Goal: Task Accomplishment & Management: Manage account settings

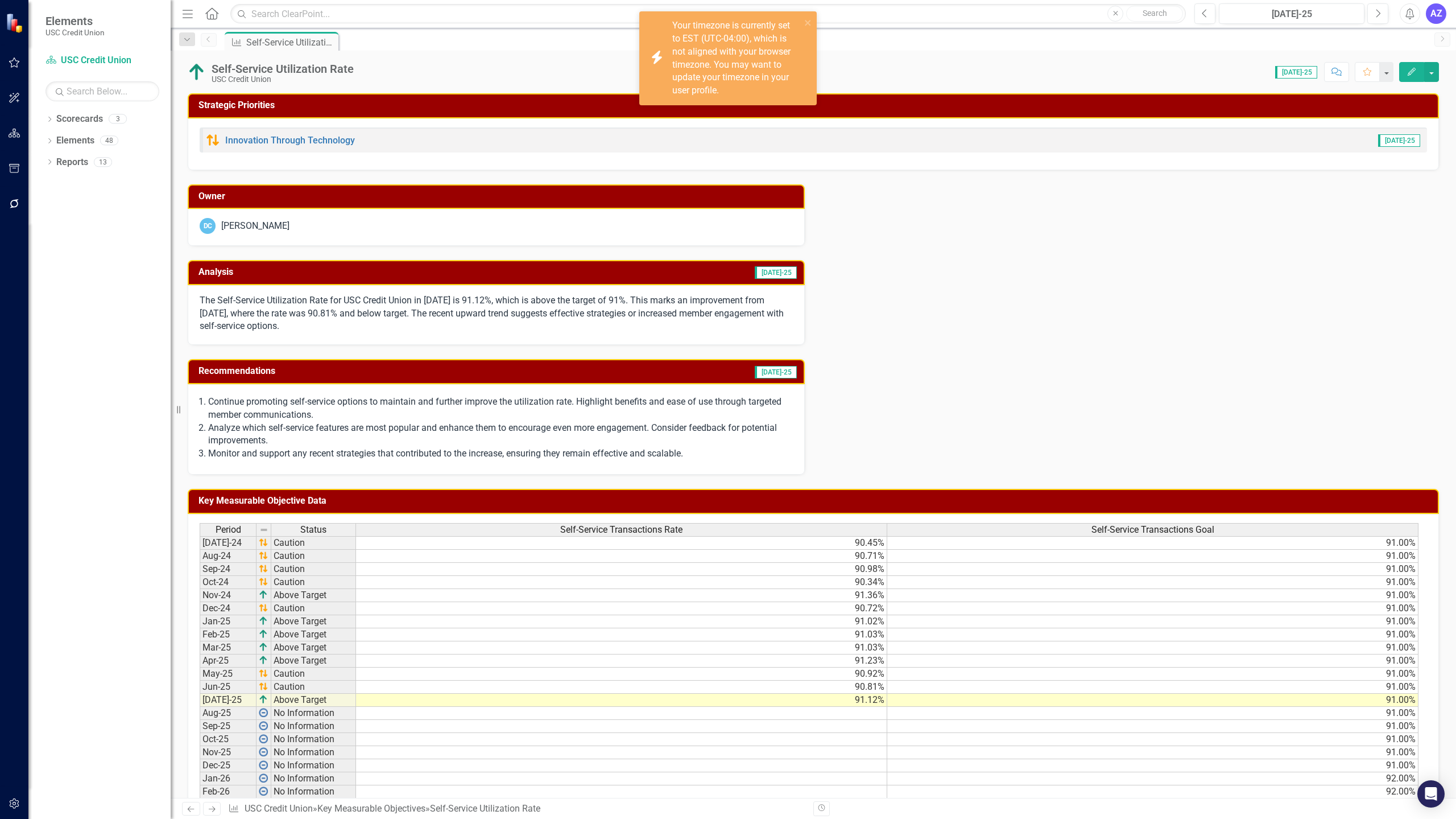
click at [1205, 298] on div "Owner DC [PERSON_NAME] Analysis [DATE]-25 The Self-Service Utilization Rate for…" at bounding box center [813, 323] width 1268 height 305
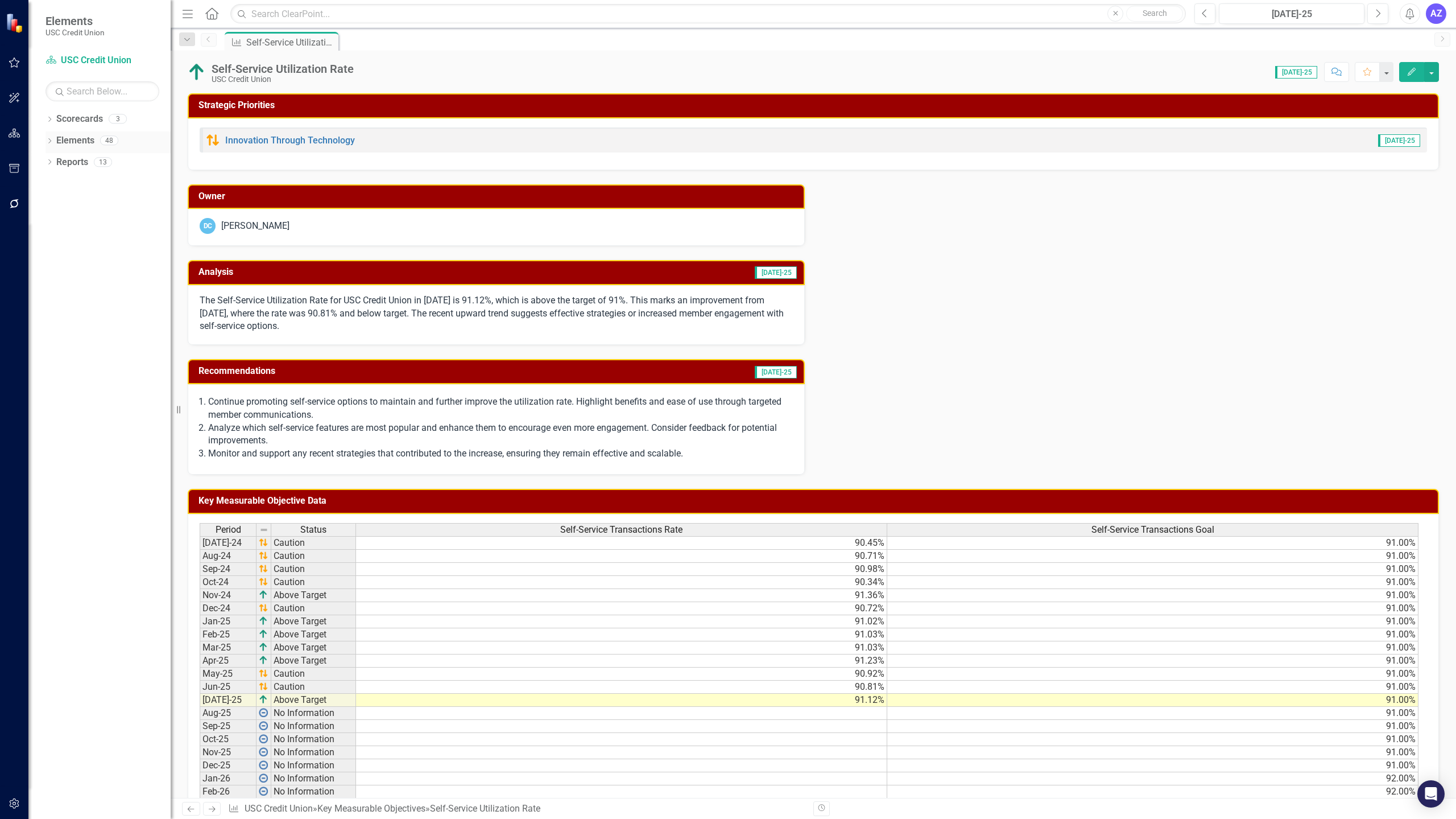
click at [74, 132] on div "Elements" at bounding box center [75, 141] width 38 height 19
click at [42, 139] on div "Dropdown Scorecards 3 Dropdown USC Credit Union Child Scorecard Template ✈️ Upw…" at bounding box center [100, 464] width 142 height 709
click at [47, 139] on icon "Dropdown" at bounding box center [49, 141] width 8 height 7
click at [941, 332] on div "Owner DC [PERSON_NAME] Analysis [DATE]-25 The Self-Service Utilization Rate for…" at bounding box center [813, 323] width 1268 height 305
drag, startPoint x: 1430, startPoint y: 74, endPoint x: 1434, endPoint y: 70, distance: 5.7
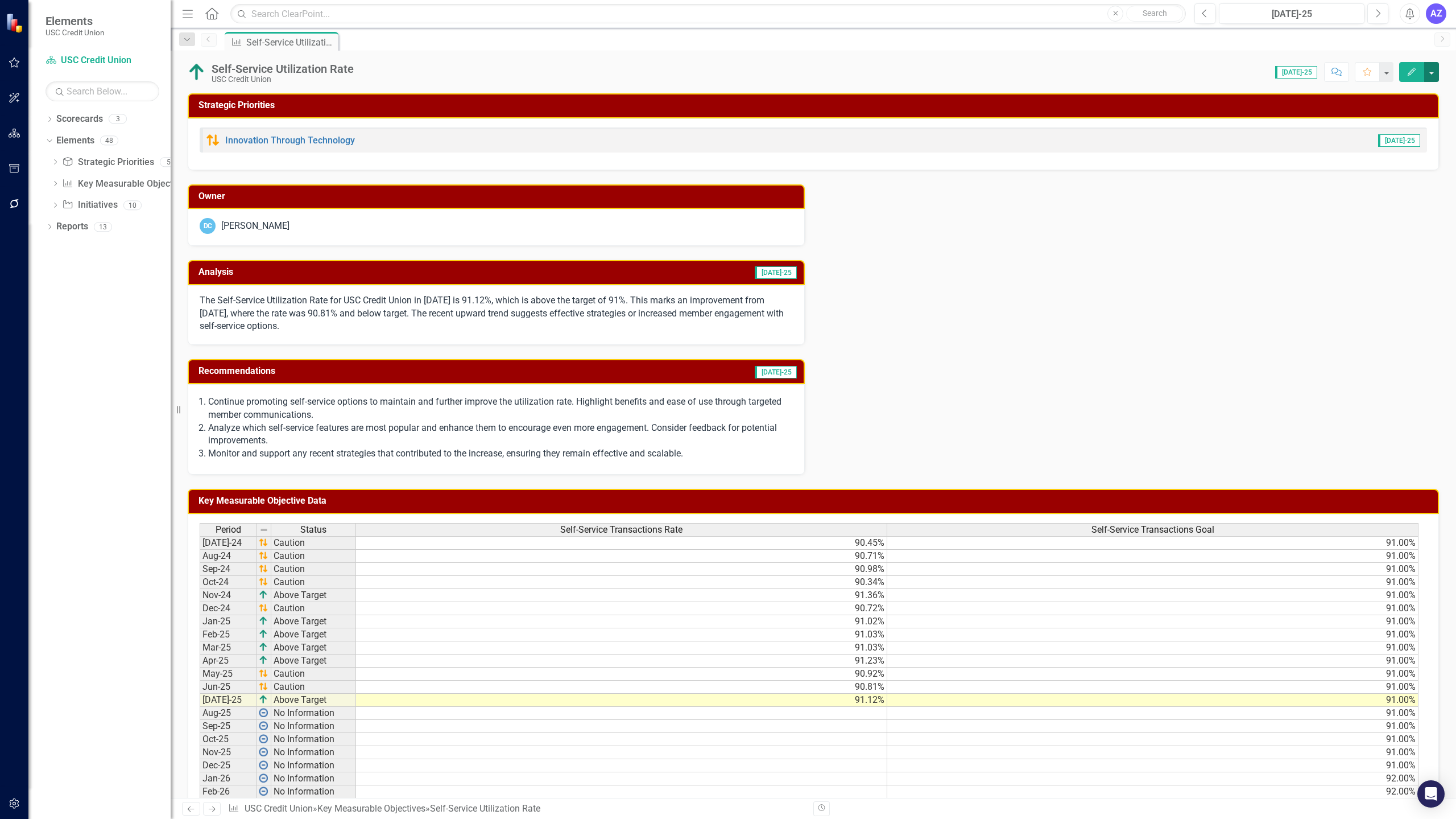
click at [1434, 70] on button "button" at bounding box center [1431, 72] width 15 height 20
click at [1396, 91] on link "Edit Edit Key Measurable Objective" at bounding box center [1348, 93] width 180 height 21
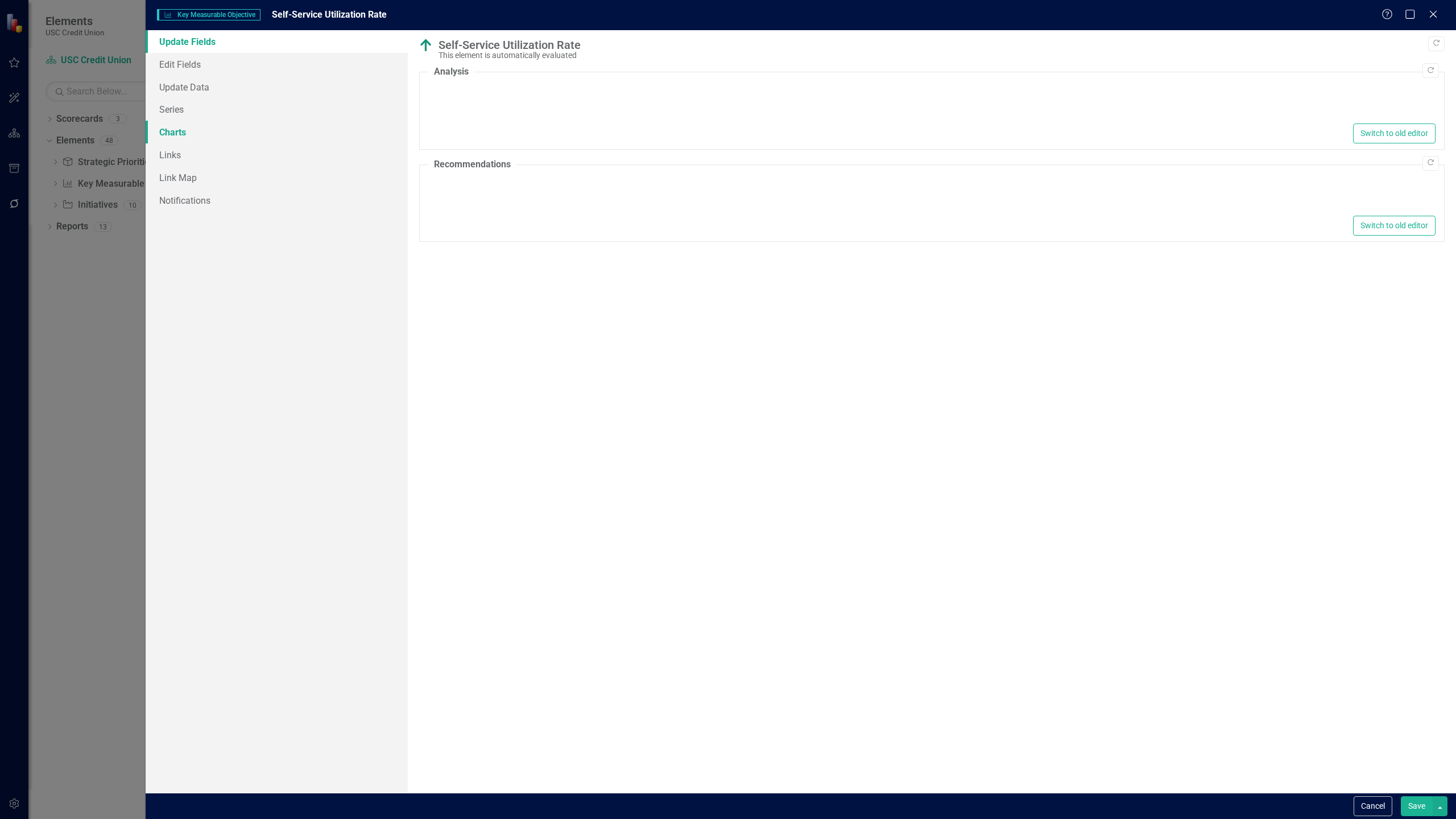
click at [187, 129] on link "Charts" at bounding box center [276, 132] width 262 height 22
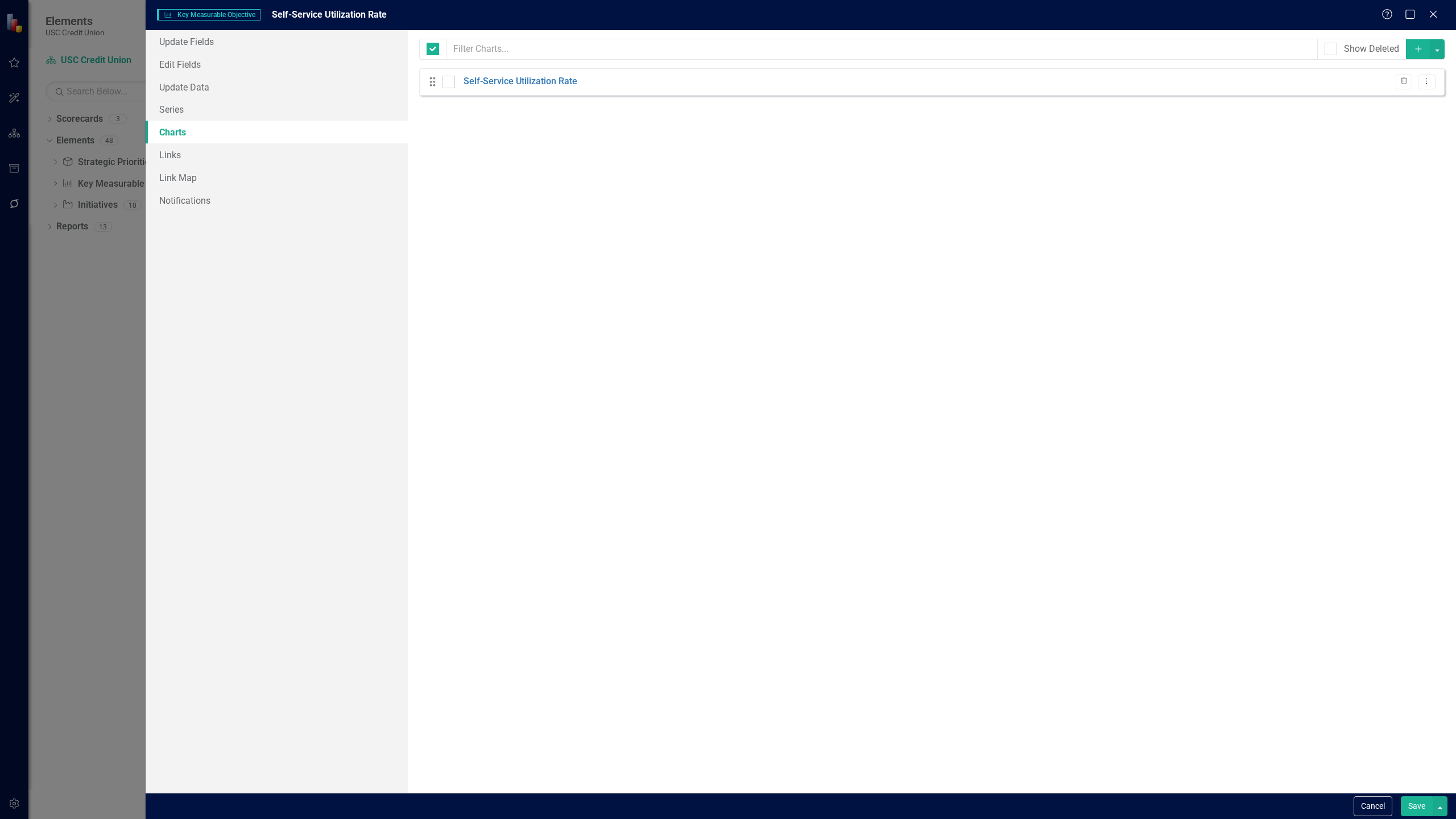
checkbox input "false"
click at [522, 77] on link "Self-Service Utilization Rate" at bounding box center [520, 82] width 114 height 13
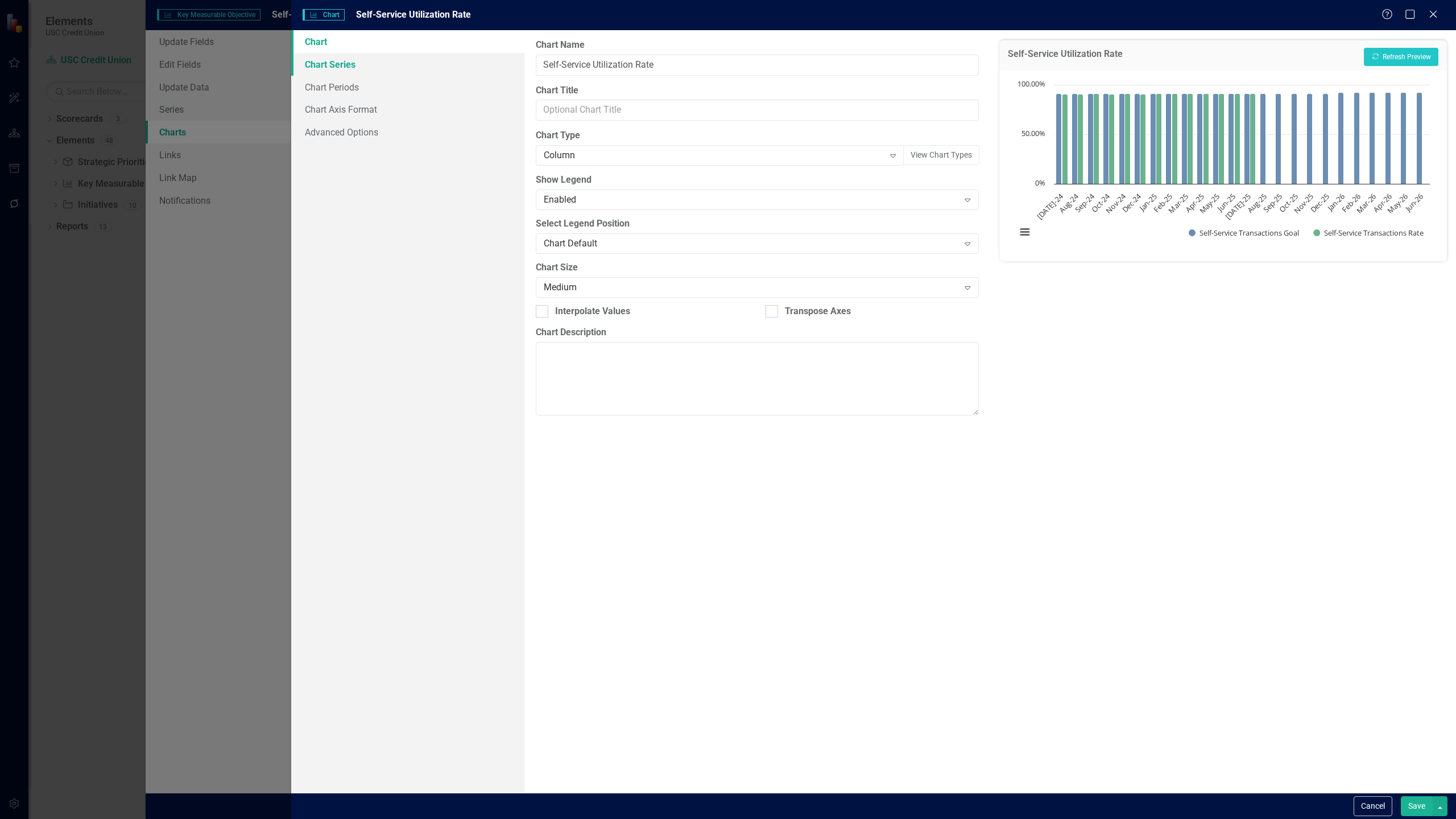
click at [391, 67] on link "Chart Series" at bounding box center [407, 64] width 234 height 22
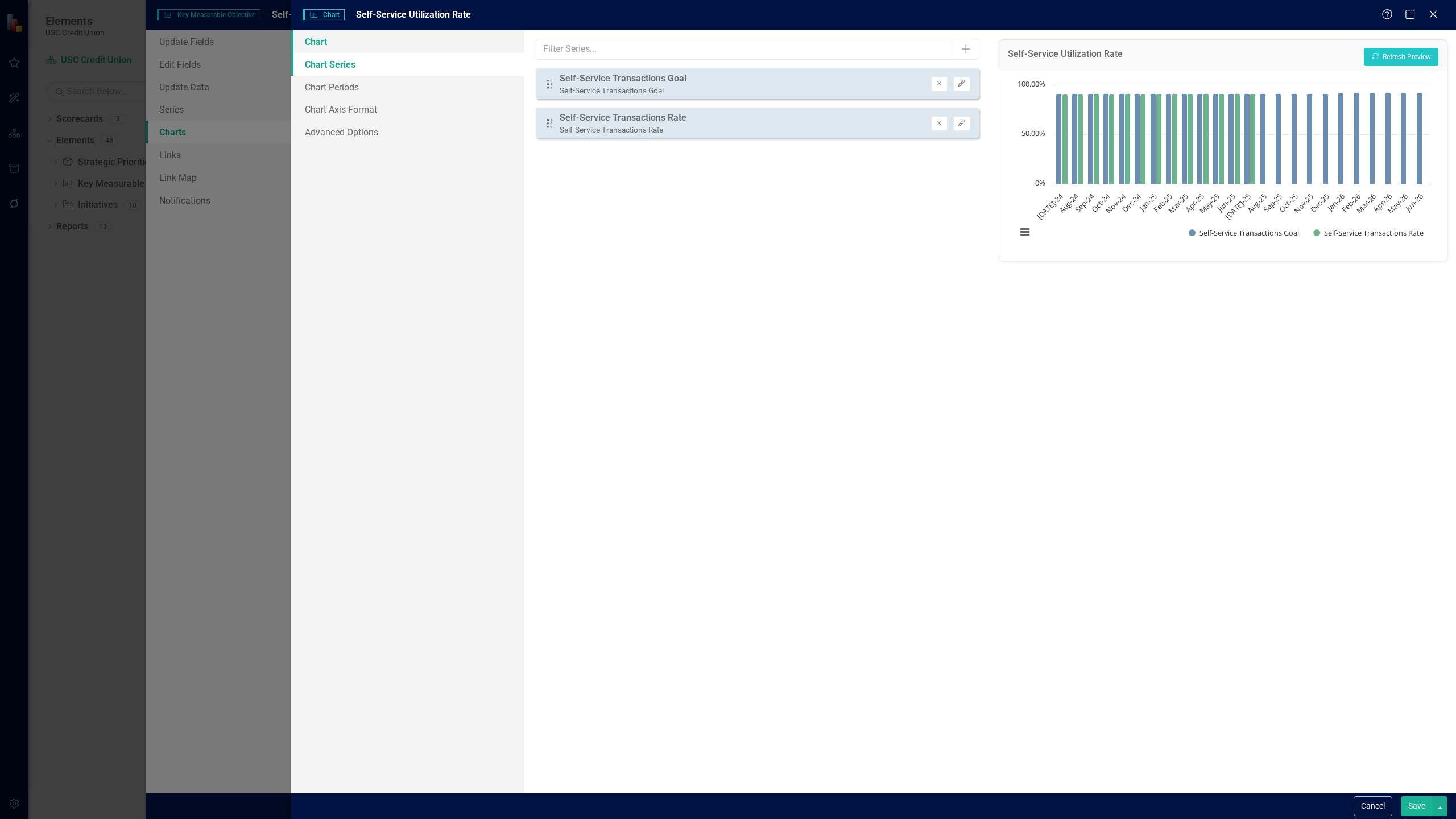
click at [385, 50] on link "Chart" at bounding box center [407, 41] width 234 height 22
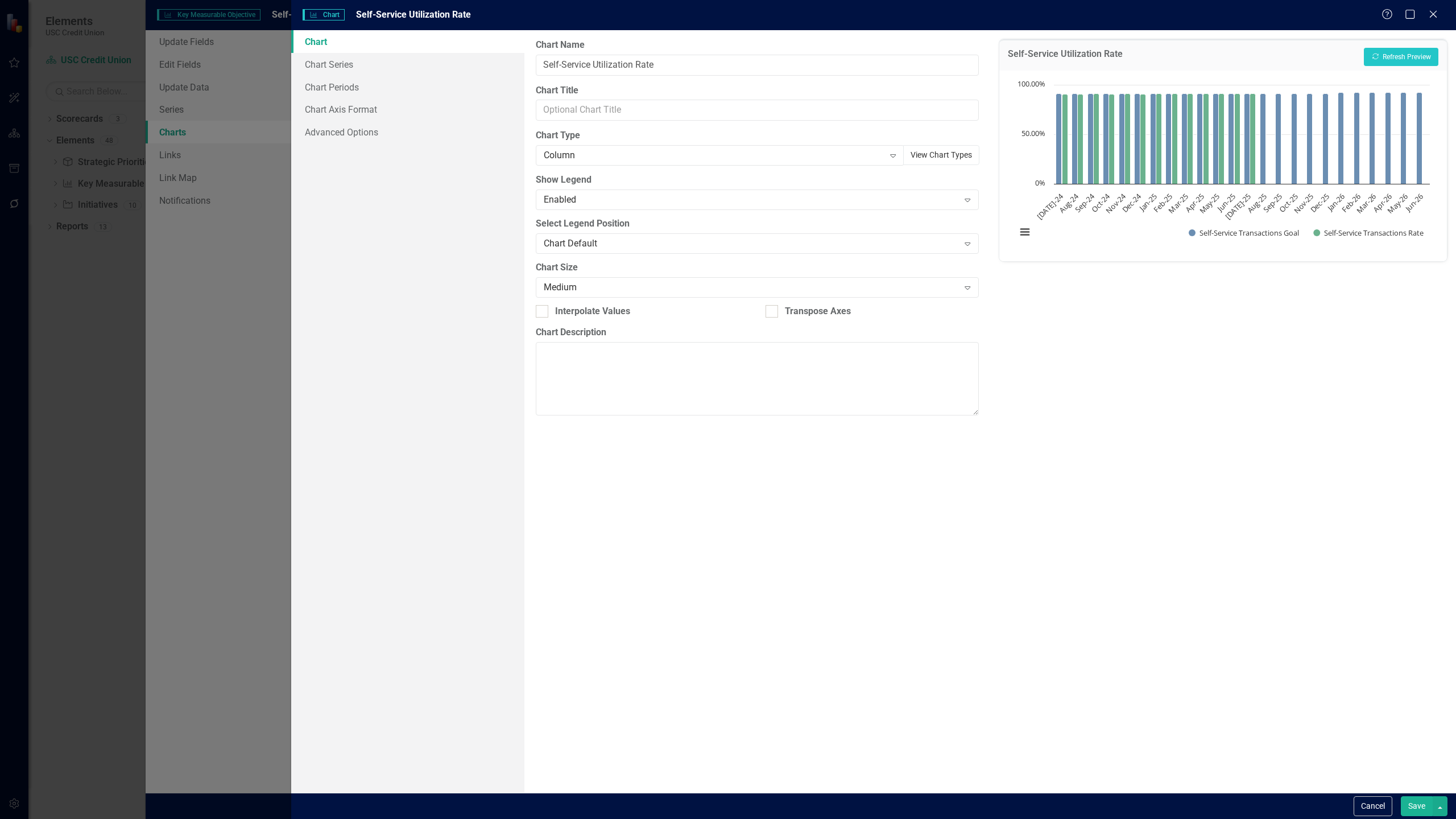
click at [937, 149] on button "View Chart Types" at bounding box center [942, 154] width 76 height 20
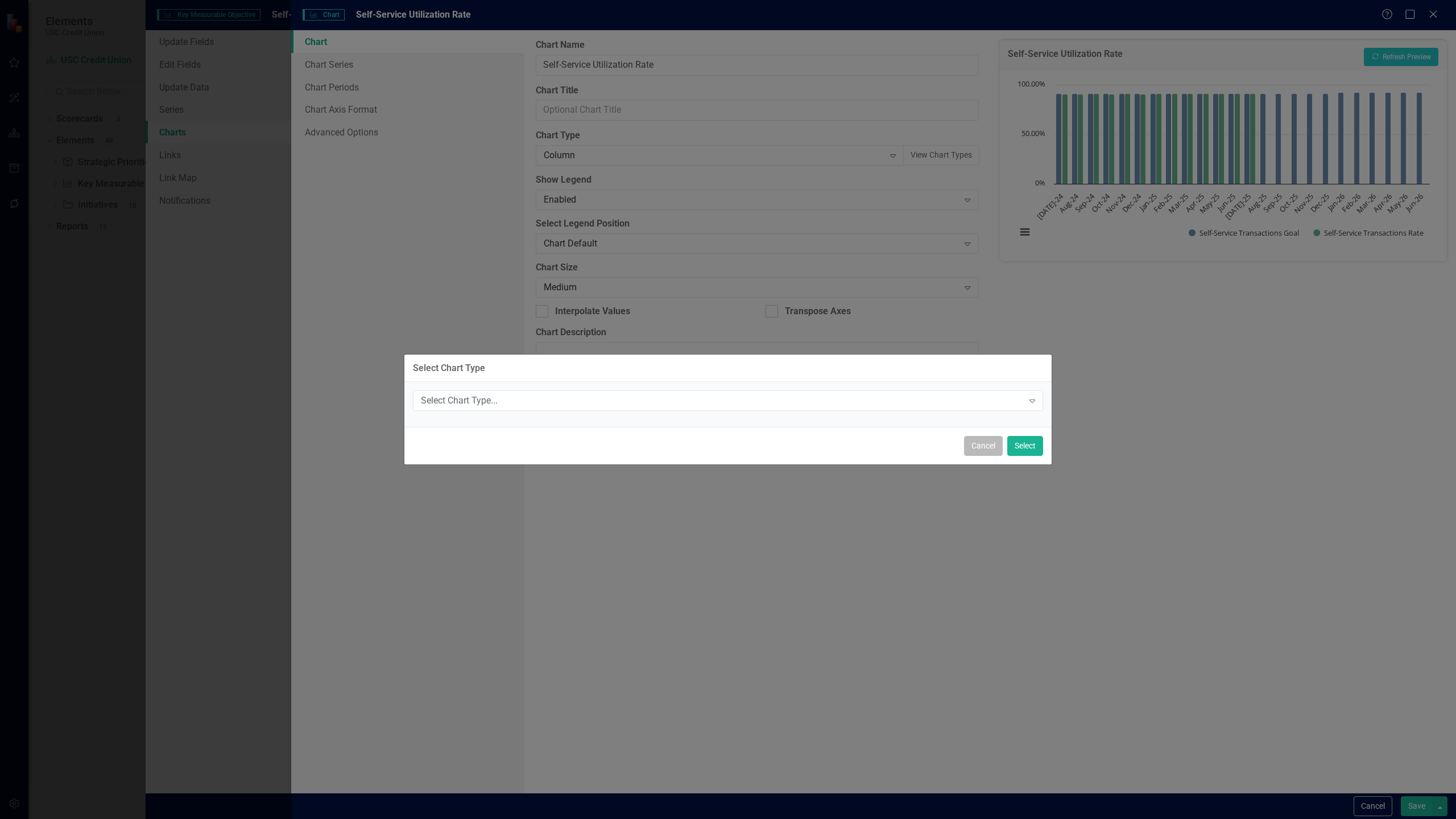
click at [978, 449] on button "Cancel" at bounding box center [983, 445] width 39 height 20
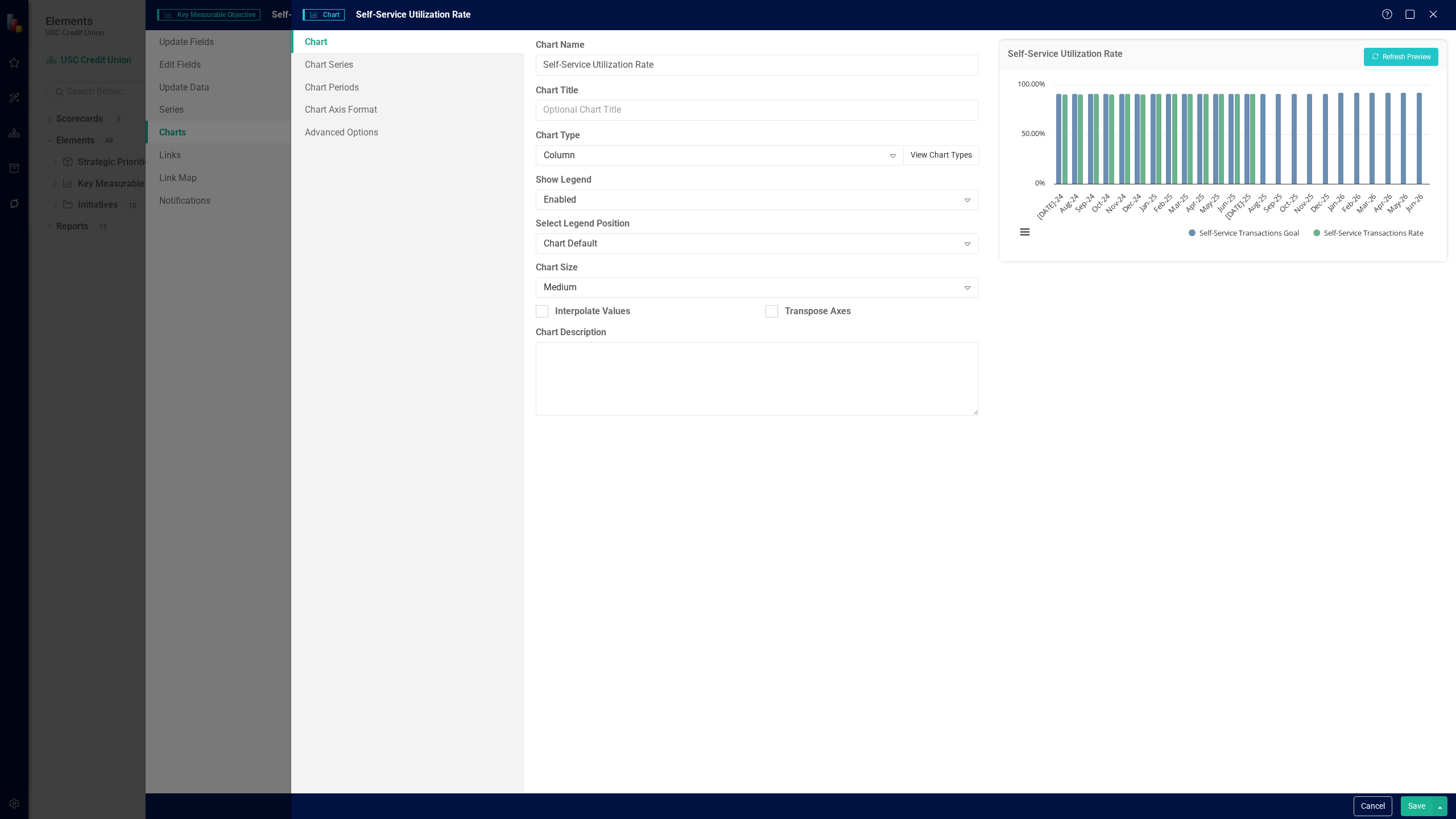
click at [940, 153] on button "View Chart Types" at bounding box center [942, 154] width 76 height 20
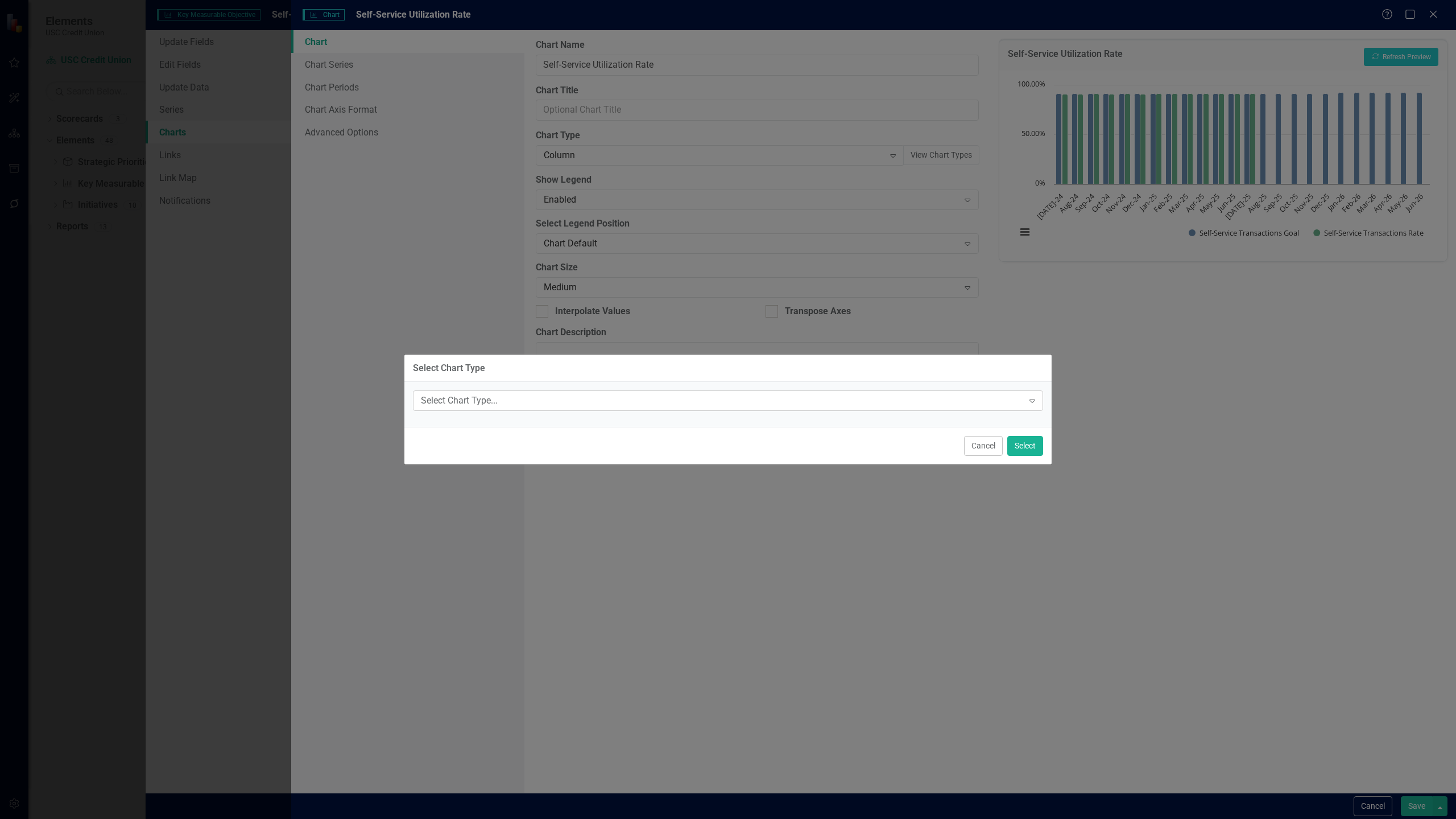
click at [962, 405] on div "Select Chart Type..." at bounding box center [721, 401] width 602 height 13
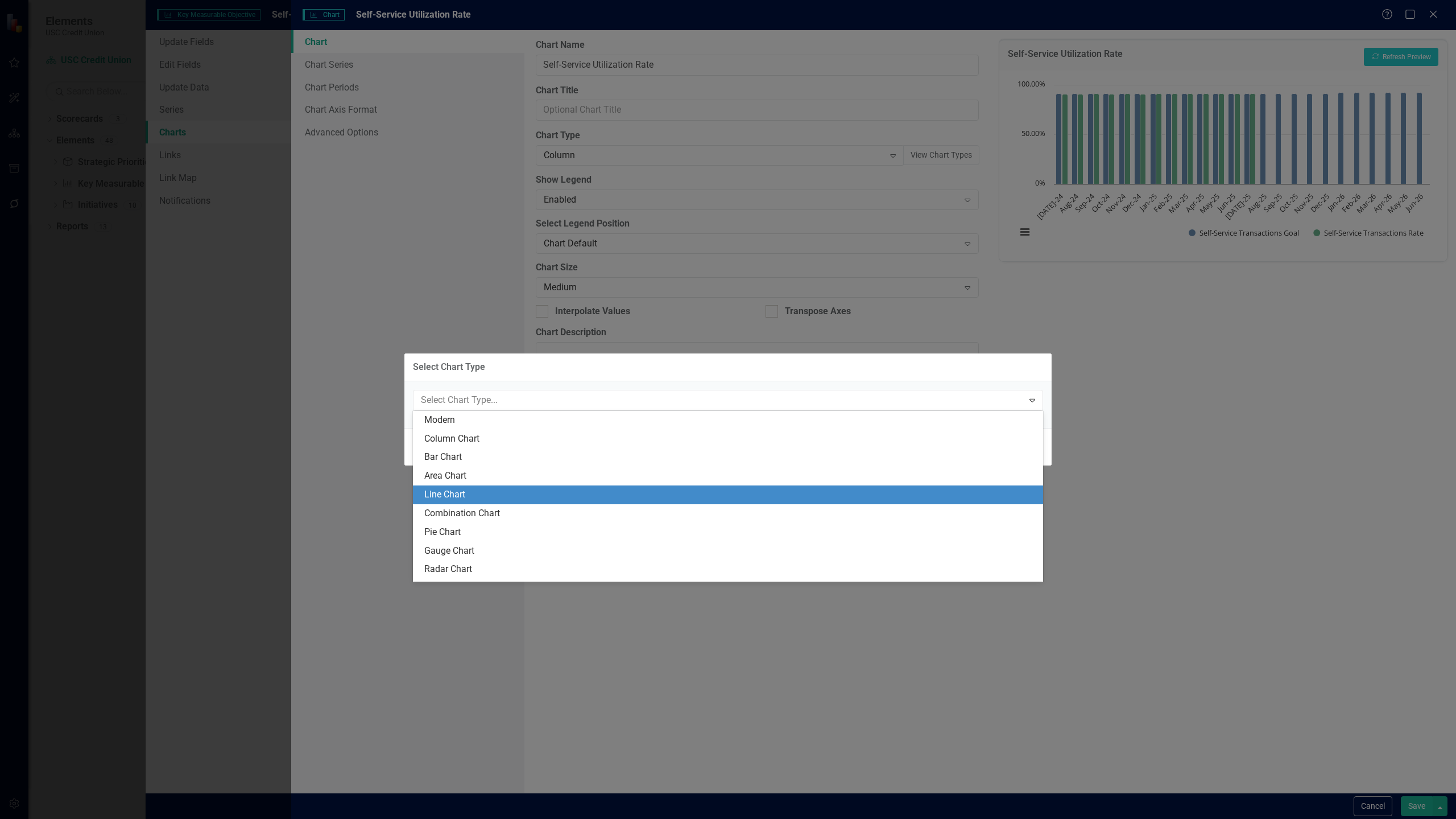
click at [781, 494] on div "Line Chart" at bounding box center [730, 494] width 612 height 13
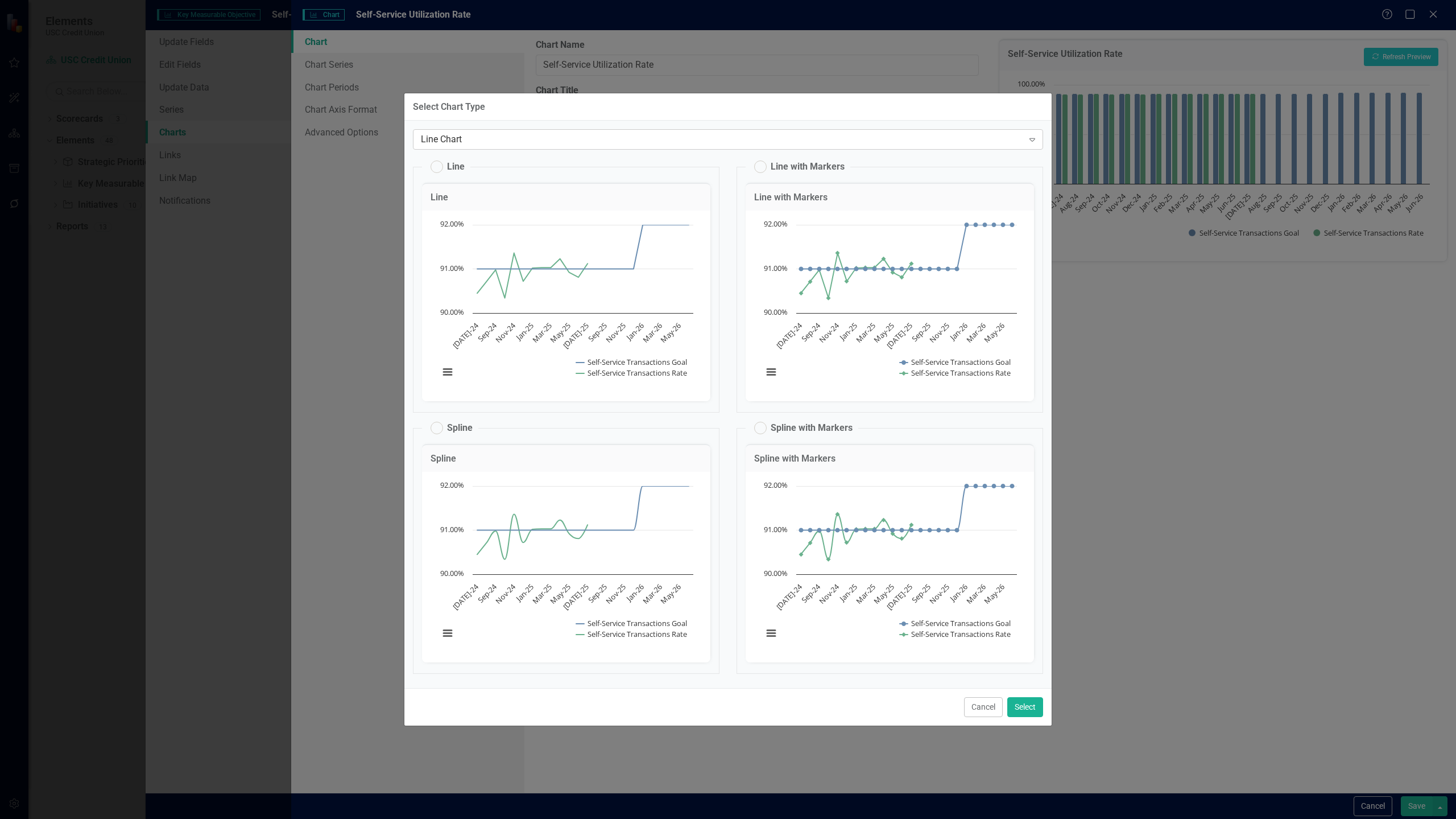
click at [687, 145] on div "Line Chart" at bounding box center [721, 140] width 602 height 13
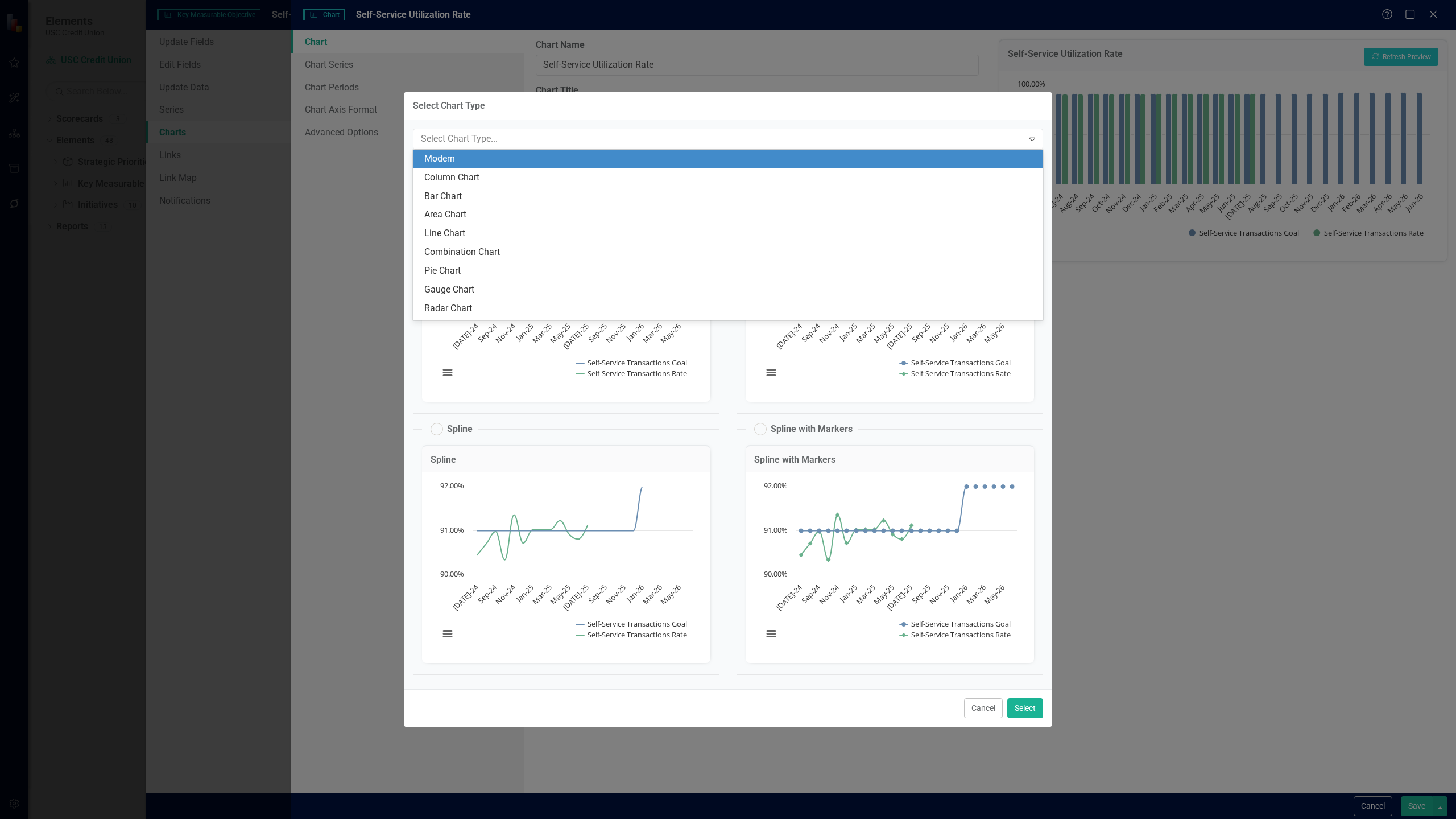
scroll to position [16, 0]
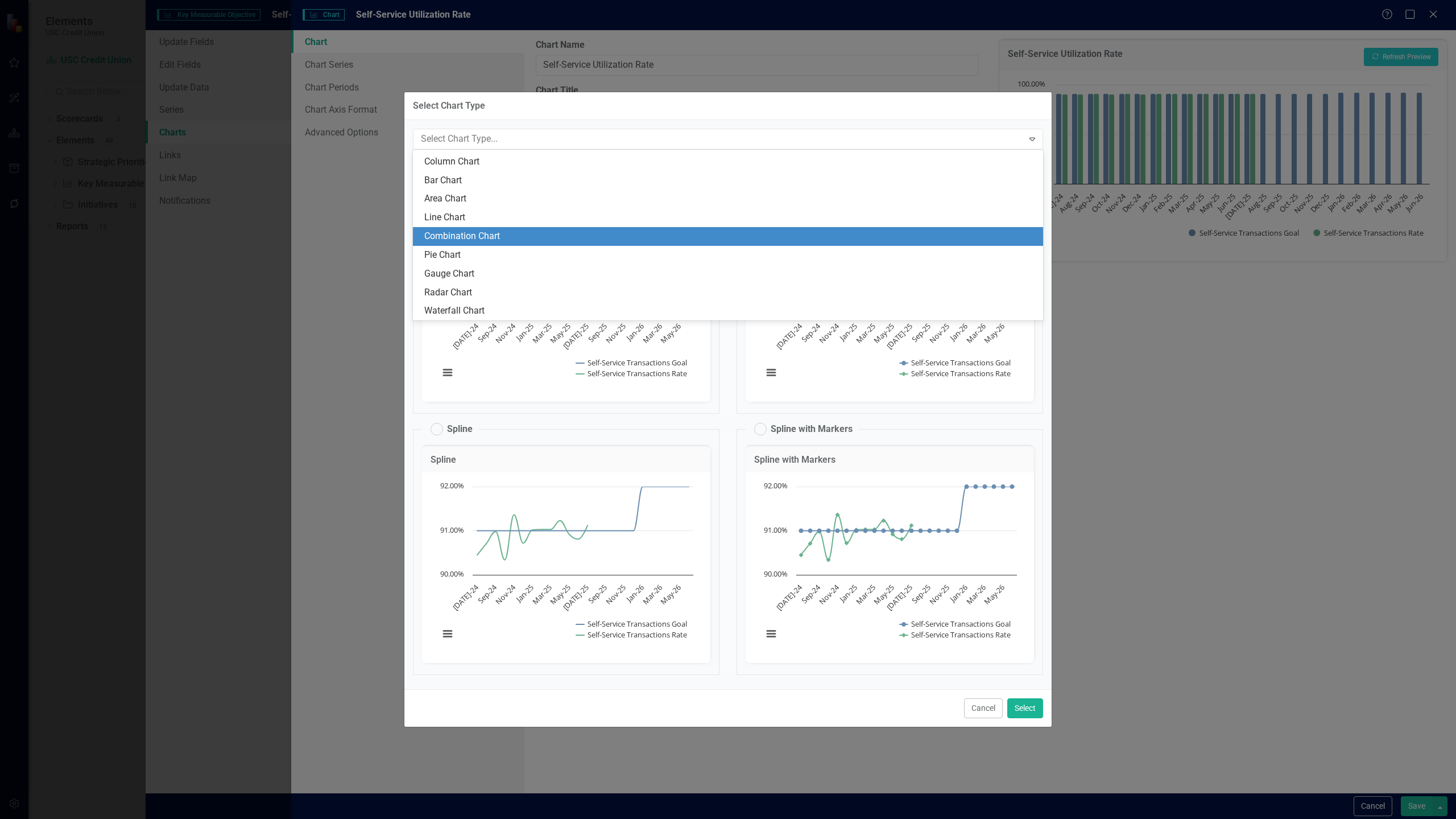
click at [577, 237] on div "Combination Chart" at bounding box center [730, 236] width 612 height 13
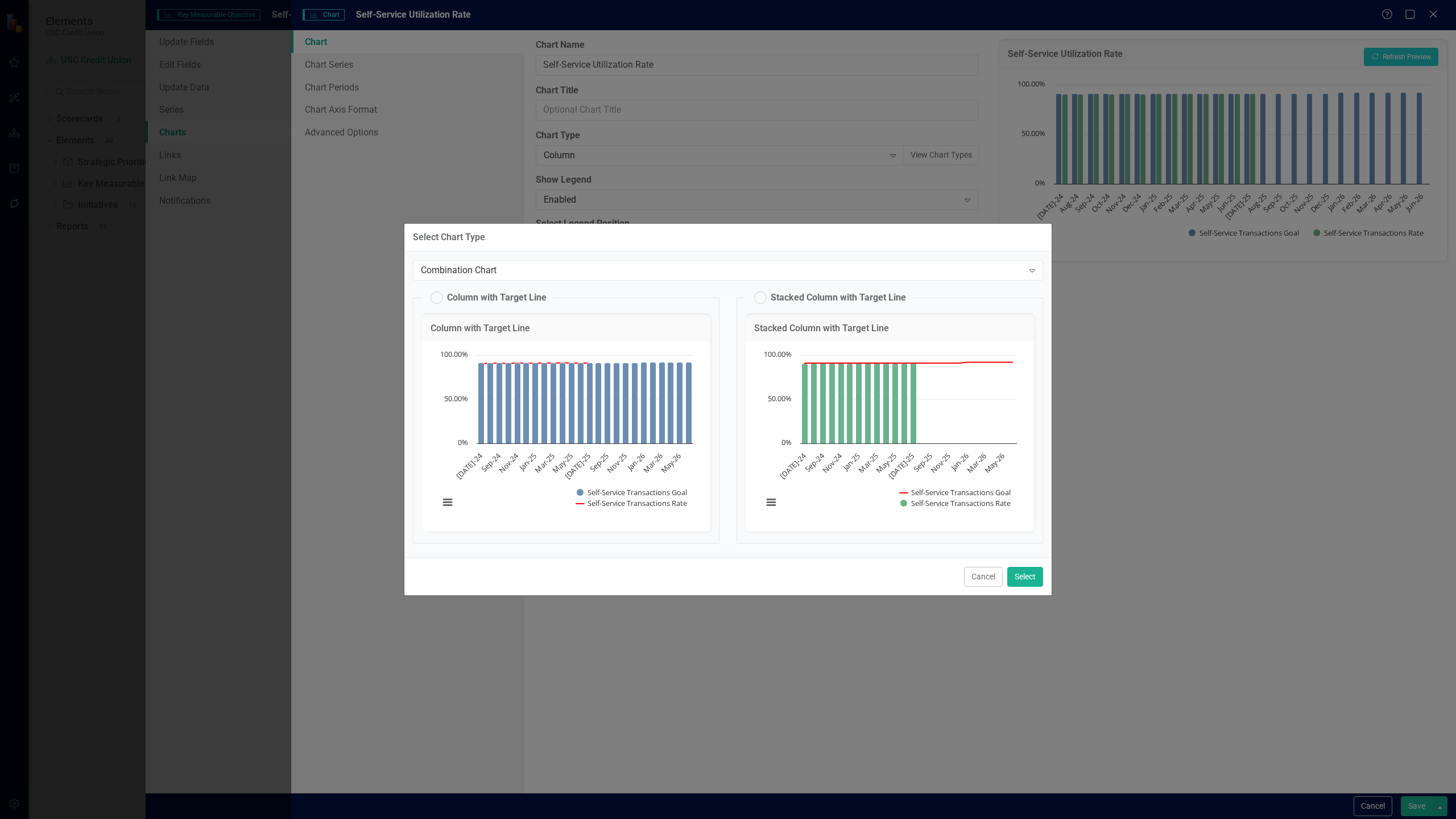
click at [525, 295] on label "Column with Target Line" at bounding box center [488, 297] width 116 height 12
click at [435, 295] on input "Column with Target Line" at bounding box center [432, 295] width 7 height 7
radio input "true"
click at [1026, 579] on button "Select" at bounding box center [1024, 576] width 36 height 20
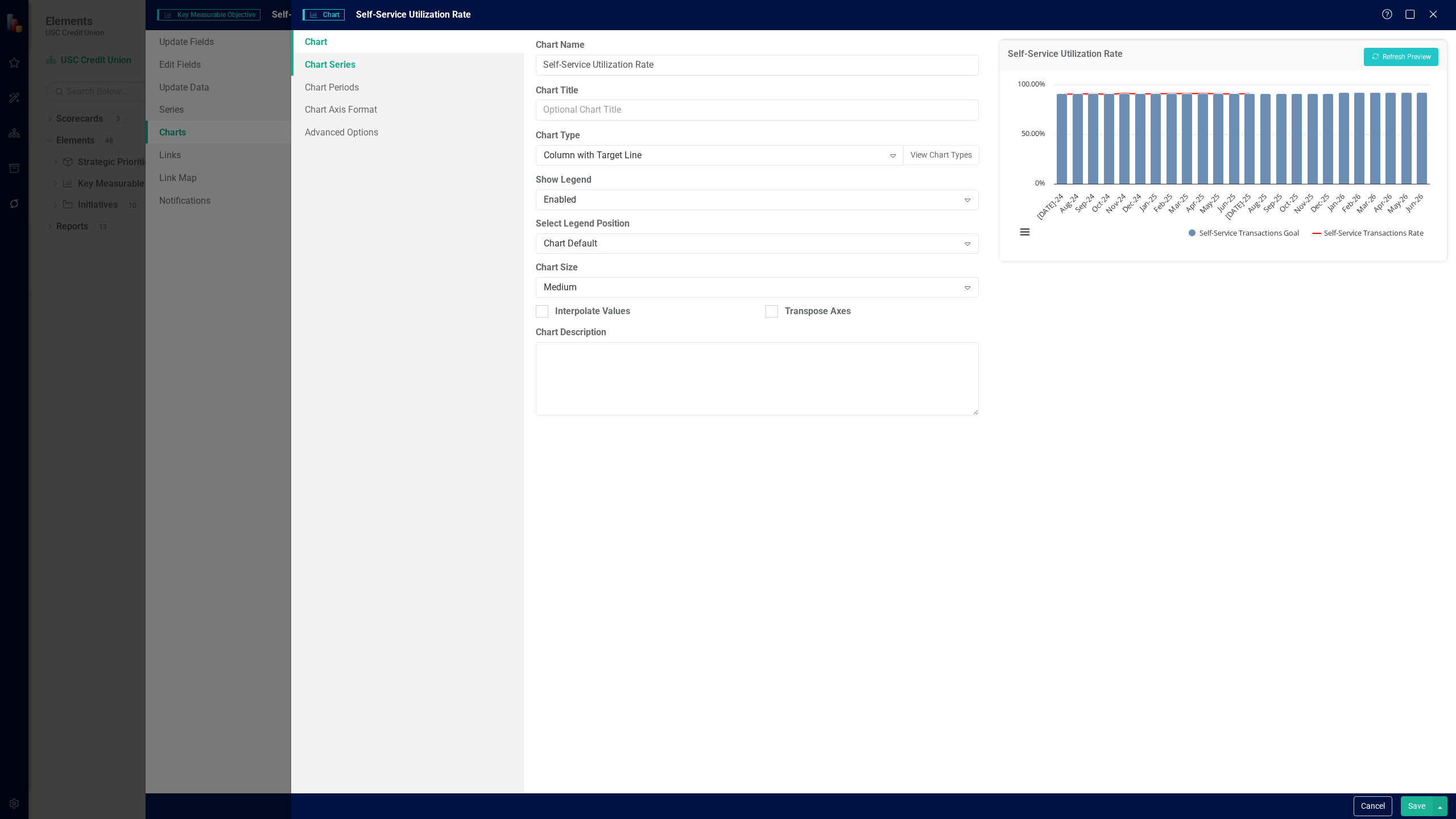
click at [389, 71] on link "Chart Series" at bounding box center [407, 64] width 234 height 22
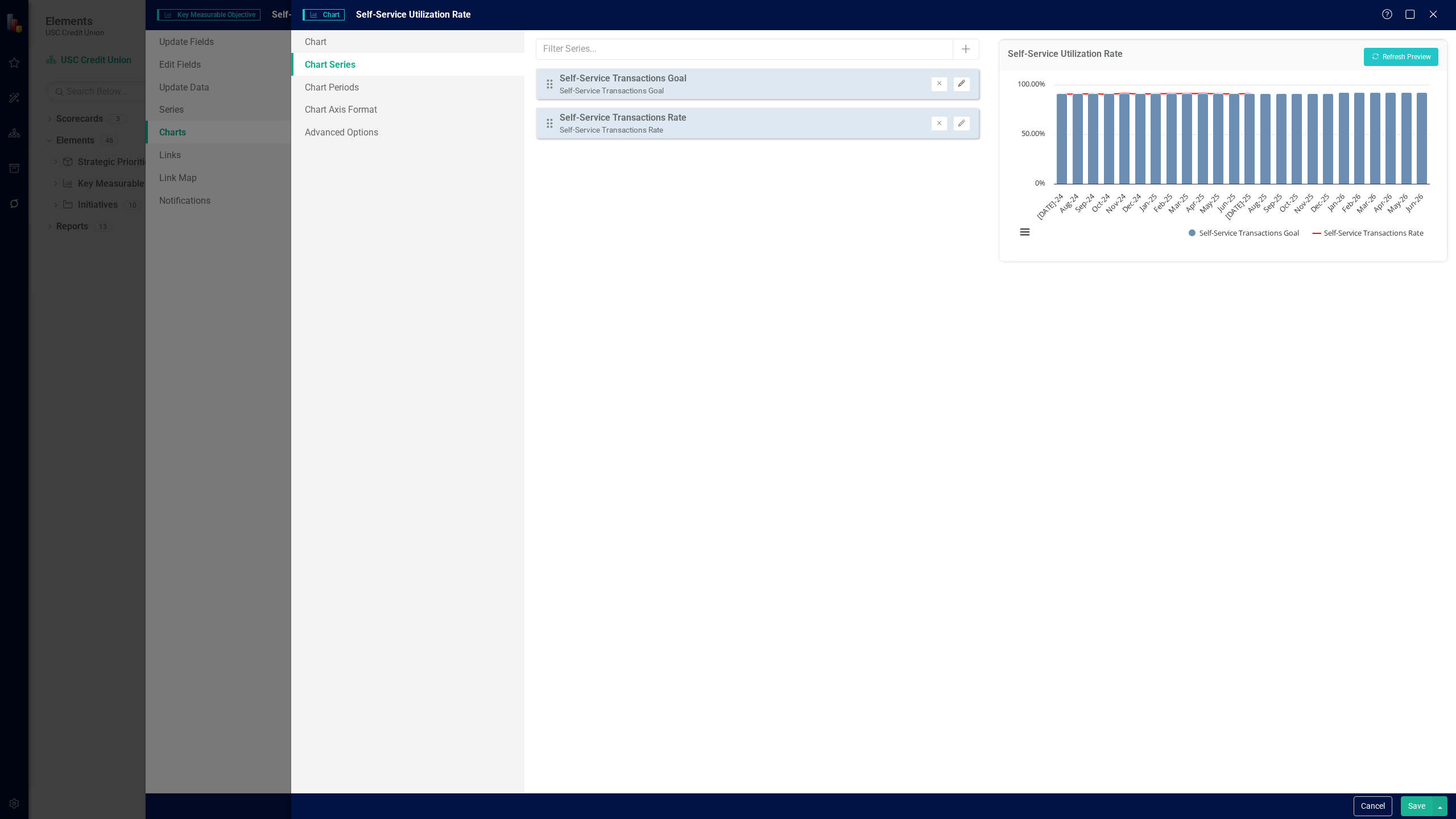
click at [963, 83] on icon "Edit" at bounding box center [961, 83] width 8 height 7
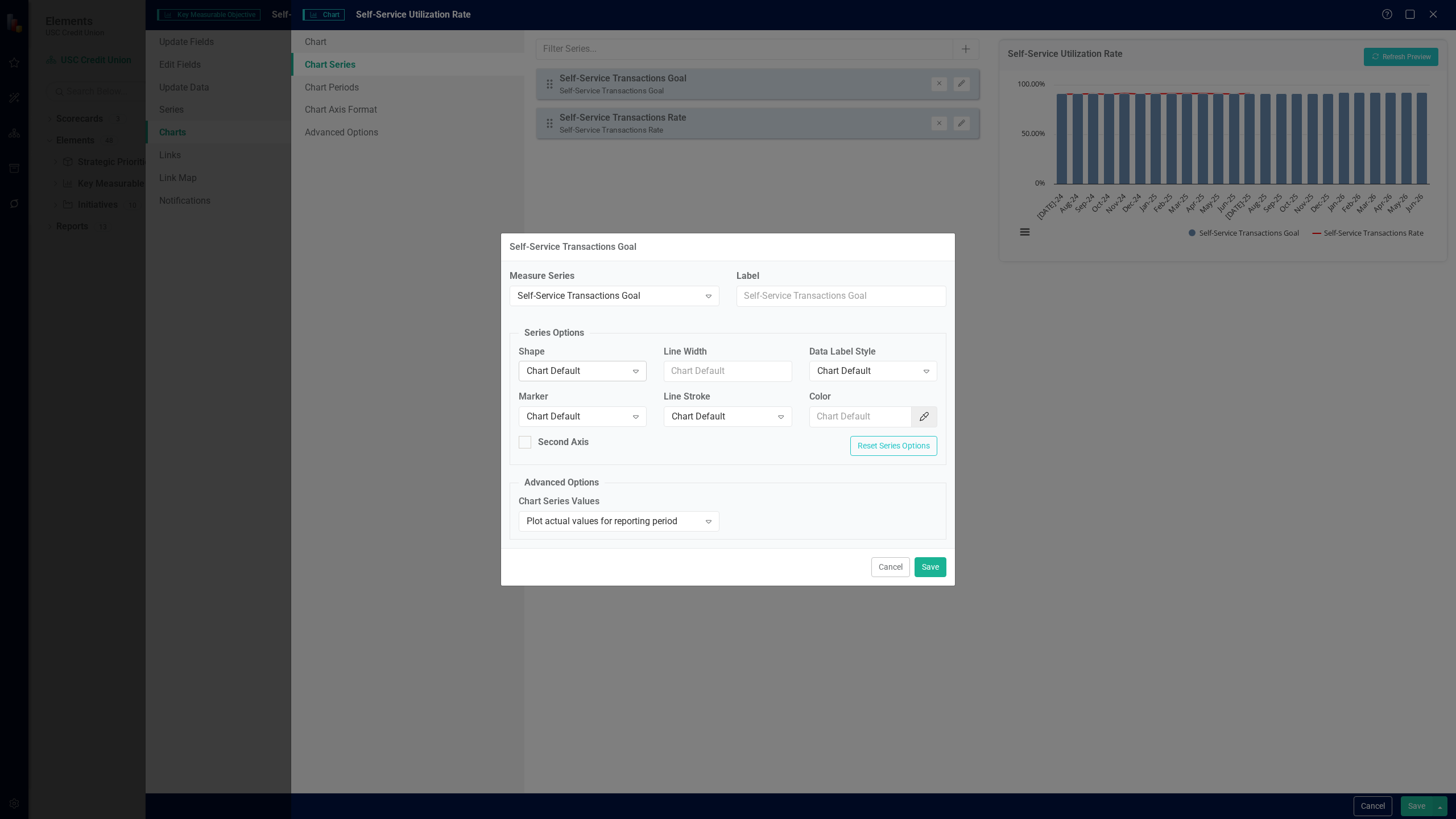
click at [603, 374] on div "Chart Default" at bounding box center [577, 371] width 100 height 13
click at [553, 423] on div "Line" at bounding box center [585, 429] width 110 height 13
click at [848, 414] on input "Color" at bounding box center [861, 416] width 102 height 21
paste input "#990000"
type input "#990000"
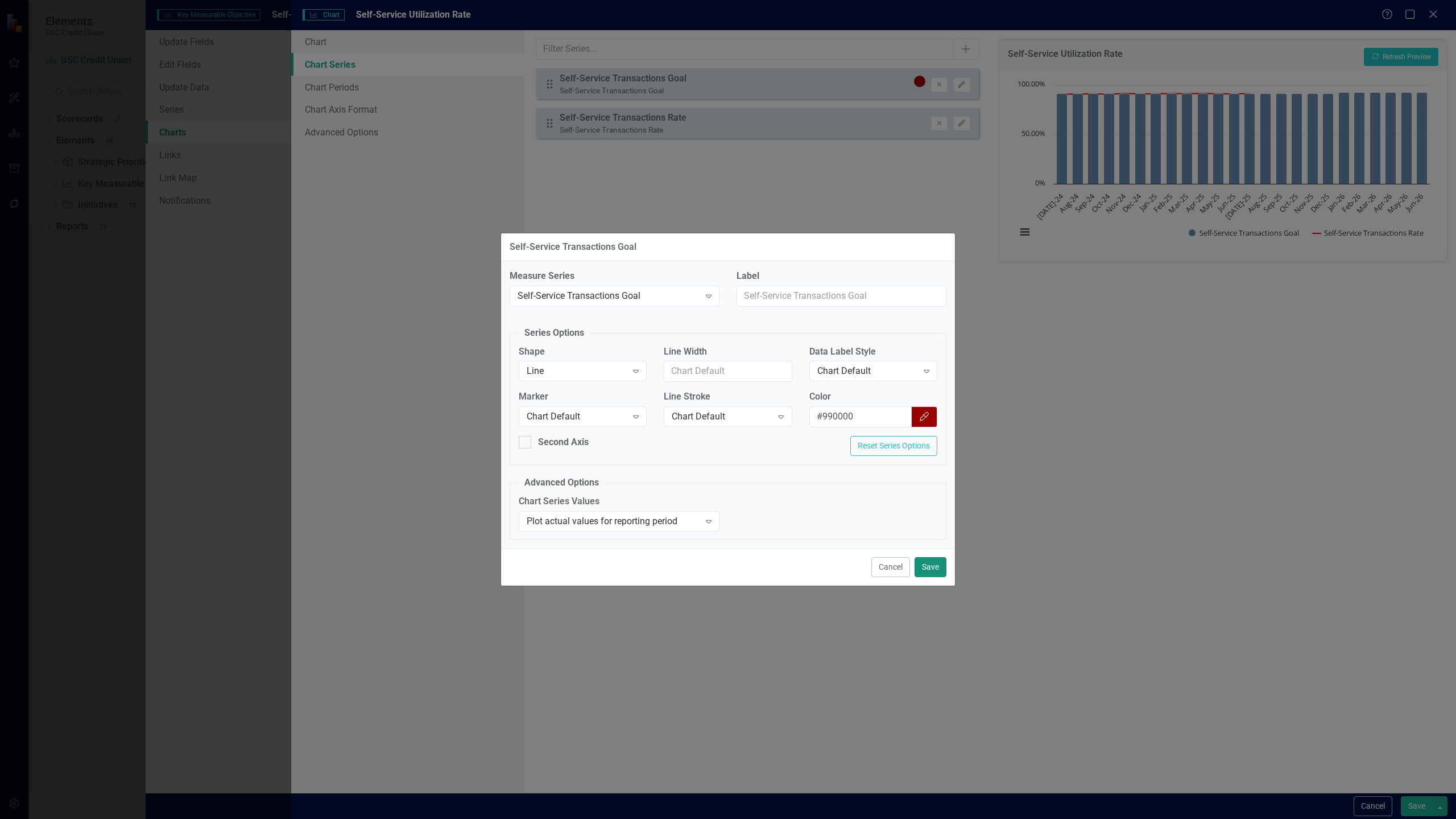
click at [925, 564] on button "Save" at bounding box center [930, 566] width 32 height 20
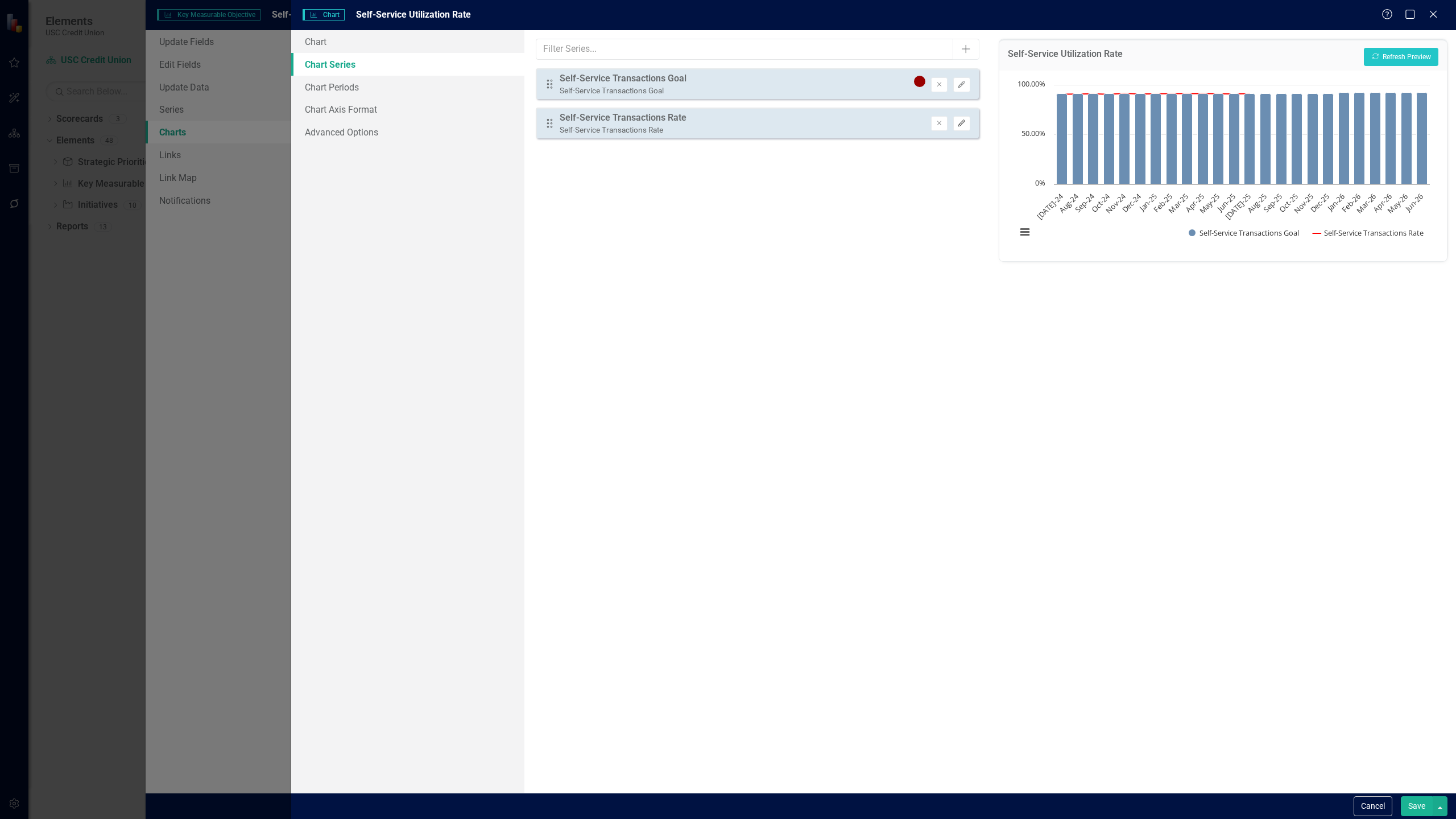
click at [961, 121] on icon "Edit" at bounding box center [961, 123] width 8 height 7
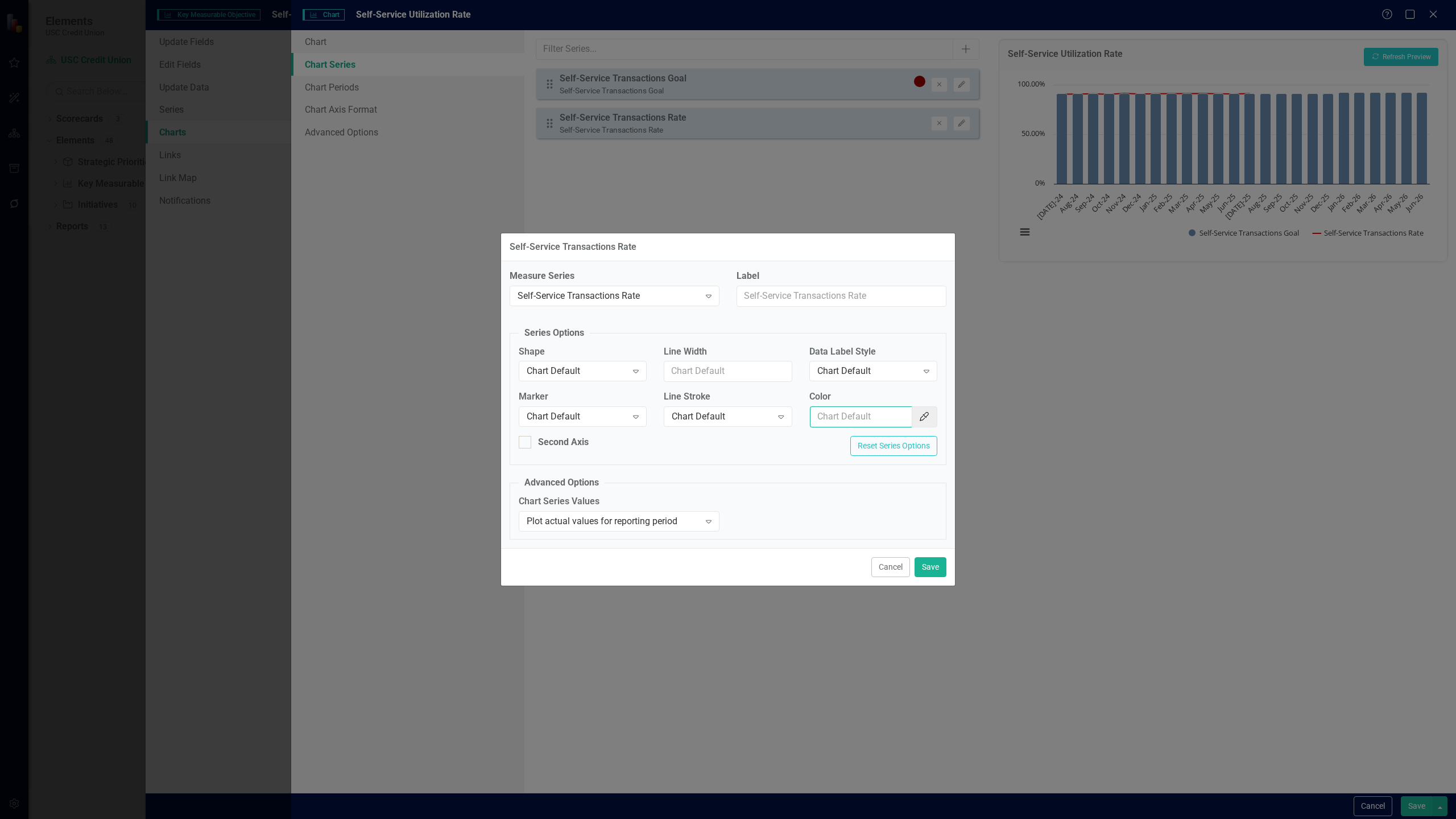
click at [888, 420] on input "Color" at bounding box center [861, 416] width 102 height 21
paste input "#FFCC00"
type input "#FFCC00"
click at [623, 369] on div "Chart Default" at bounding box center [577, 371] width 100 height 13
click at [586, 409] on div "Column" at bounding box center [585, 410] width 110 height 13
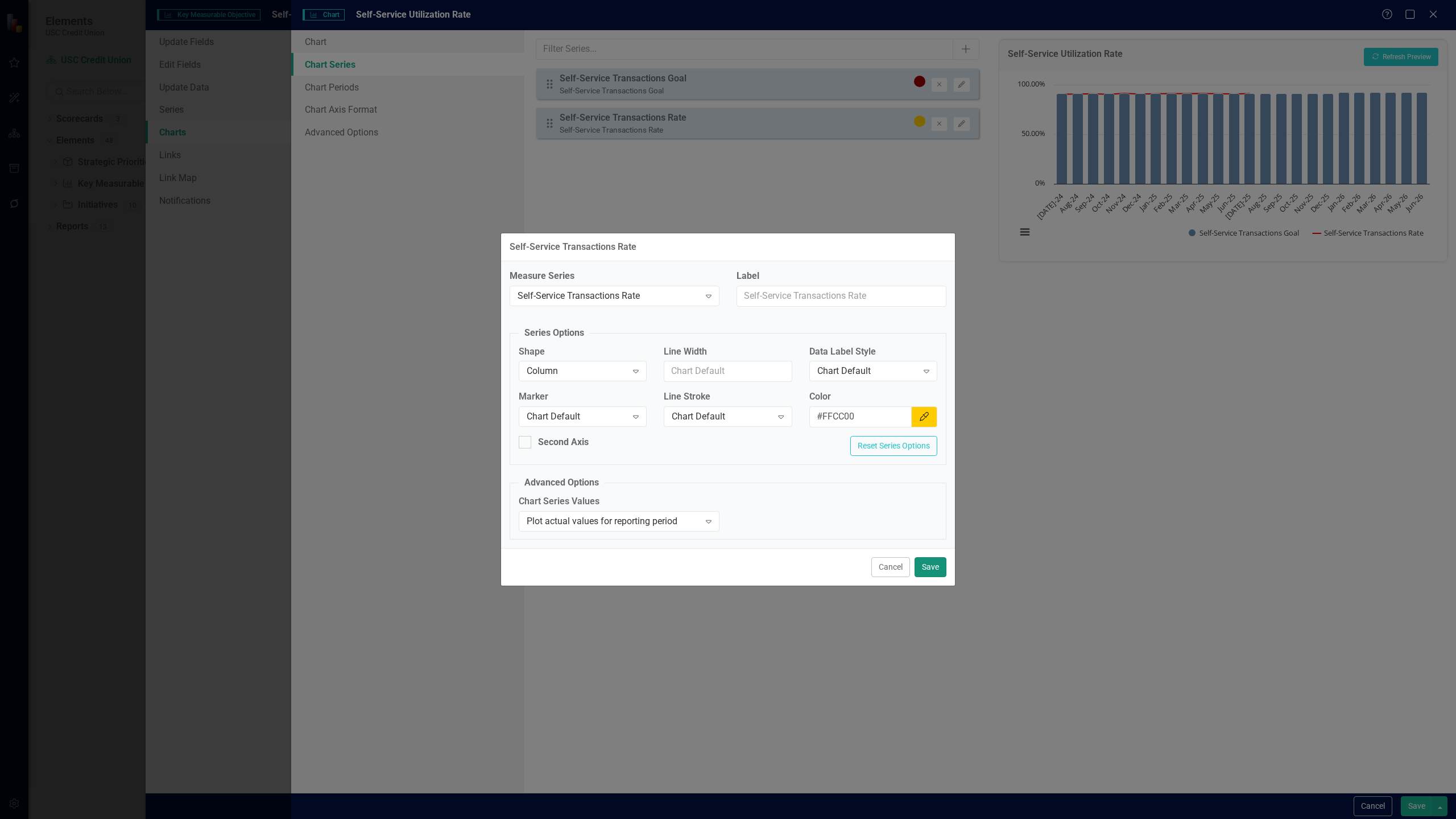
click at [934, 564] on button "Save" at bounding box center [930, 566] width 32 height 20
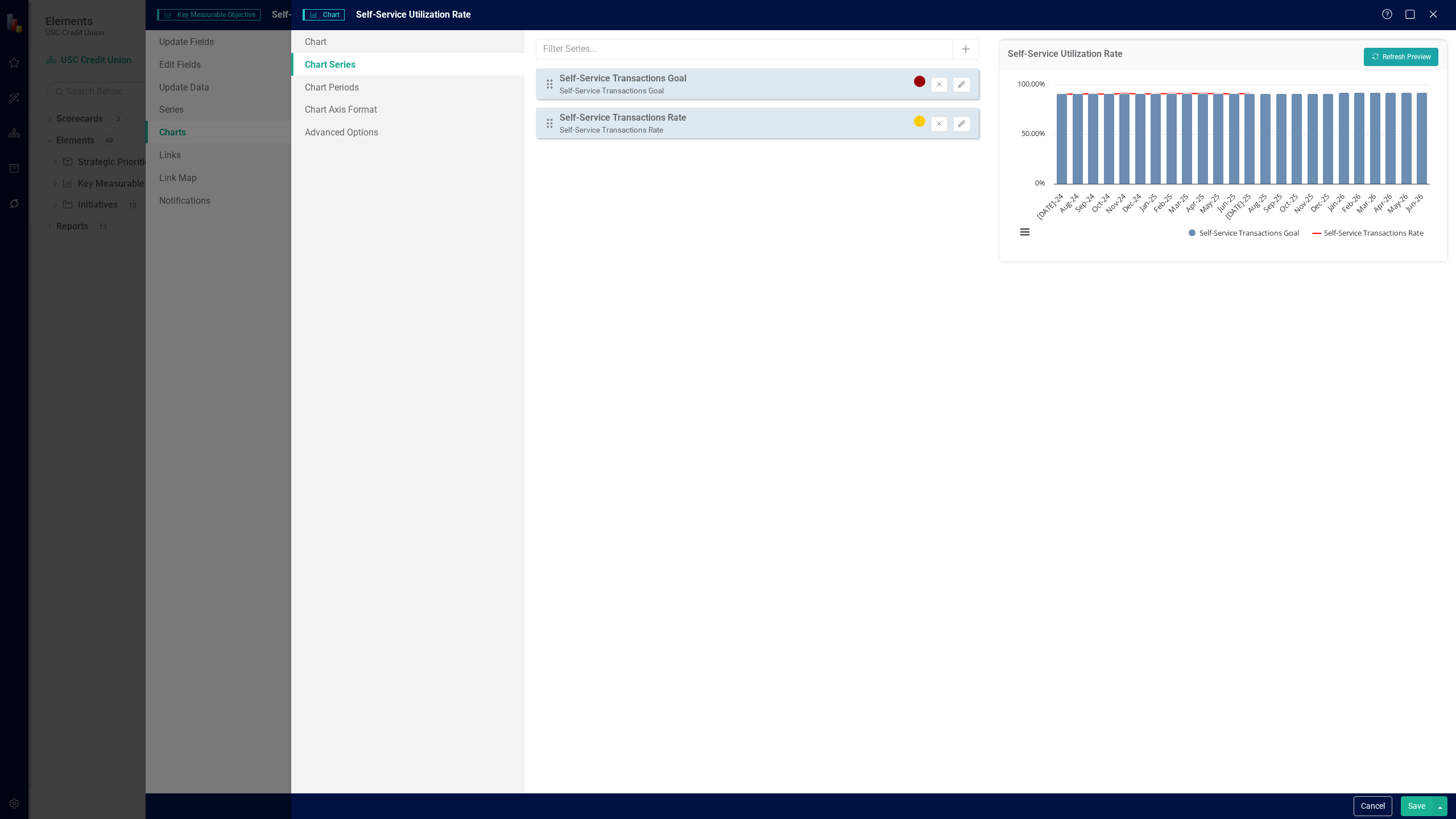
click at [1409, 60] on button "Recalculate Refresh Preview" at bounding box center [1401, 57] width 74 height 19
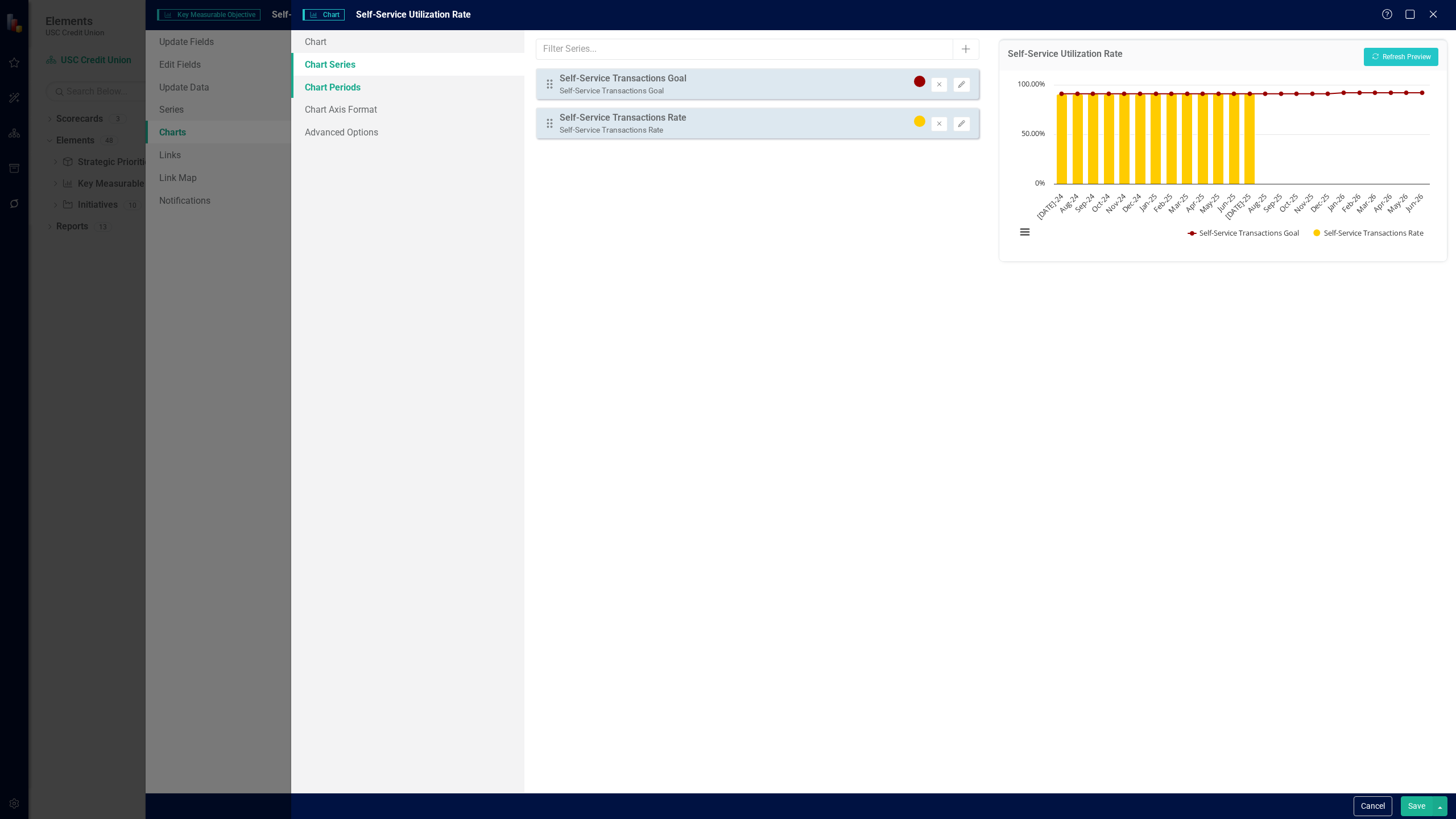
click at [359, 87] on link "Chart Periods" at bounding box center [407, 87] width 234 height 22
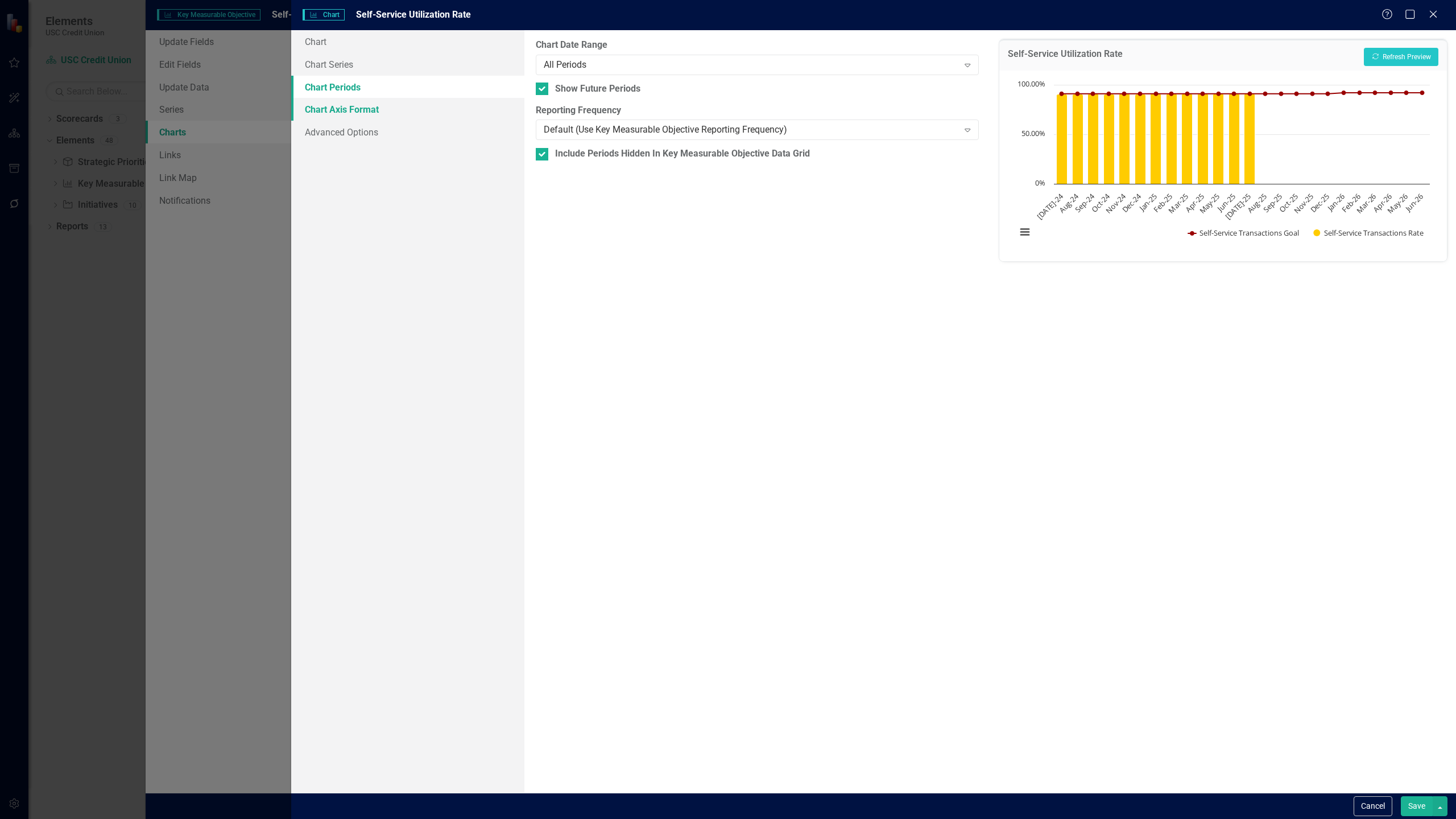
click at [384, 103] on link "Chart Axis Format" at bounding box center [407, 109] width 234 height 22
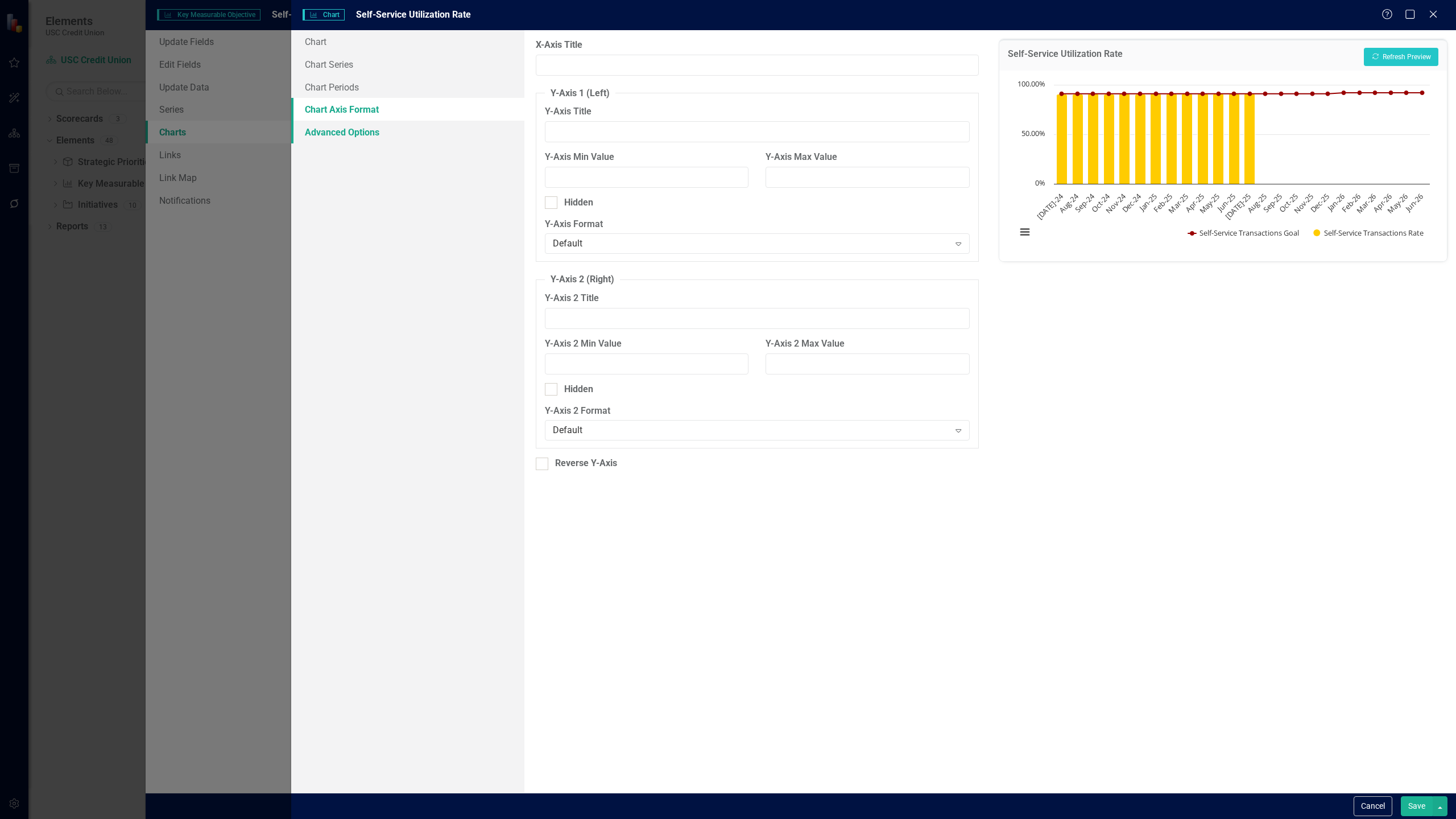
click at [371, 134] on link "Advanced Options" at bounding box center [407, 132] width 234 height 22
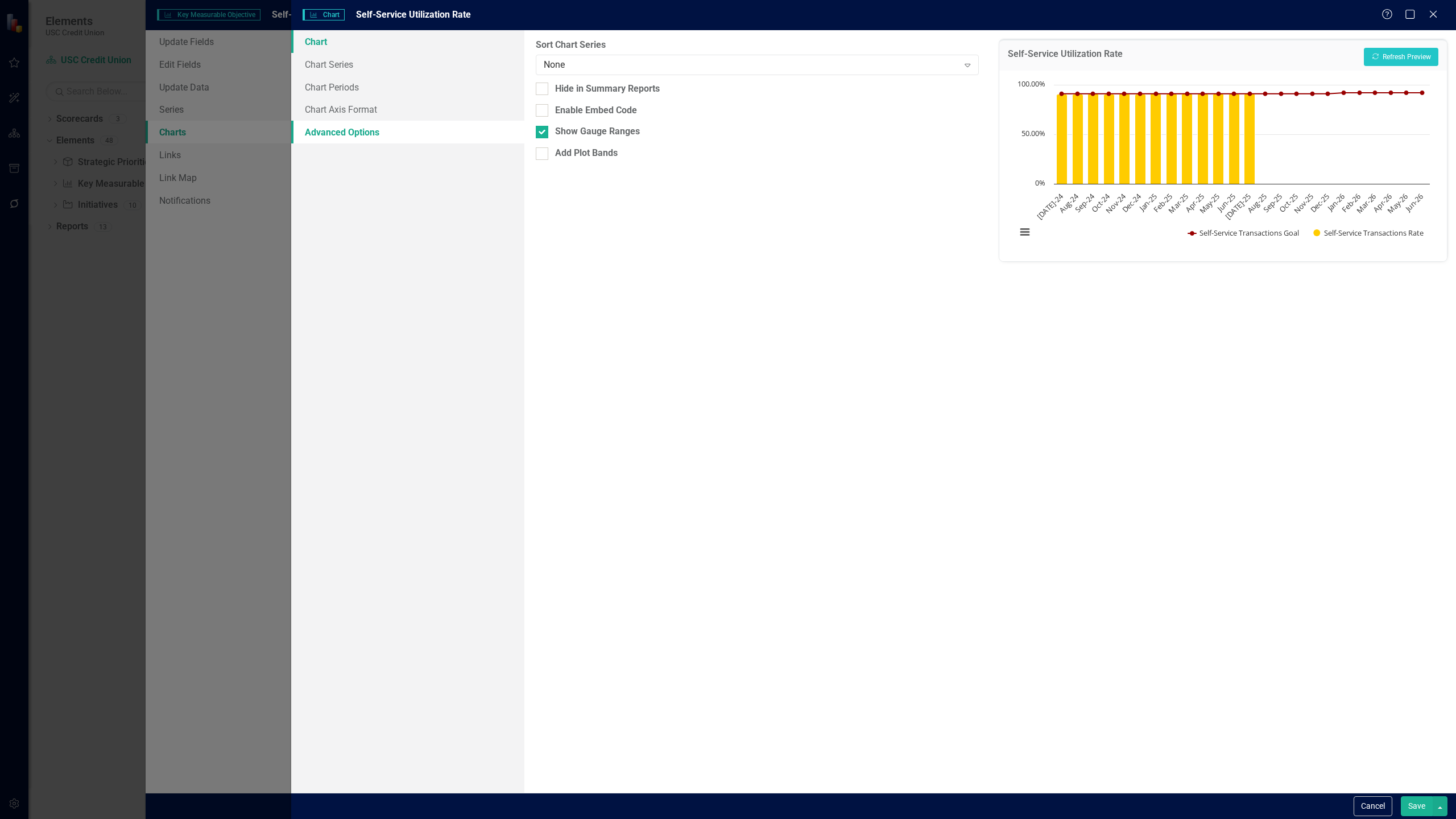
click at [363, 43] on link "Chart" at bounding box center [407, 41] width 234 height 22
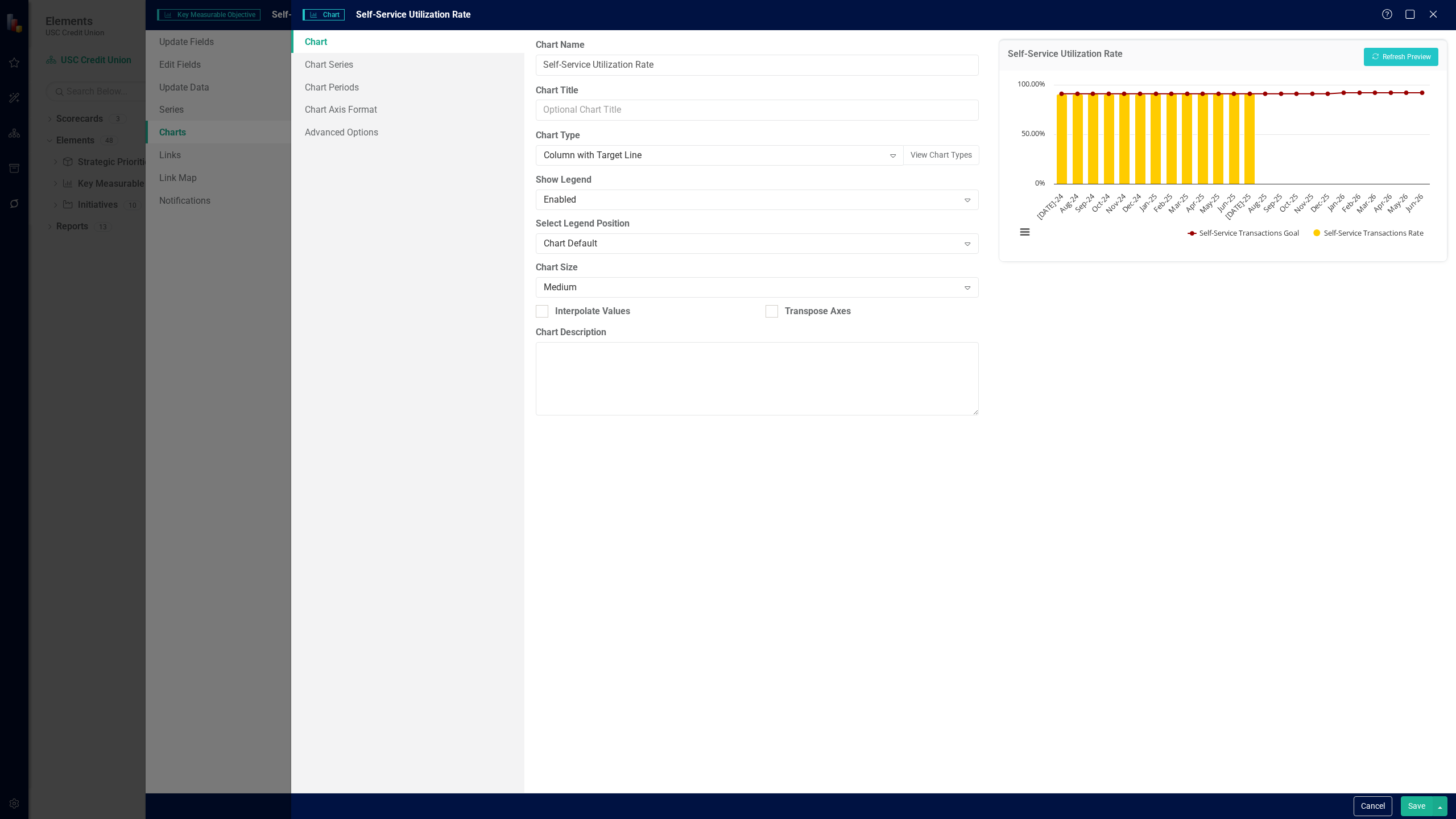
click at [1411, 801] on button "Save" at bounding box center [1416, 805] width 32 height 20
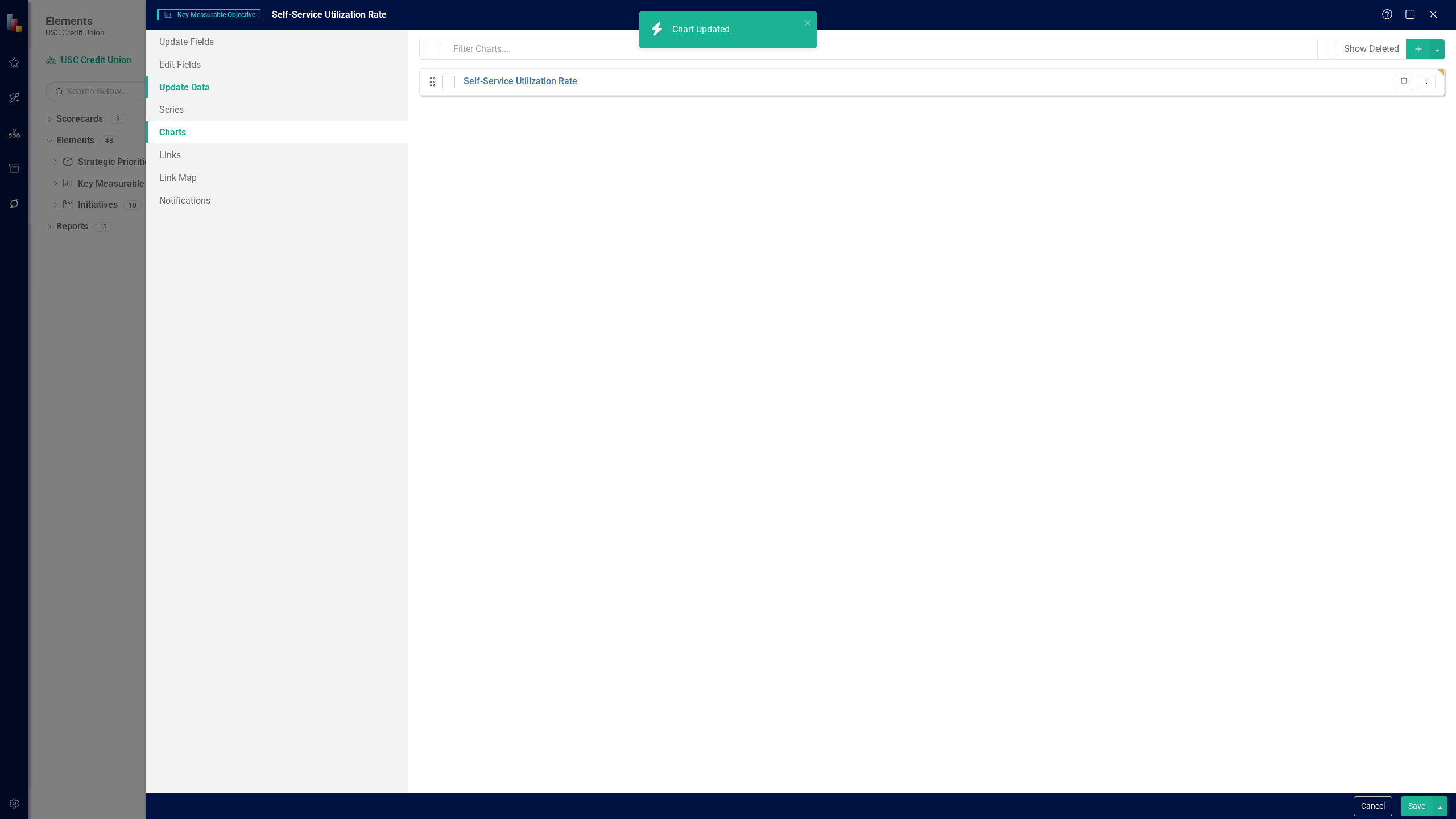
click at [238, 87] on link "Update Data" at bounding box center [276, 87] width 262 height 22
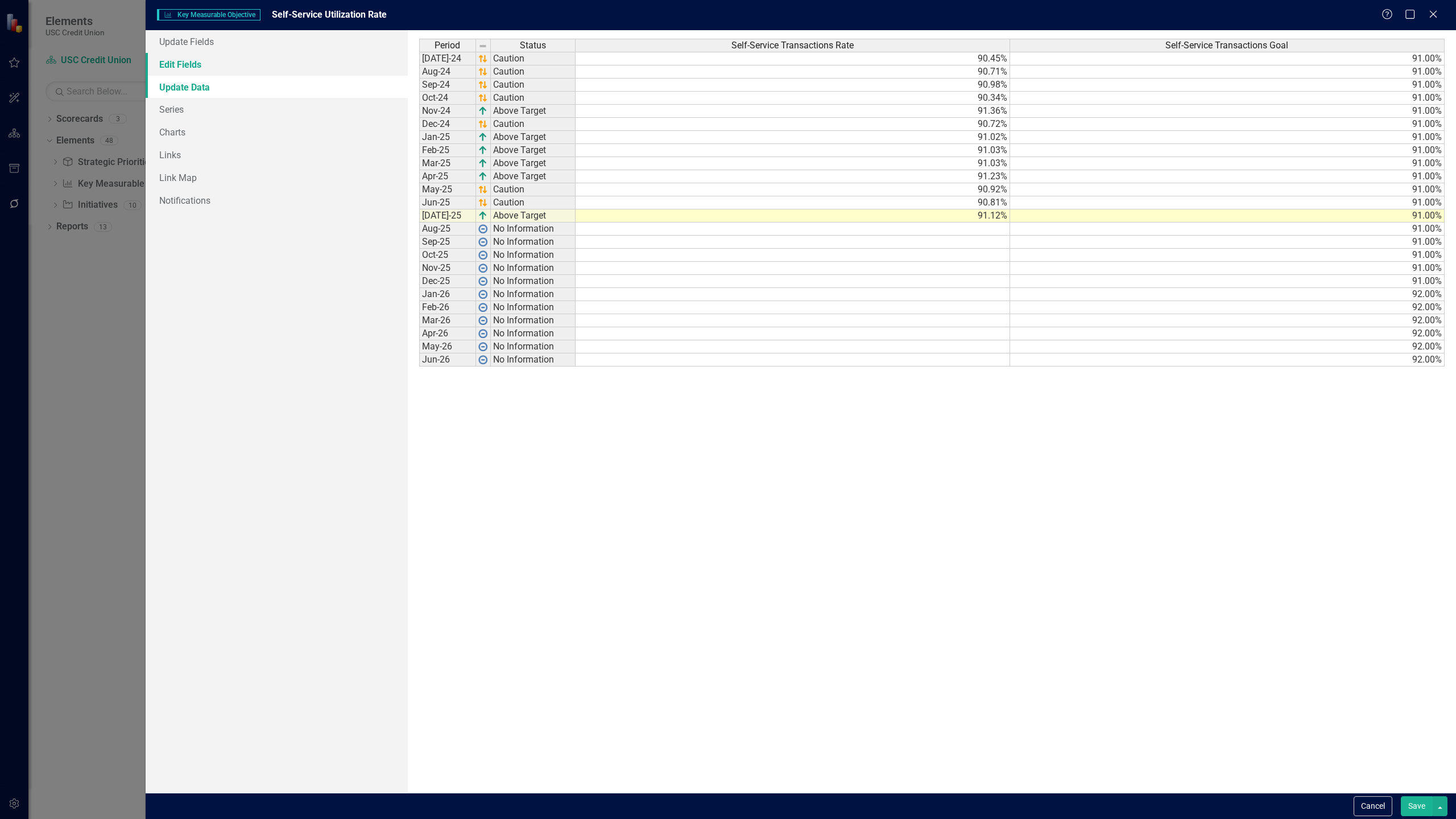
click at [231, 63] on link "Edit Fields" at bounding box center [276, 64] width 262 height 22
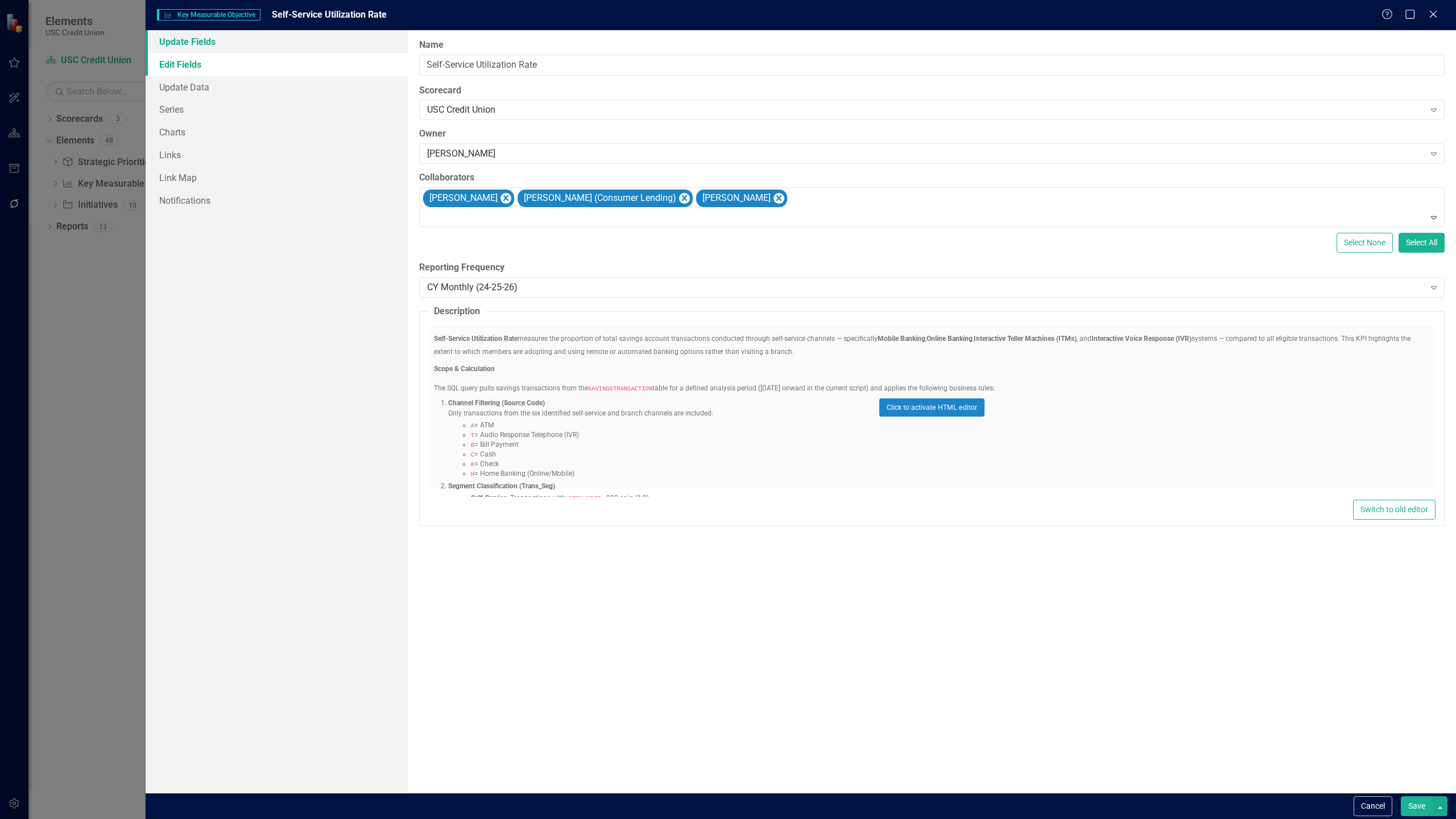
click at [208, 41] on link "Update Fields" at bounding box center [276, 41] width 262 height 22
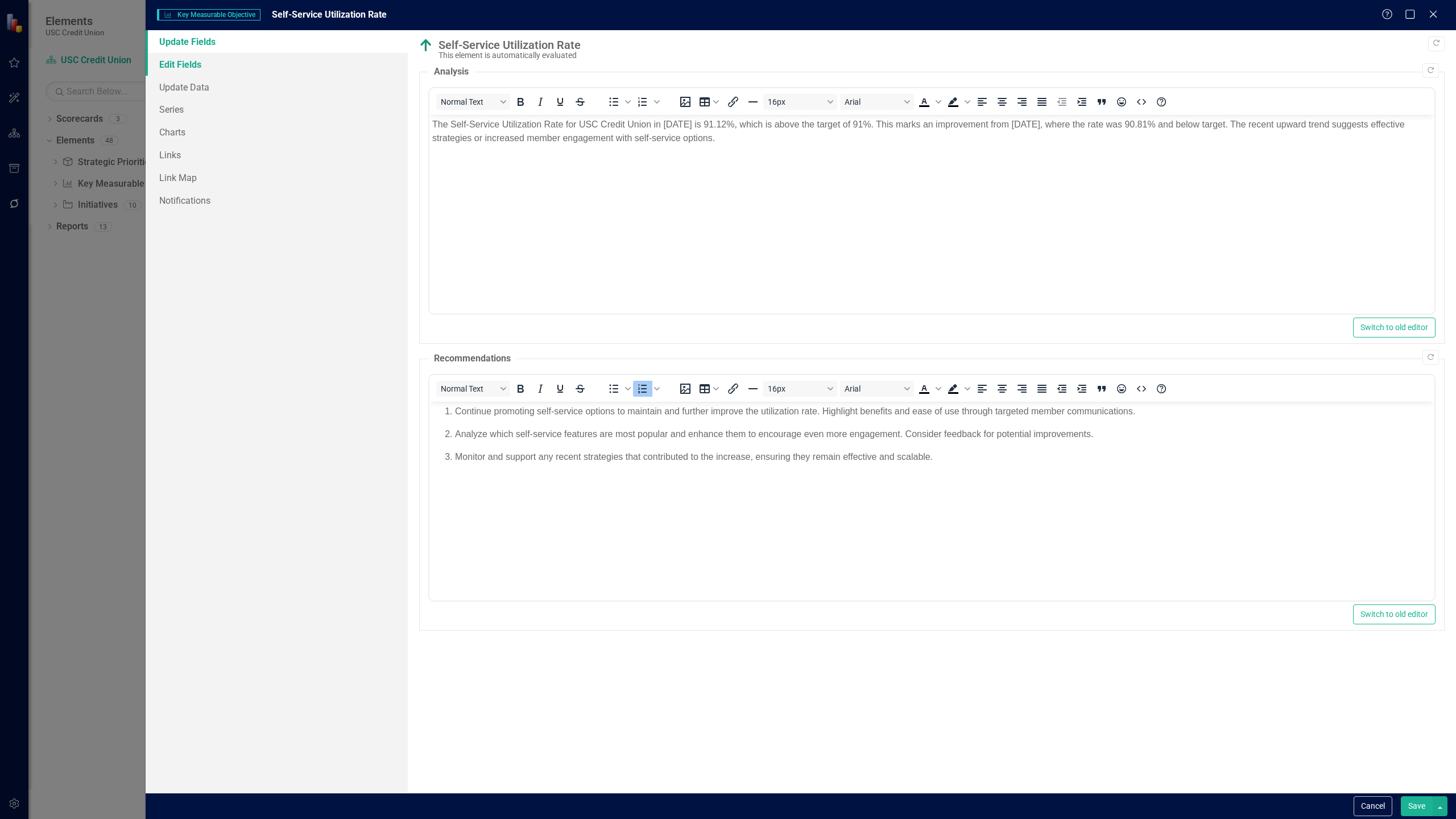
click at [205, 60] on link "Edit Fields" at bounding box center [276, 64] width 262 height 22
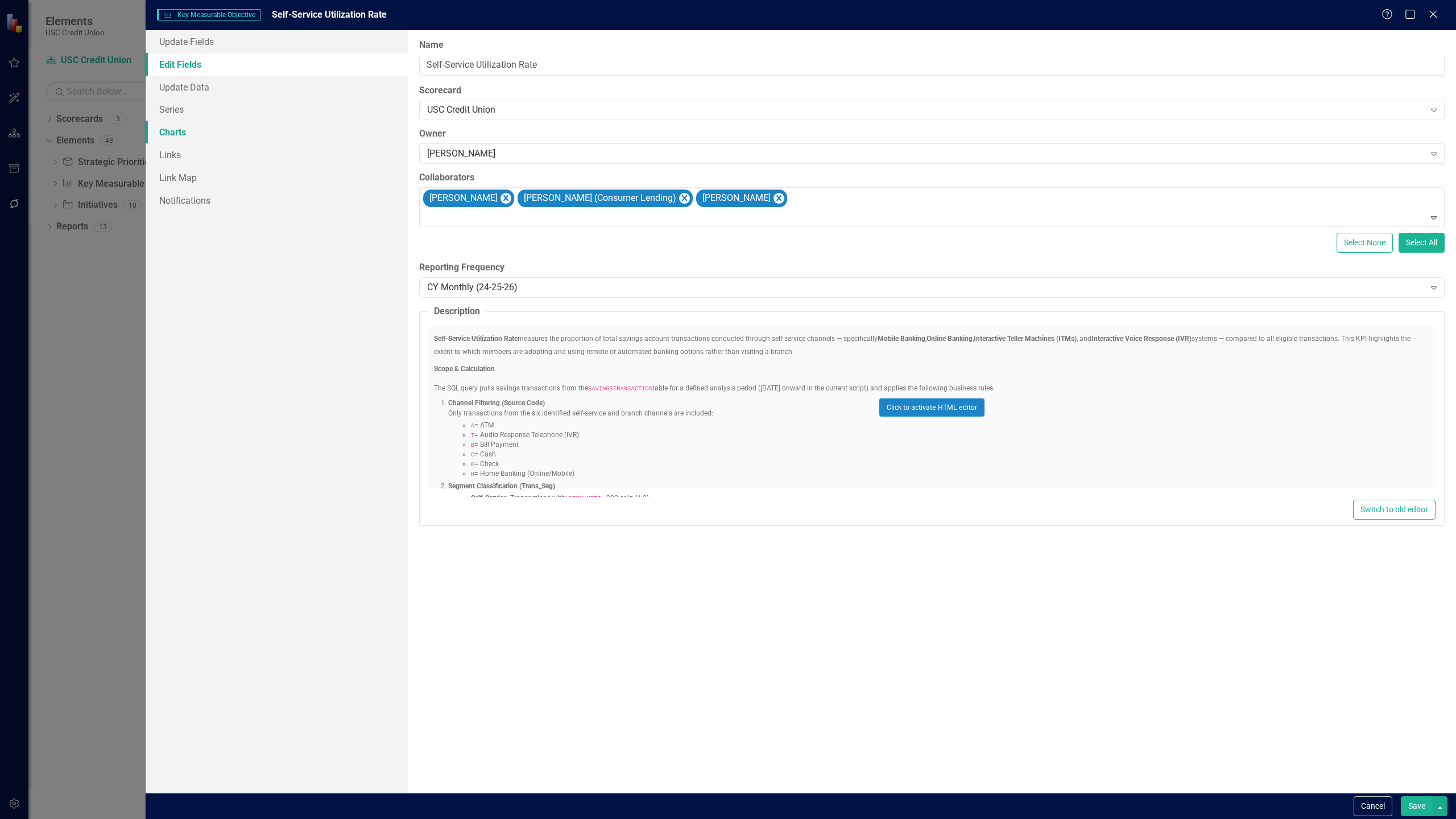
click at [206, 132] on link "Charts" at bounding box center [276, 132] width 262 height 22
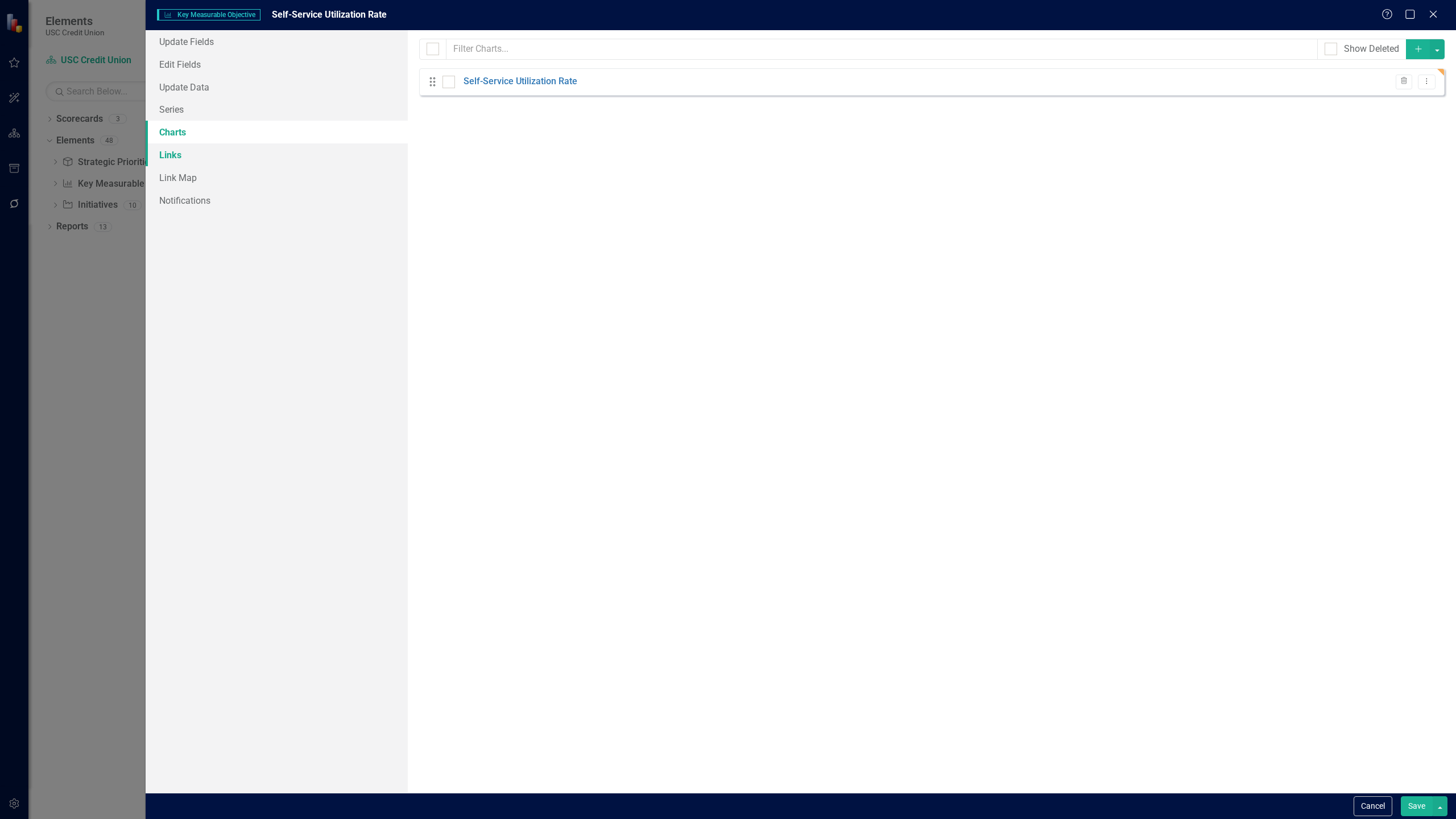
click at [198, 155] on link "Links" at bounding box center [276, 154] width 262 height 22
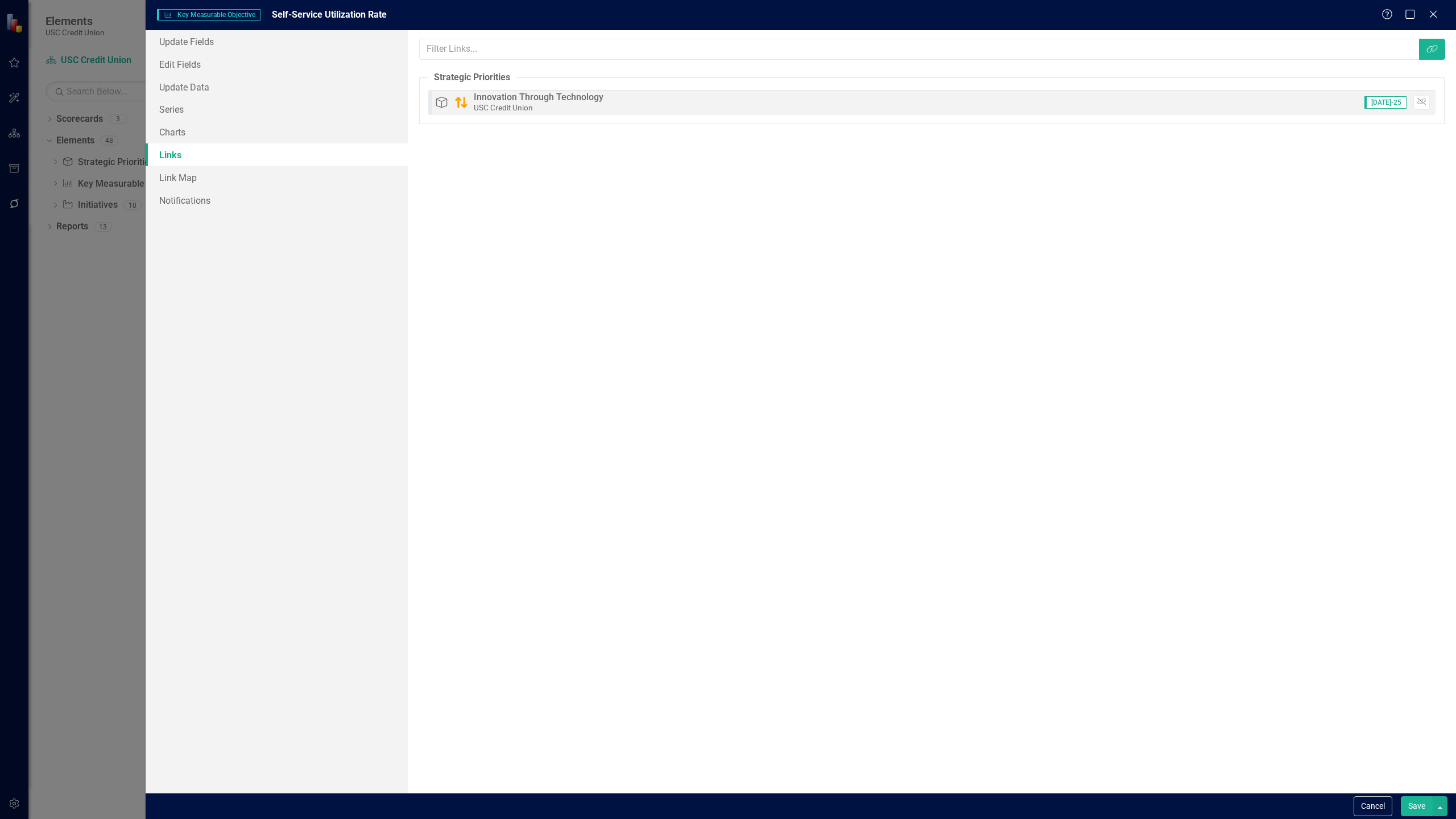
click at [1419, 806] on button "Save" at bounding box center [1416, 805] width 32 height 20
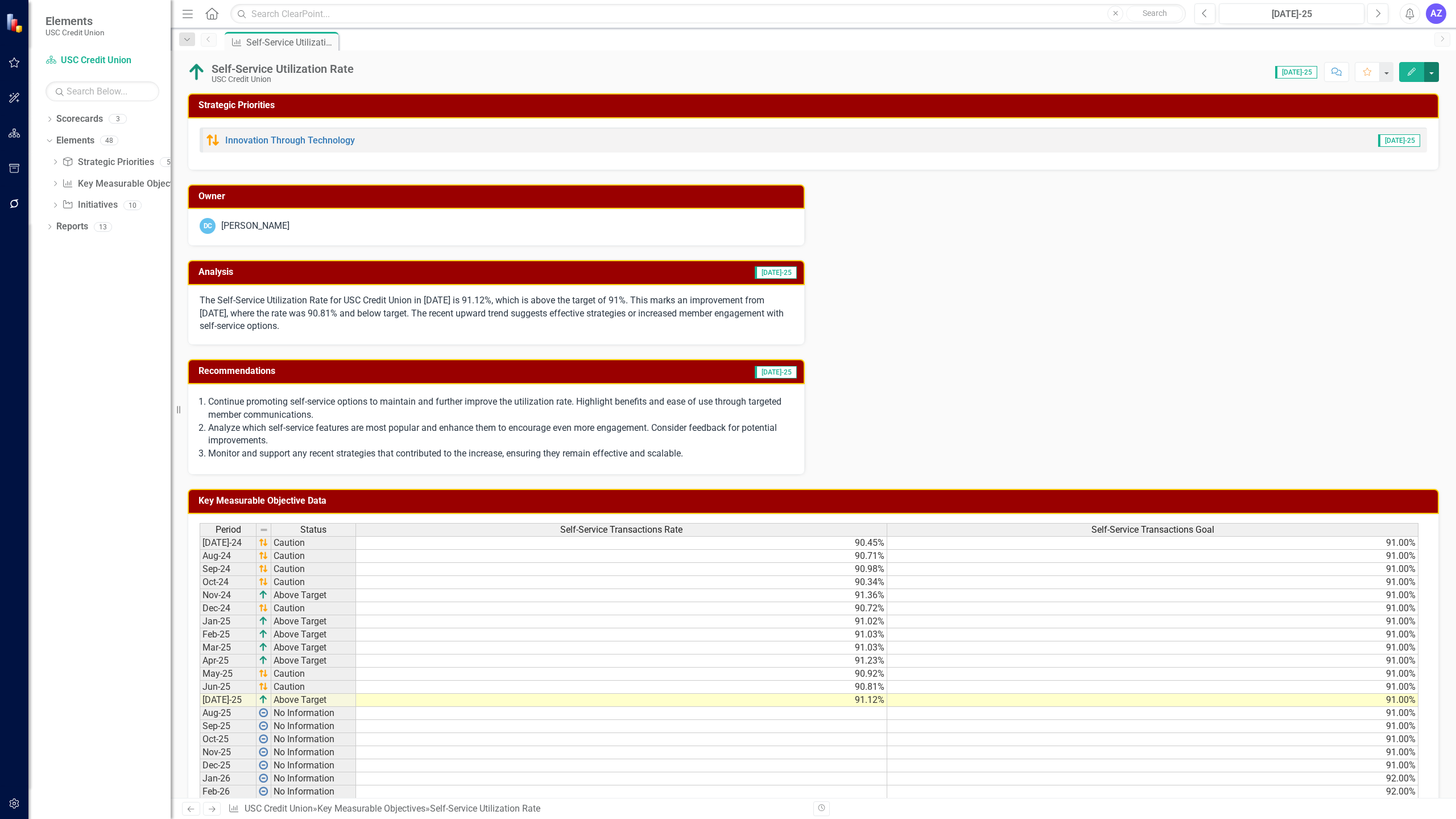
click at [1431, 77] on button "button" at bounding box center [1431, 72] width 15 height 20
click at [1379, 111] on link "Edit Report Edit Layout" at bounding box center [1348, 114] width 180 height 21
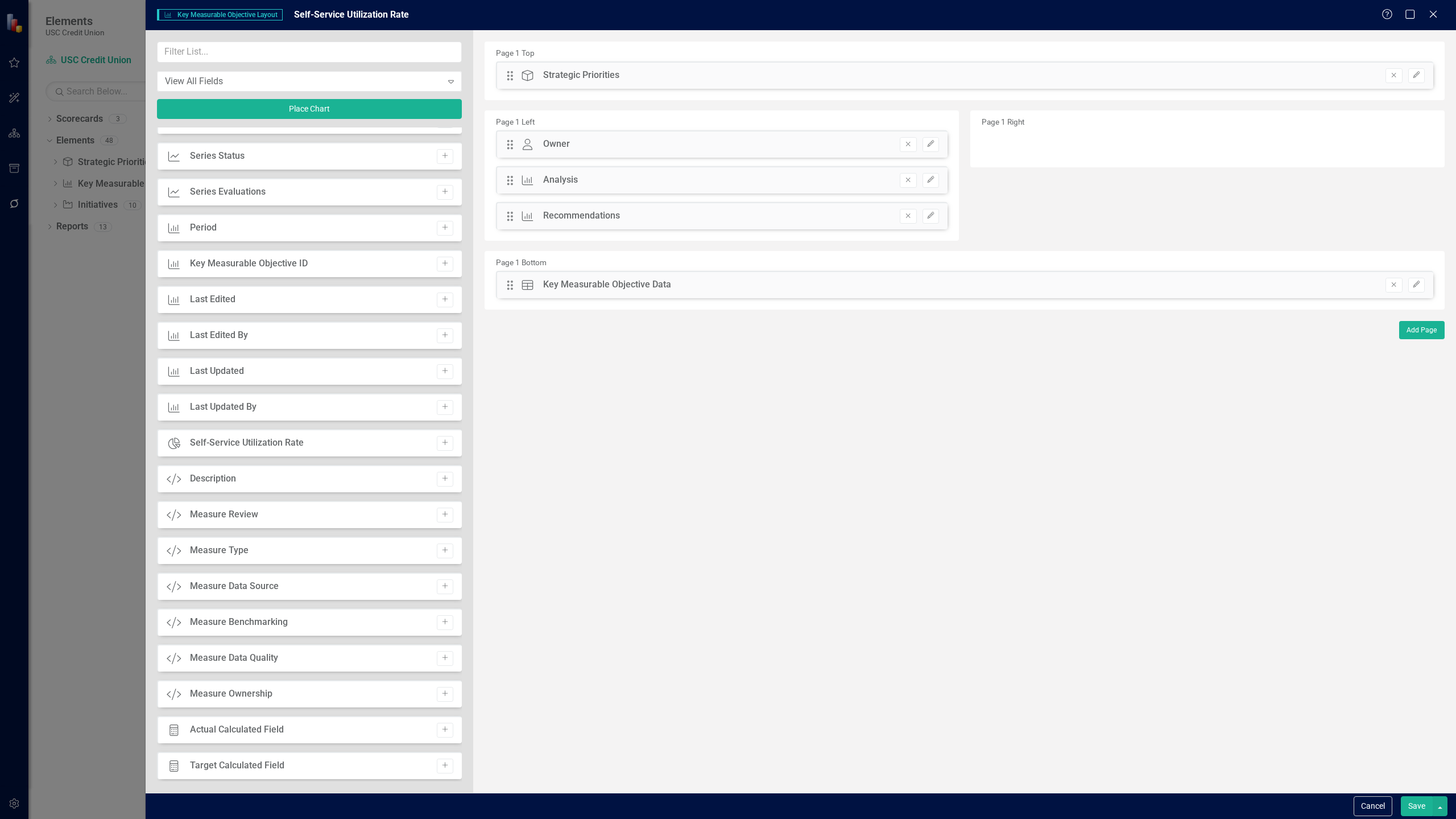
scroll to position [385, 0]
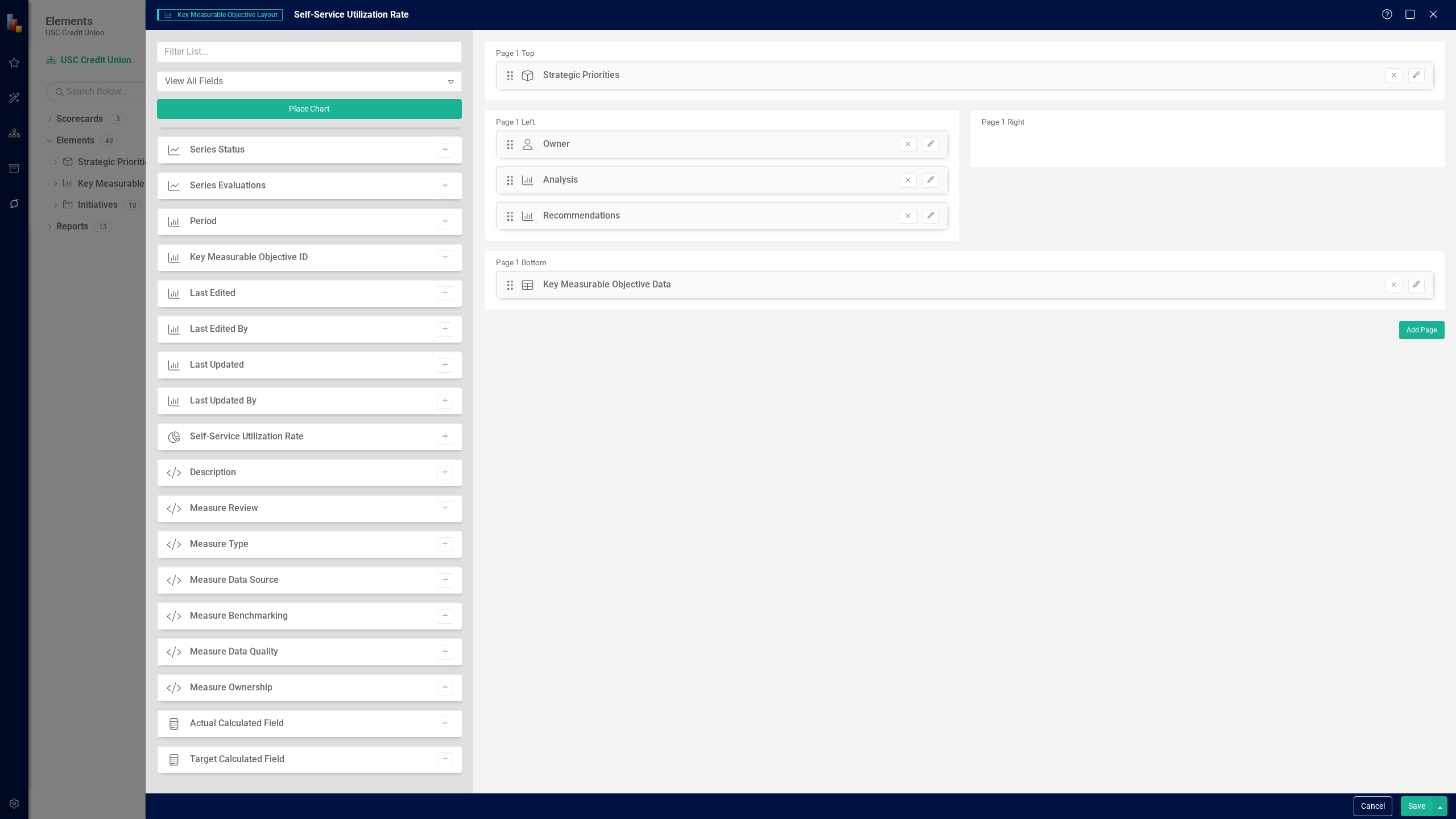
click at [441, 433] on icon "Add" at bounding box center [445, 436] width 8 height 7
drag, startPoint x: 511, startPoint y: 110, endPoint x: 1039, endPoint y: 177, distance: 532.2
click at [1410, 804] on button "Save" at bounding box center [1416, 805] width 32 height 20
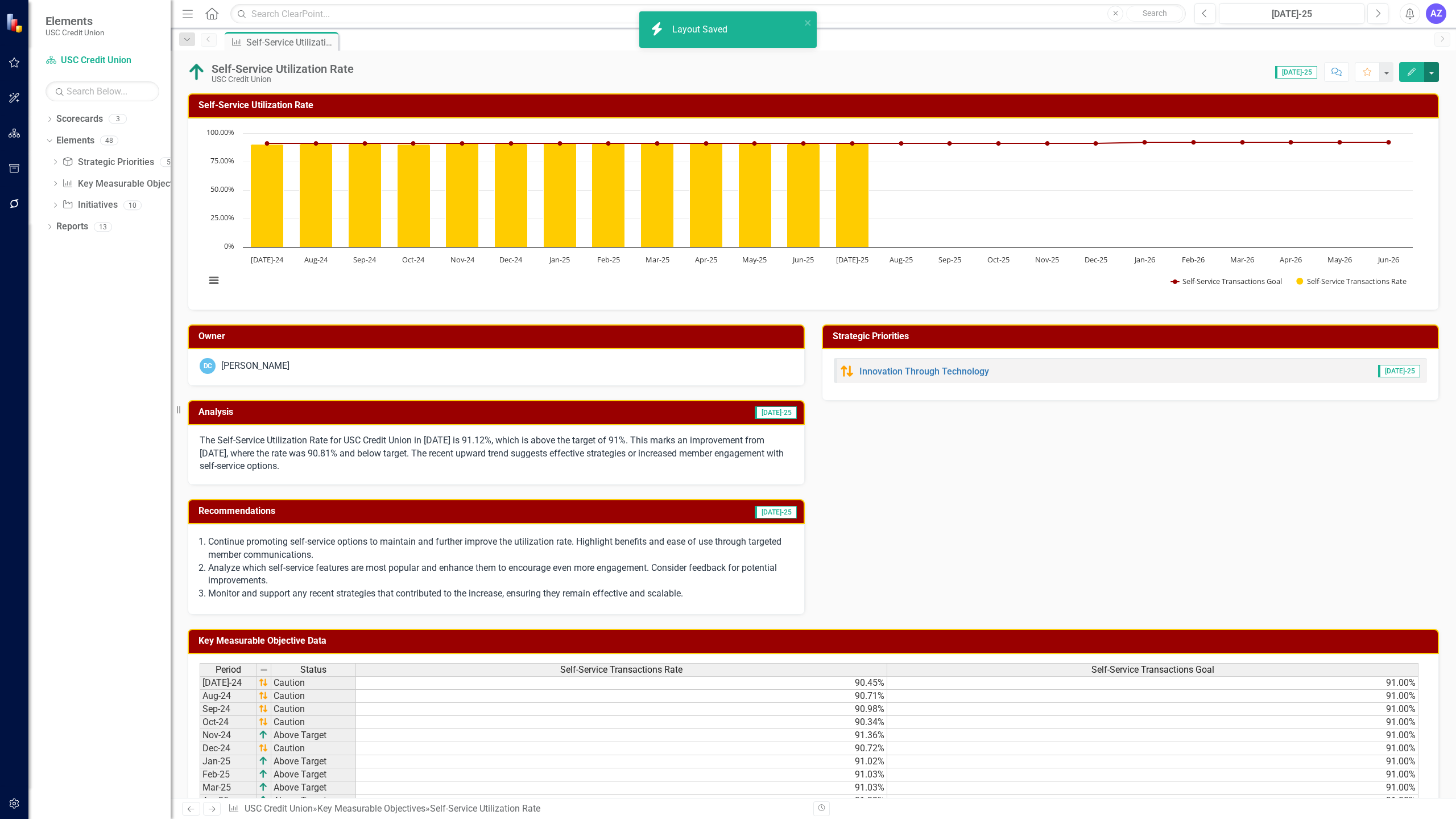
click at [1432, 68] on button "button" at bounding box center [1431, 72] width 15 height 20
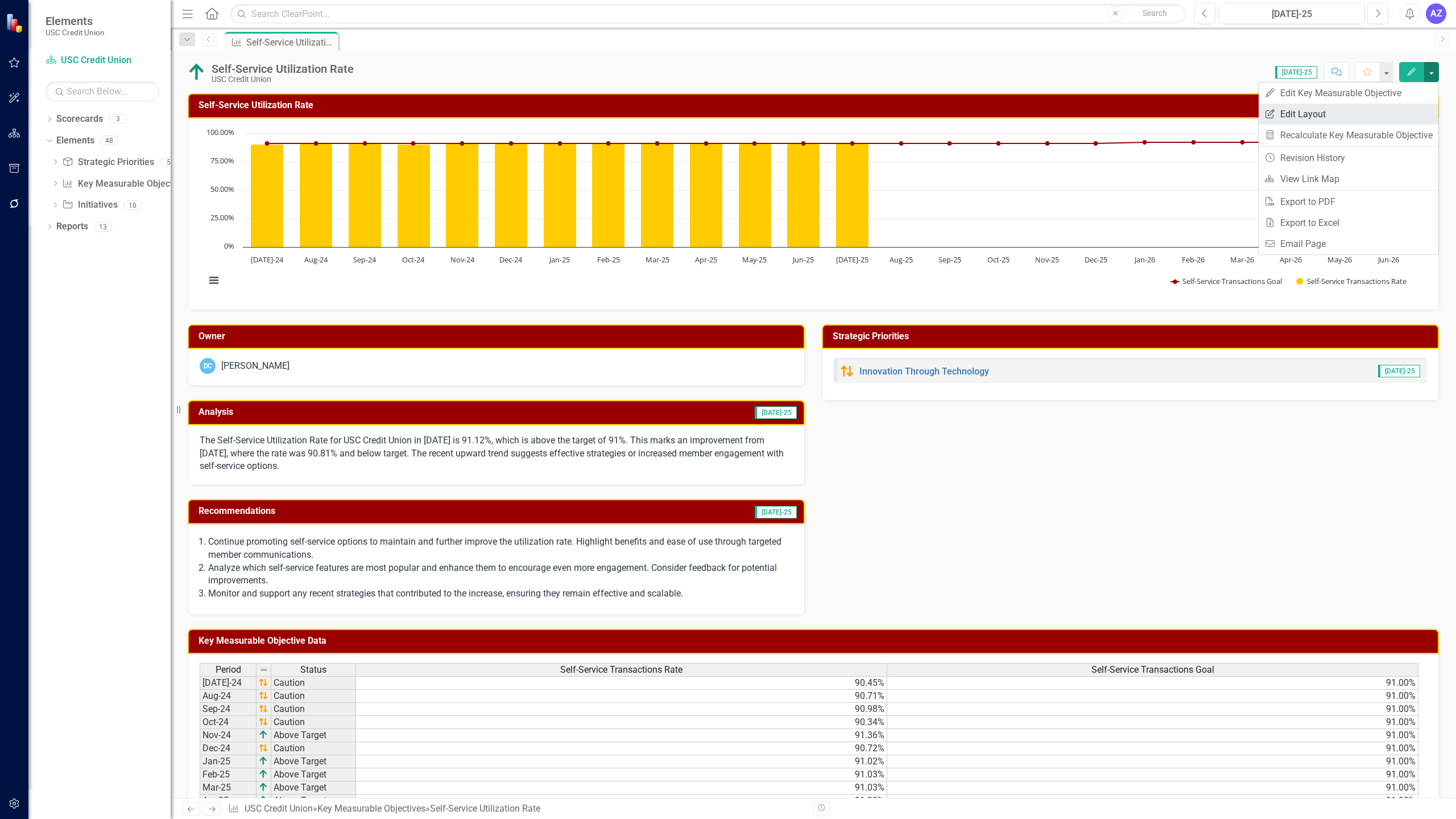
click at [1369, 111] on link "Edit Report Edit Layout" at bounding box center [1348, 114] width 180 height 21
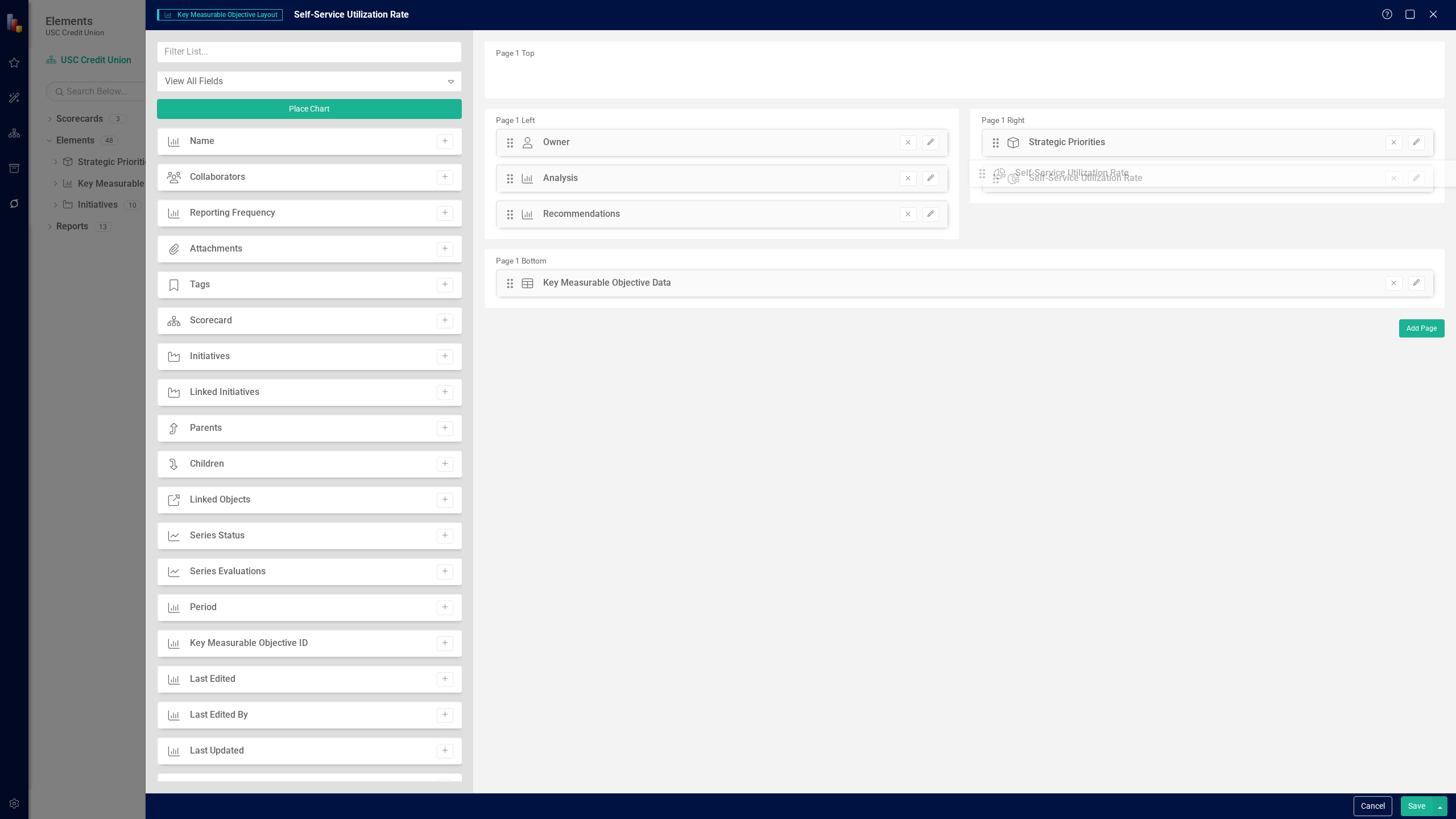
drag, startPoint x: 512, startPoint y: 72, endPoint x: 993, endPoint y: 169, distance: 490.7
drag, startPoint x: 989, startPoint y: 142, endPoint x: 968, endPoint y: 101, distance: 46.1
click at [968, 101] on div "Page 1 Top Page 1 Left Drag Owner Owner Hidden Pod Online Hidden Pod Printed Hi…" at bounding box center [965, 175] width 960 height 266
drag, startPoint x: 994, startPoint y: 141, endPoint x: 965, endPoint y: 68, distance: 78.5
click at [1412, 810] on button "Save" at bounding box center [1416, 805] width 32 height 20
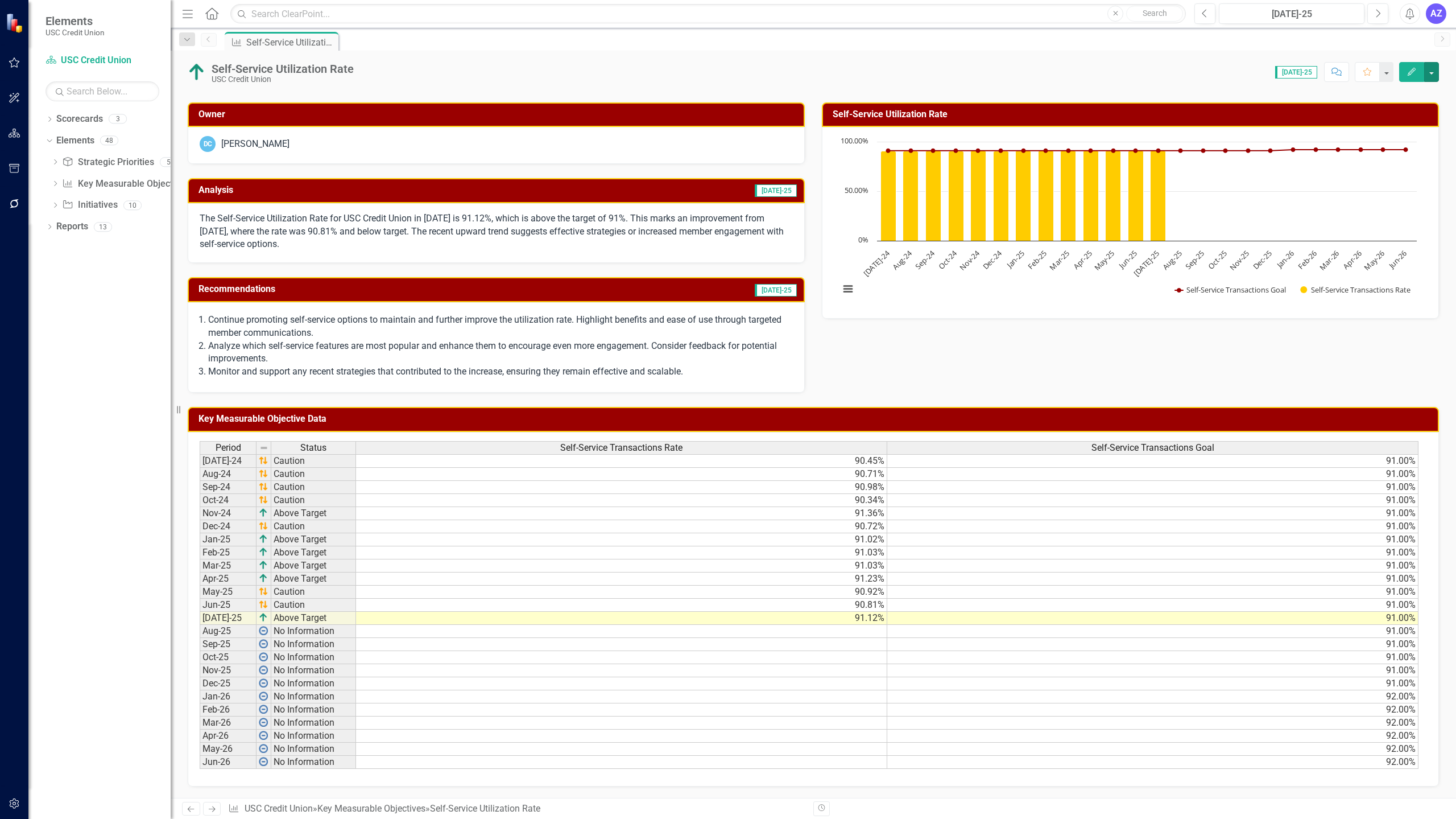
scroll to position [0, 0]
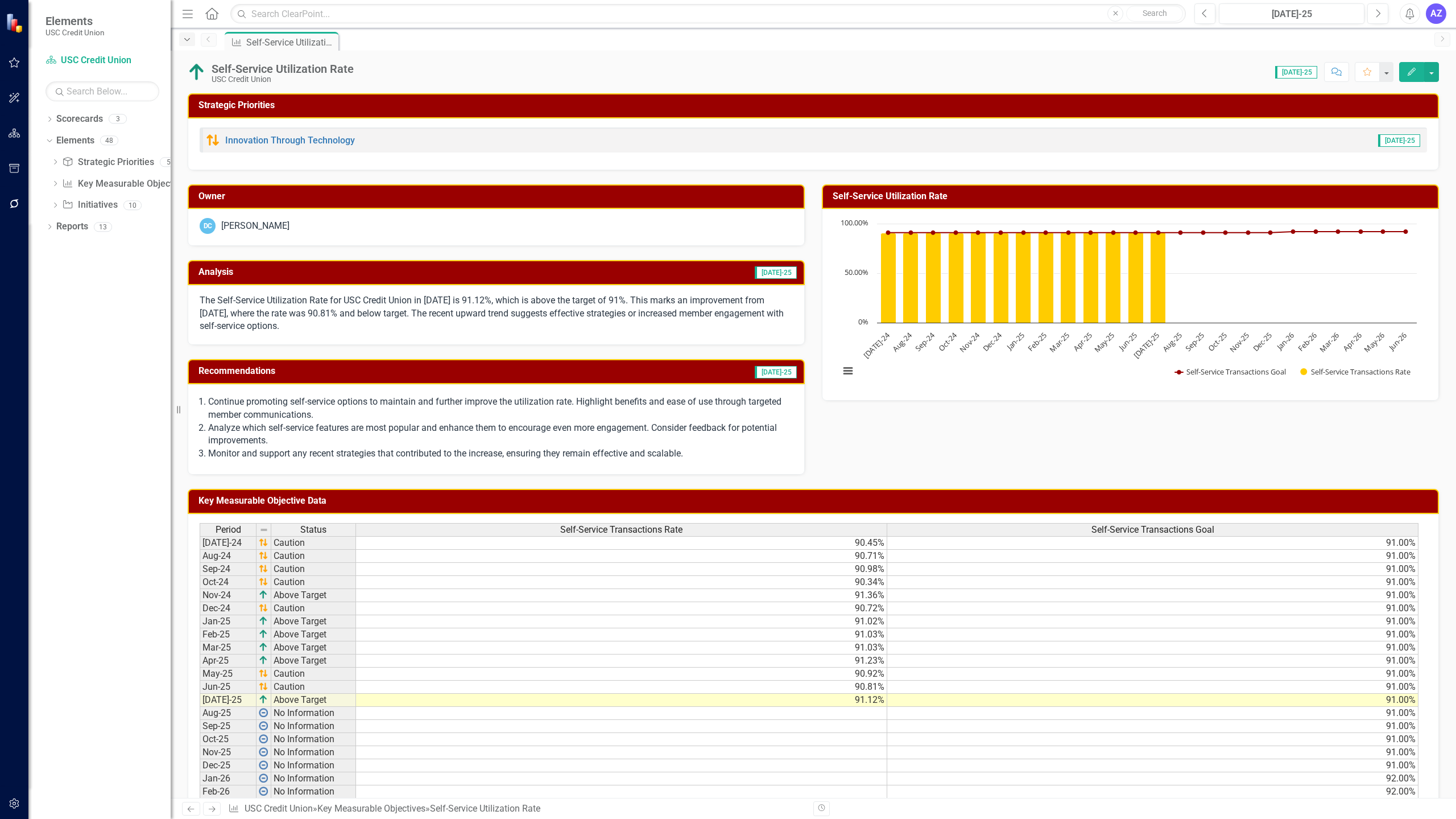
click at [190, 39] on icon "Dropdown" at bounding box center [187, 40] width 10 height 8
click at [86, 180] on link "Key Measurable Objective Key Measurable Objectives" at bounding box center [126, 184] width 127 height 13
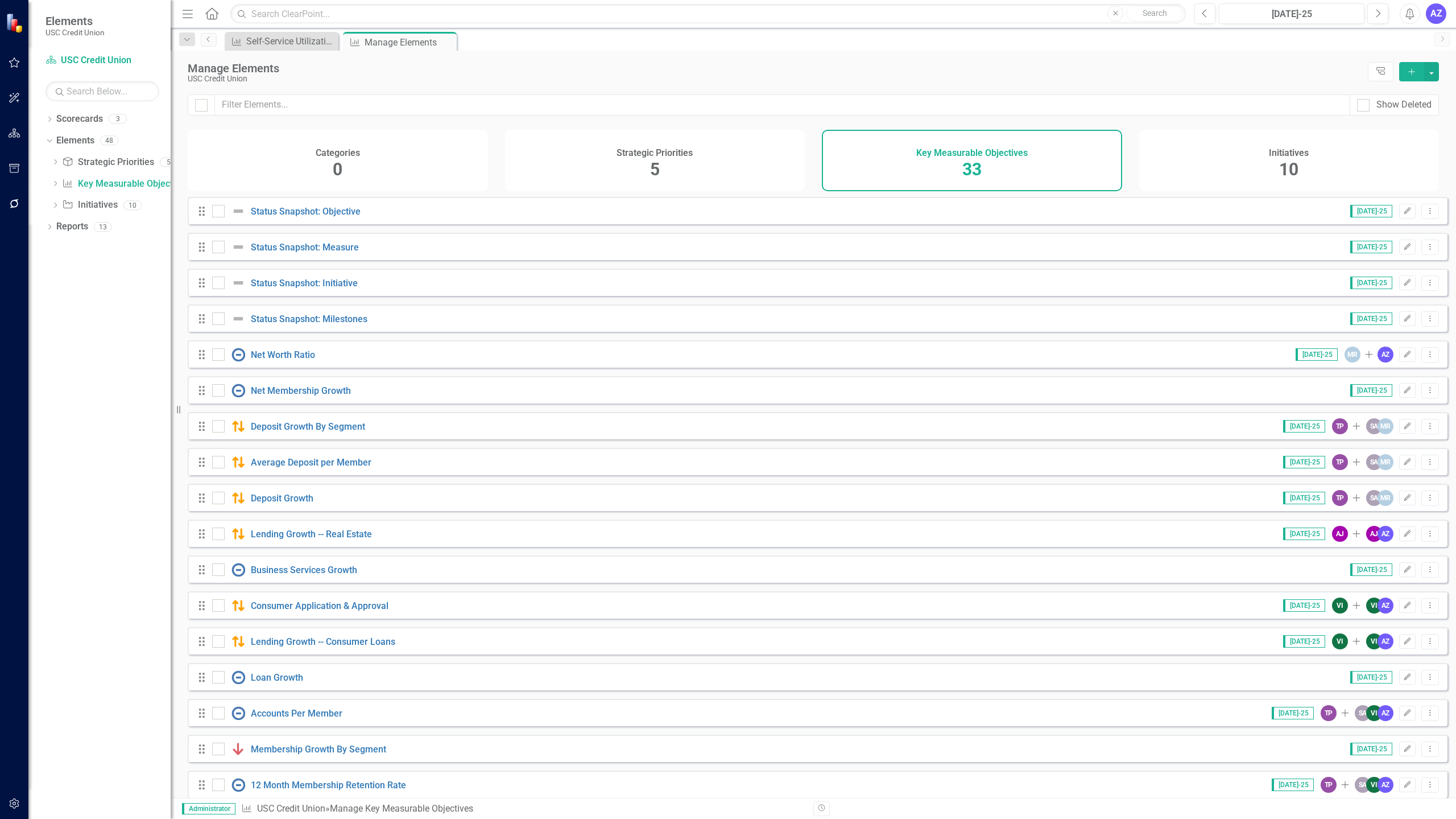
scroll to position [590, 0]
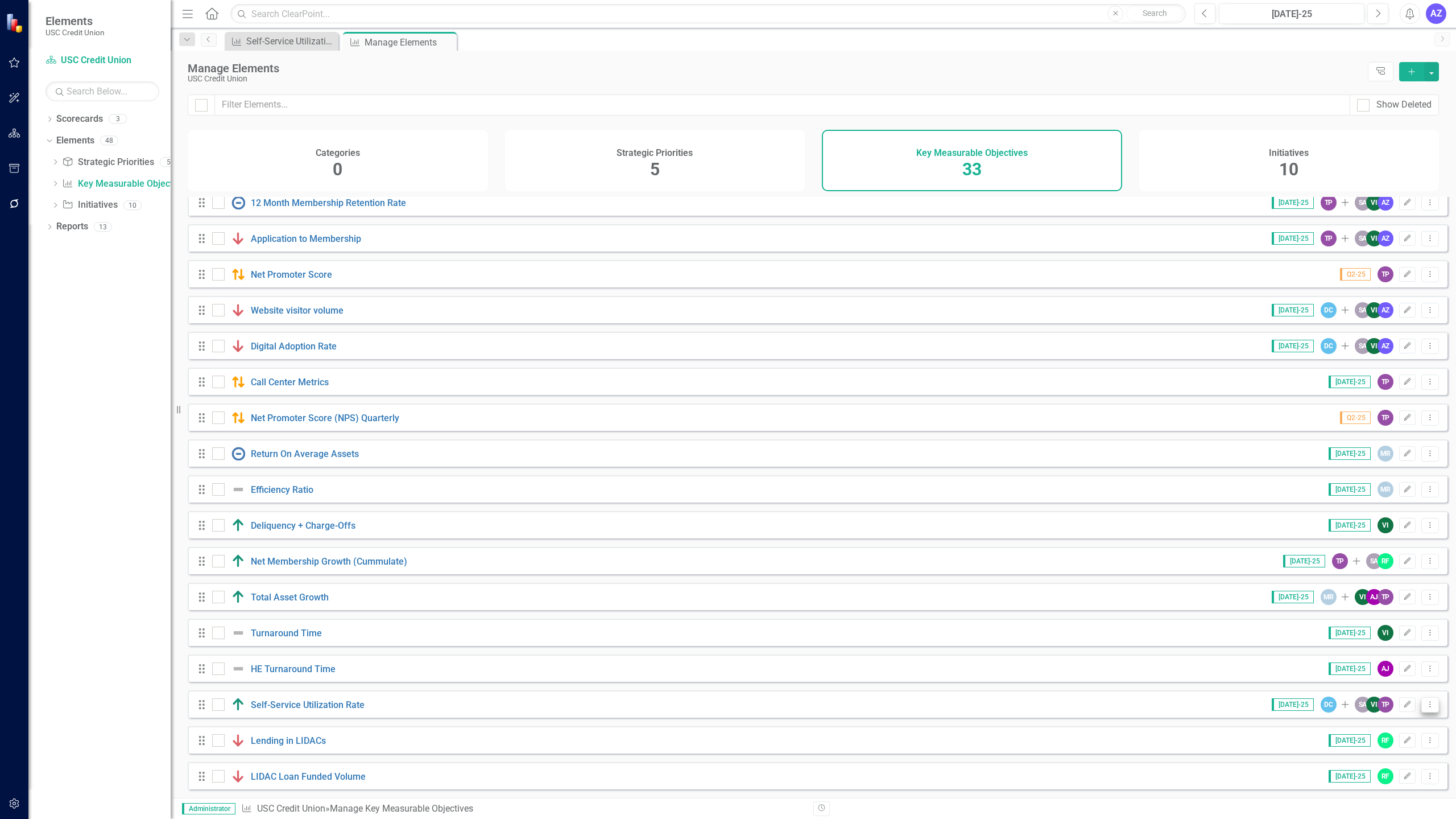
click at [1425, 705] on icon "Dropdown Menu" at bounding box center [1430, 704] width 9 height 7
click at [1352, 759] on link "Copy Duplicate Key Measurable Objective" at bounding box center [1344, 765] width 171 height 21
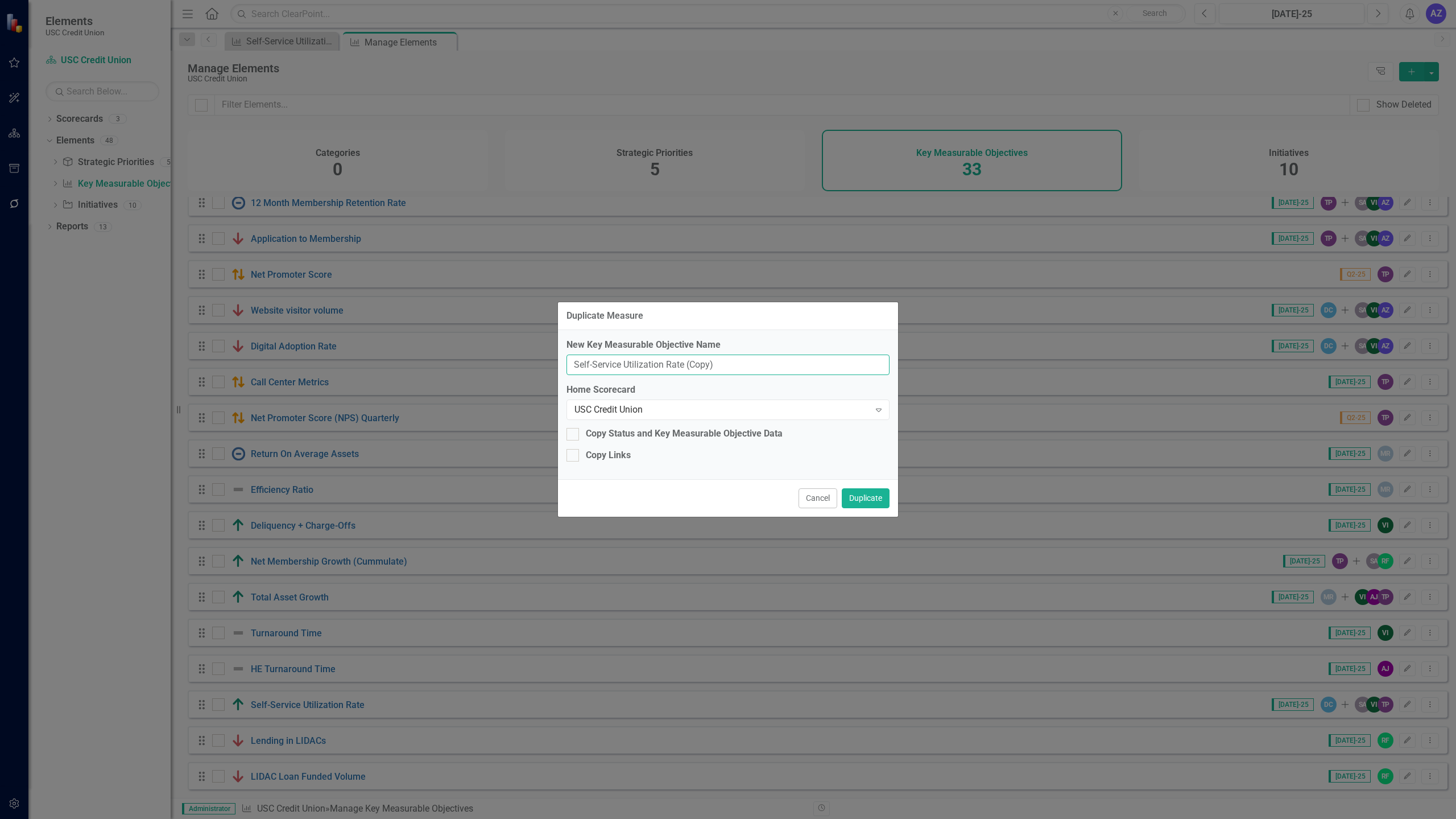
click at [862, 363] on input "Self-Service Utilization Rate (Copy)" at bounding box center [728, 365] width 323 height 21
paste input "print completion rate"
type input "Sprint completion rate"
click at [781, 353] on div "New Key Measurable Objective Name Sprint completion rate" at bounding box center [728, 357] width 323 height 37
click at [874, 493] on button "Duplicate" at bounding box center [865, 497] width 47 height 20
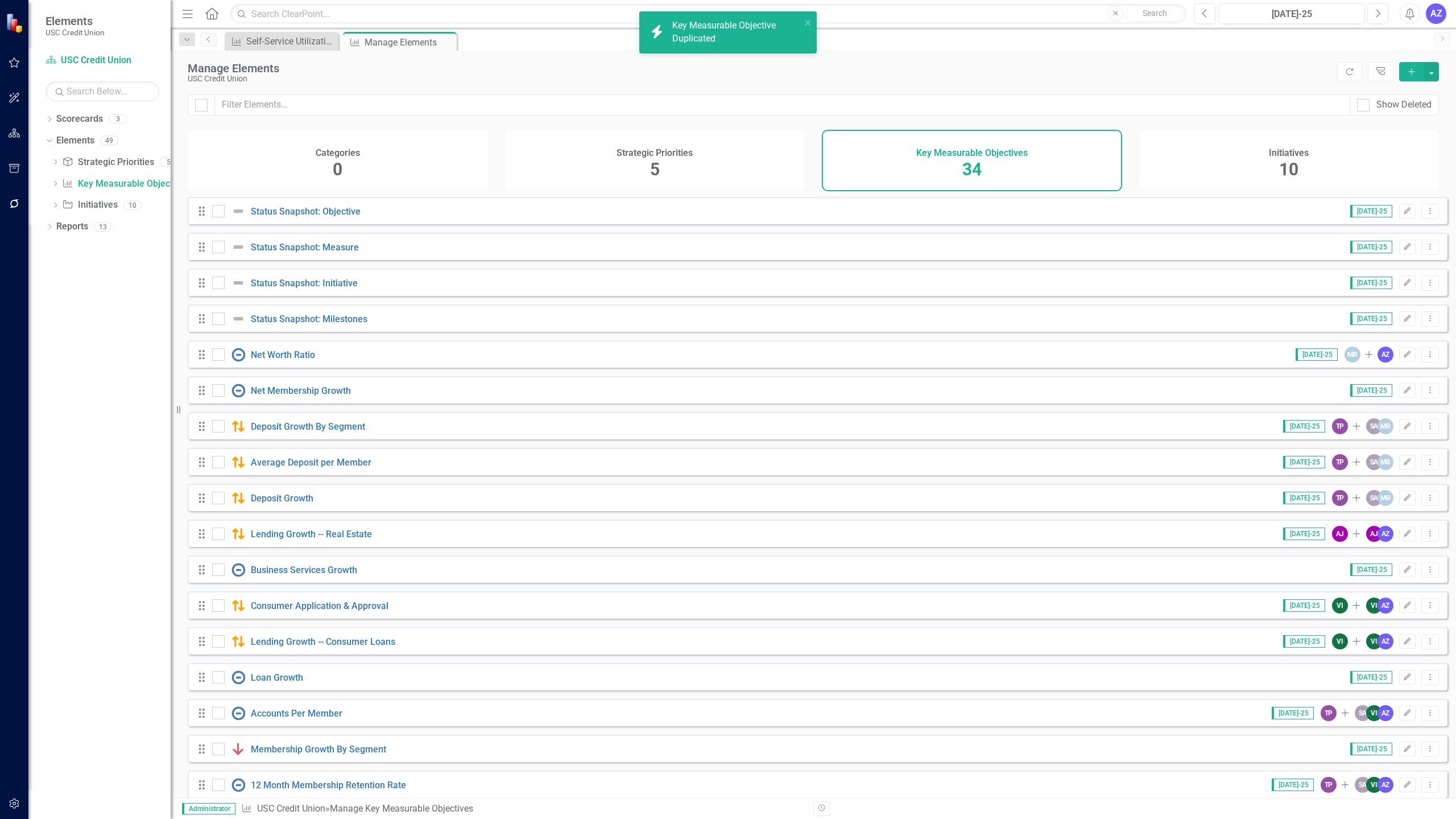
scroll to position [626, 0]
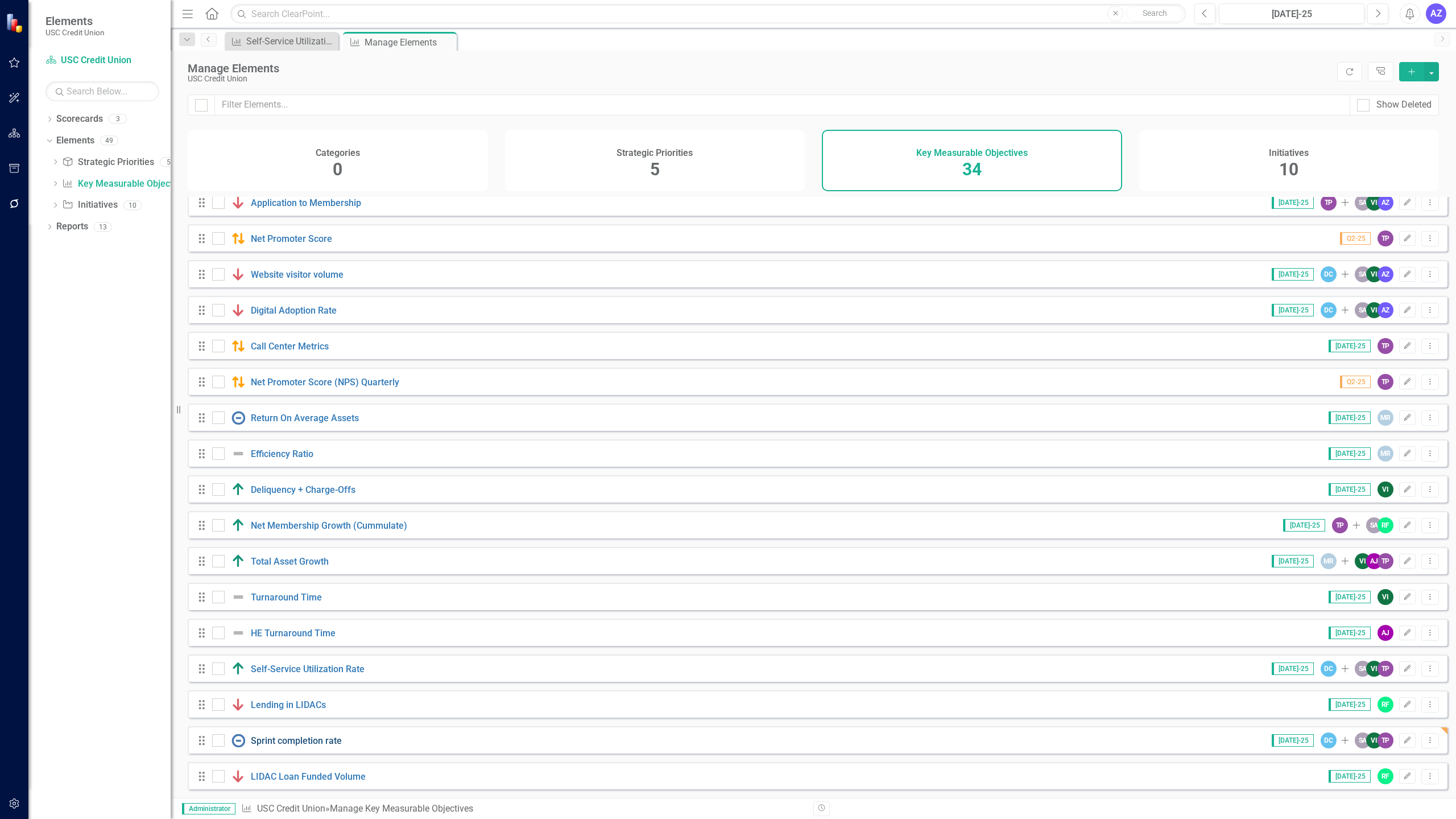
click at [288, 743] on link "Sprint completion rate" at bounding box center [297, 741] width 91 height 11
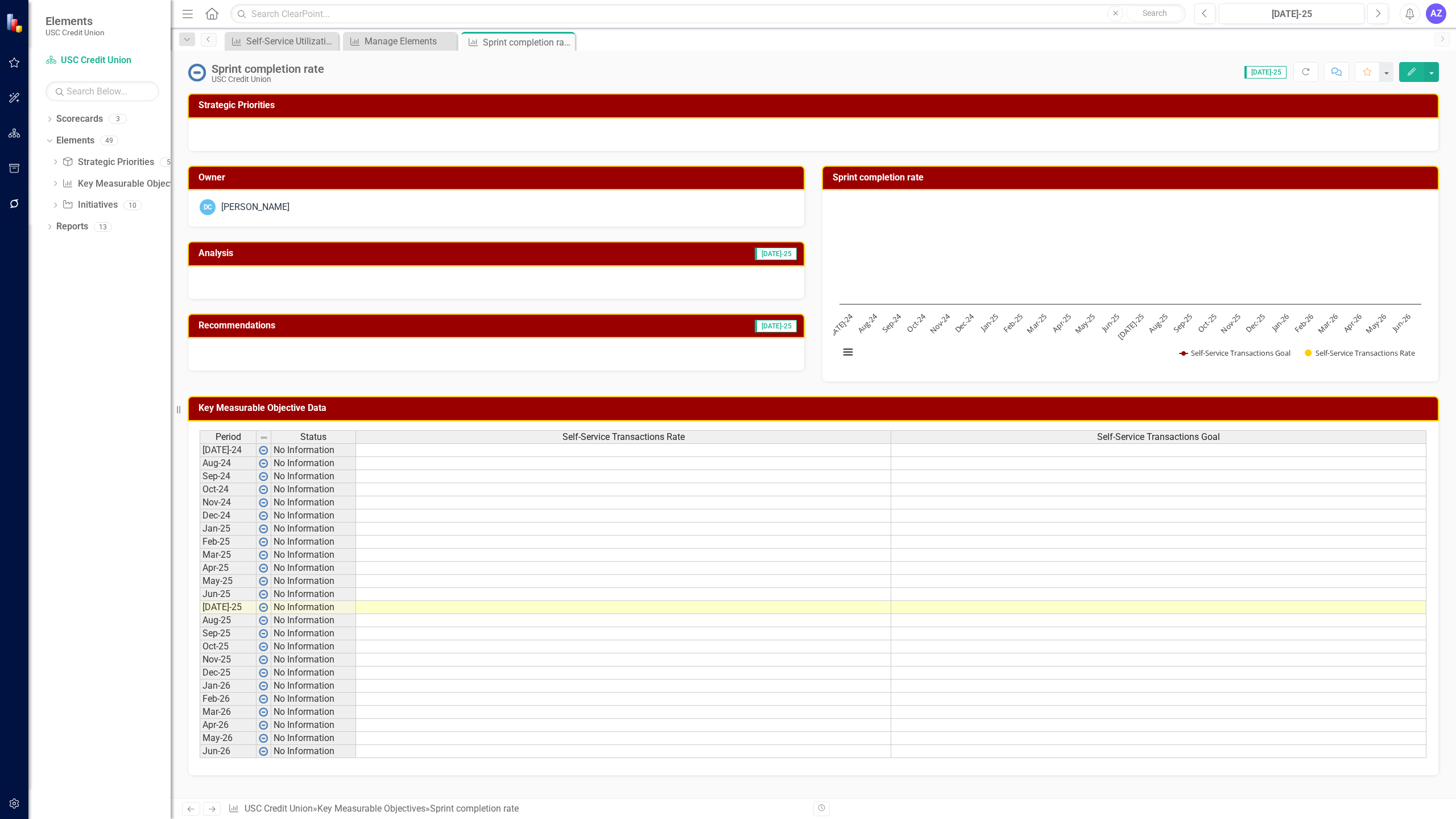
click at [306, 67] on div "Sprint completion rate" at bounding box center [267, 68] width 113 height 12
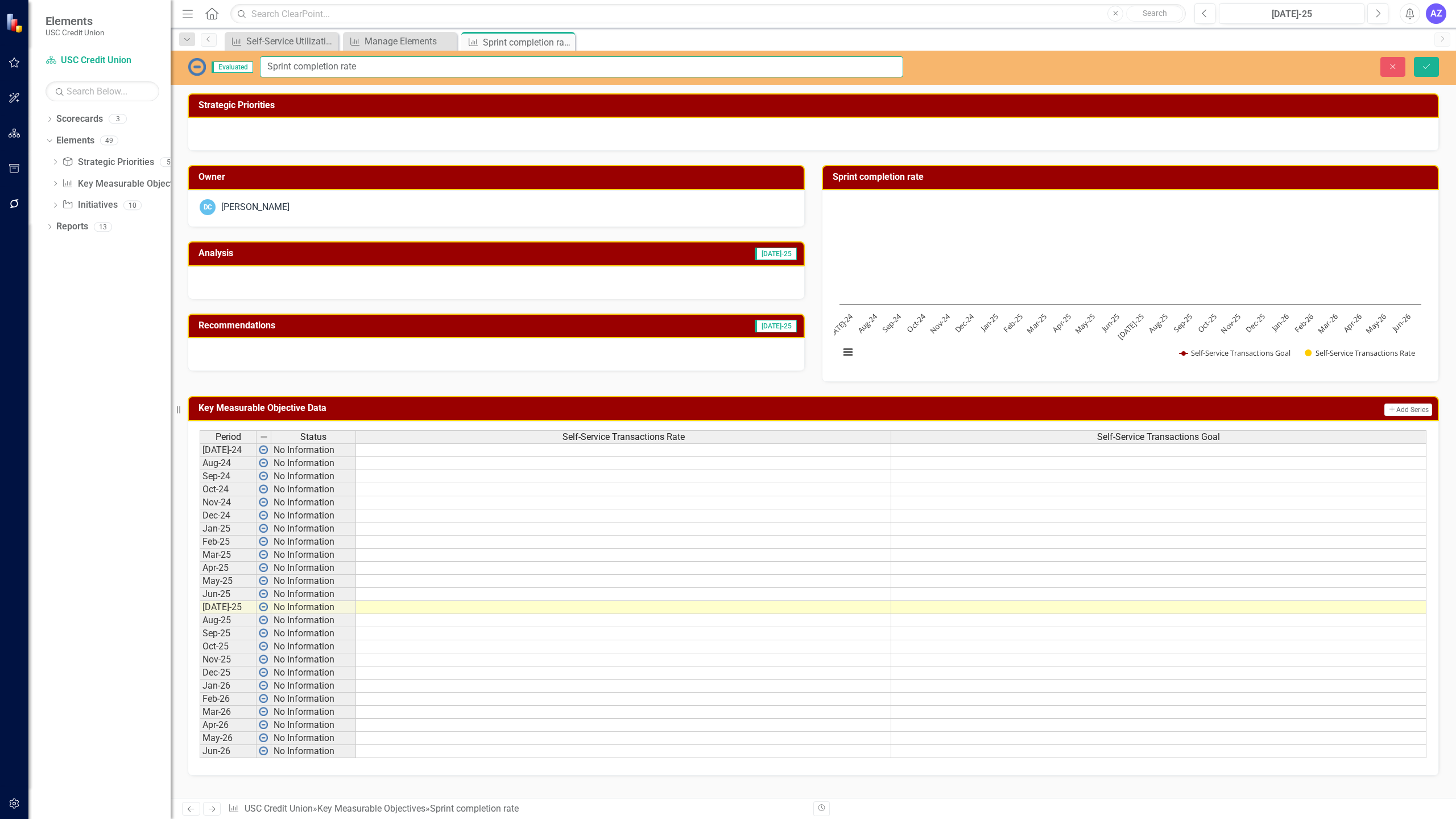
click at [297, 64] on input "Sprint completion rate" at bounding box center [581, 67] width 643 height 21
click at [347, 66] on input "Sprint Completion rate" at bounding box center [581, 67] width 643 height 21
type input "Sprint Completion Rate"
click at [1435, 67] on button "Save" at bounding box center [1425, 66] width 25 height 20
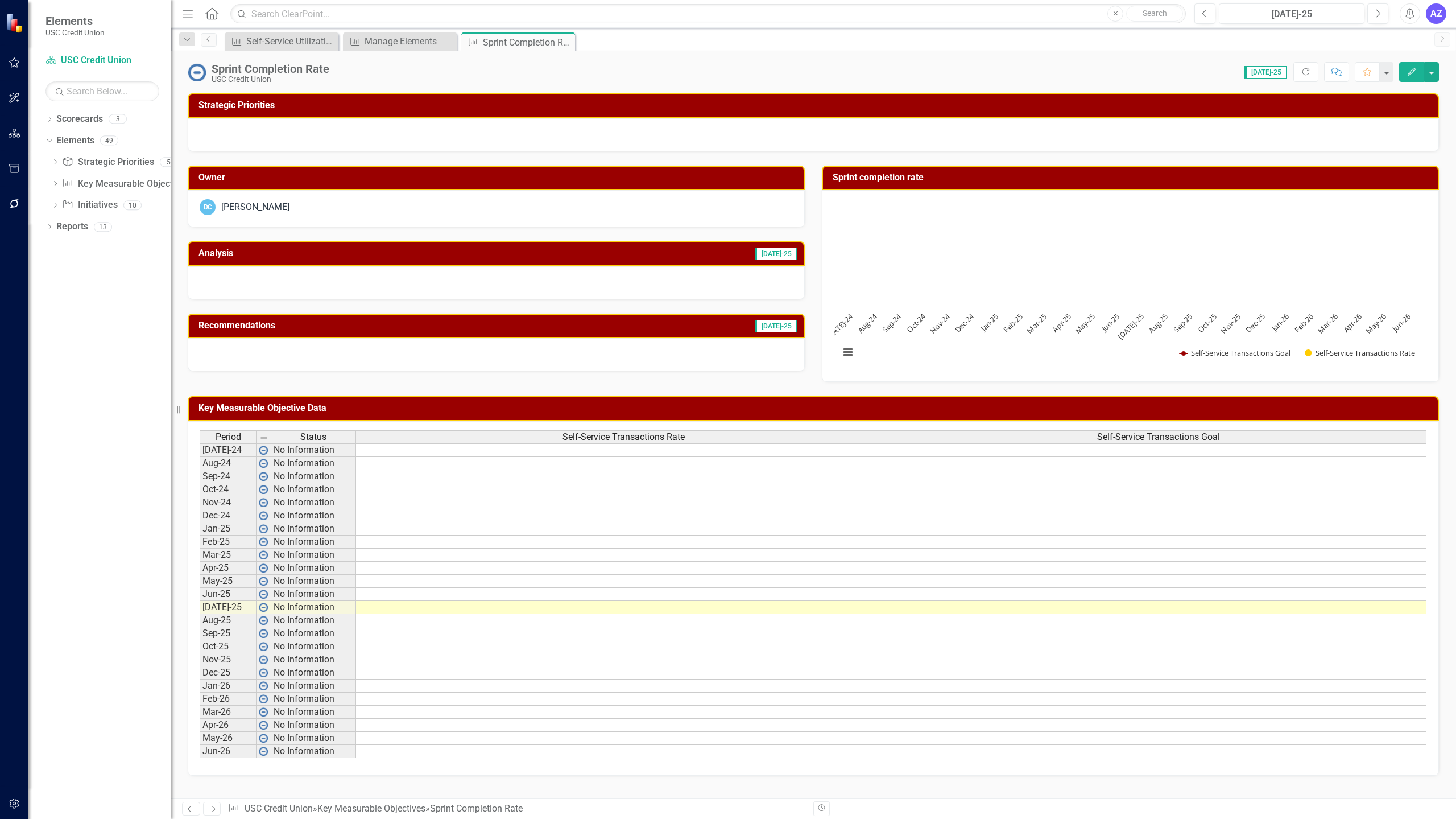
click at [1440, 74] on div "Sprint Completion Rate USC Credit Union Score: N/A [DATE]-25 Completed Refresh …" at bounding box center [812, 67] width 1285 height 34
click at [1430, 77] on button "button" at bounding box center [1431, 72] width 15 height 20
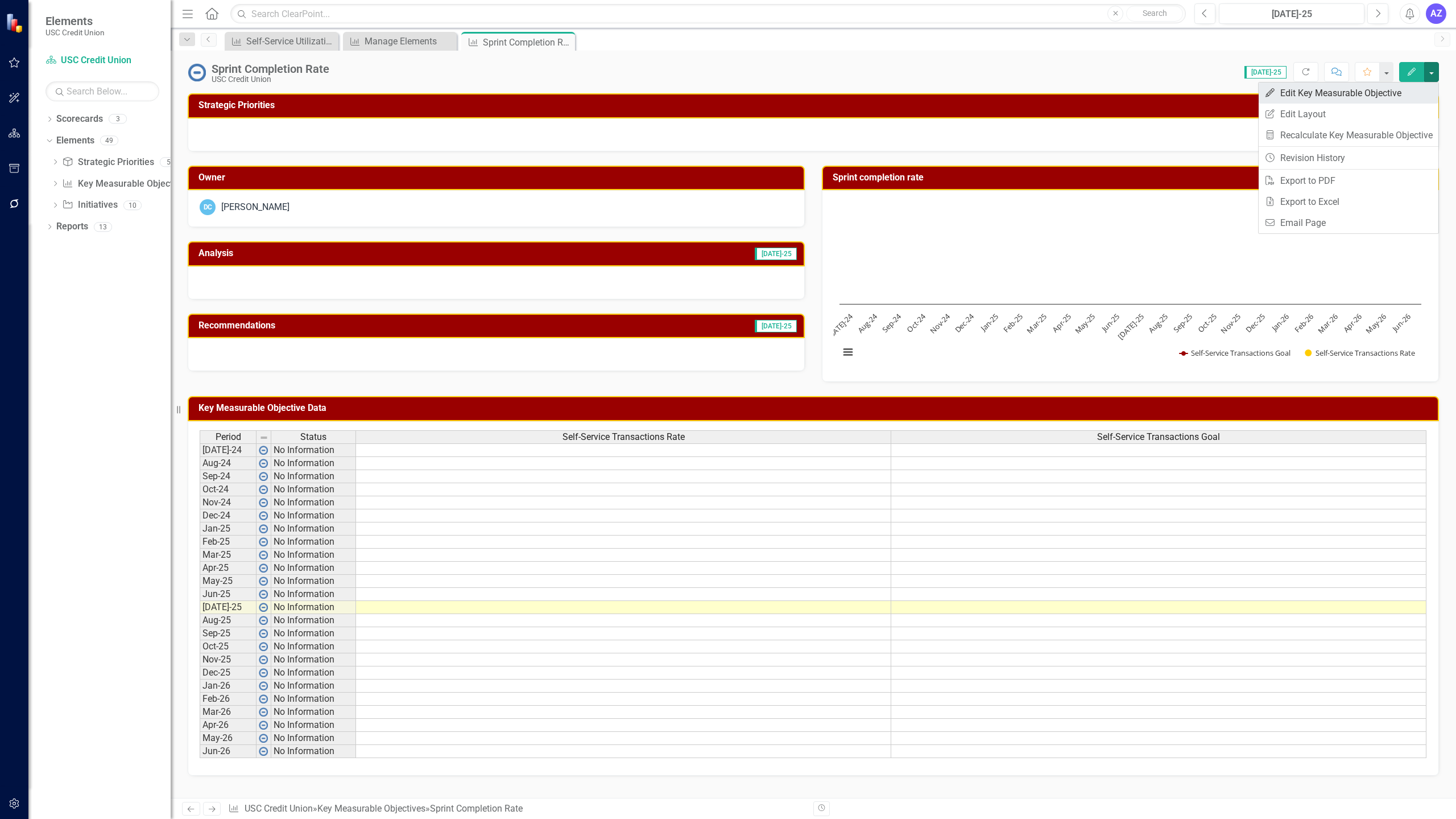
click at [1409, 93] on link "Edit Edit Key Measurable Objective" at bounding box center [1348, 93] width 180 height 21
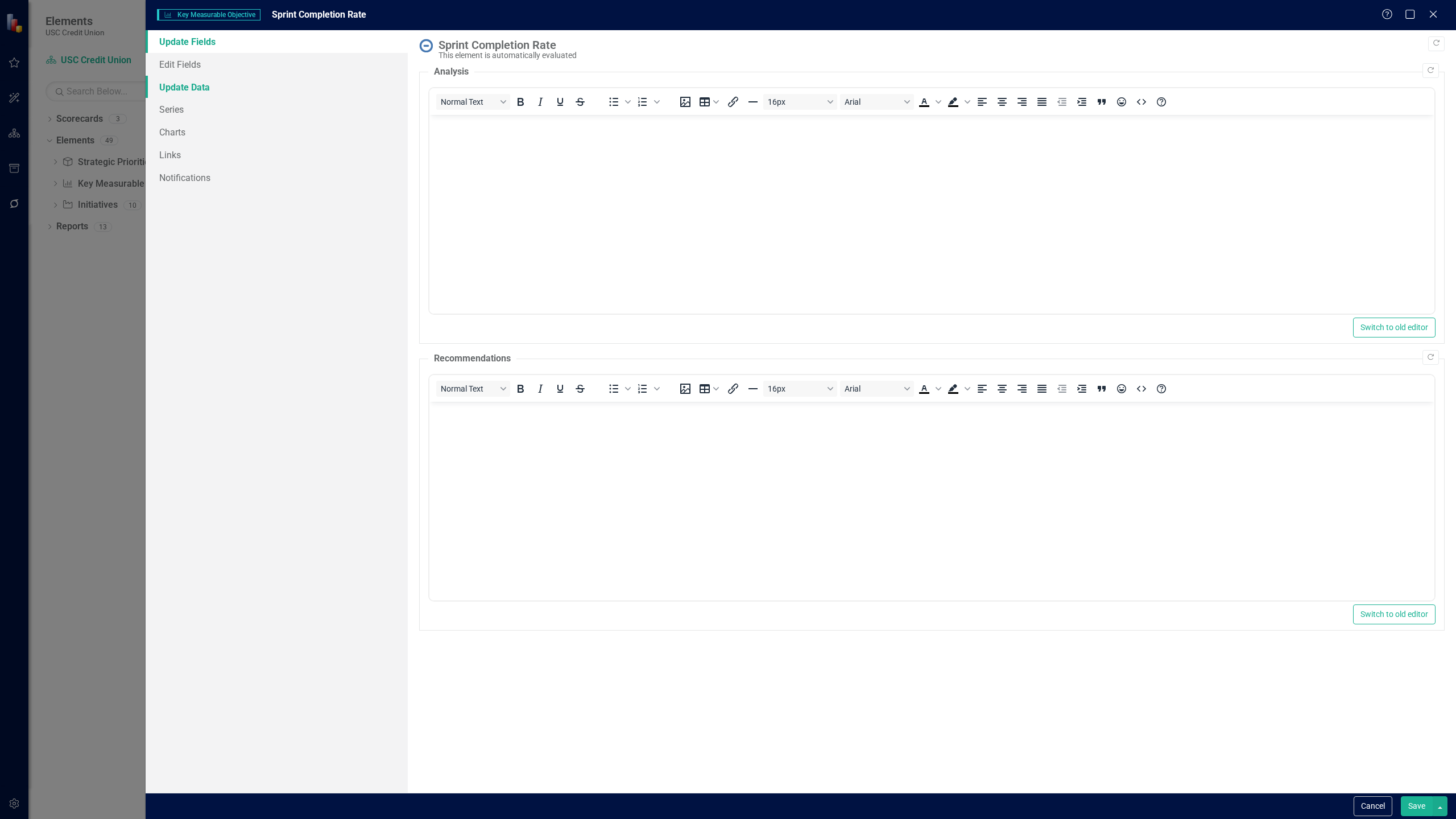
click at [206, 97] on link "Update Data" at bounding box center [276, 87] width 262 height 22
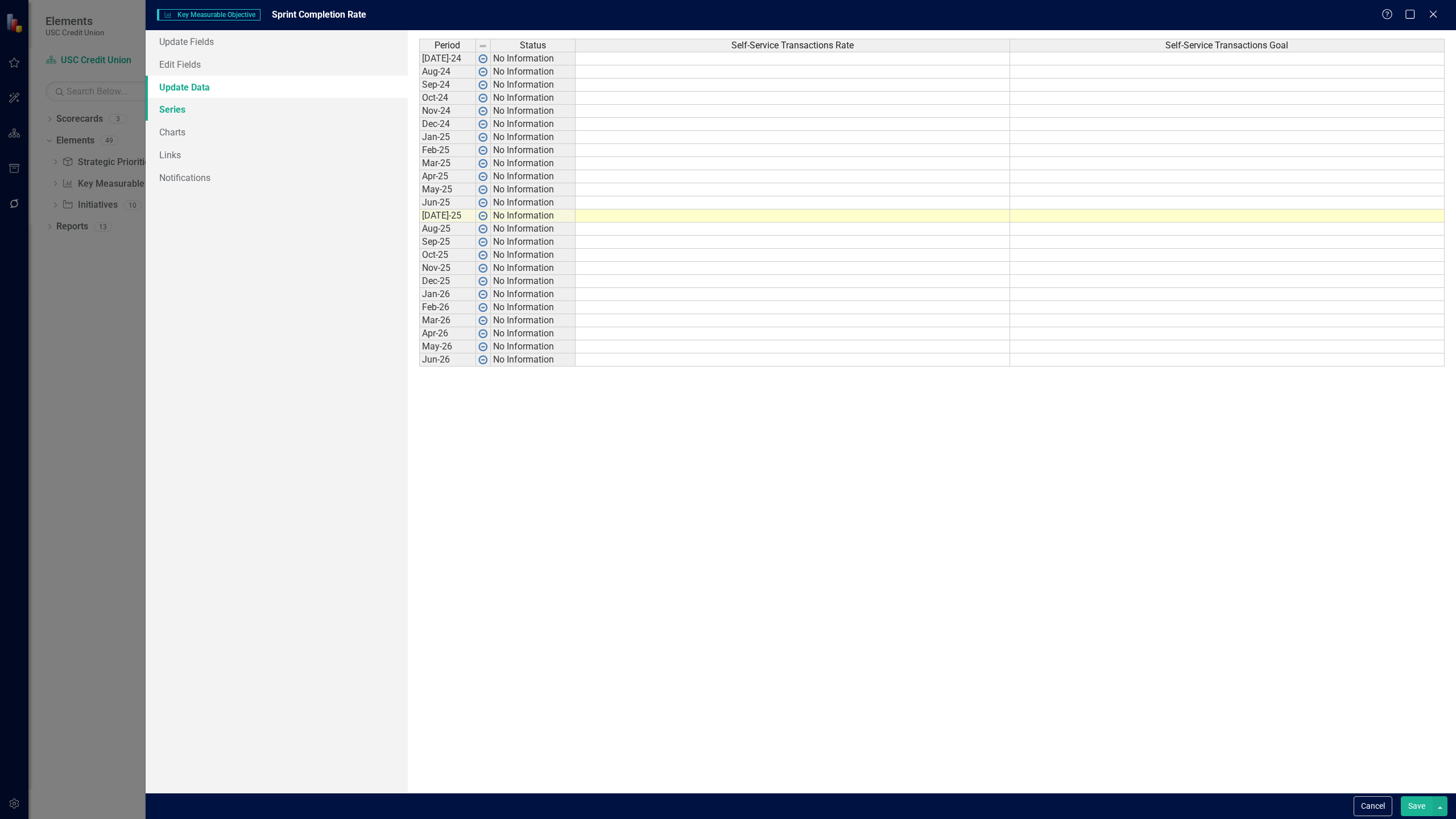
click at [218, 101] on link "Series" at bounding box center [276, 109] width 262 height 22
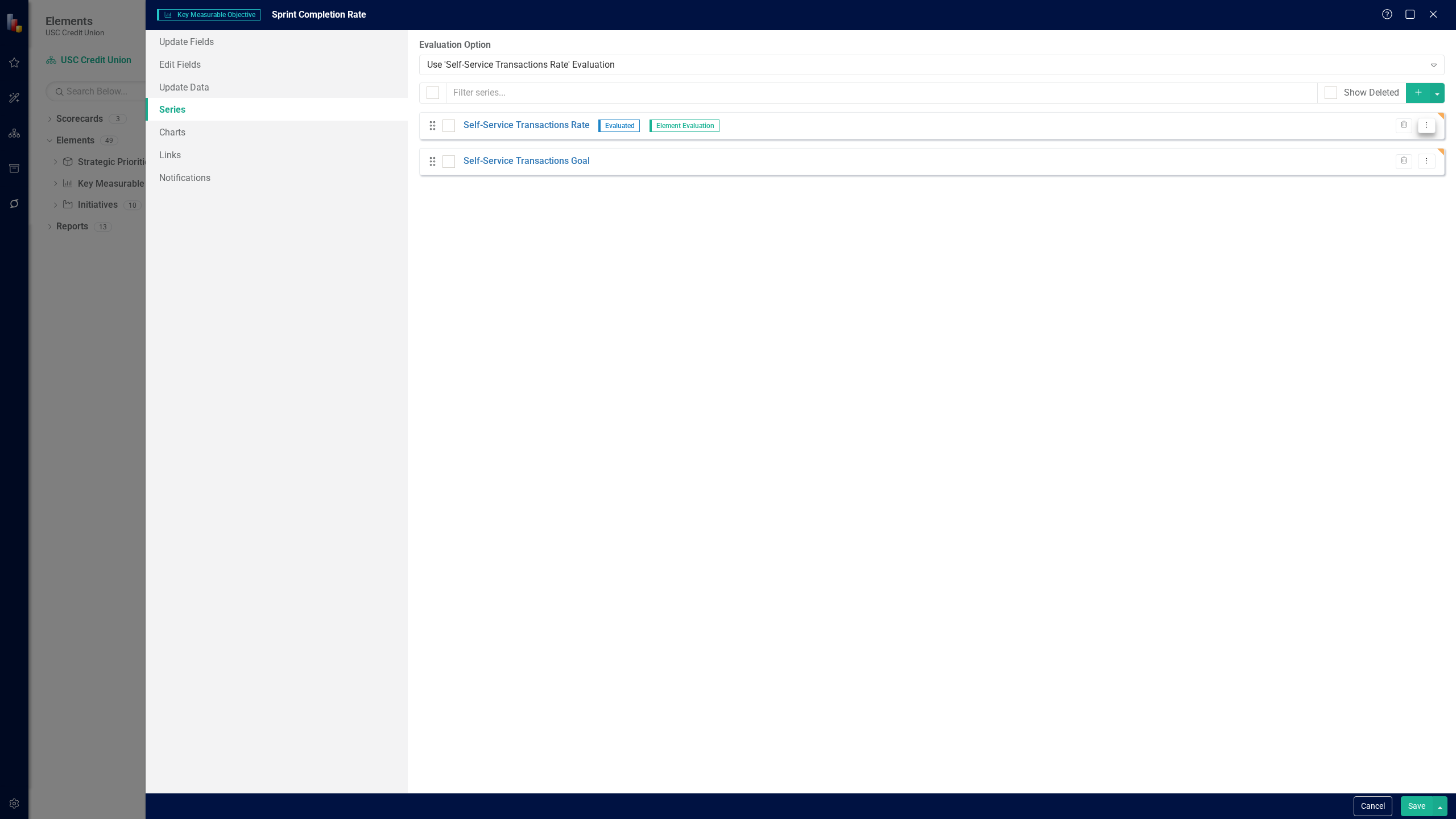
click at [1428, 124] on icon "Dropdown Menu" at bounding box center [1426, 125] width 9 height 7
click at [1402, 140] on link "Edit Edit Measure Series" at bounding box center [1369, 144] width 129 height 21
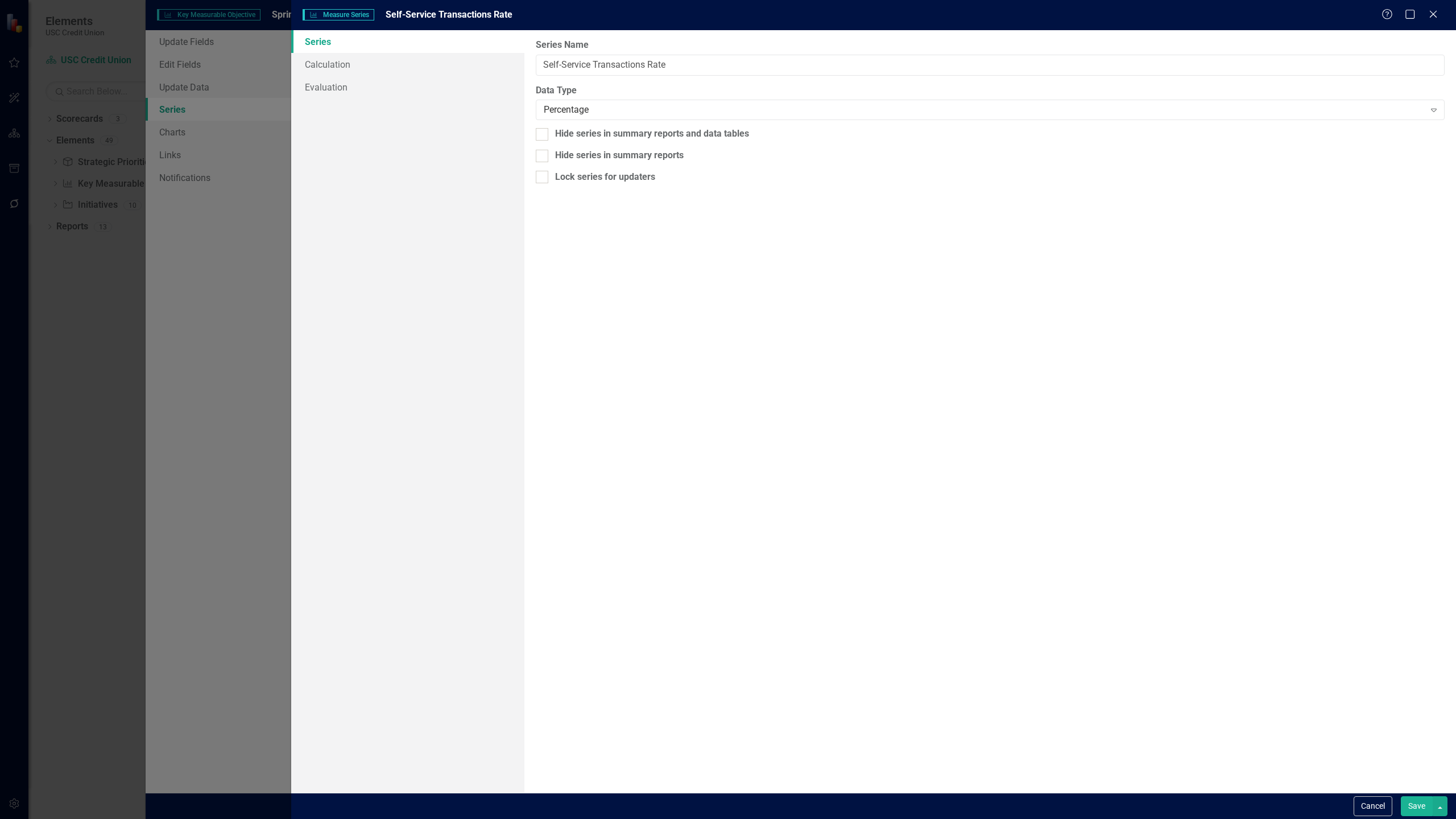
click at [700, 75] on div "From this page, you can edit the name, type, and visibility options of your ser…" at bounding box center [990, 410] width 931 height 762
click at [713, 67] on input "Self-Service Transactions Rate" at bounding box center [990, 65] width 909 height 21
paste input "print completion r"
click at [570, 64] on input "Sprint completion rate" at bounding box center [990, 65] width 909 height 21
drag, startPoint x: 624, startPoint y: 65, endPoint x: 743, endPoint y: 71, distance: 119.2
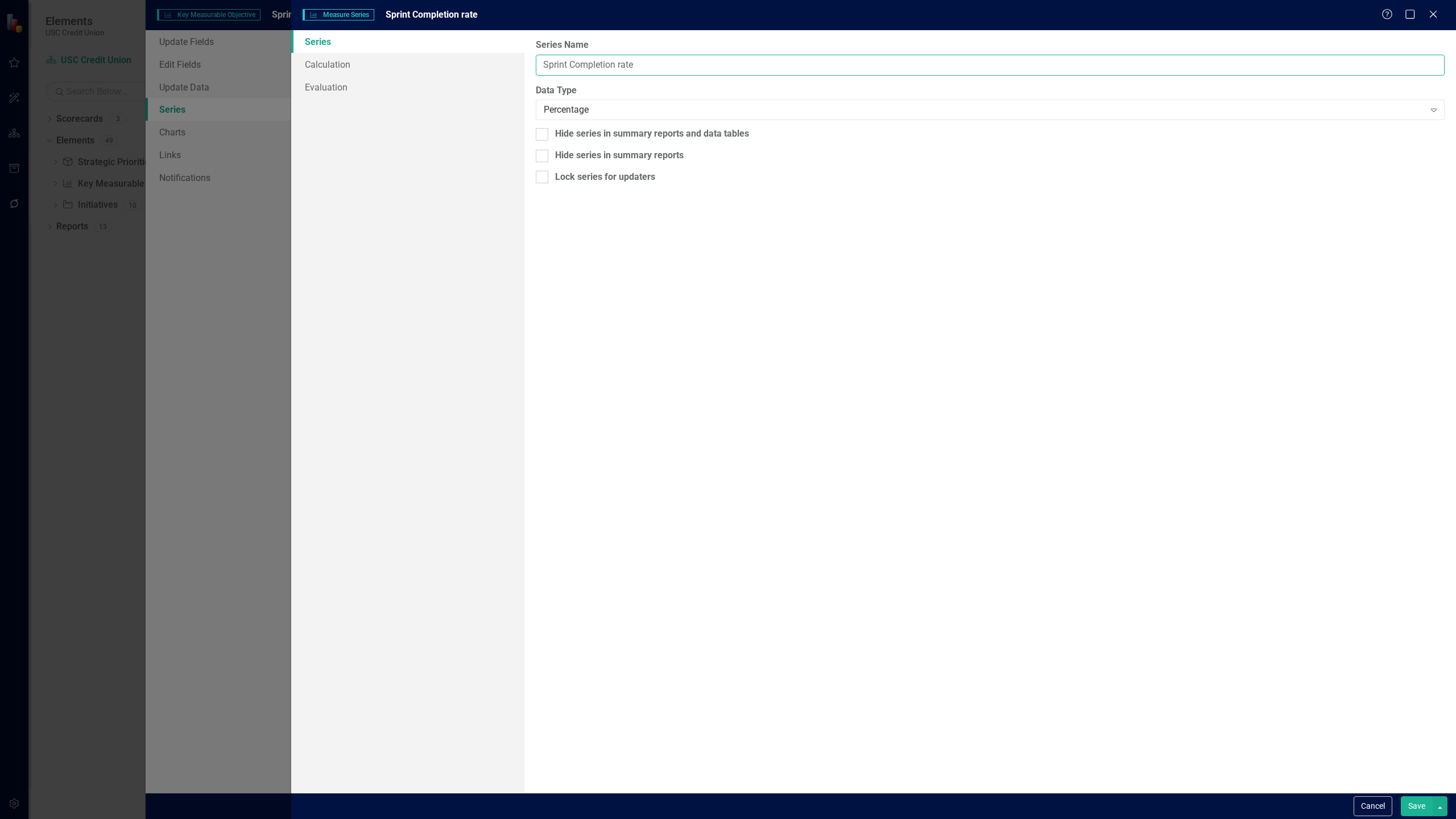
click at [743, 71] on input "Sprint Completion rate" at bounding box center [990, 65] width 909 height 21
type input "Sprint Completion Rate"
click at [416, 67] on link "Calculation" at bounding box center [407, 64] width 234 height 22
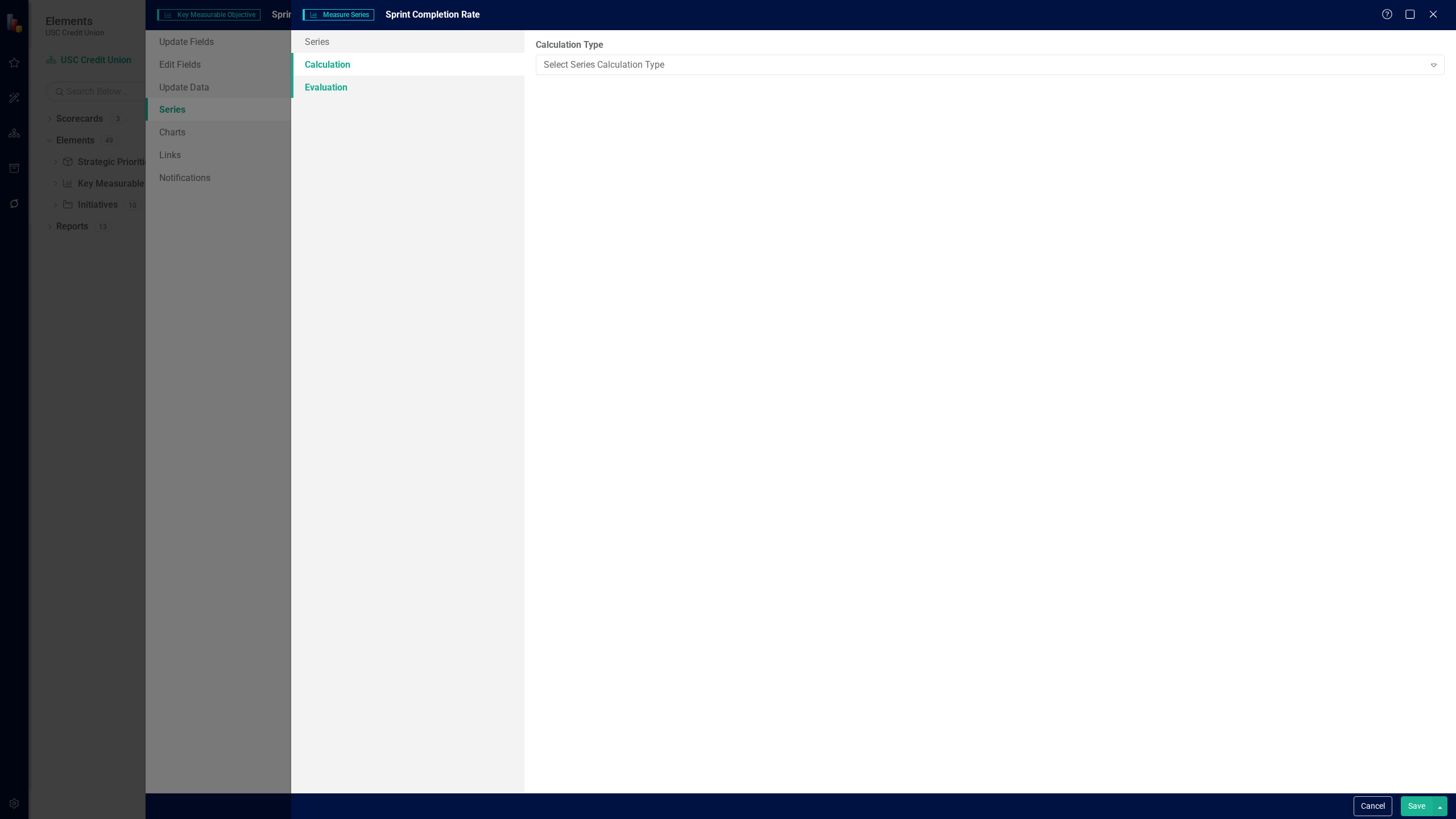
click at [379, 95] on link "Evaluation" at bounding box center [407, 87] width 234 height 22
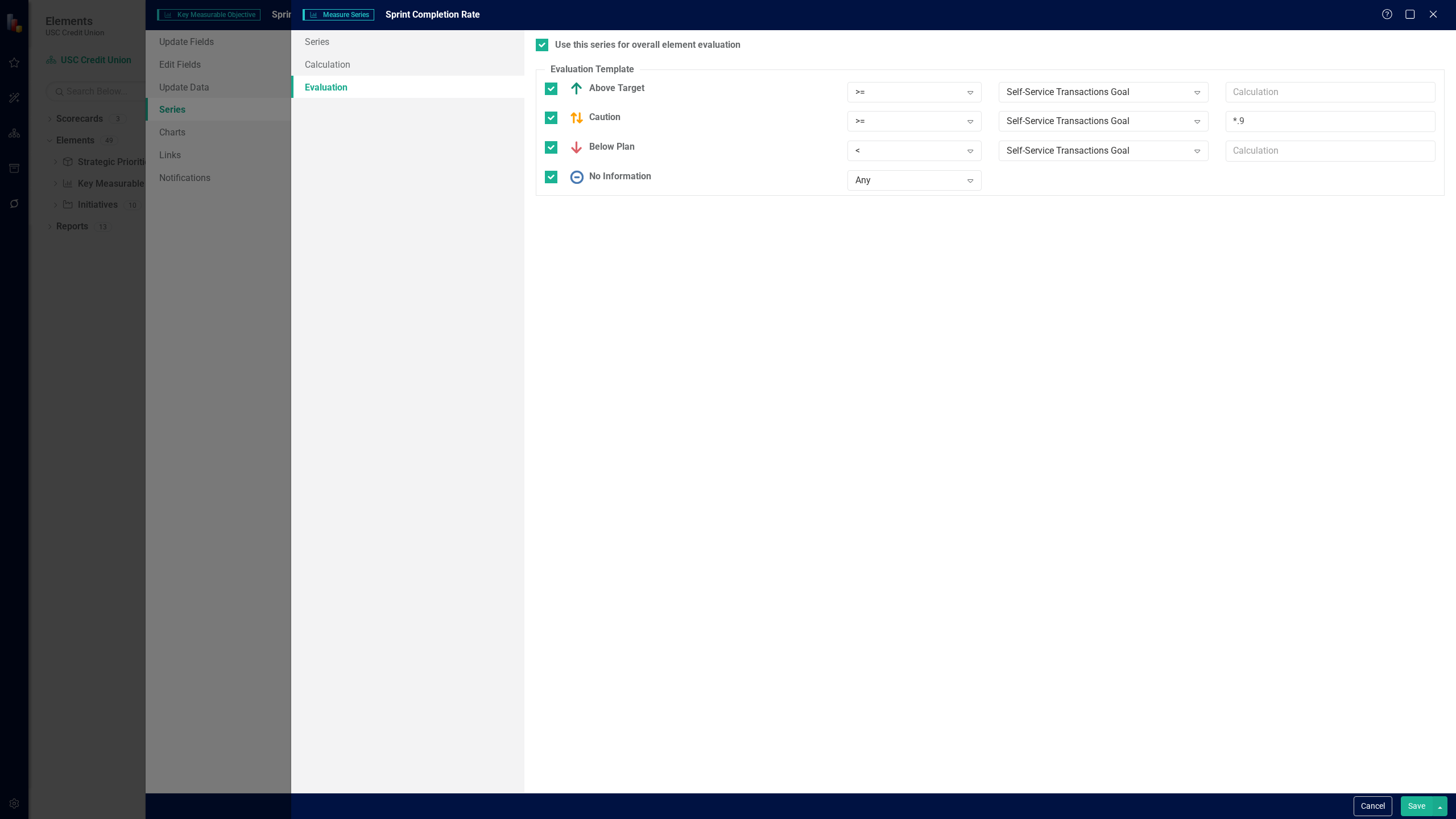
click at [1418, 803] on button "Save" at bounding box center [1416, 805] width 32 height 20
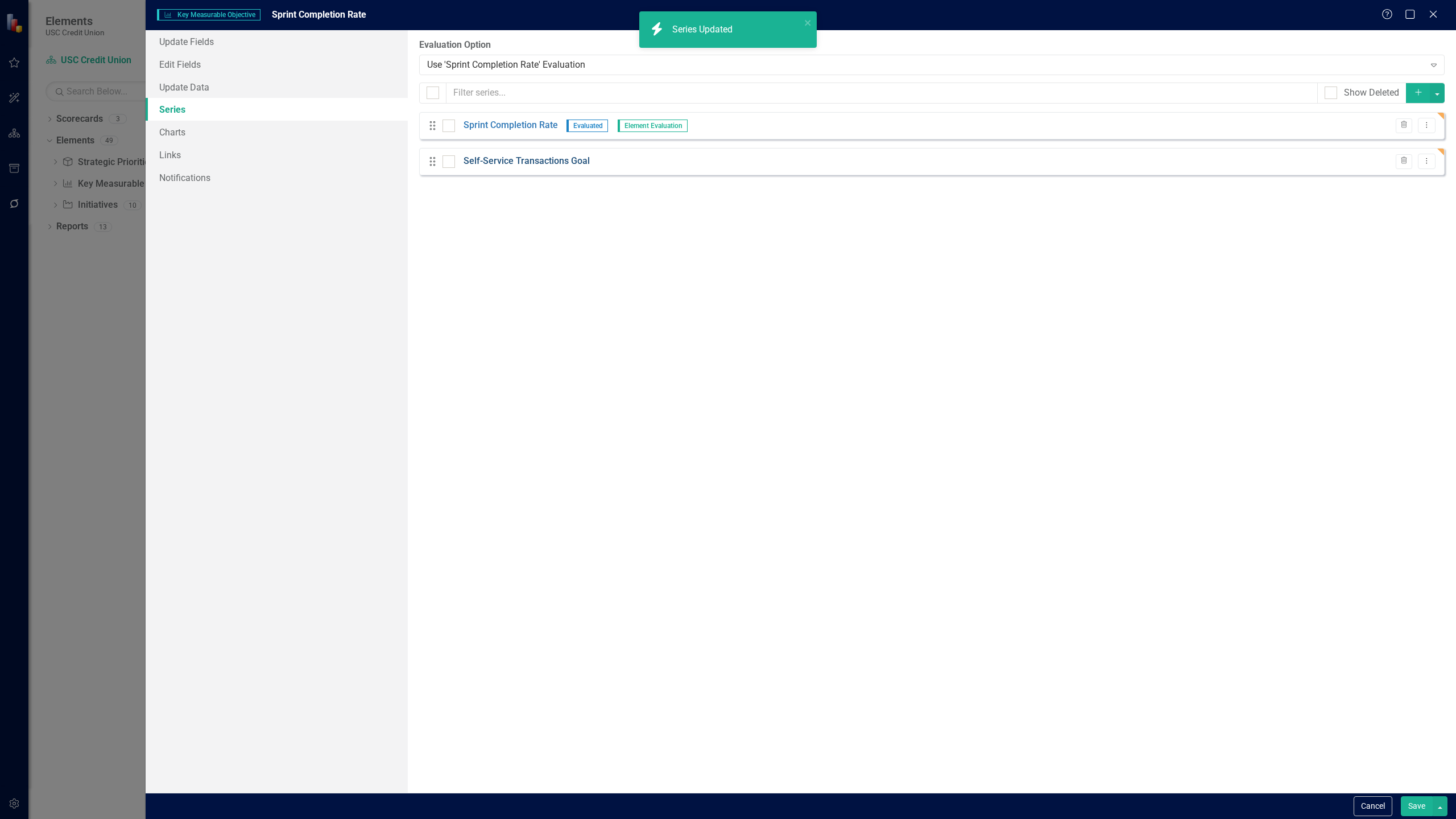
click at [531, 164] on link "Self-Service Transactions Goal" at bounding box center [527, 161] width 127 height 13
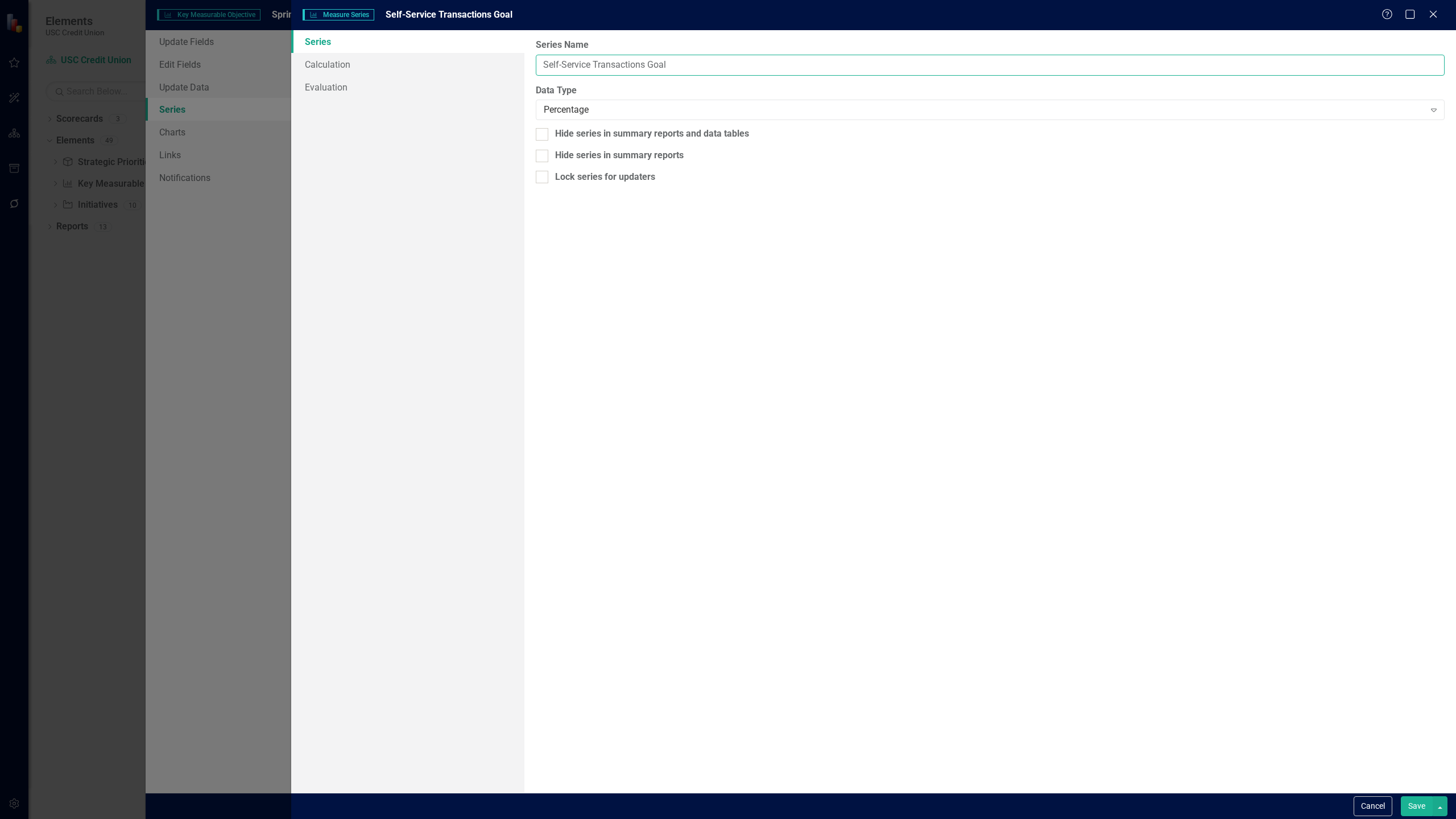
click at [785, 70] on input "Self-Service Transactions Goal" at bounding box center [990, 65] width 909 height 21
drag, startPoint x: 644, startPoint y: 67, endPoint x: 533, endPoint y: 59, distance: 111.3
click at [533, 59] on div "From this page, you can edit the name, type, and visibility options of your ser…" at bounding box center [990, 410] width 931 height 762
paste input "print completion rate"
click at [621, 66] on input "Sprint completion rate Goal" at bounding box center [990, 65] width 909 height 21
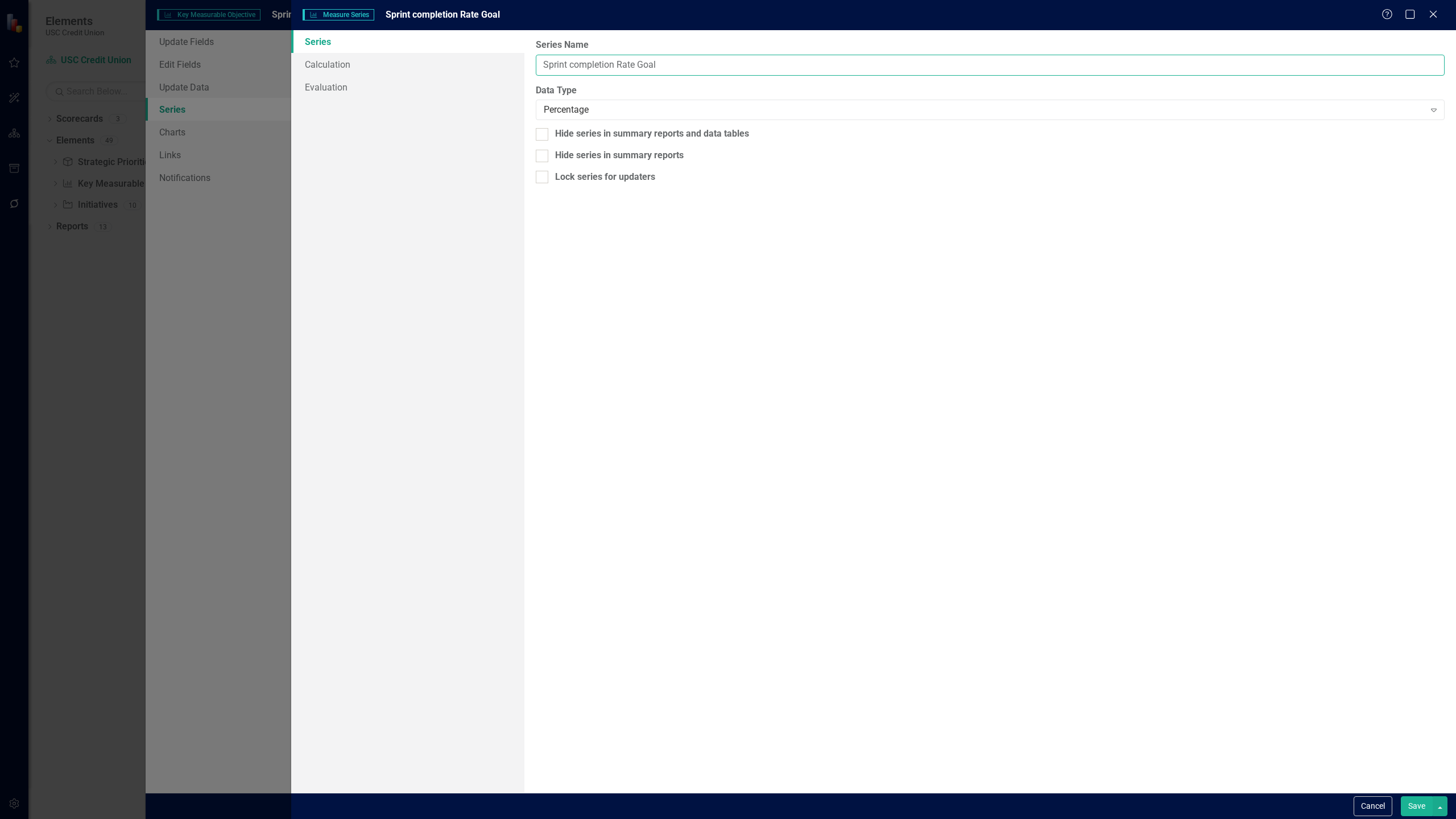
click at [573, 65] on input "Sprint completion Rate Goal" at bounding box center [990, 65] width 909 height 21
type input "Sprint Completion Rate Goal"
click at [1409, 797] on button "Save" at bounding box center [1416, 805] width 32 height 20
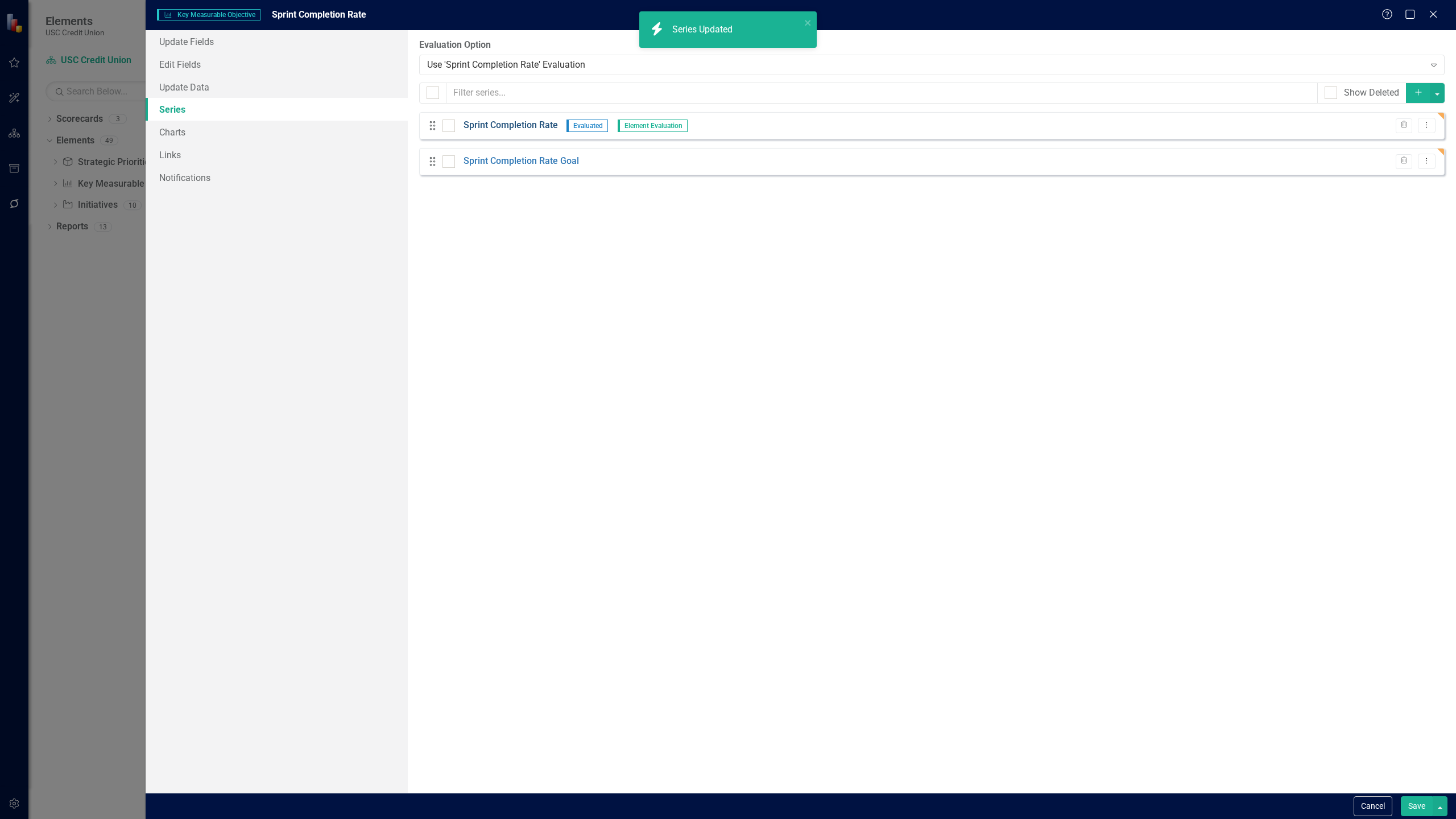
click at [513, 125] on link "Sprint Completion Rate" at bounding box center [510, 126] width 94 height 13
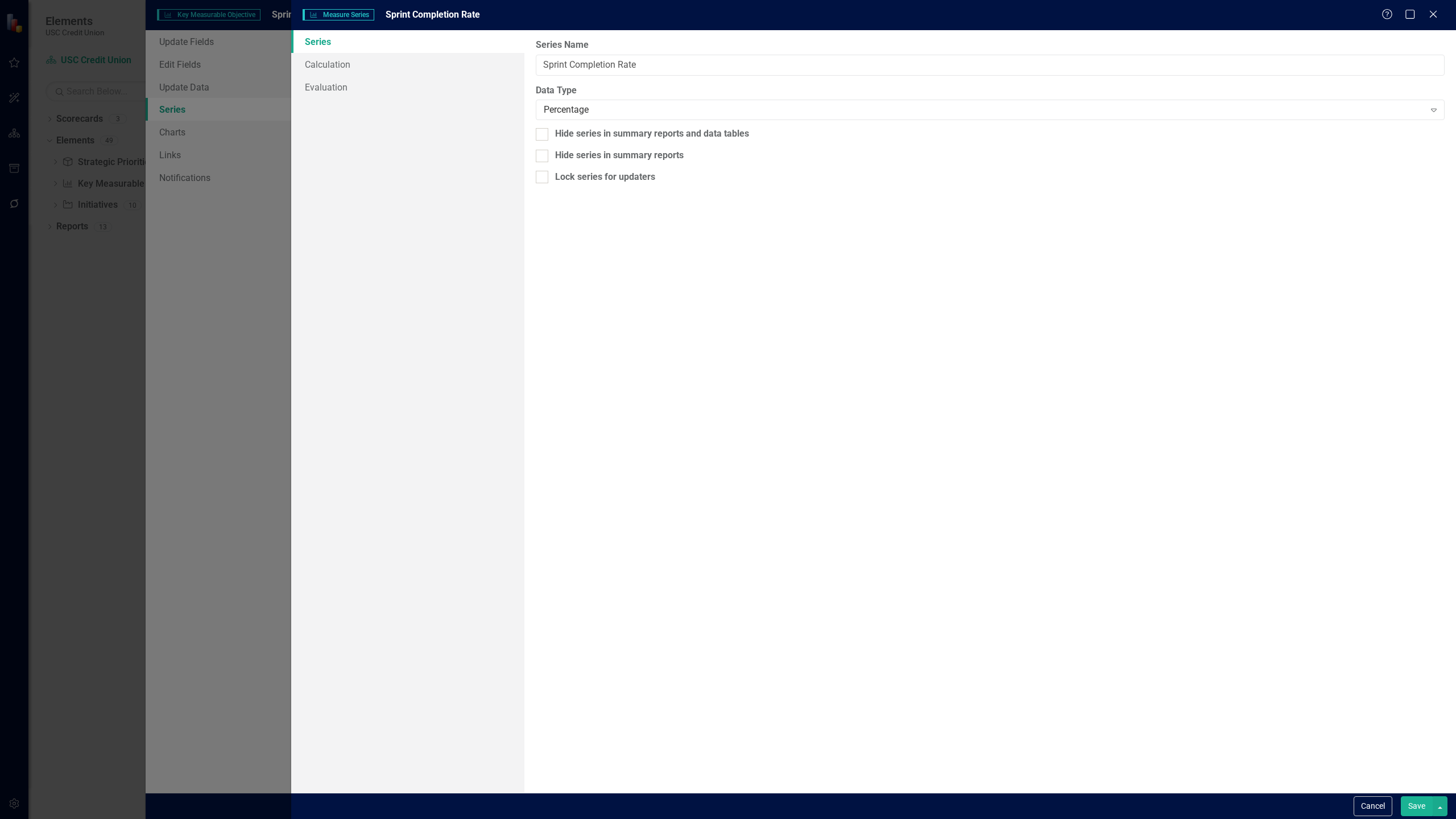
click at [1415, 799] on button "Save" at bounding box center [1416, 805] width 32 height 20
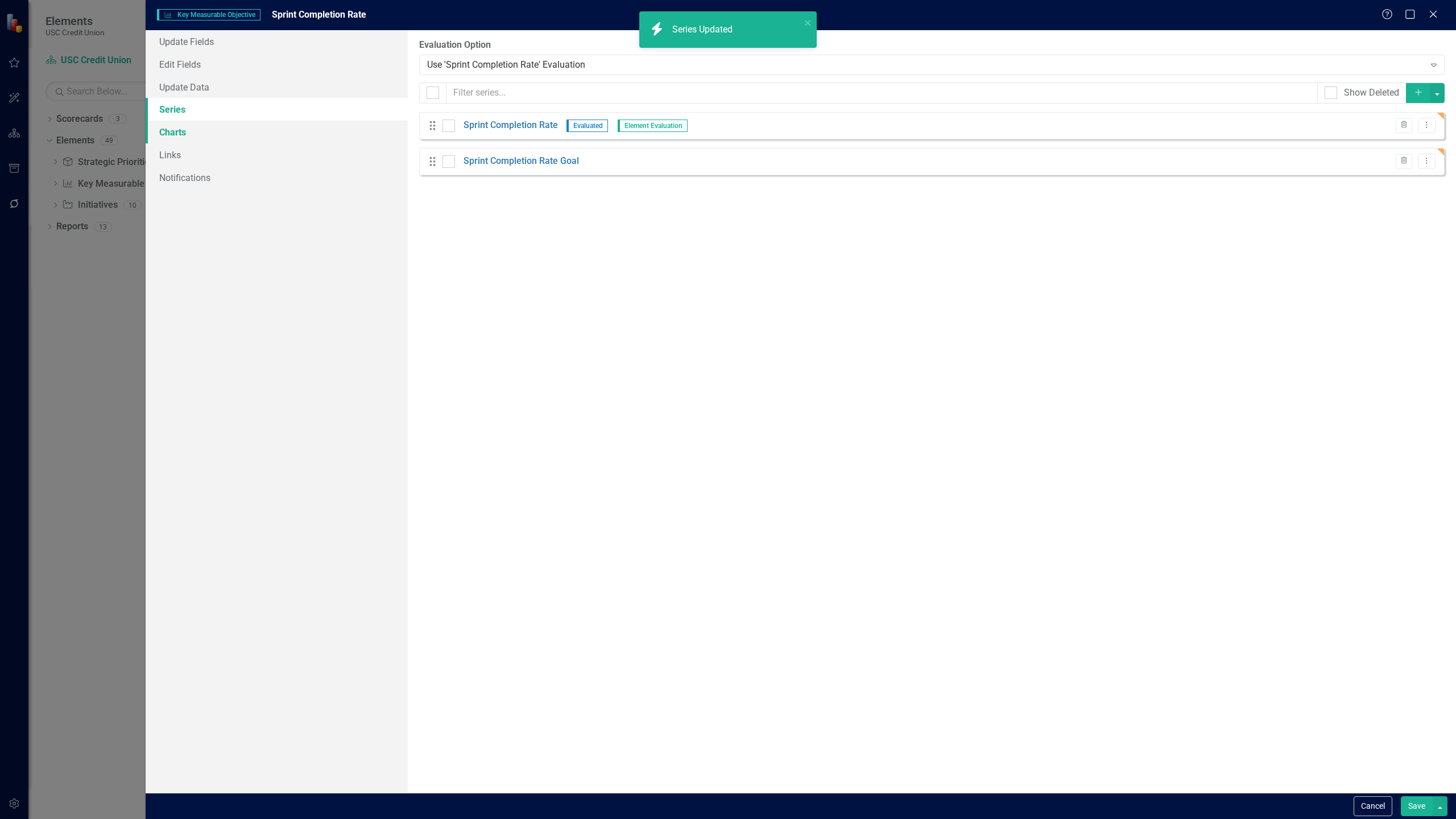
click at [194, 135] on link "Charts" at bounding box center [276, 132] width 262 height 22
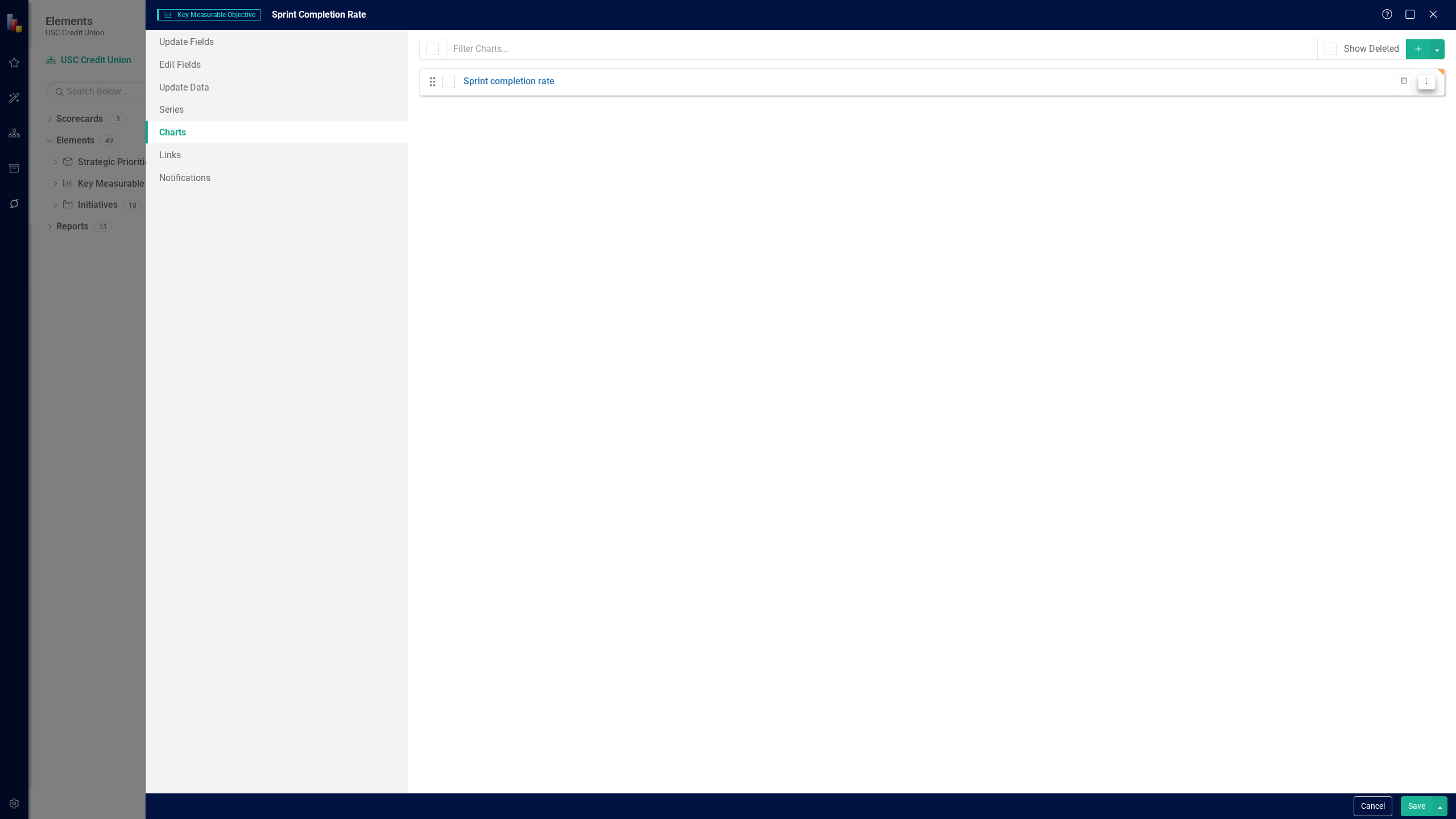
click at [1430, 81] on button "Dropdown Menu" at bounding box center [1426, 82] width 18 height 16
click at [1407, 98] on link "Edit Edit Chart" at bounding box center [1389, 101] width 90 height 21
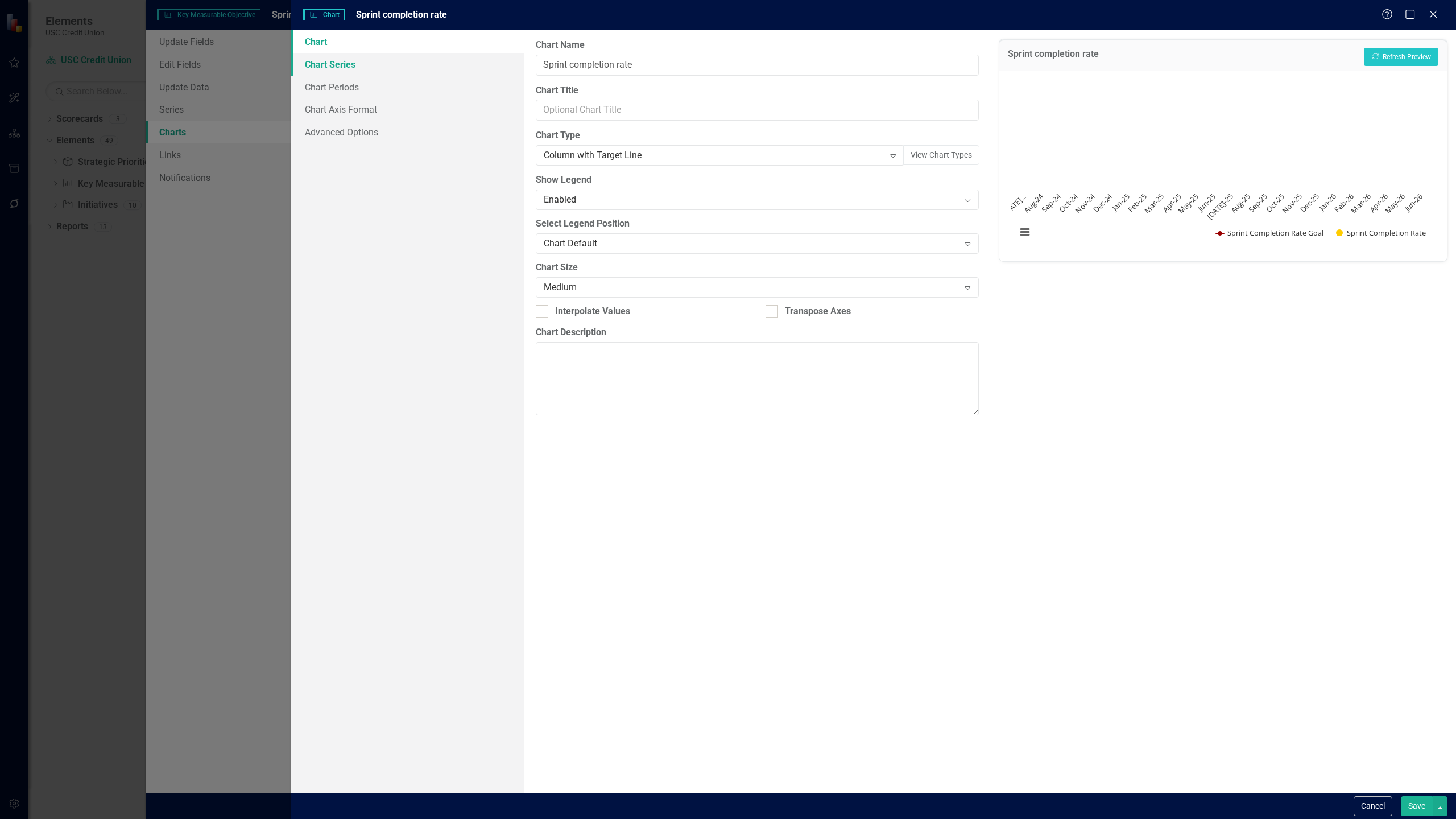
click at [378, 62] on link "Chart Series" at bounding box center [407, 64] width 234 height 22
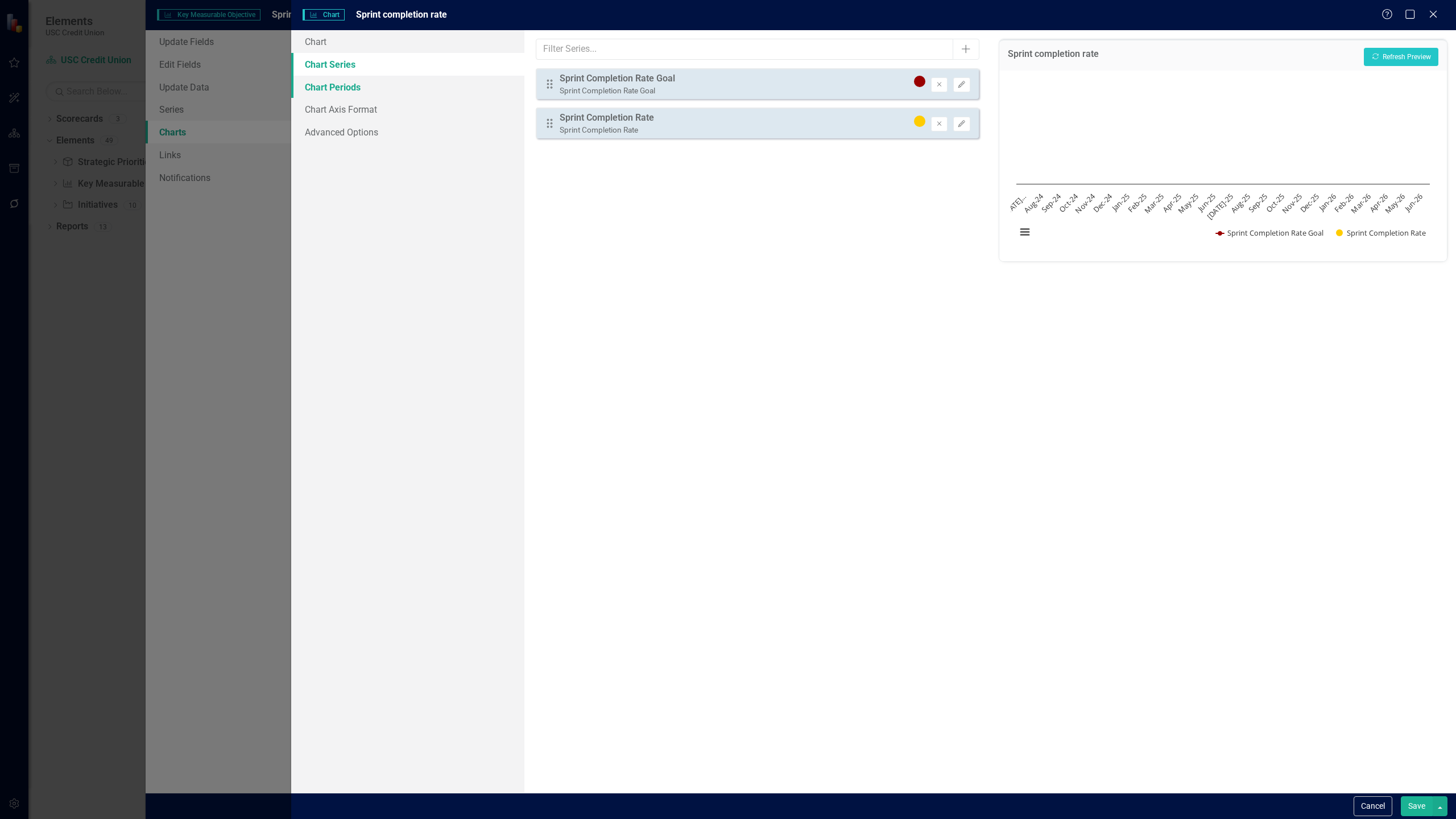
click at [352, 84] on link "Chart Periods" at bounding box center [407, 87] width 234 height 22
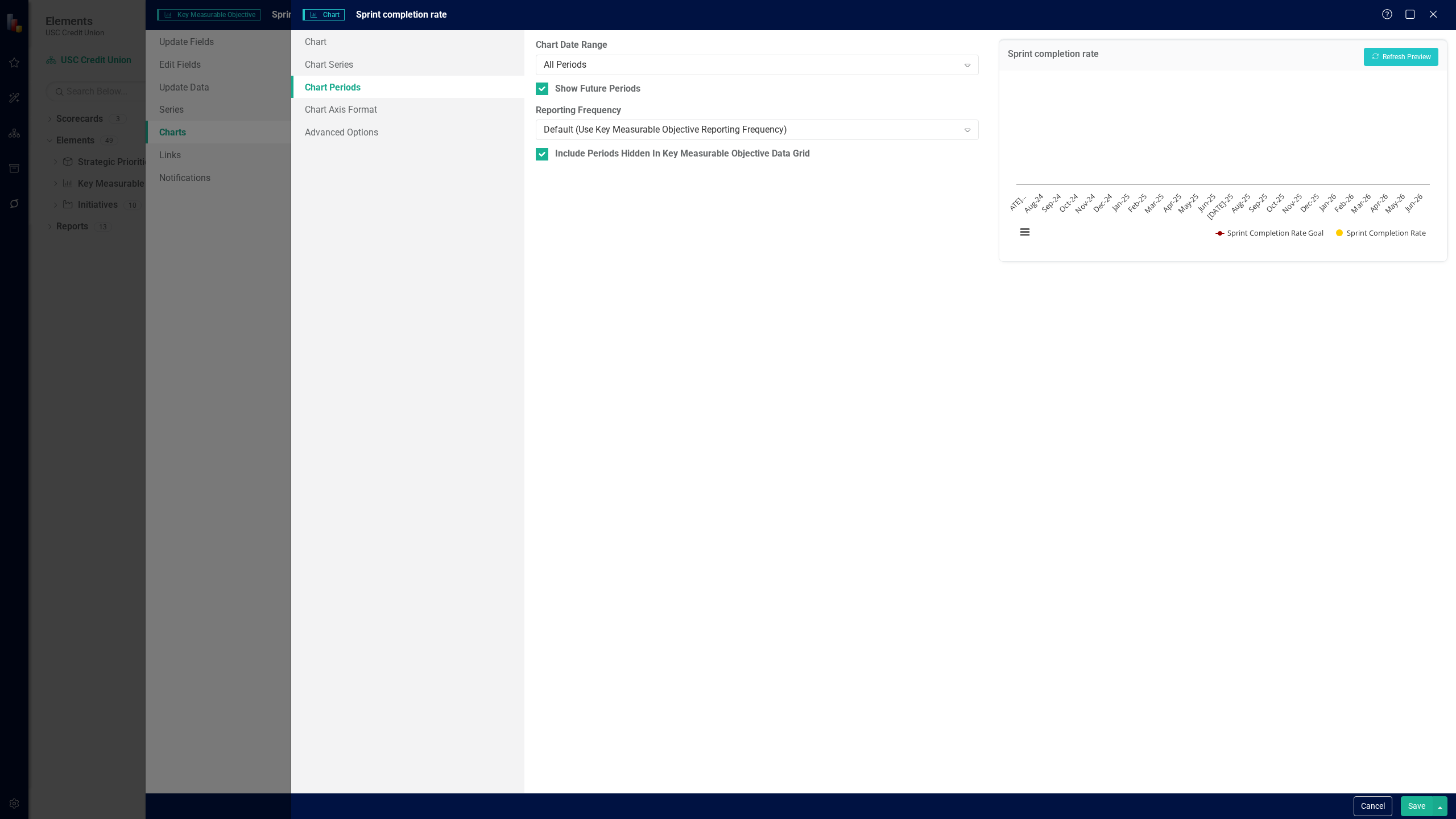
click at [1413, 804] on button "Save" at bounding box center [1416, 805] width 32 height 20
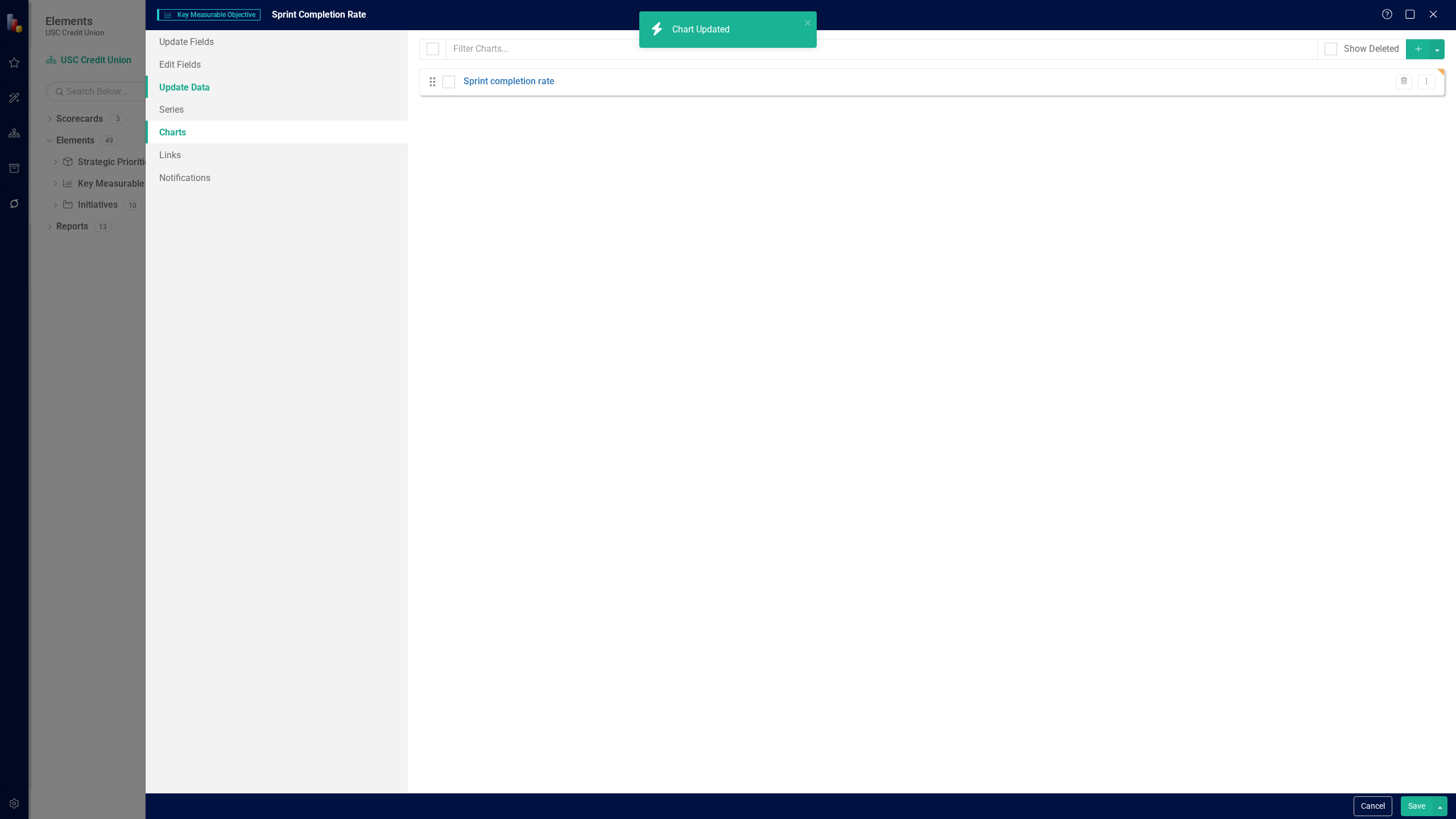
click at [234, 86] on link "Update Data" at bounding box center [276, 87] width 262 height 22
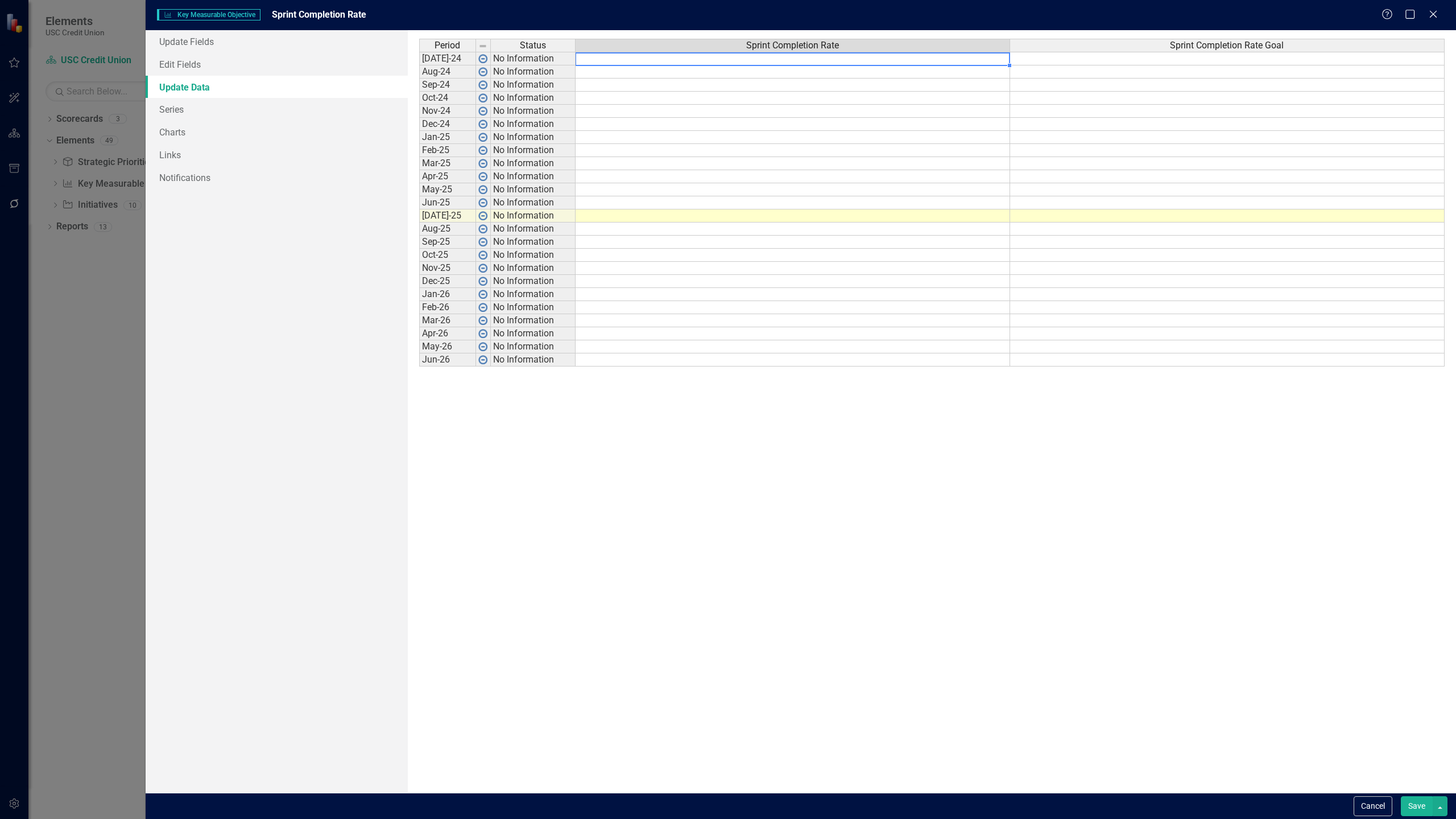
click at [832, 55] on td at bounding box center [793, 59] width 434 height 14
type textarea "0.807"
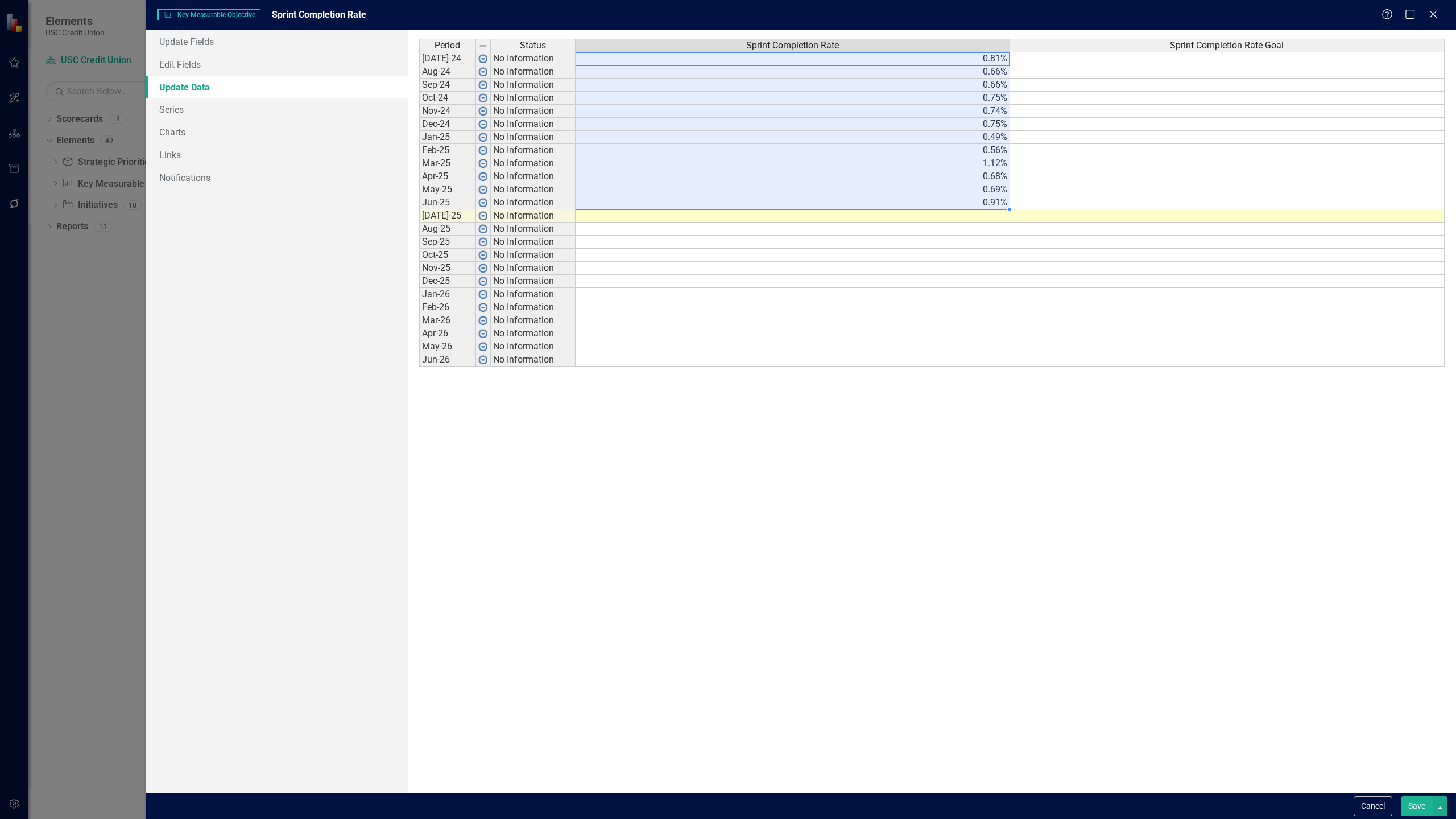
click at [978, 179] on td "0.68%" at bounding box center [793, 177] width 434 height 13
drag, startPoint x: 972, startPoint y: 60, endPoint x: 971, endPoint y: 201, distance: 141.0
click at [971, 201] on tbody "[DATE]-24 No Information 0.81% Aug-24 No Information 0.66% Sep-24 No Informatio…" at bounding box center [931, 209] width 1025 height 315
click at [814, 61] on td at bounding box center [793, 59] width 434 height 14
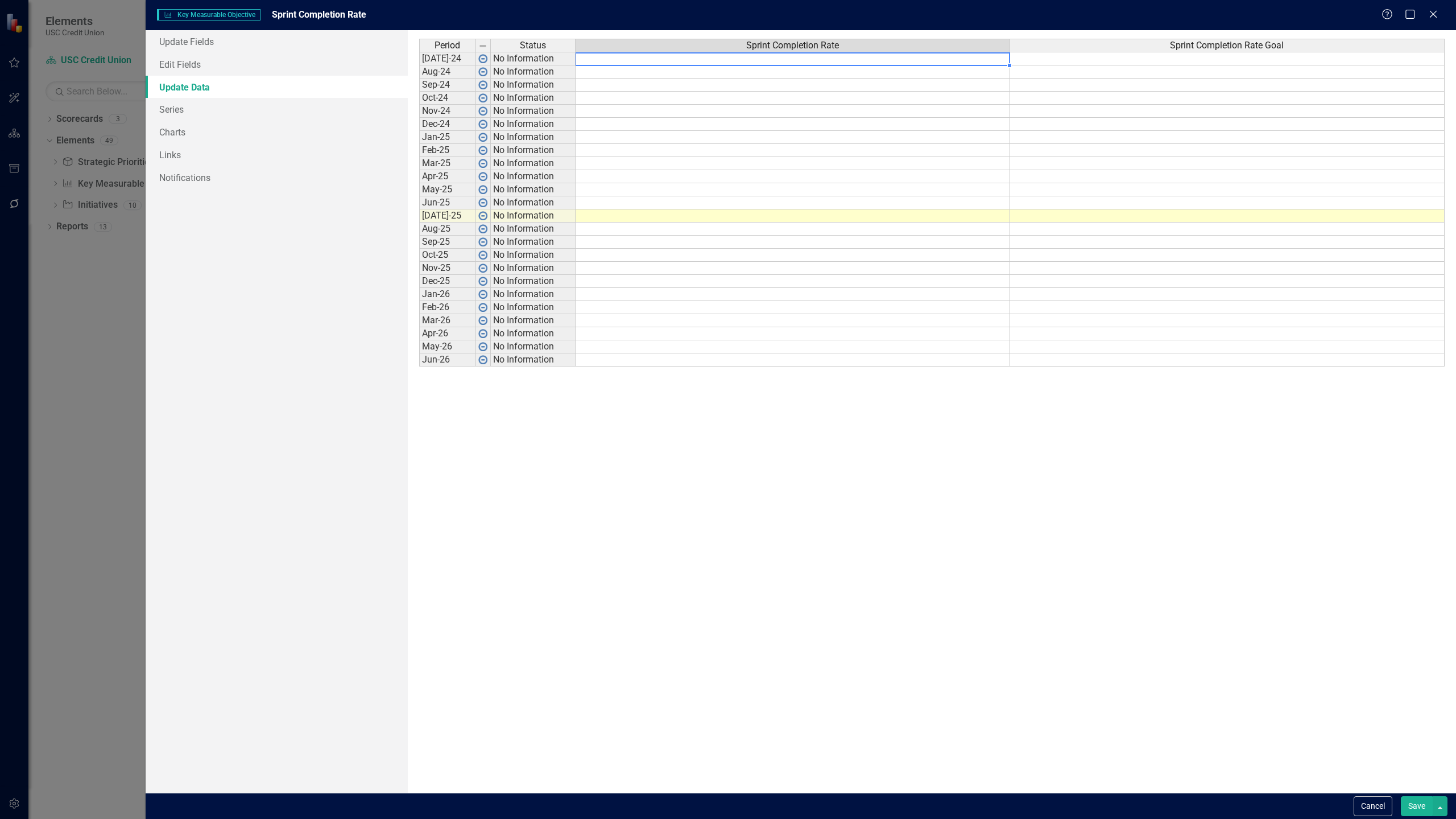
type textarea "0.807"
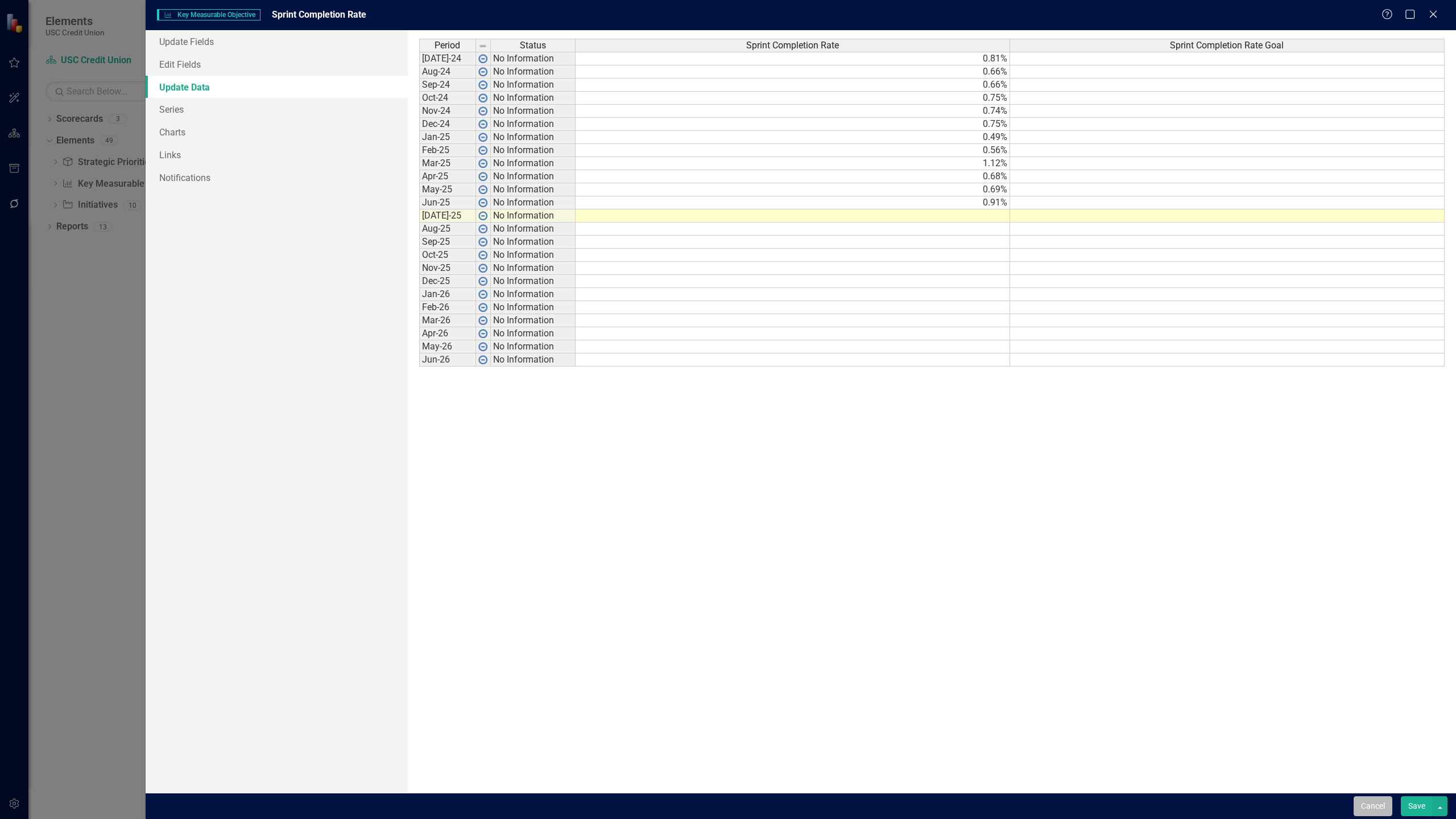
click at [1379, 804] on button "Cancel" at bounding box center [1373, 805] width 39 height 20
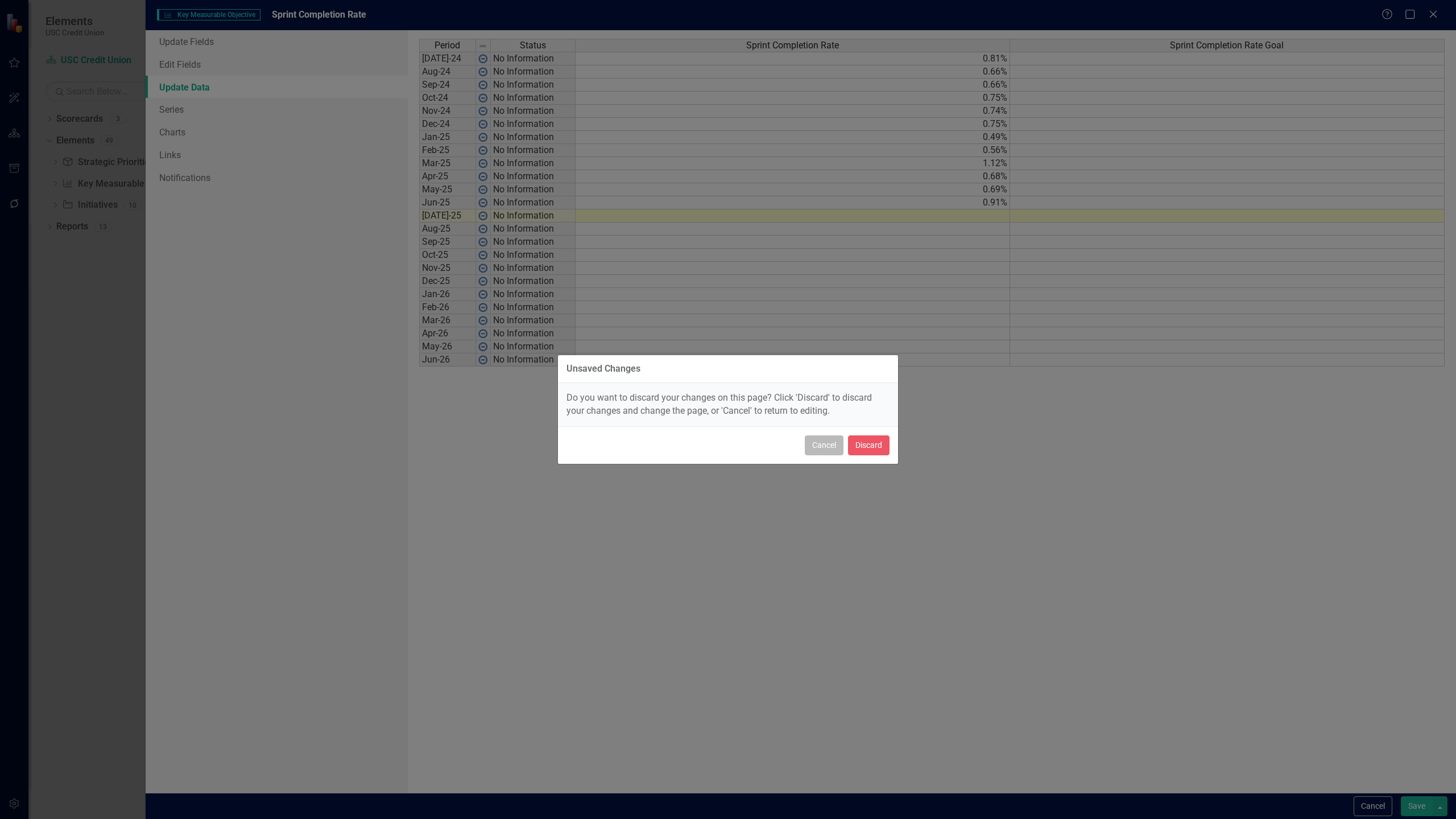
click at [812, 441] on button "Cancel" at bounding box center [824, 445] width 39 height 20
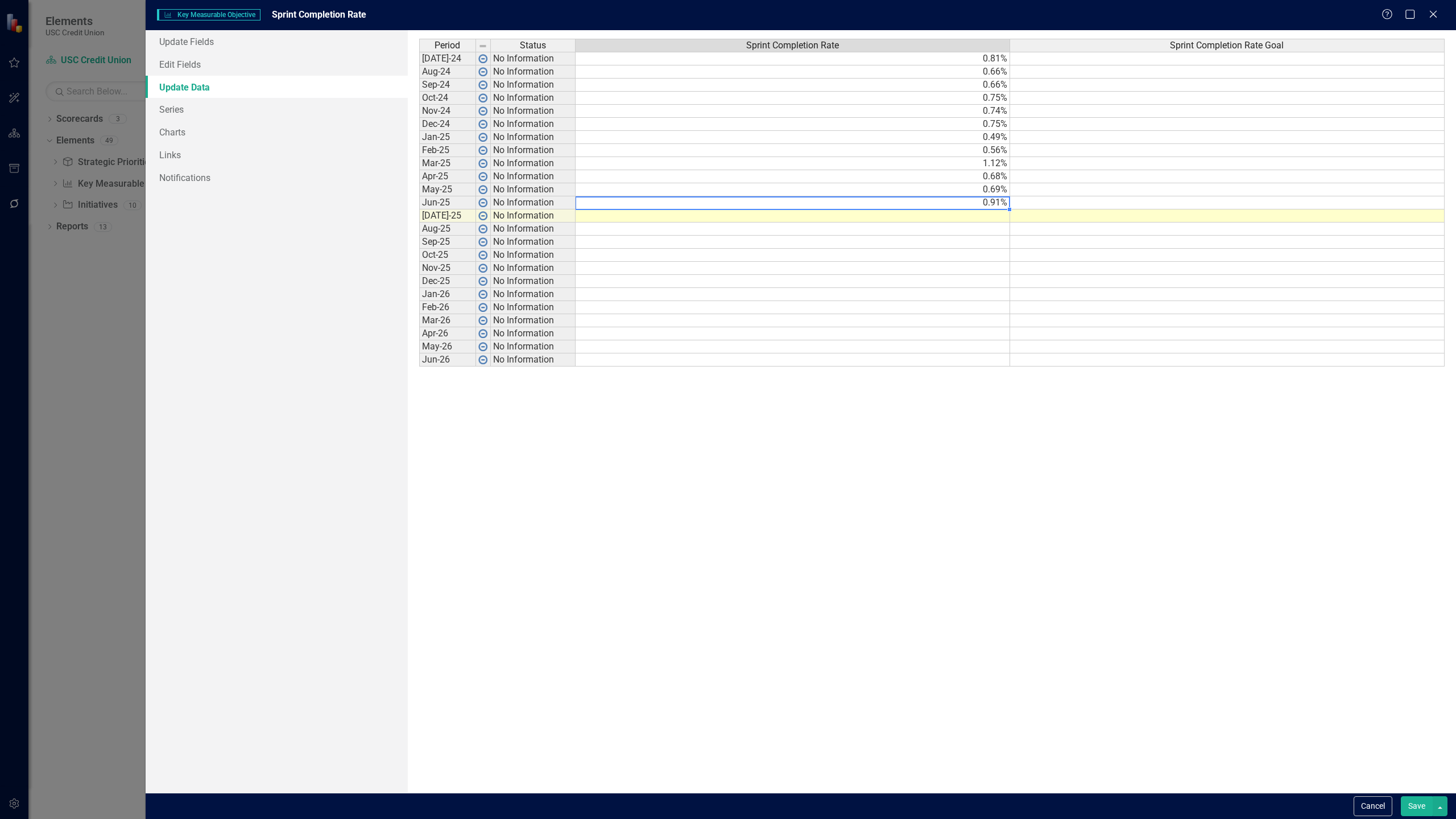
click at [963, 199] on td "0.91%" at bounding box center [793, 203] width 434 height 13
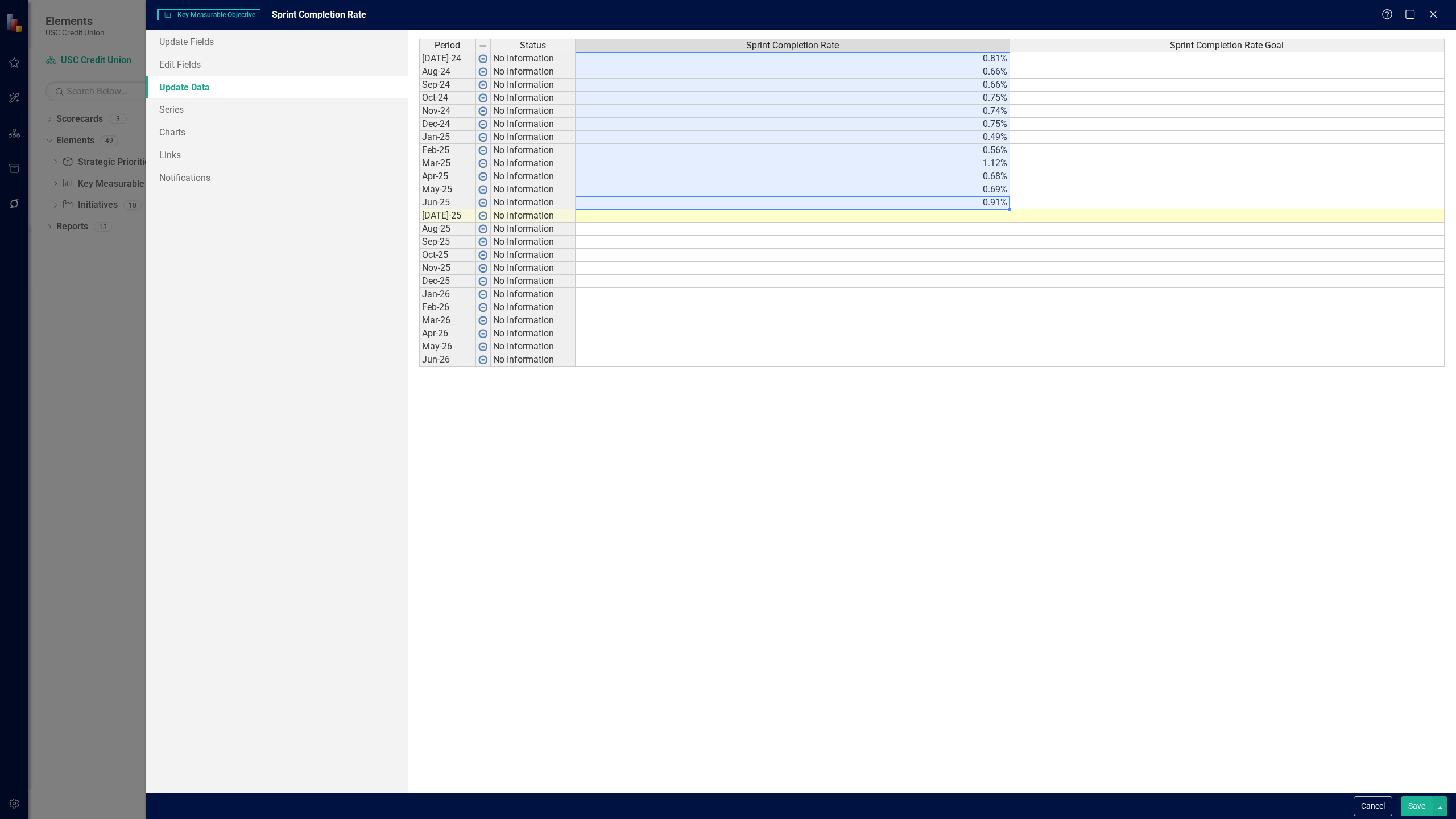
click at [981, 56] on td "0.81%" at bounding box center [793, 59] width 434 height 14
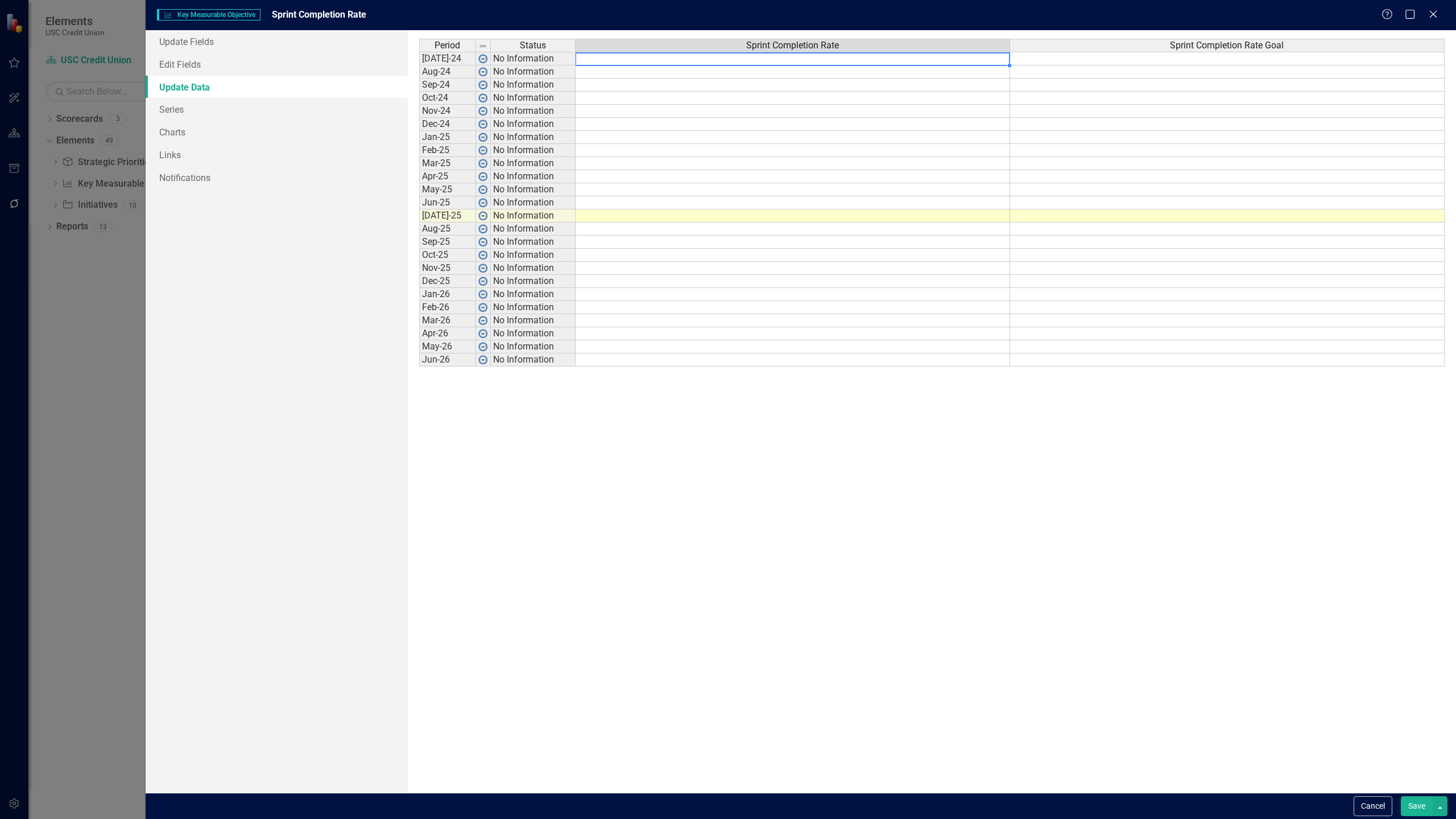
click at [419, 65] on div "Period Status Sprint Completion Rate Sprint Completion Rate Goal [DATE]-24 No I…" at bounding box center [419, 203] width 0 height 328
type textarea "0.8"
type textarea "0.66"
type textarea "66"
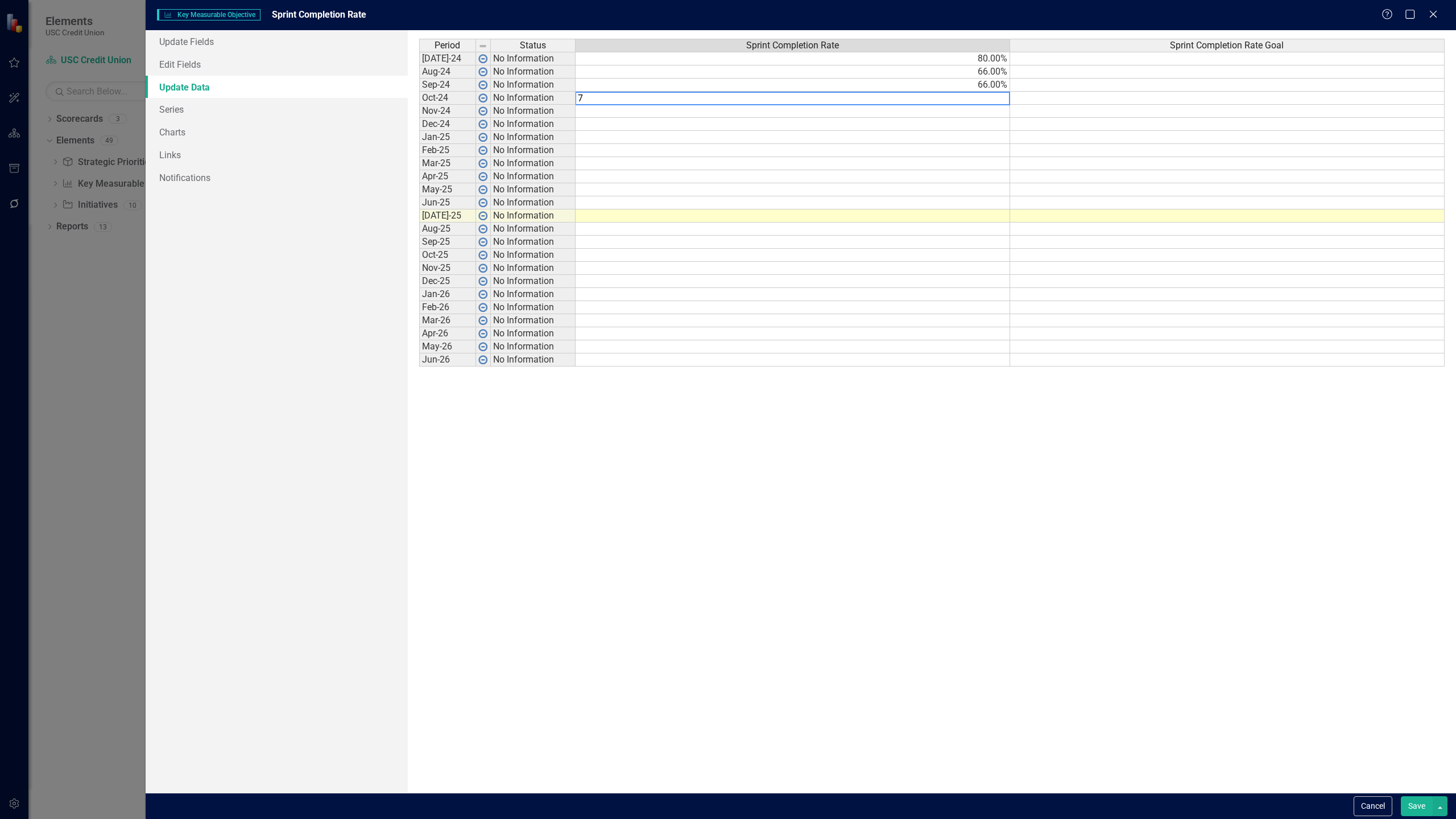
type textarea "75"
type textarea "74"
type textarea "75"
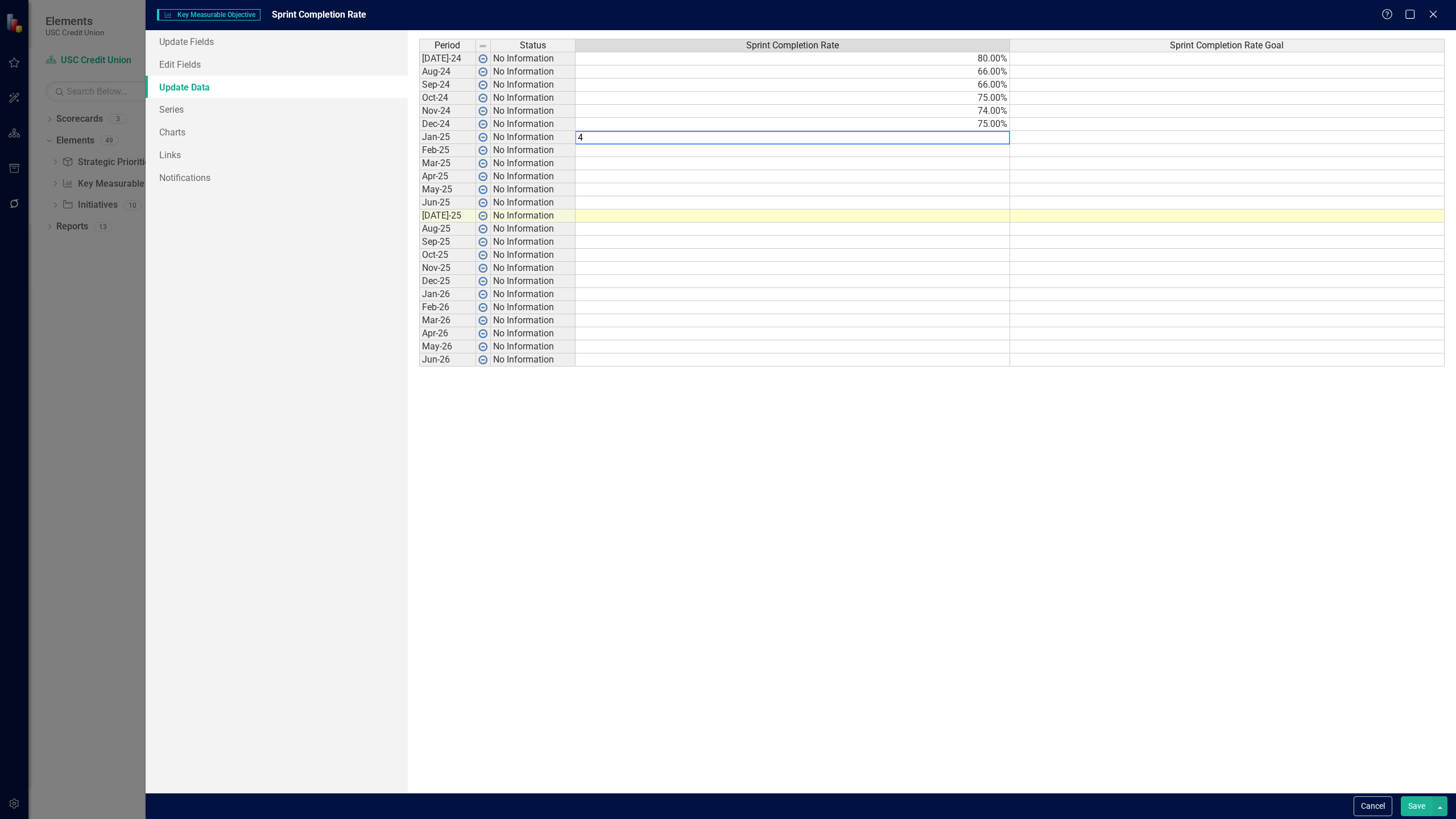
type textarea "49"
type textarea "56"
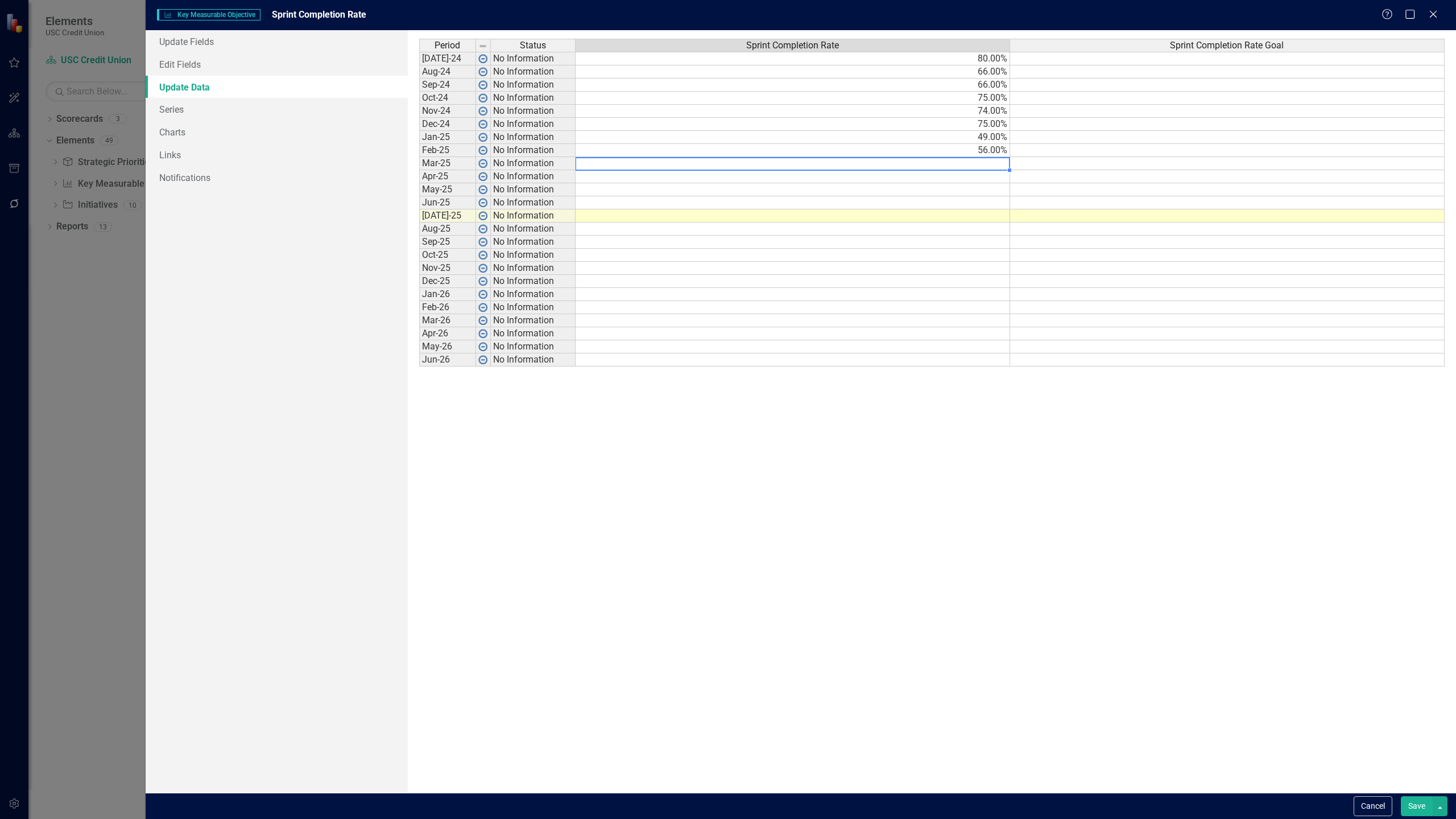
click at [776, 164] on td at bounding box center [793, 164] width 434 height 13
type textarea "56"
type textarea "112"
type textarea "68"
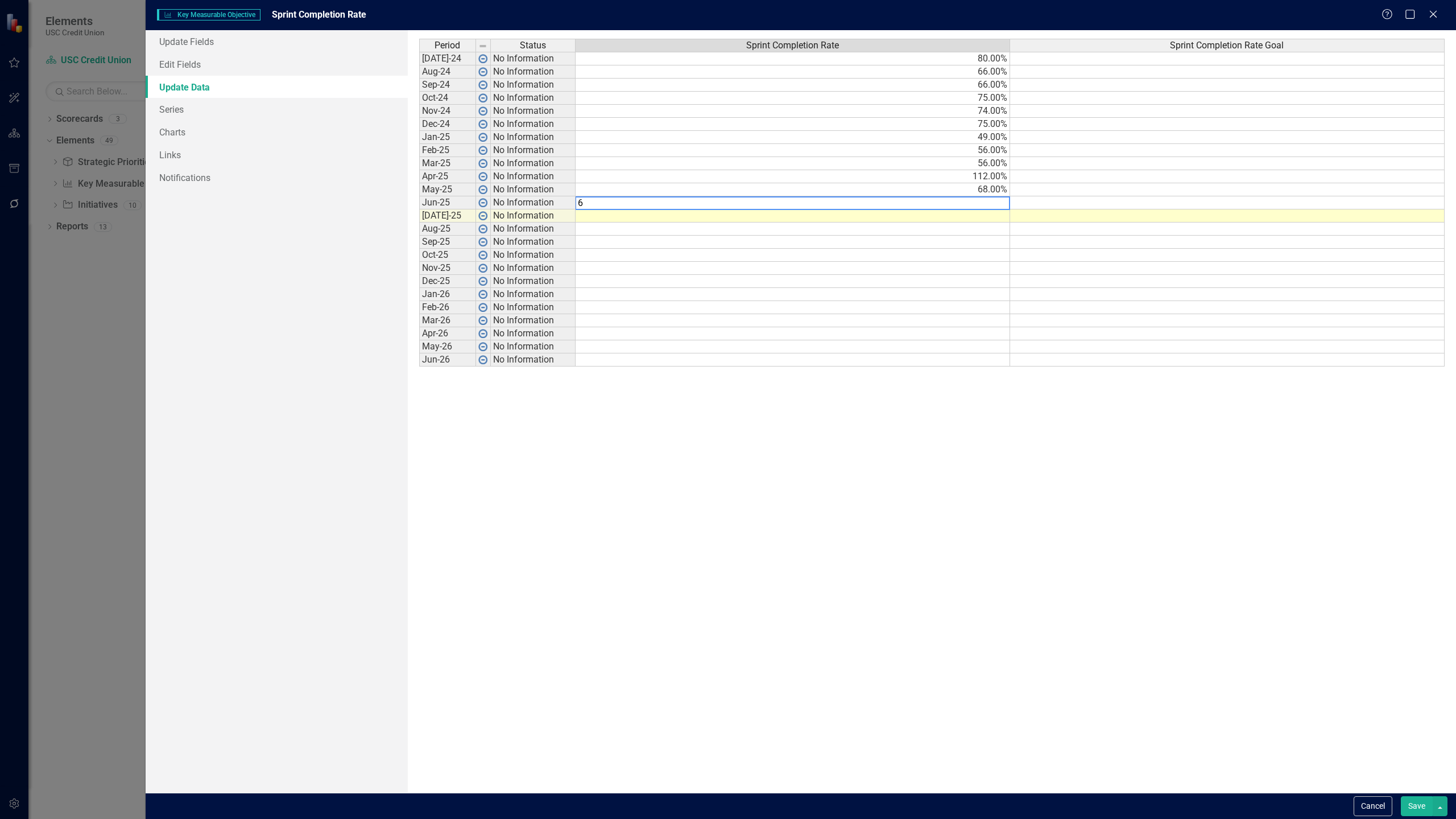
type textarea "69"
type textarea "91"
click at [986, 162] on td "56.00%" at bounding box center [793, 164] width 434 height 13
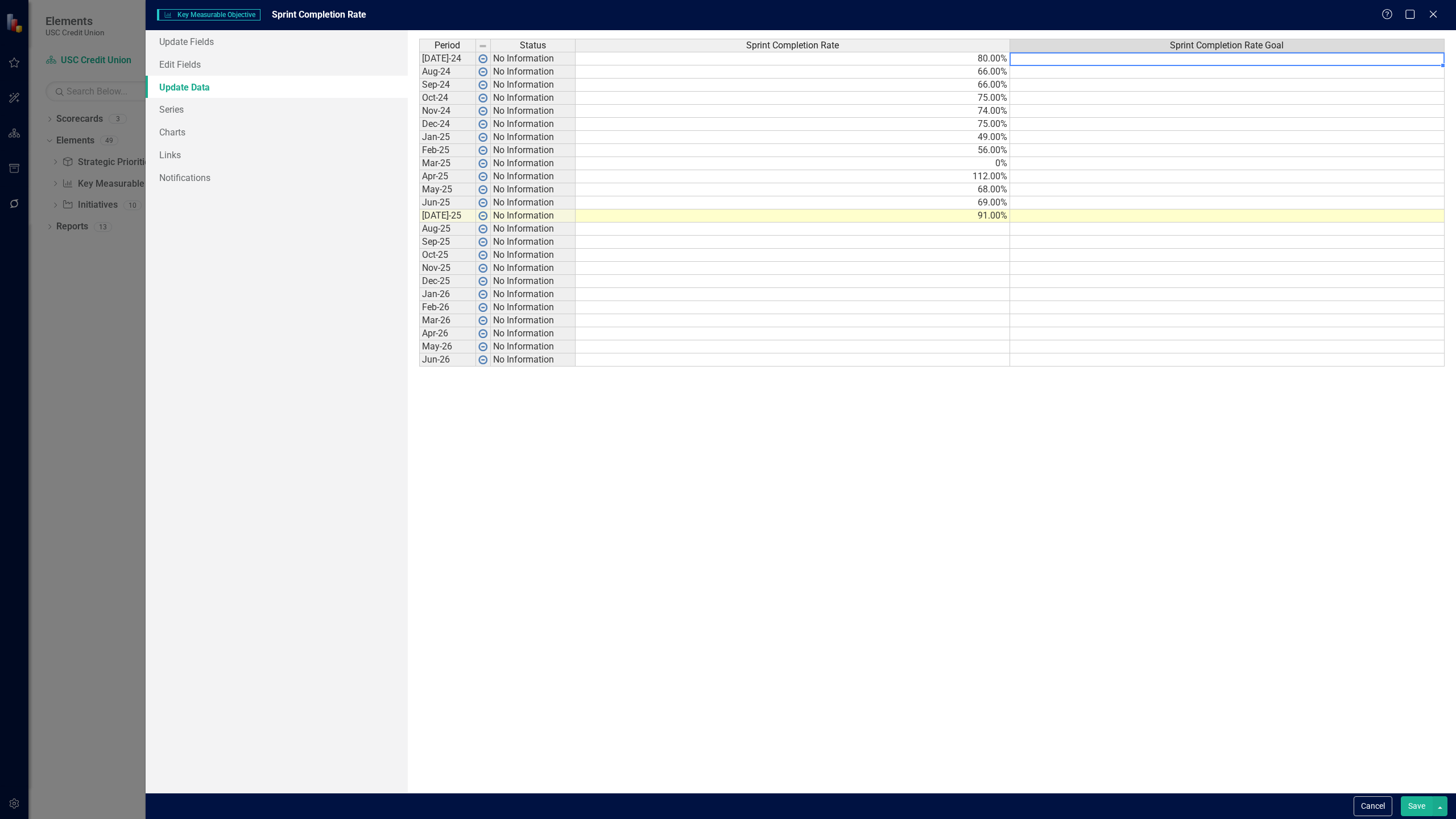
click at [1147, 60] on td at bounding box center [1226, 59] width 434 height 14
click at [1160, 60] on td at bounding box center [1226, 59] width 434 height 14
type textarea "75"
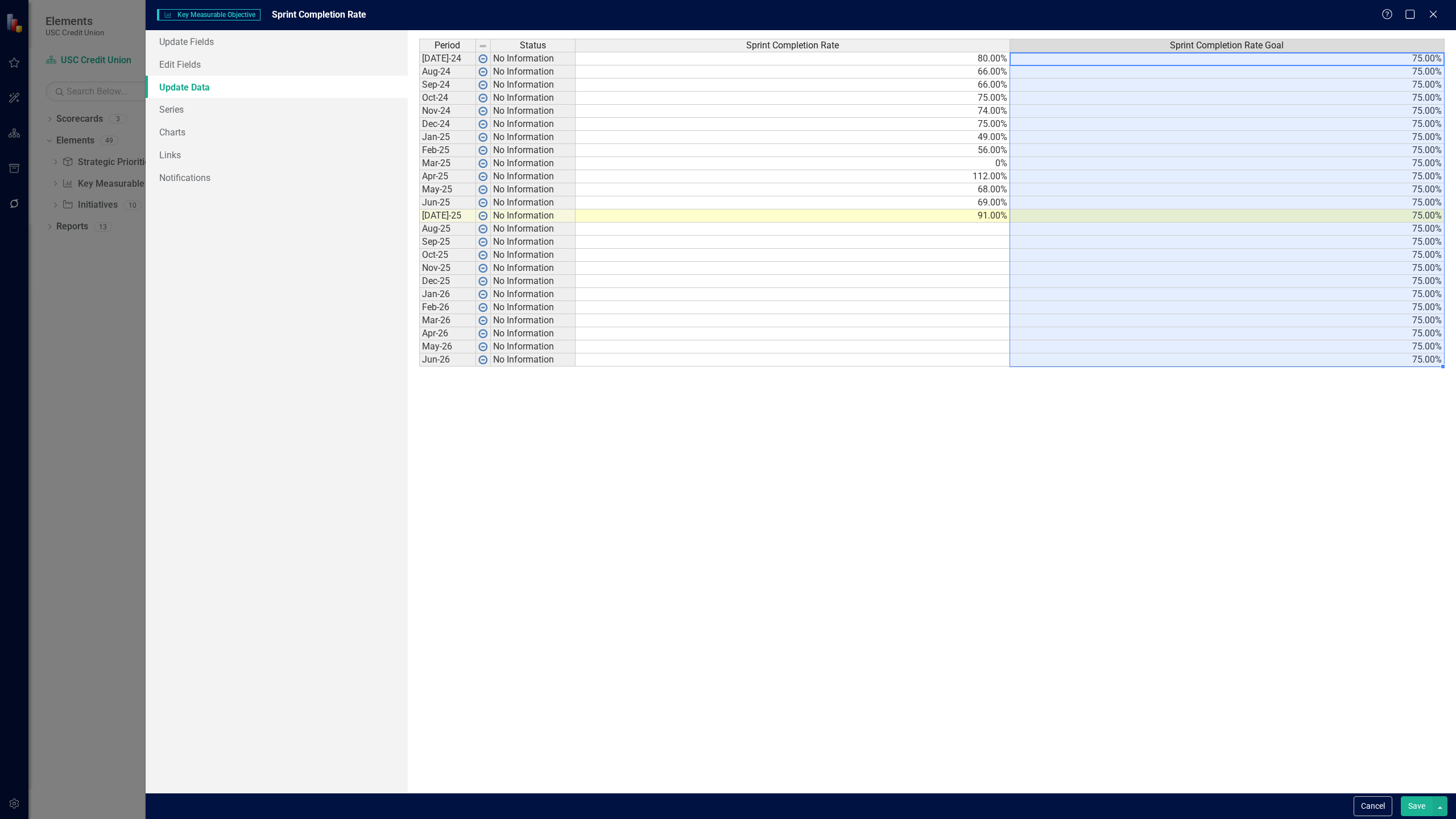
type textarea "75"
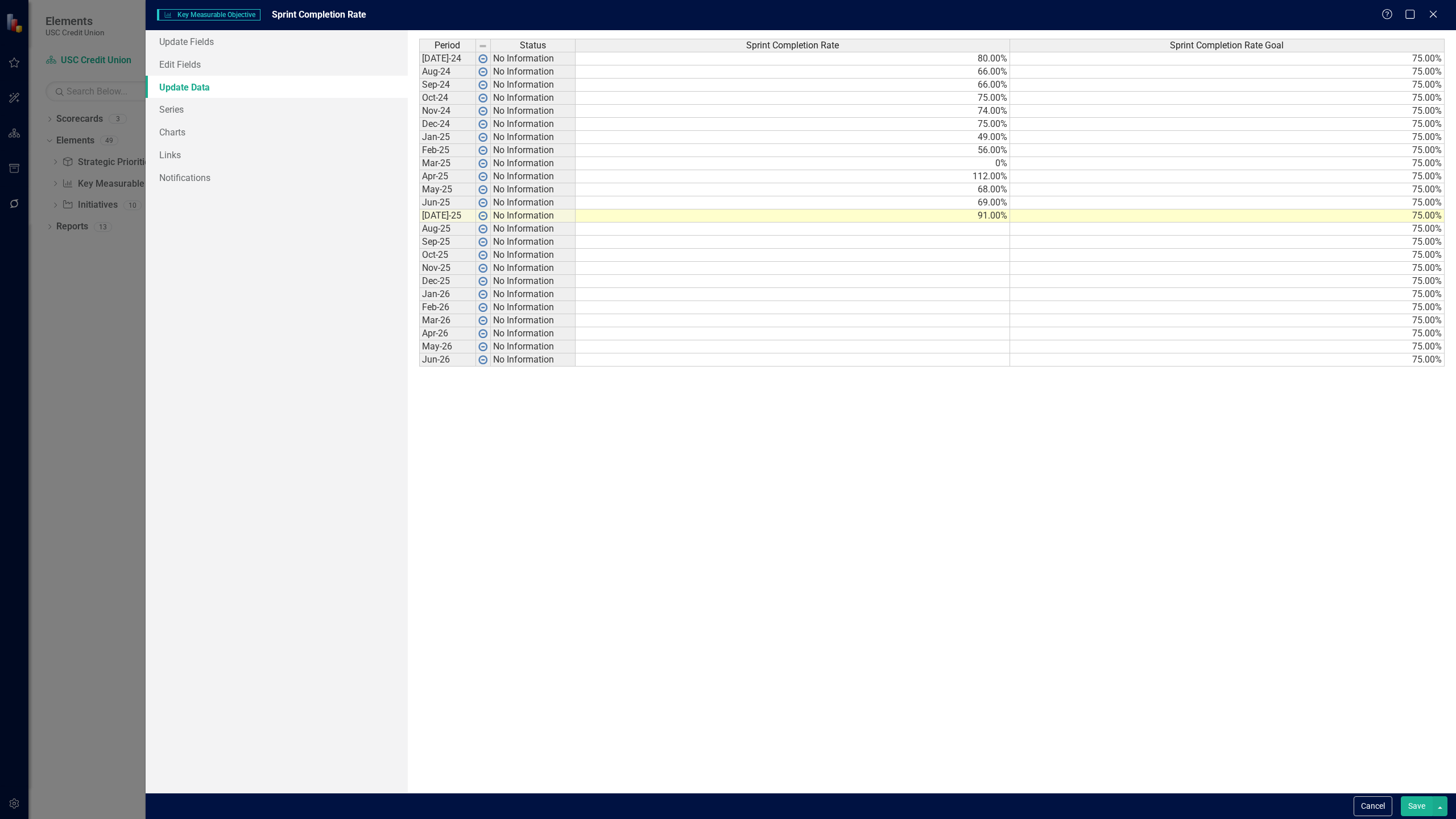
click at [1418, 804] on button "Save" at bounding box center [1416, 805] width 32 height 20
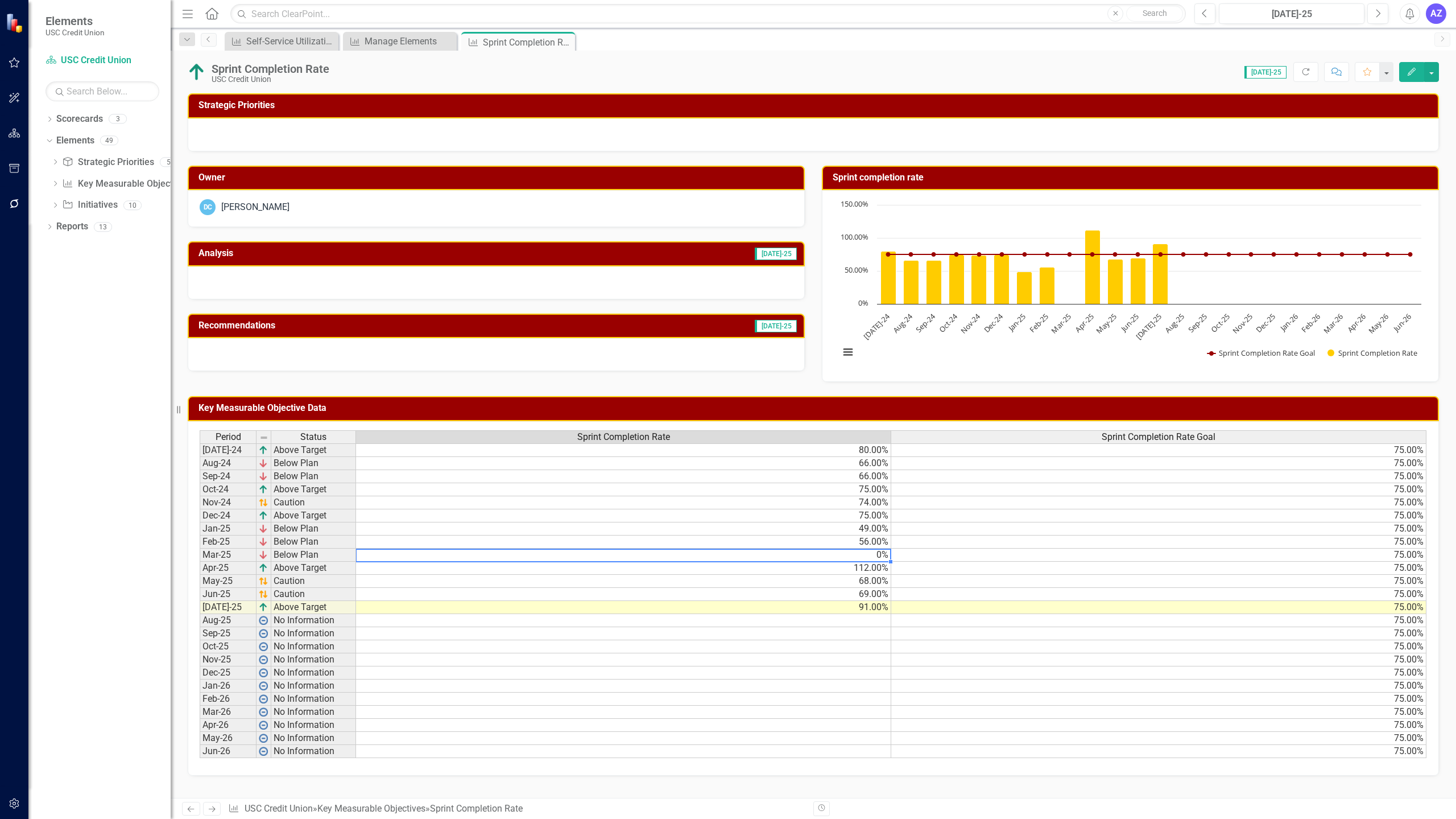
click at [875, 558] on td "0%" at bounding box center [623, 555] width 535 height 13
click at [746, 290] on div at bounding box center [496, 282] width 617 height 33
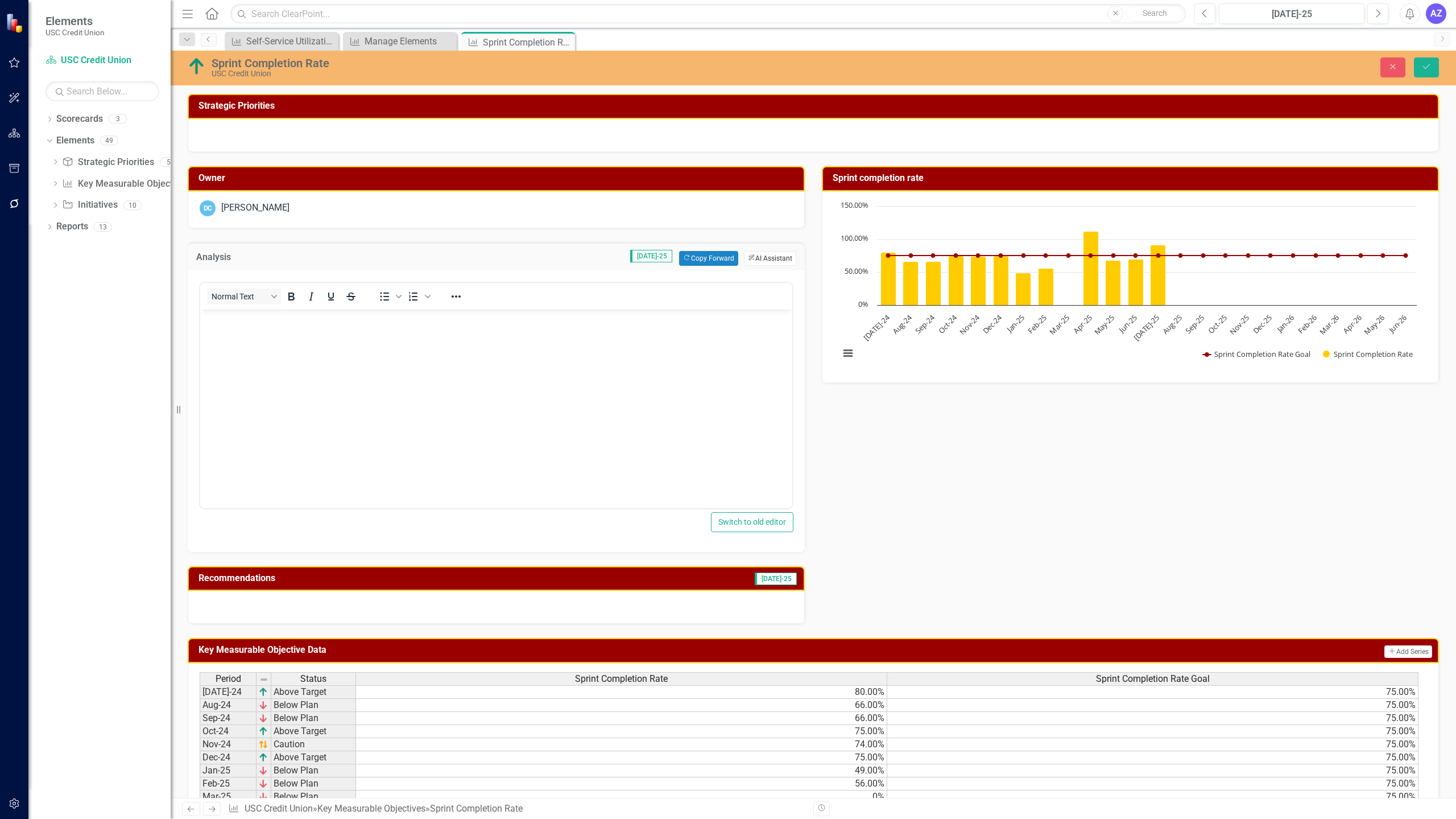
click at [764, 254] on button "ClearPoint AI AI Assistant" at bounding box center [769, 259] width 52 height 15
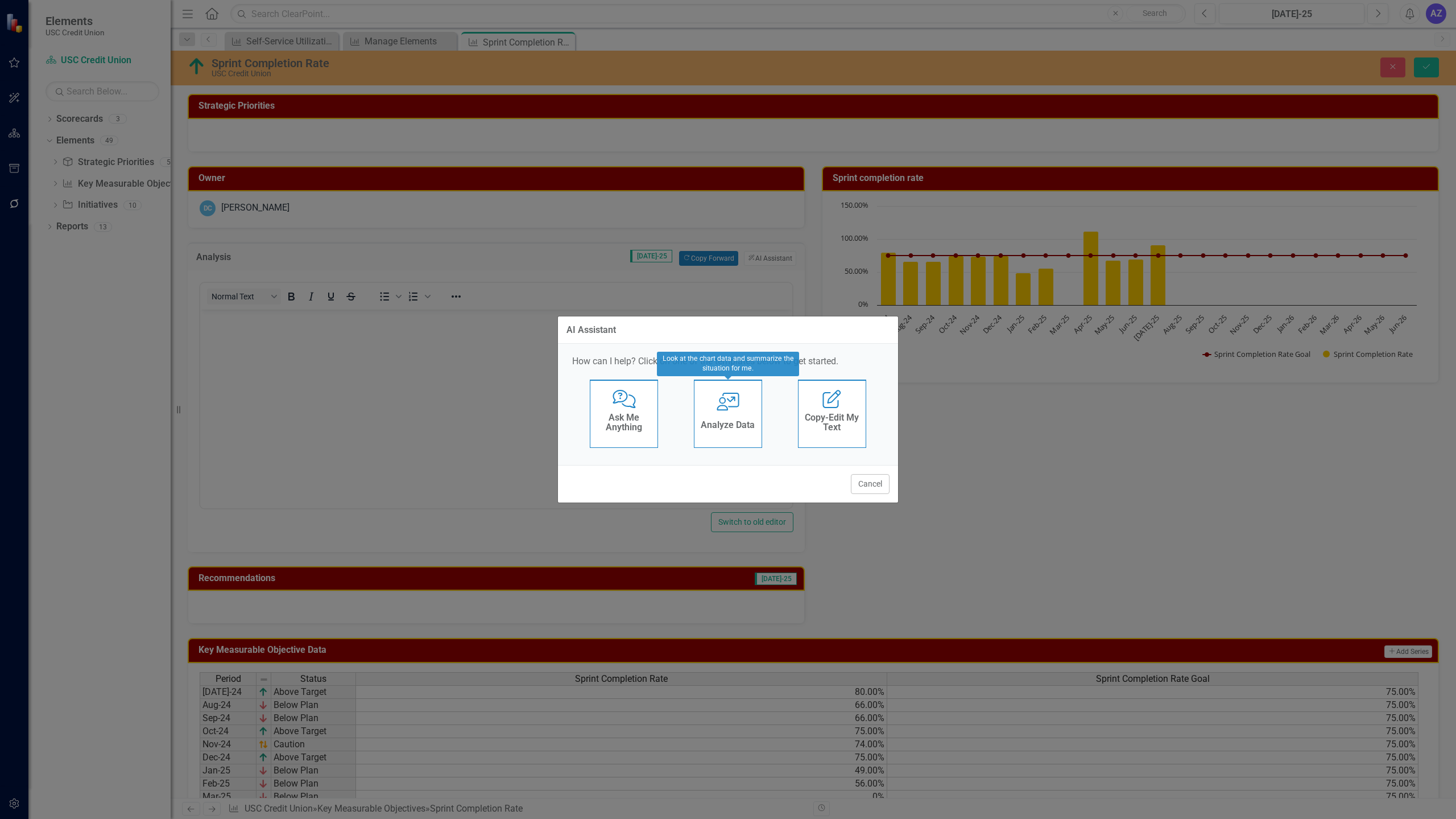
click at [727, 417] on div "Analyze Data" at bounding box center [728, 426] width 54 height 19
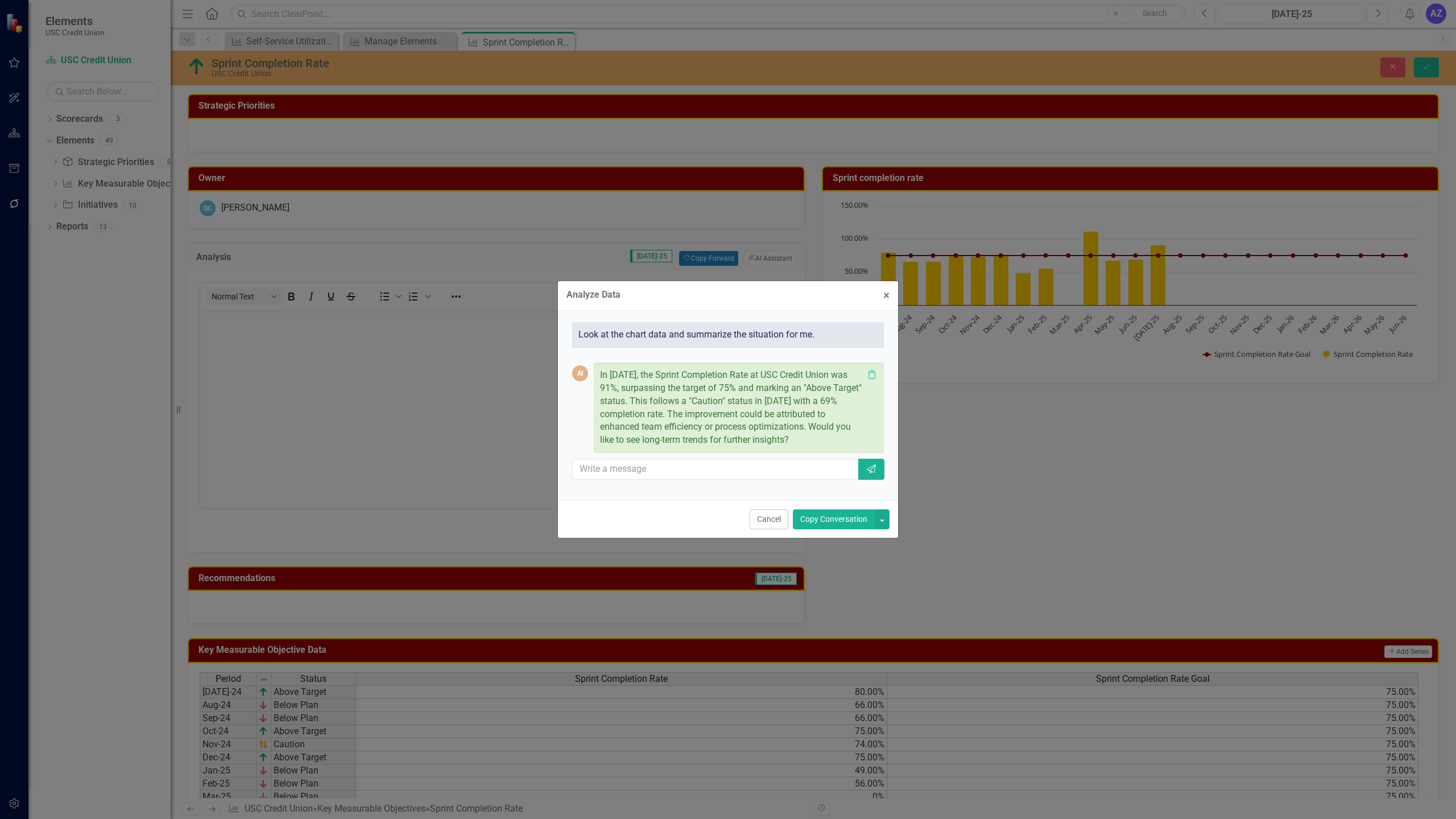
click at [863, 518] on button "Copy Conversation" at bounding box center [834, 518] width 82 height 20
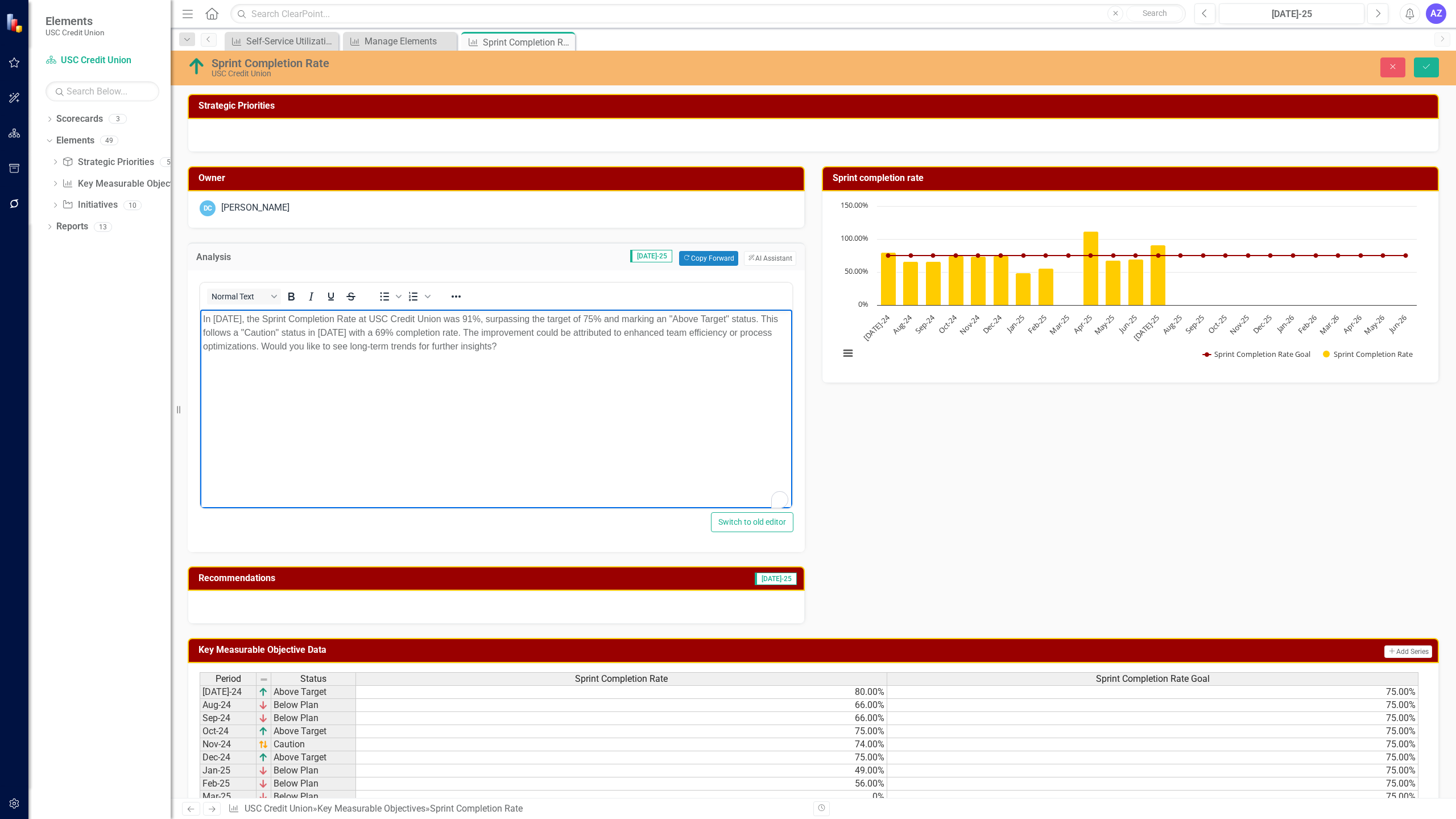
drag, startPoint x: 550, startPoint y: 344, endPoint x: 297, endPoint y: 356, distance: 253.3
click at [297, 356] on body "In [DATE], the Sprint Completion Rate at USC Credit Union was 91%, surpassing t…" at bounding box center [496, 394] width 592 height 170
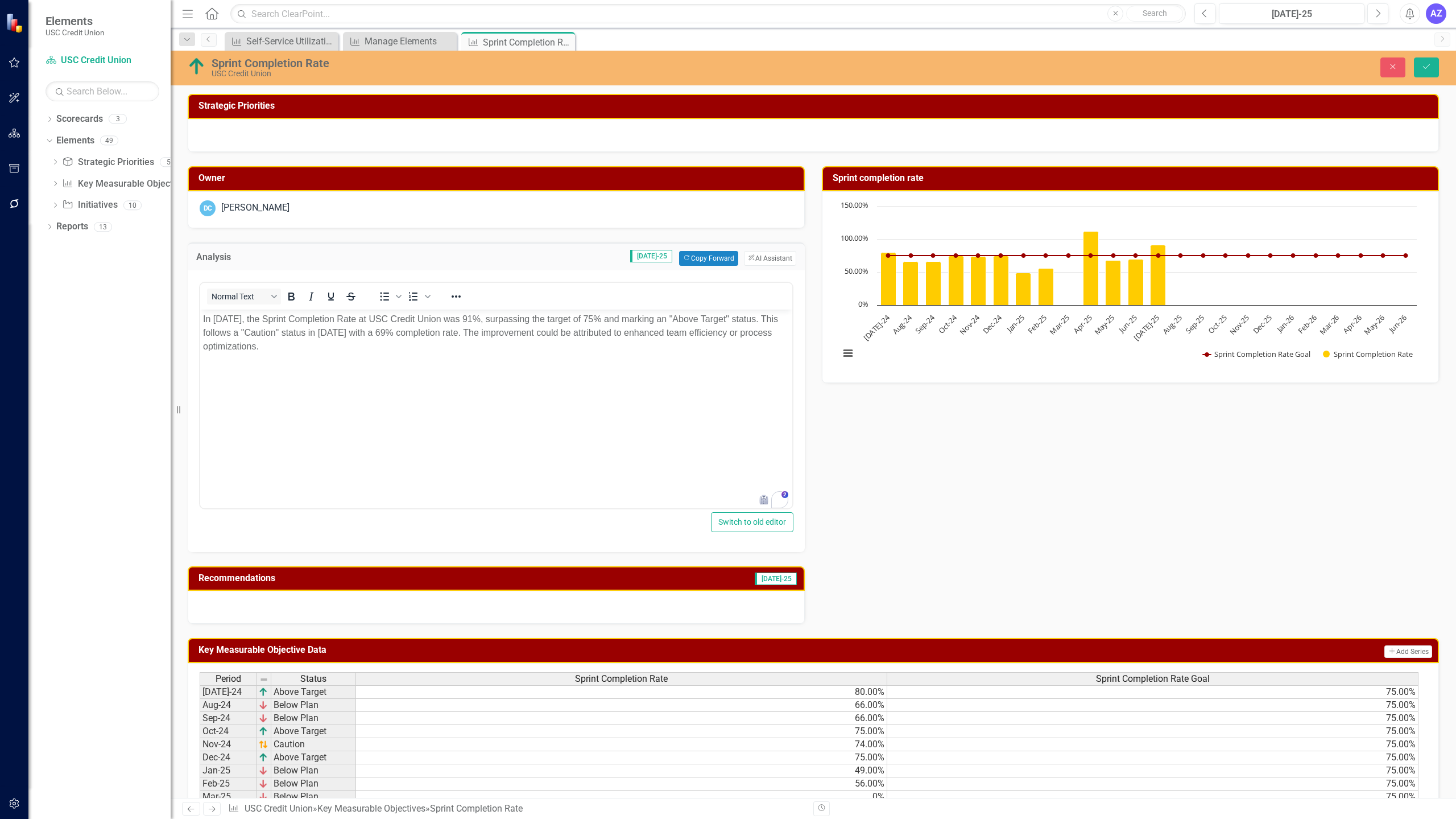
click at [722, 599] on div at bounding box center [496, 606] width 617 height 33
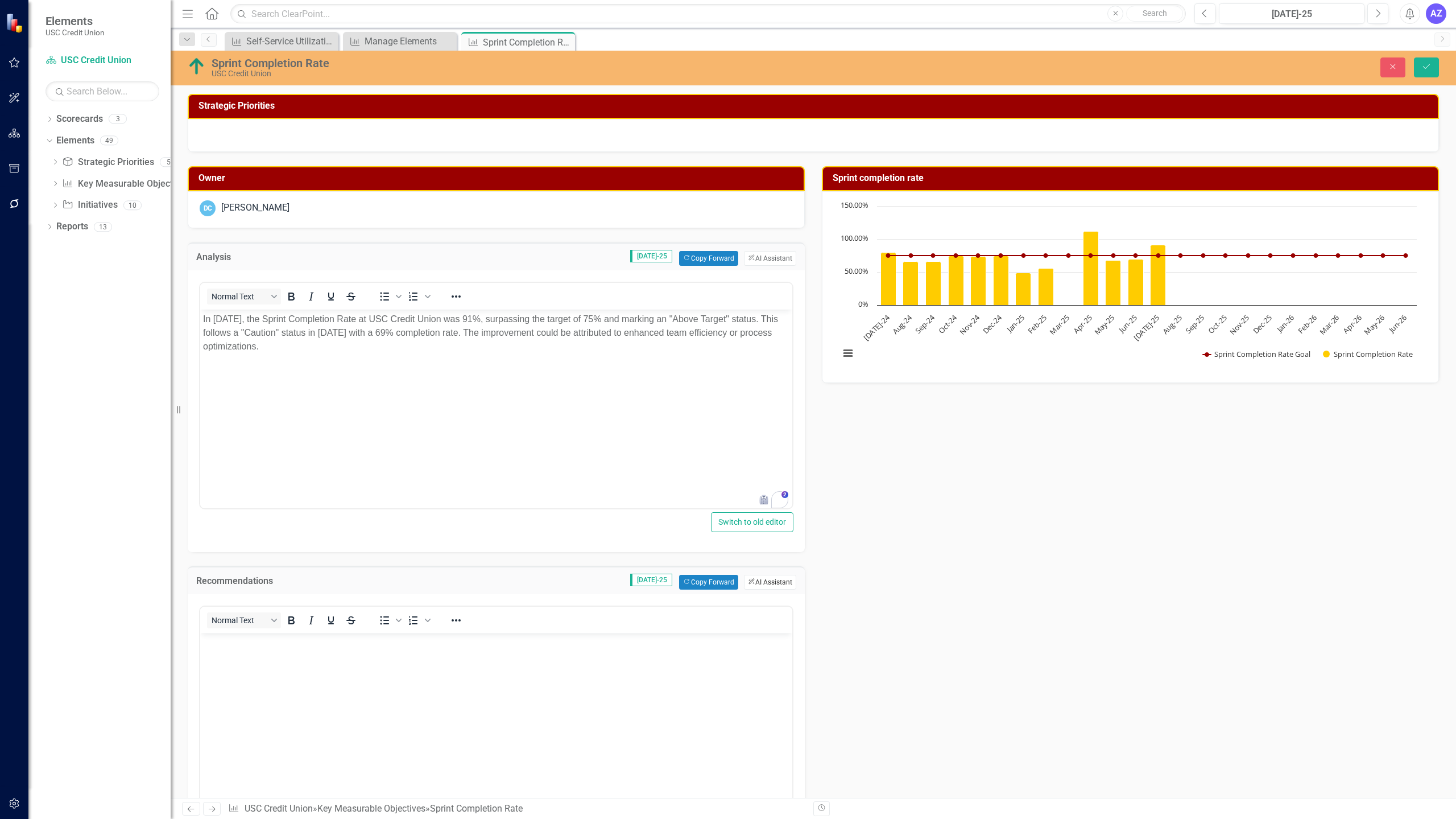
click at [770, 583] on button "ClearPoint AI AI Assistant" at bounding box center [769, 582] width 52 height 15
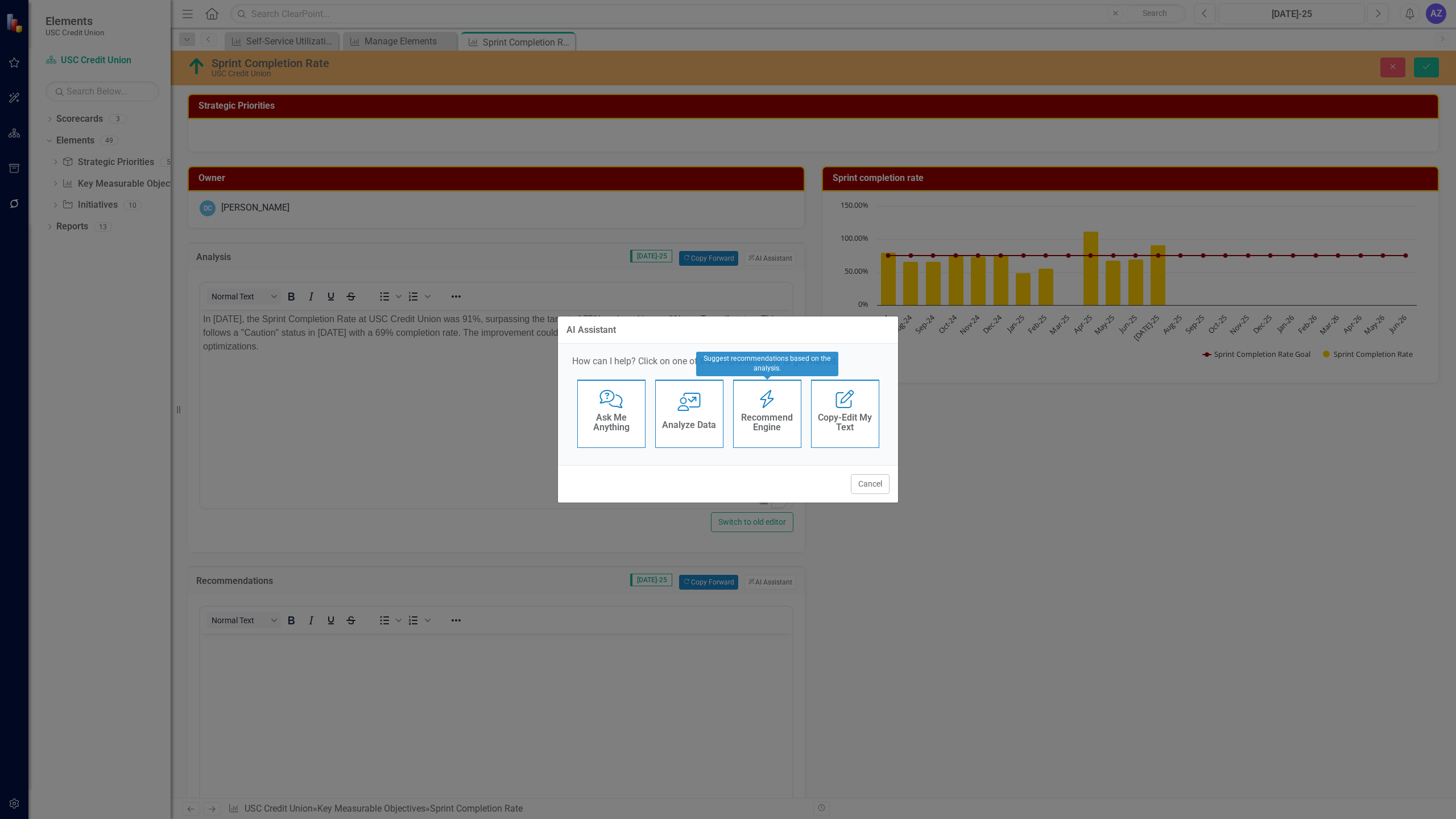
click at [781, 403] on div "Recommend Engine Recommend Engine" at bounding box center [767, 413] width 68 height 68
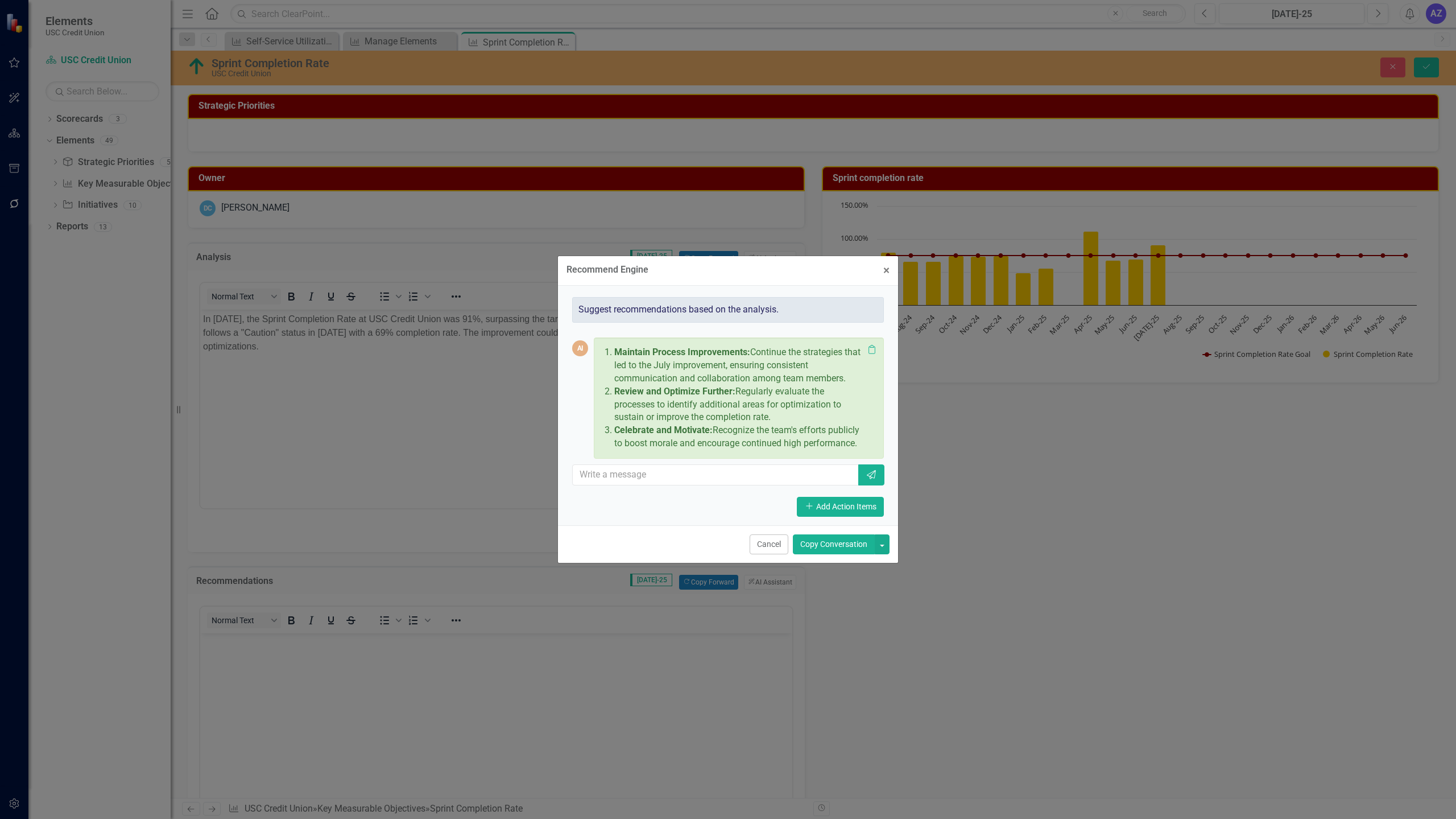
click at [847, 545] on button "Copy Conversation" at bounding box center [834, 544] width 82 height 20
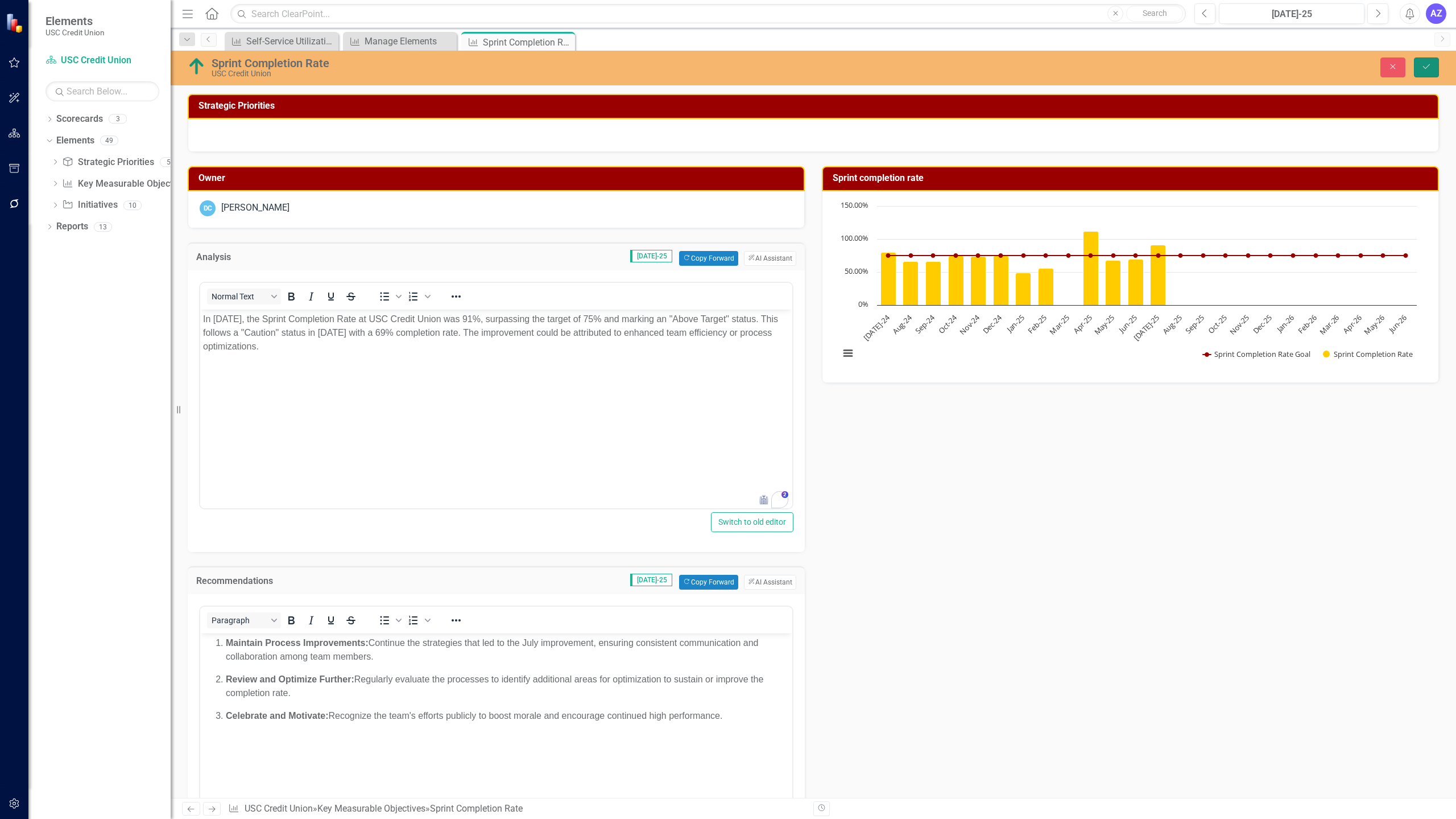
click at [1420, 76] on button "Save" at bounding box center [1425, 67] width 25 height 20
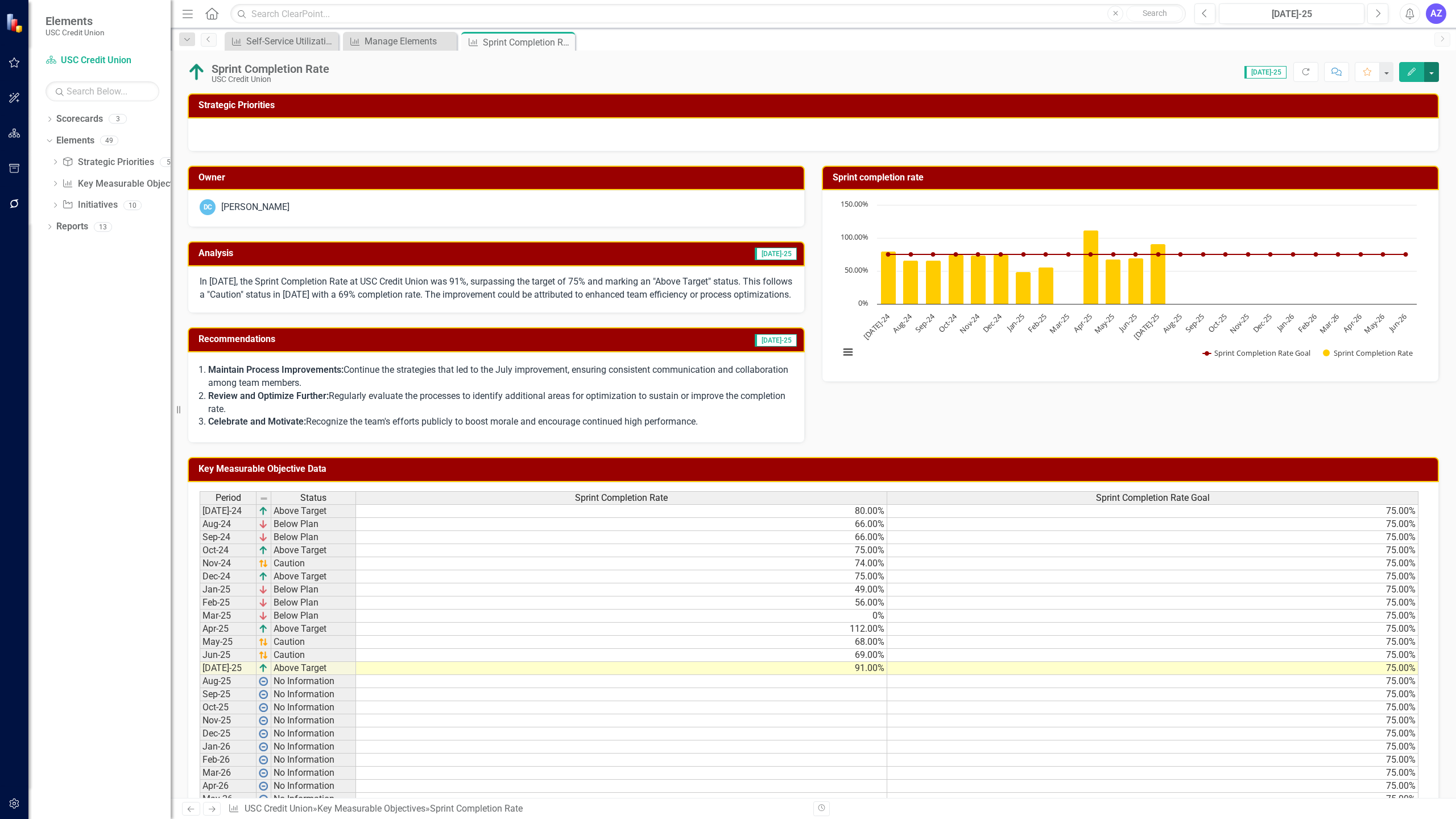
click at [1430, 75] on button "button" at bounding box center [1431, 72] width 15 height 20
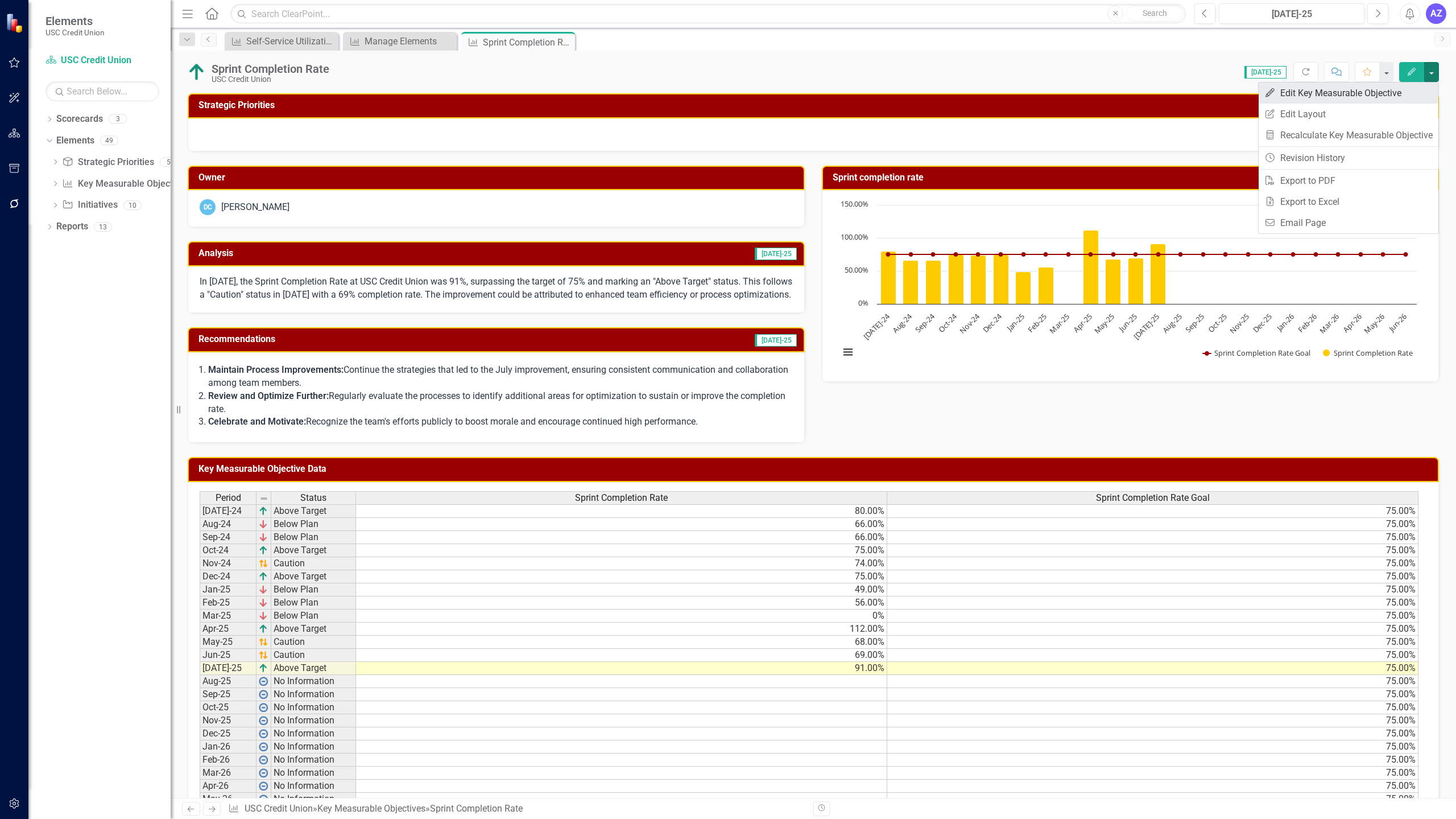
click at [1289, 91] on link "Edit Edit Key Measurable Objective" at bounding box center [1348, 93] width 180 height 21
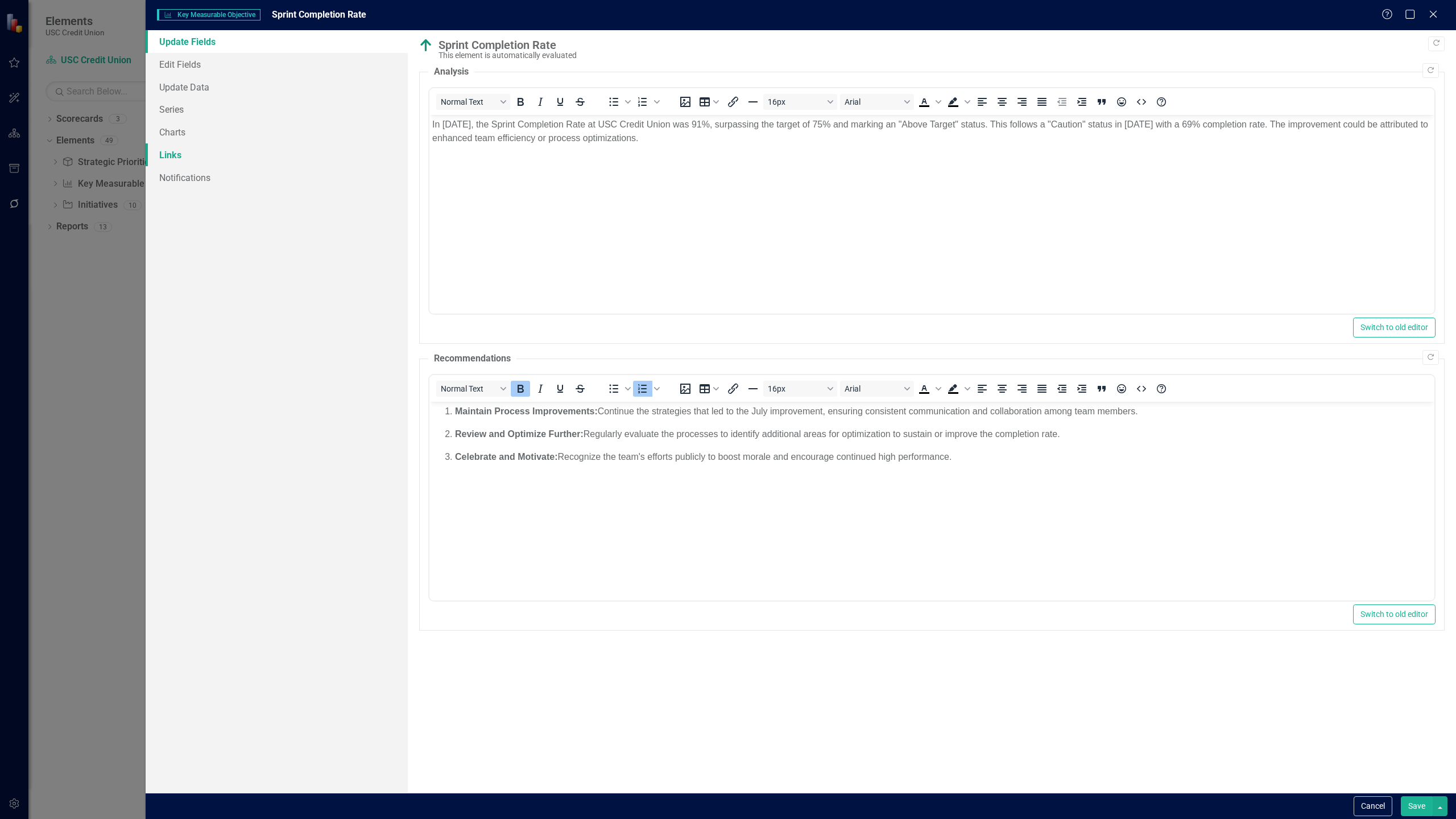
click at [221, 155] on link "Links" at bounding box center [276, 154] width 262 height 22
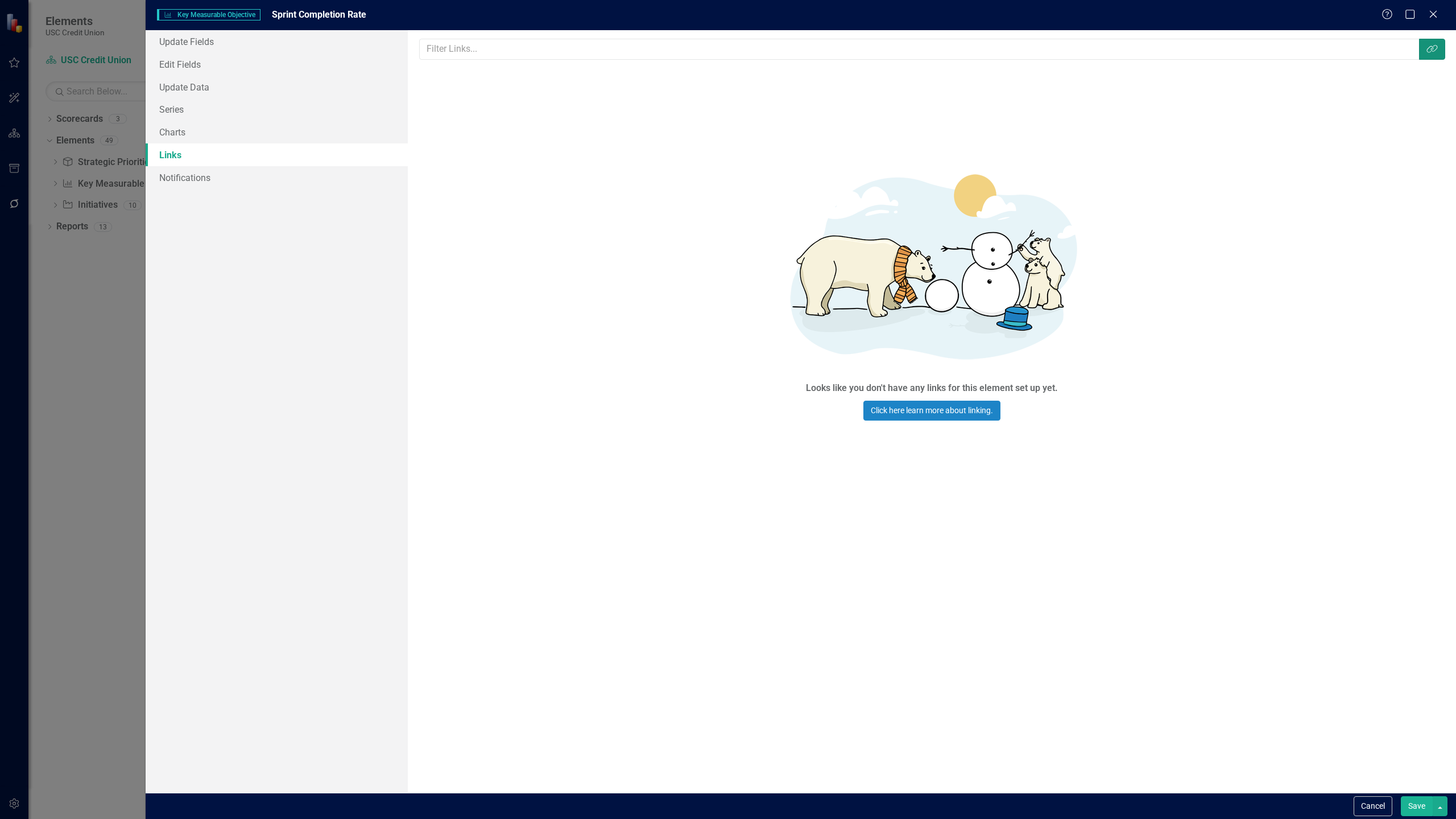
click at [1431, 47] on icon "Link Tag" at bounding box center [1432, 49] width 11 height 9
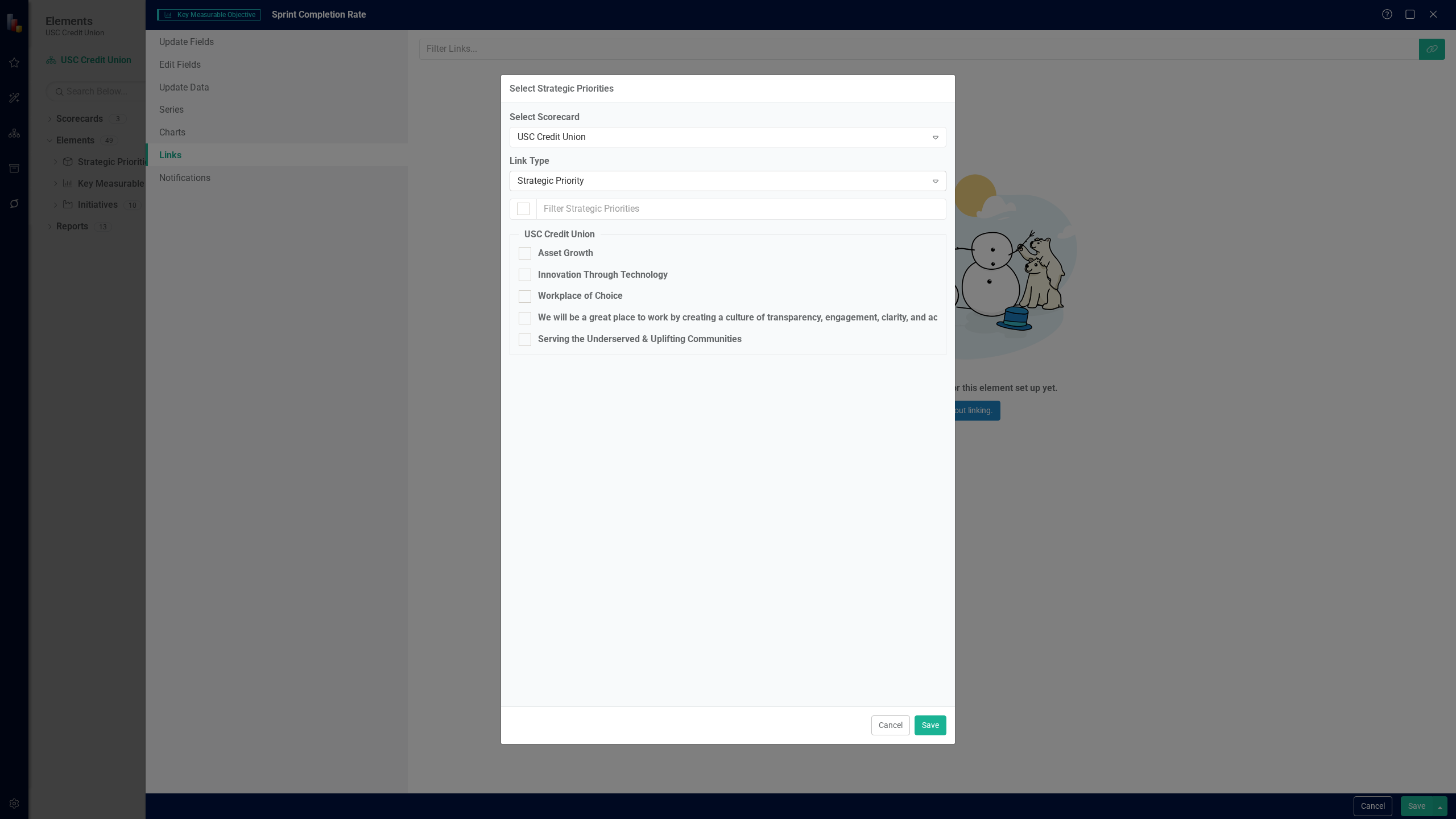
checkbox input "false"
click at [933, 725] on button "Save" at bounding box center [930, 724] width 32 height 20
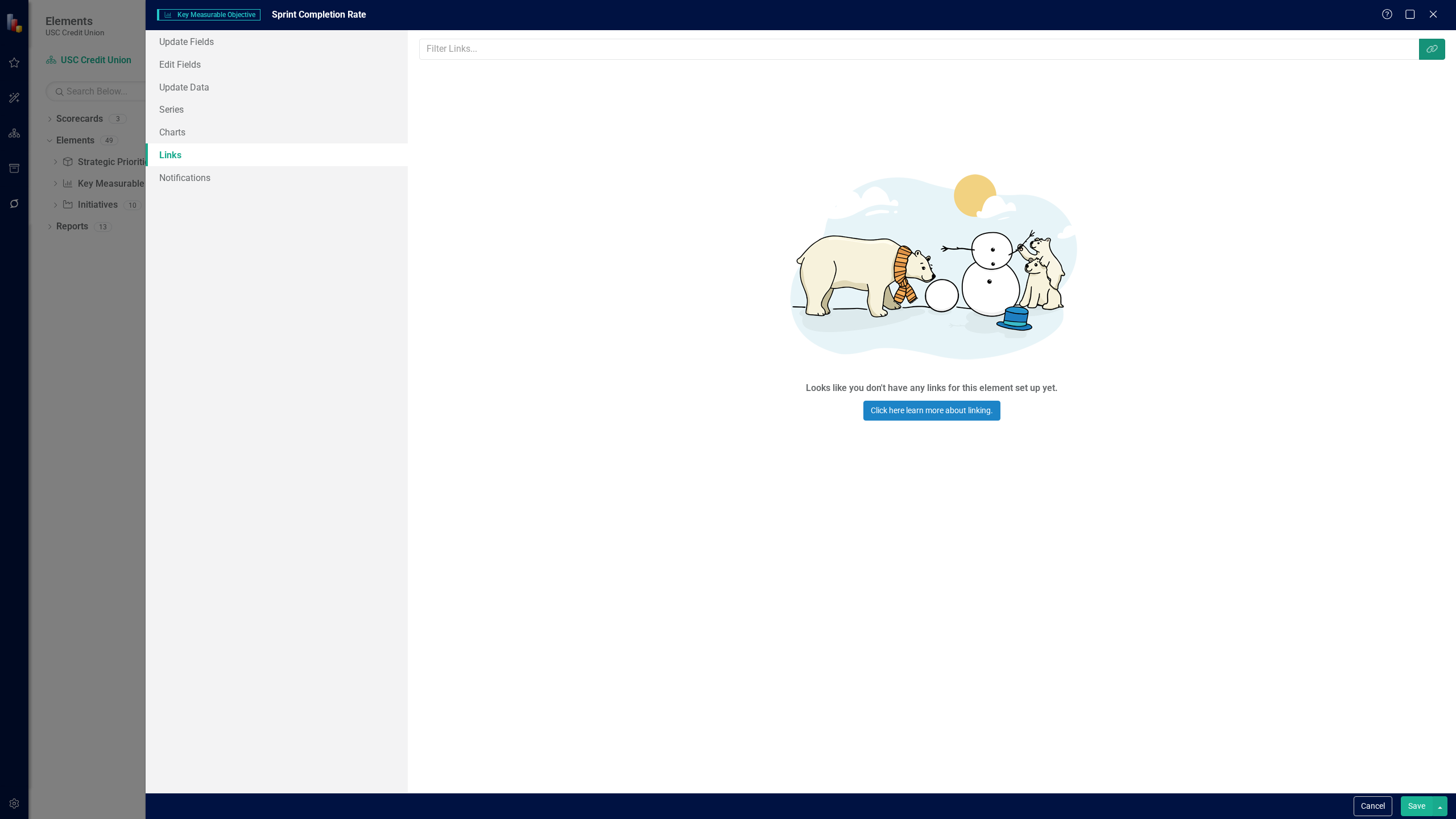
click at [1431, 55] on button "Link Tag" at bounding box center [1432, 49] width 26 height 21
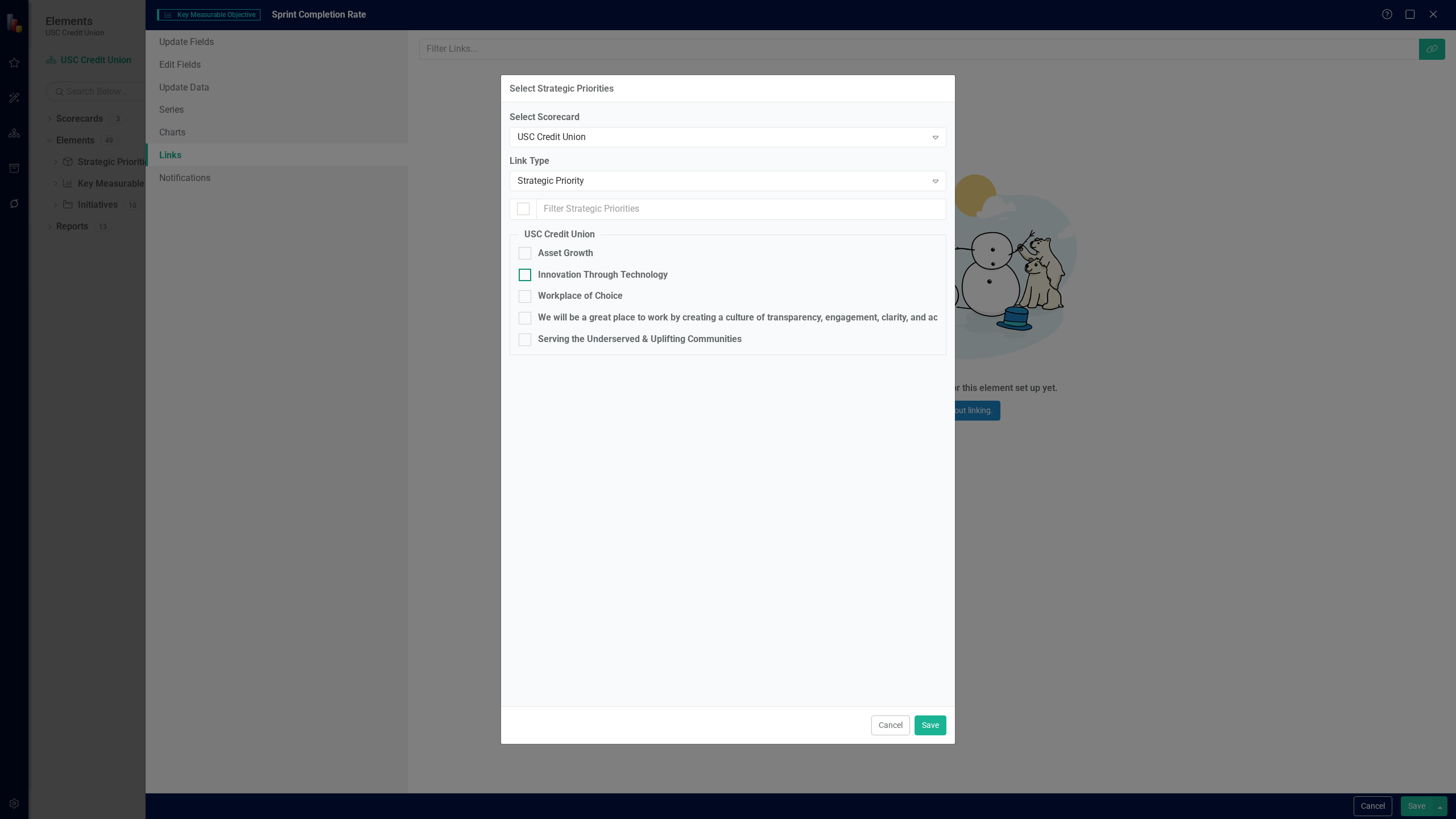
click at [561, 275] on div "Innovation Through Technology" at bounding box center [602, 275] width 129 height 13
click at [526, 275] on input "Innovation Through Technology" at bounding box center [522, 272] width 7 height 7
checkbox input "true"
click at [930, 723] on button "Save" at bounding box center [930, 724] width 32 height 20
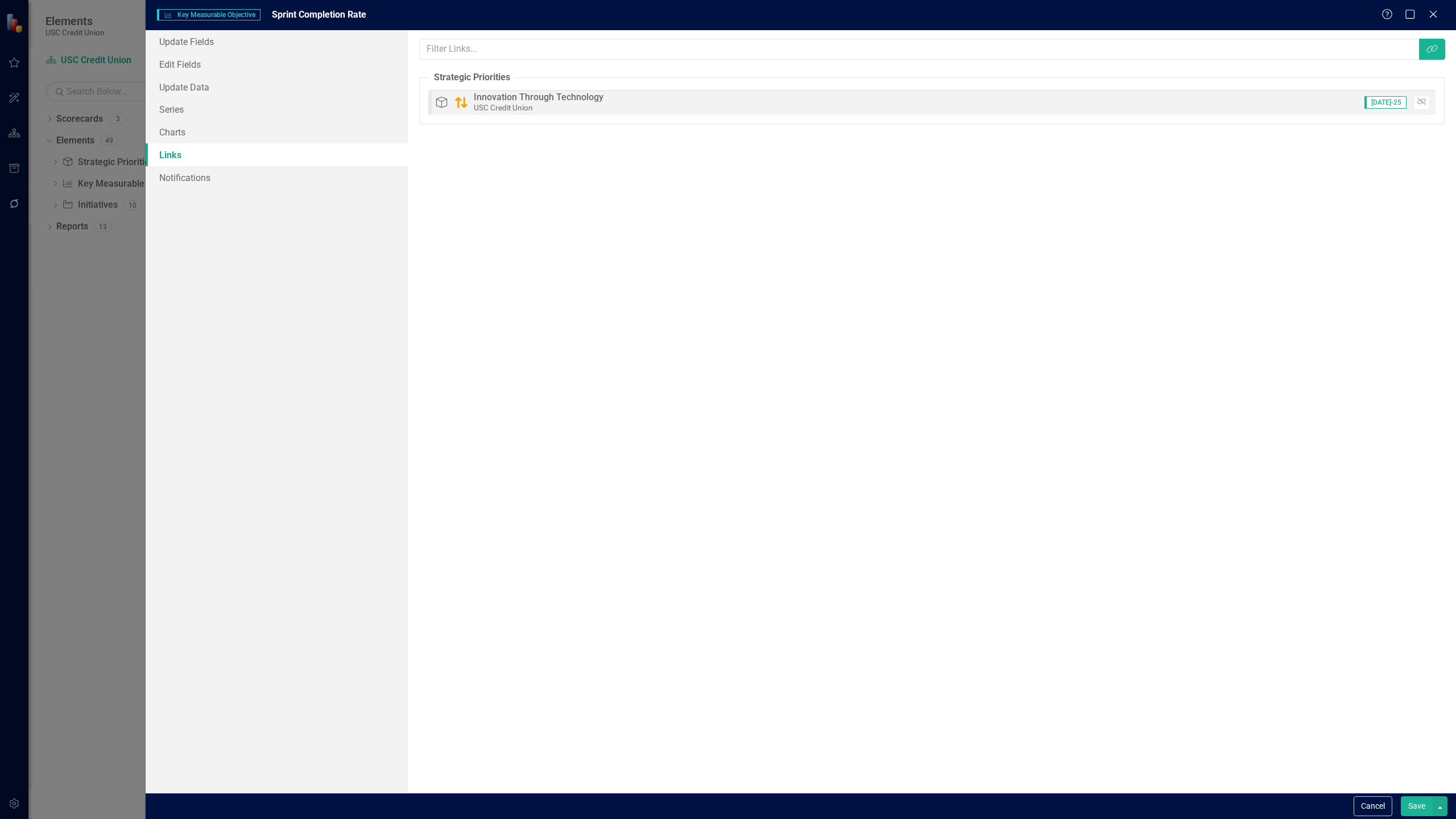
click at [1407, 804] on button "Save" at bounding box center [1416, 805] width 32 height 20
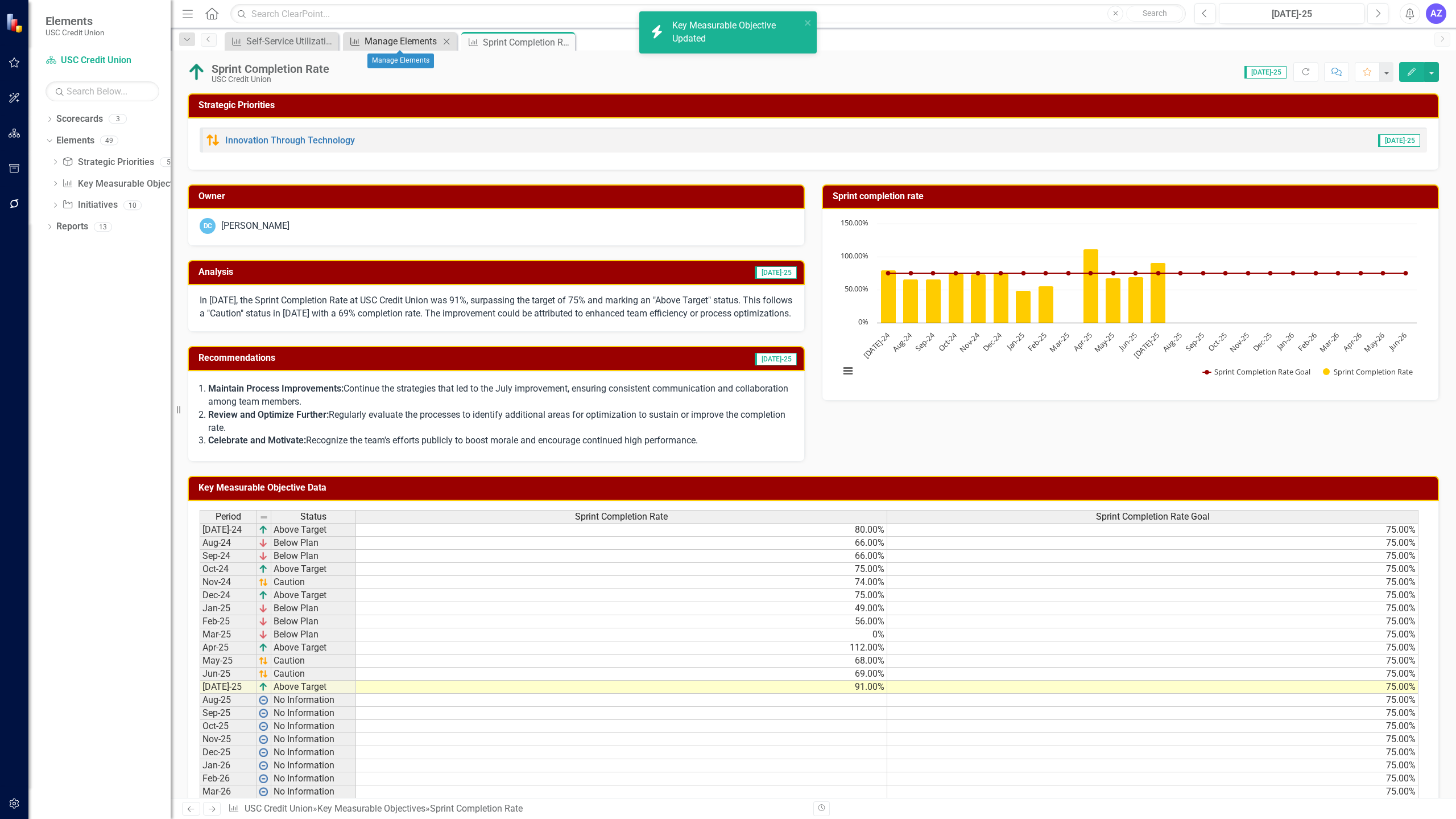
click at [368, 36] on div "Manage Elements" at bounding box center [402, 41] width 75 height 14
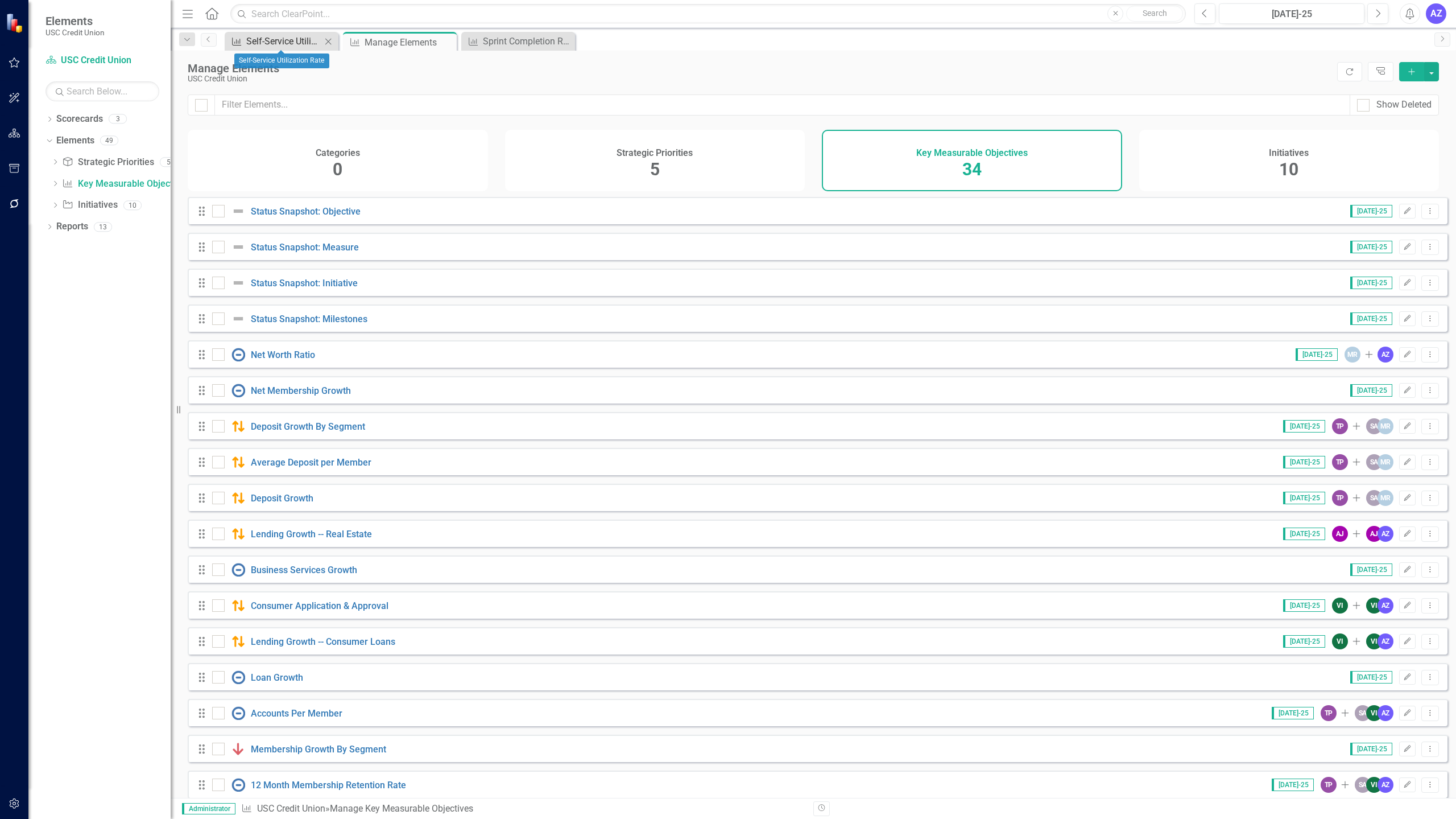
click at [276, 43] on div "Self-Service Utilization Rate" at bounding box center [284, 41] width 75 height 14
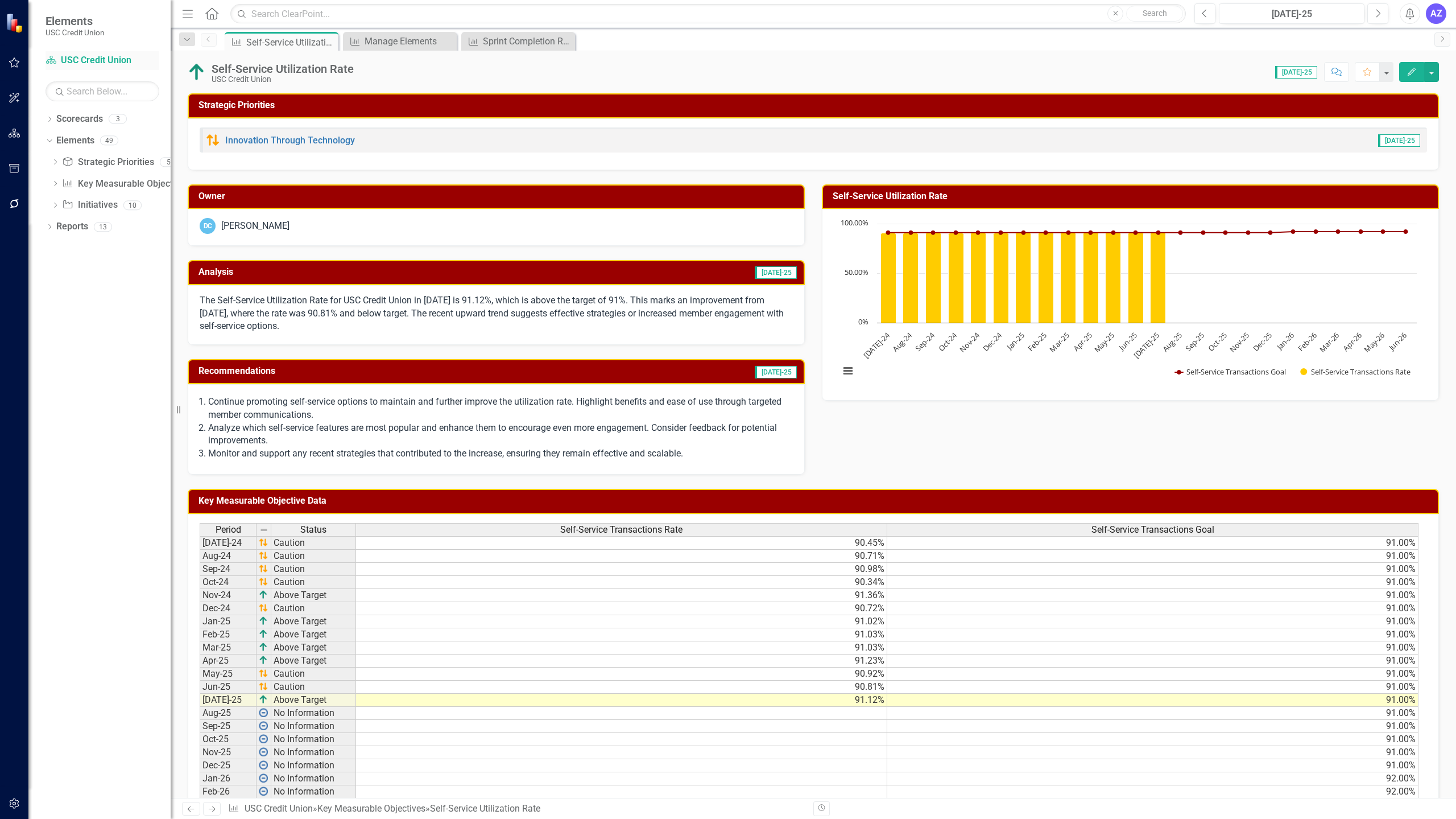
click at [84, 55] on link "Scorecard USC Credit Union" at bounding box center [102, 60] width 114 height 13
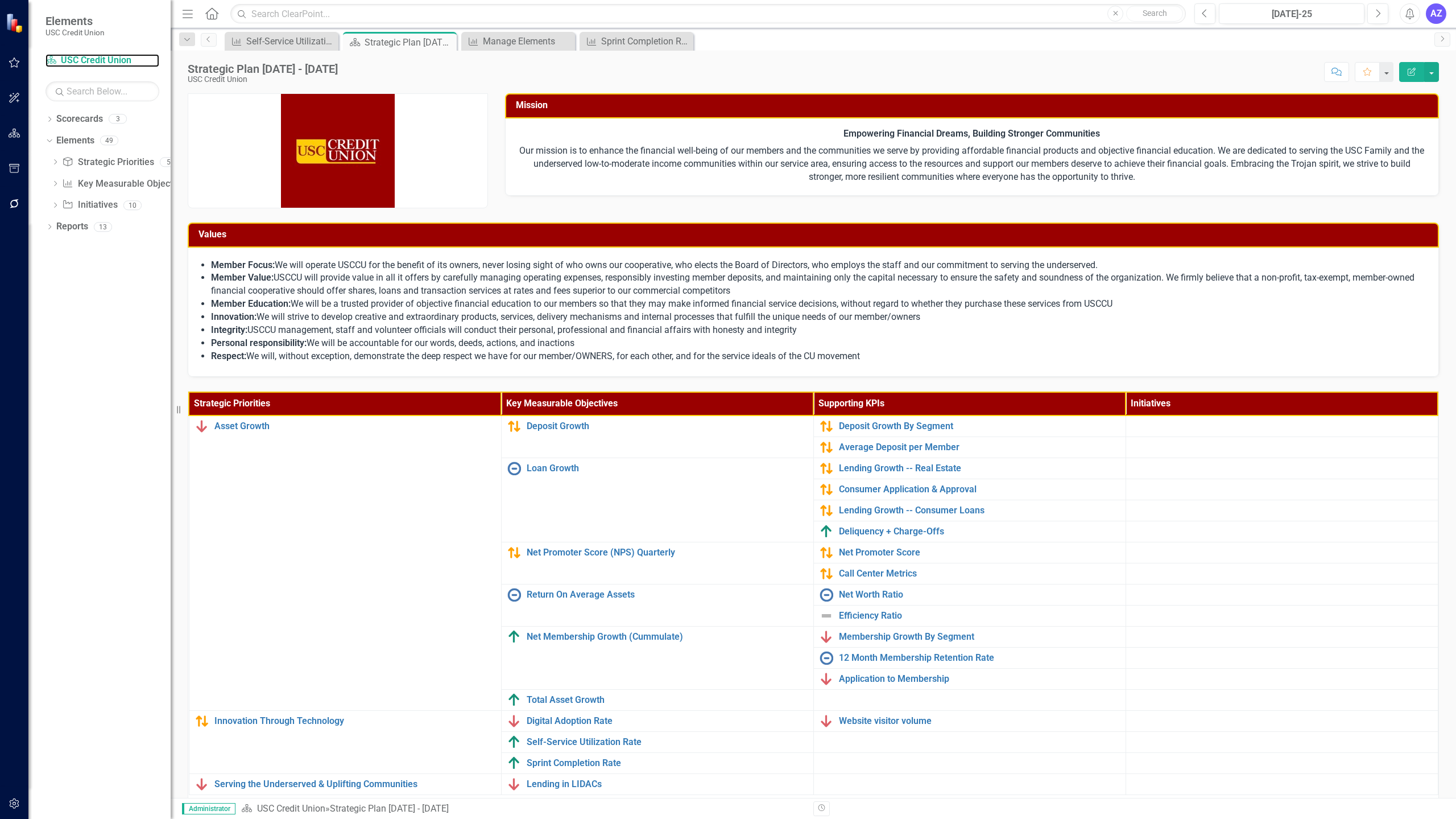
scroll to position [37, 0]
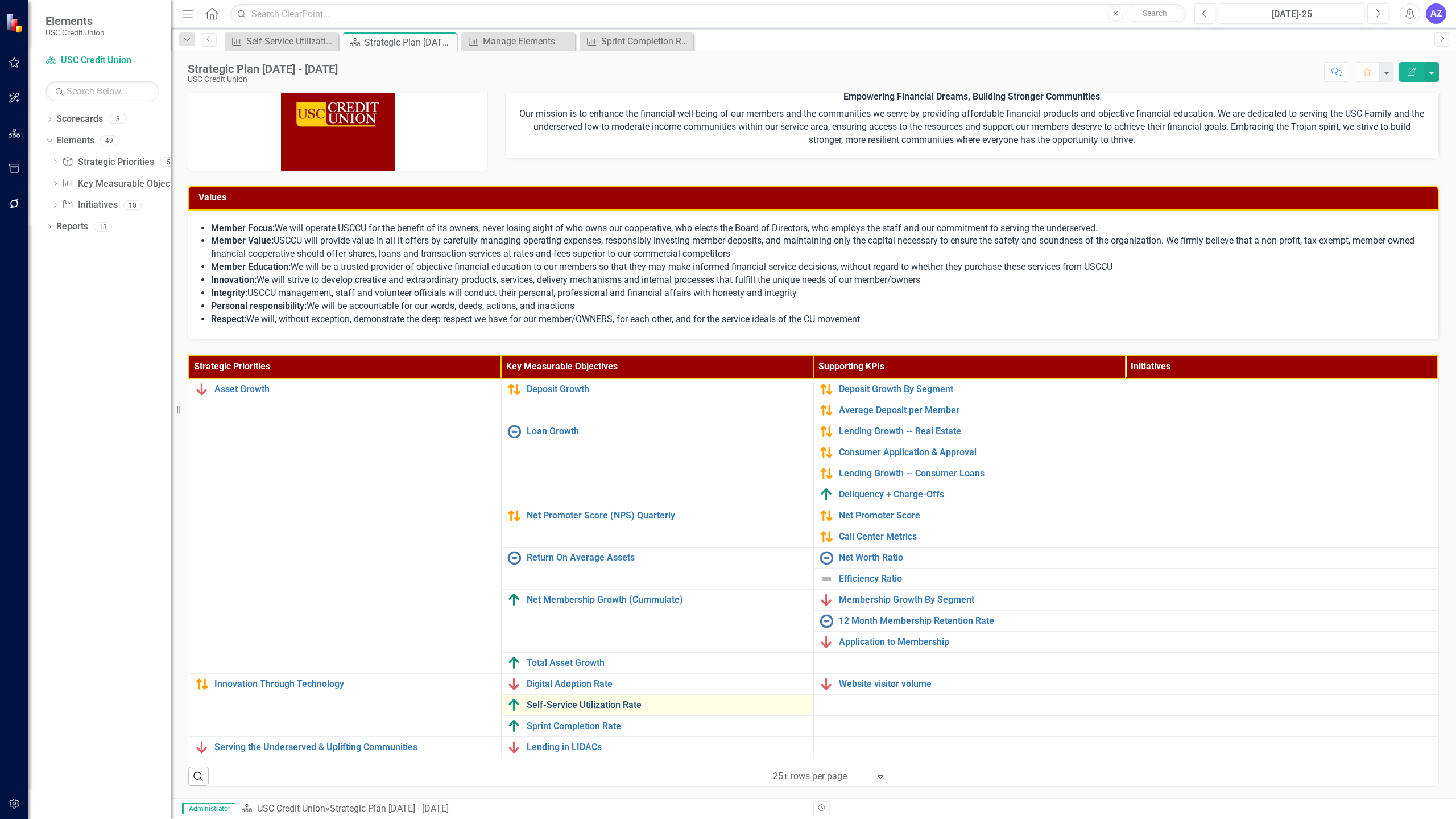
click at [610, 709] on link "Self-Service Utilization Rate" at bounding box center [667, 705] width 281 height 10
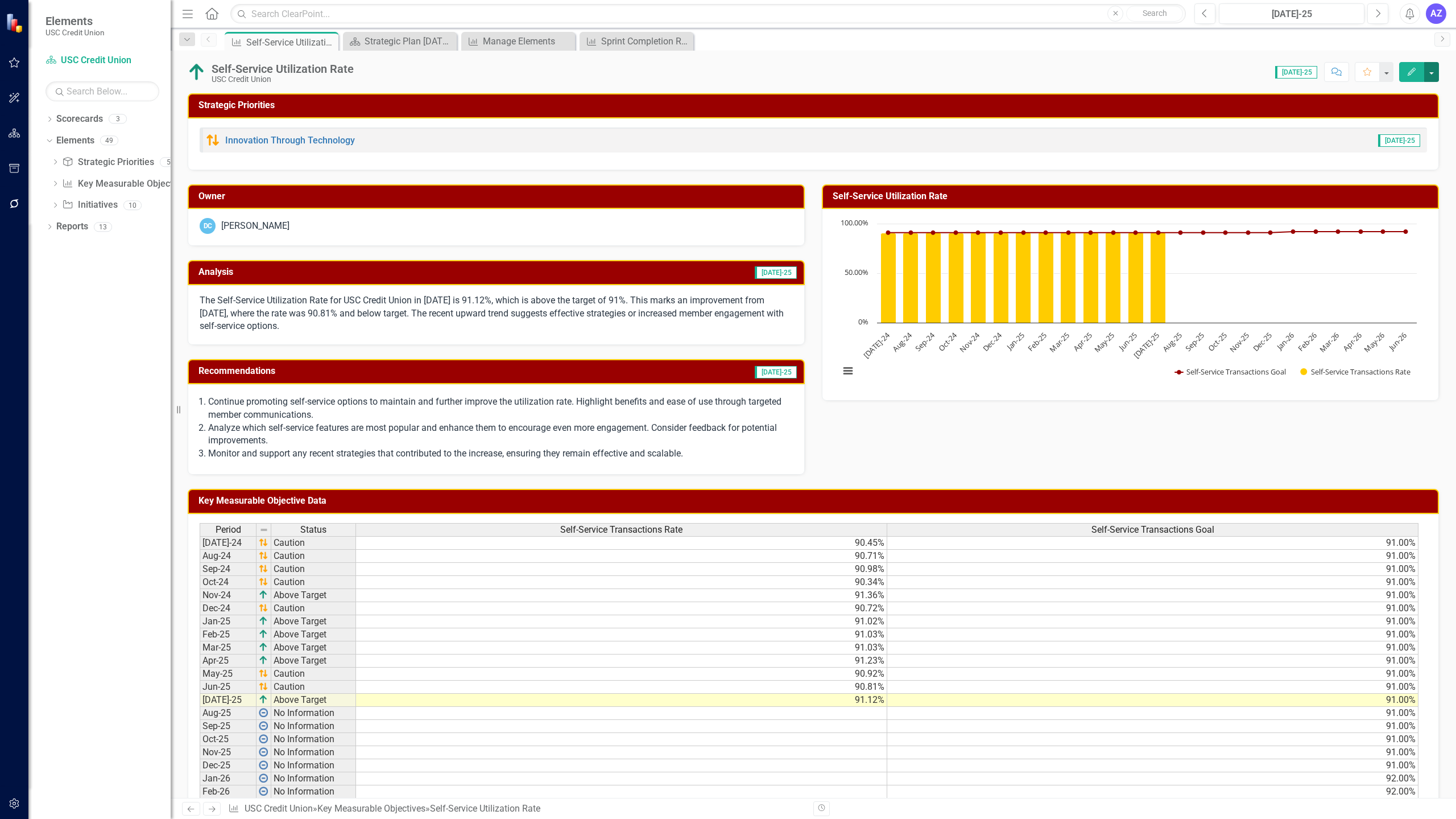
click at [1428, 68] on button "button" at bounding box center [1431, 72] width 15 height 20
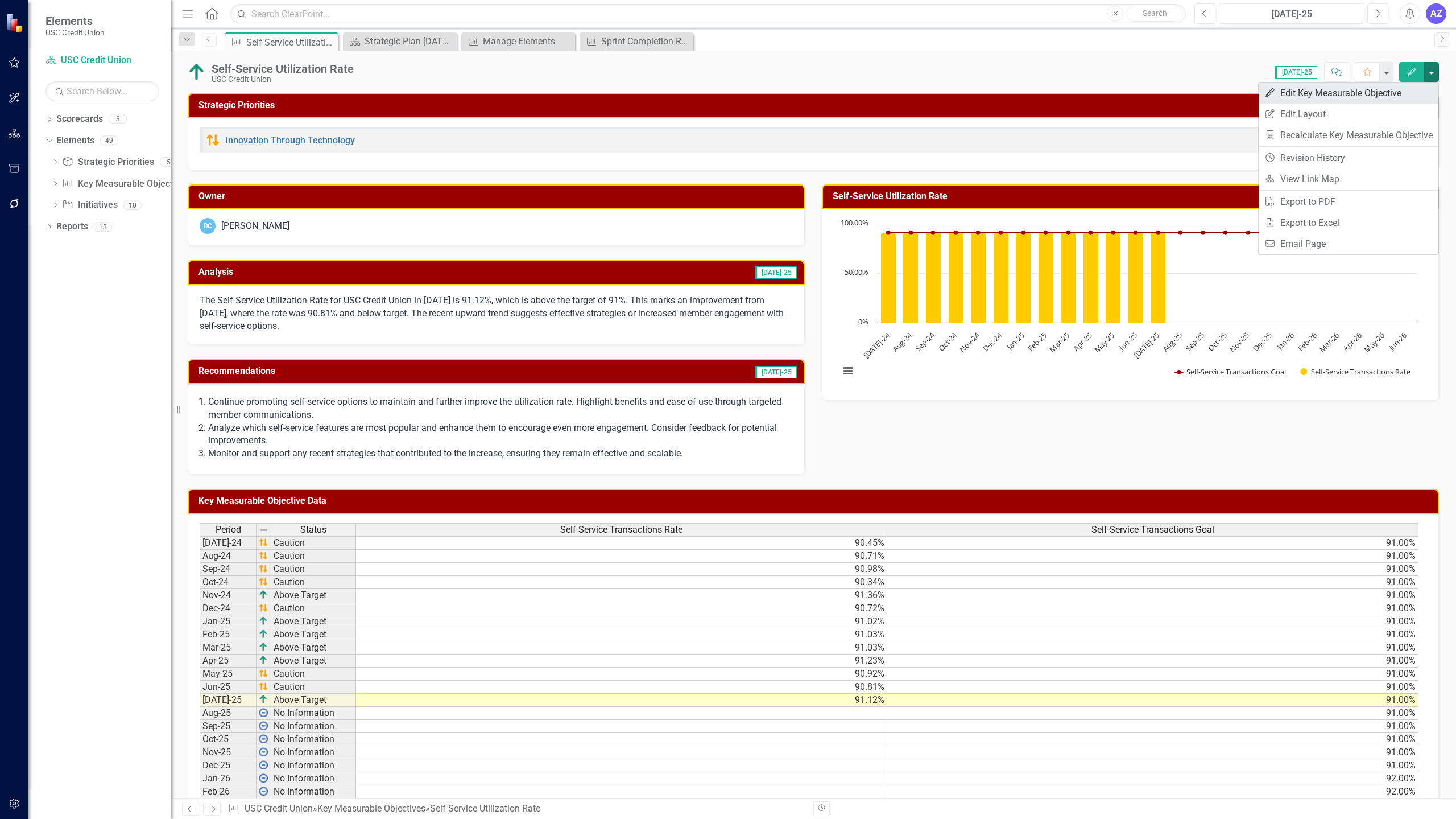
click at [1333, 98] on link "Edit Edit Key Measurable Objective" at bounding box center [1348, 93] width 180 height 21
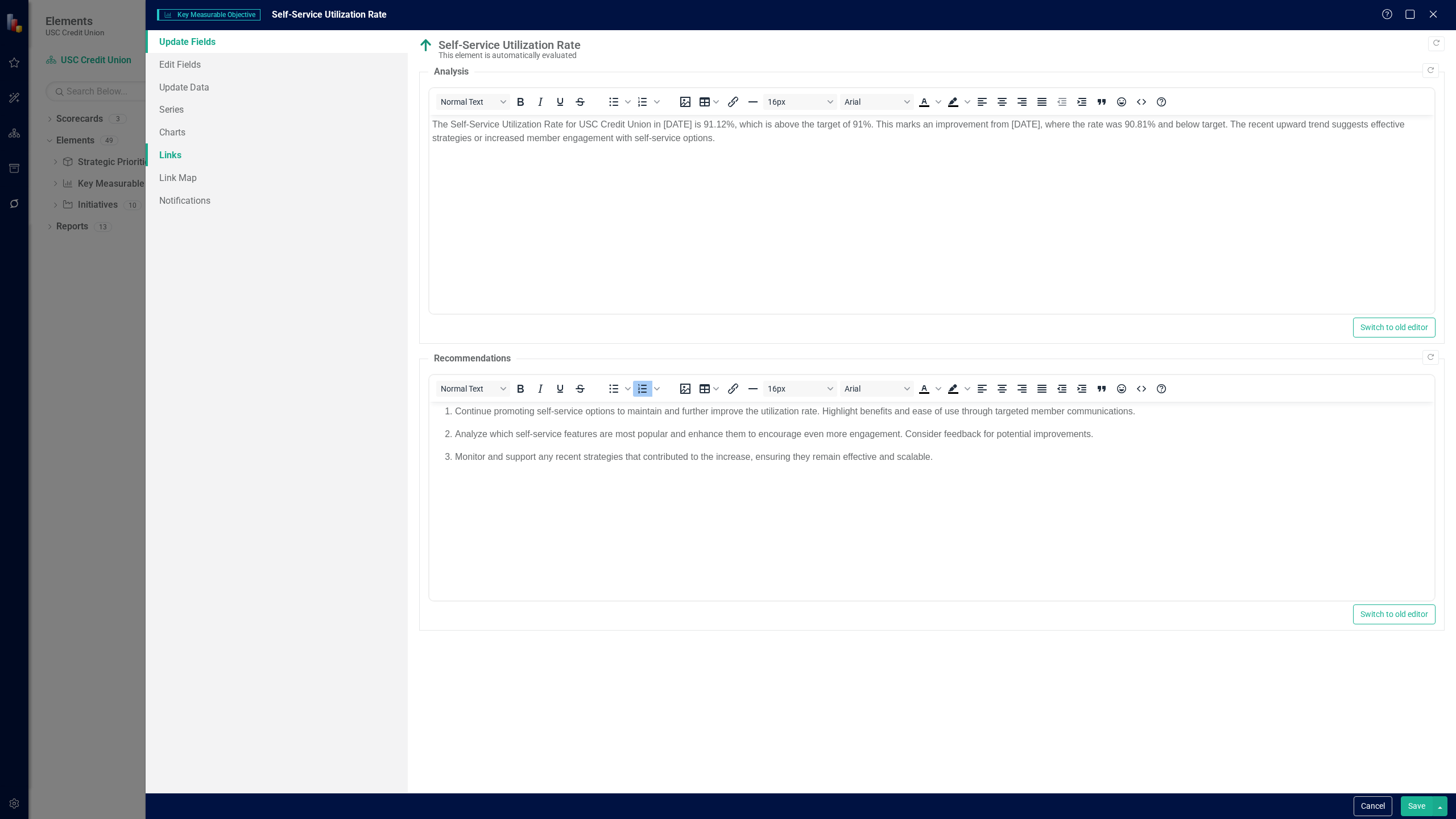
click at [231, 155] on link "Links" at bounding box center [276, 154] width 262 height 22
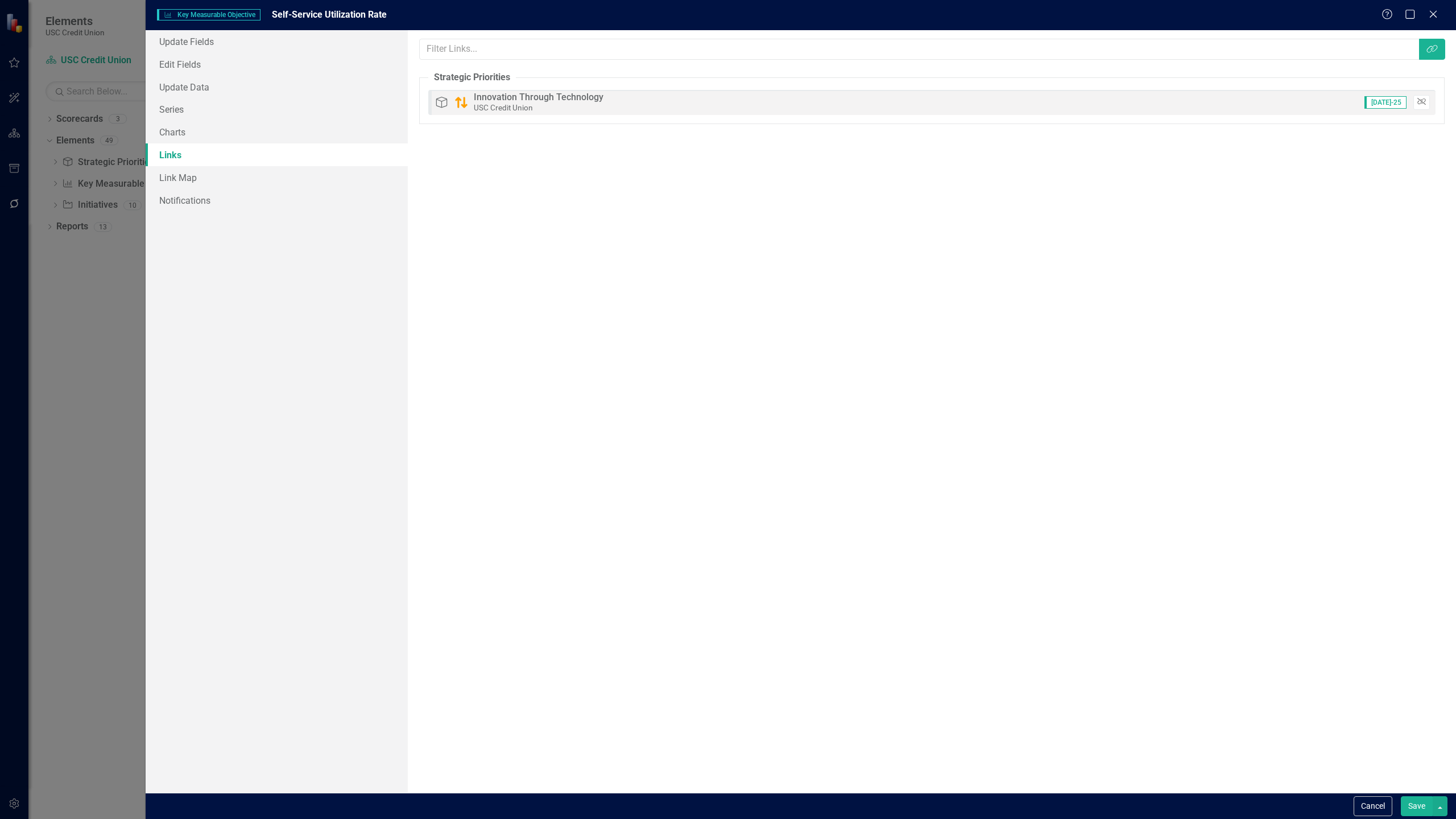
click at [1423, 103] on icon "button" at bounding box center [1421, 101] width 8 height 7
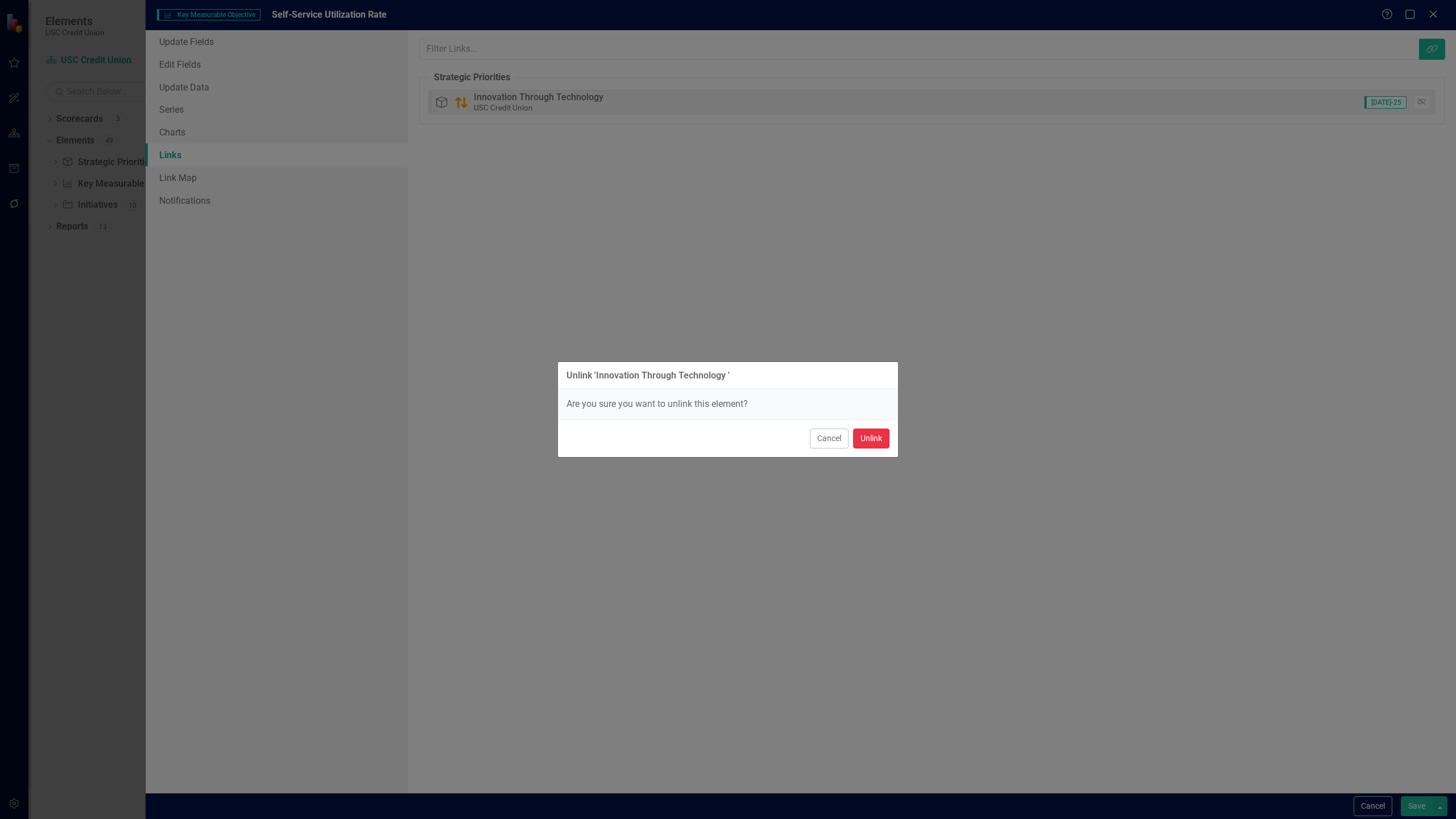
click at [865, 438] on button "Unlink" at bounding box center [871, 437] width 36 height 20
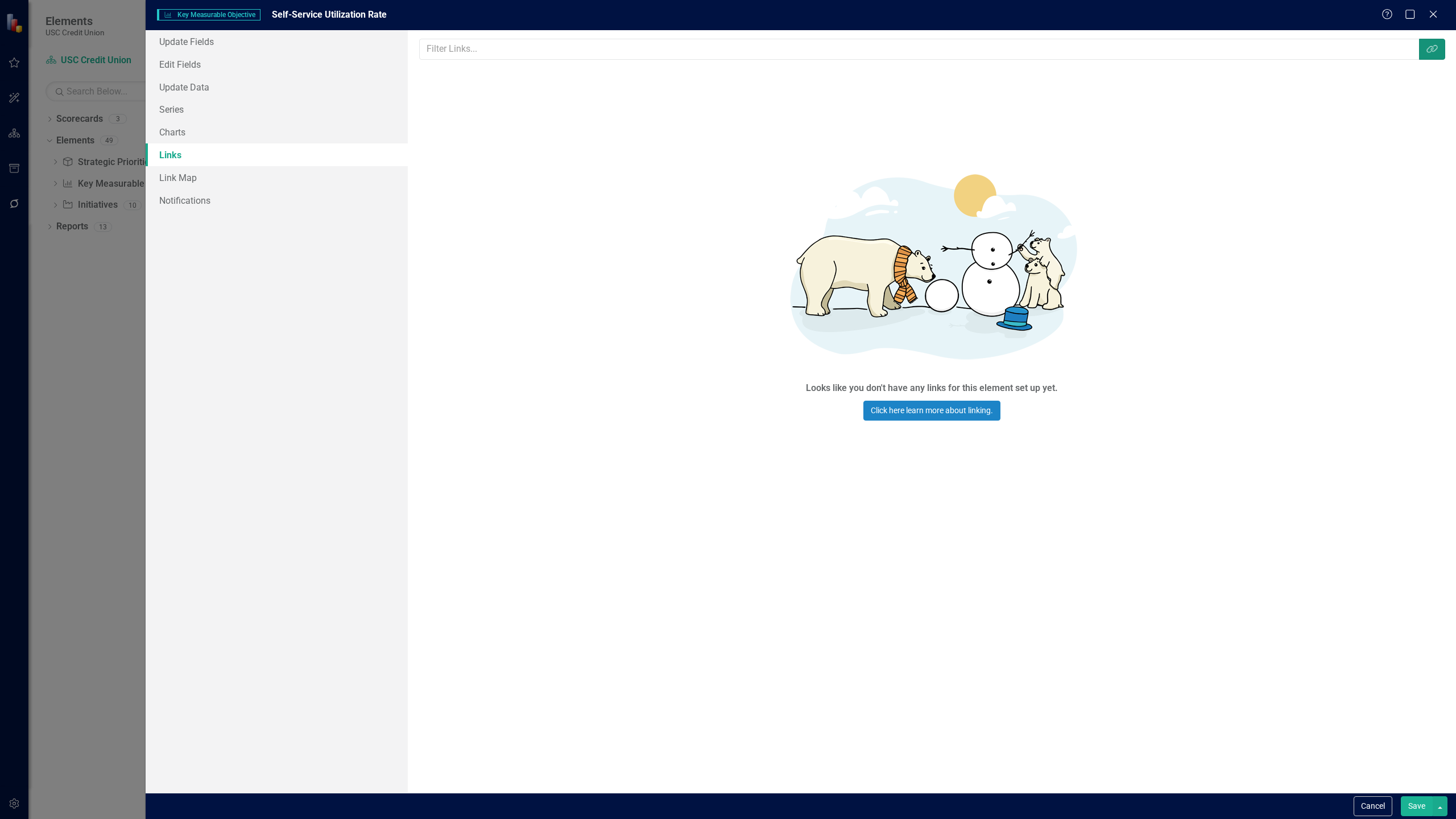
click at [1431, 60] on button "Link Tag" at bounding box center [1432, 49] width 26 height 21
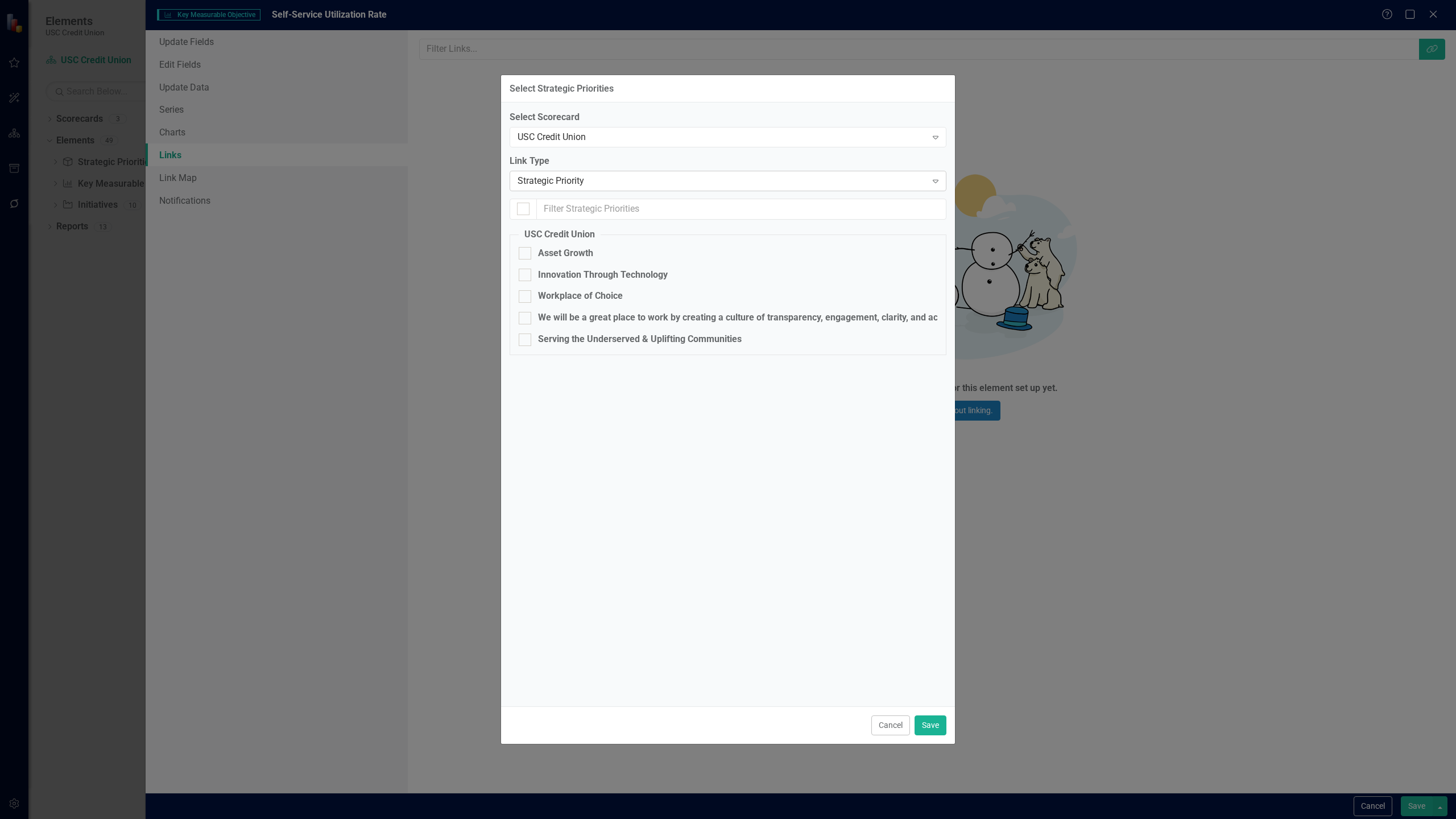
click at [764, 184] on div "Strategic Priority" at bounding box center [721, 181] width 408 height 13
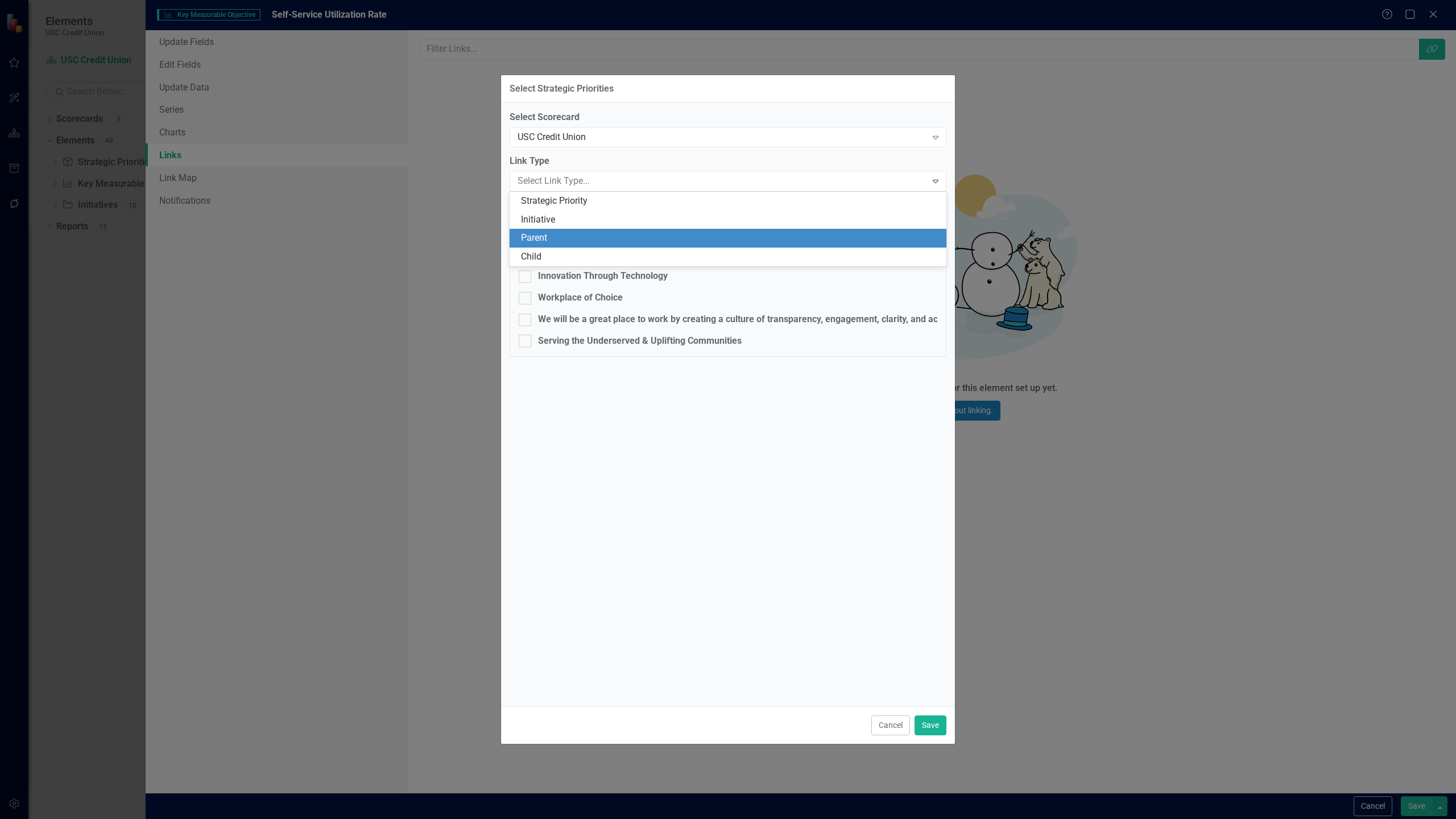
click at [588, 234] on div "Parent" at bounding box center [730, 238] width 419 height 13
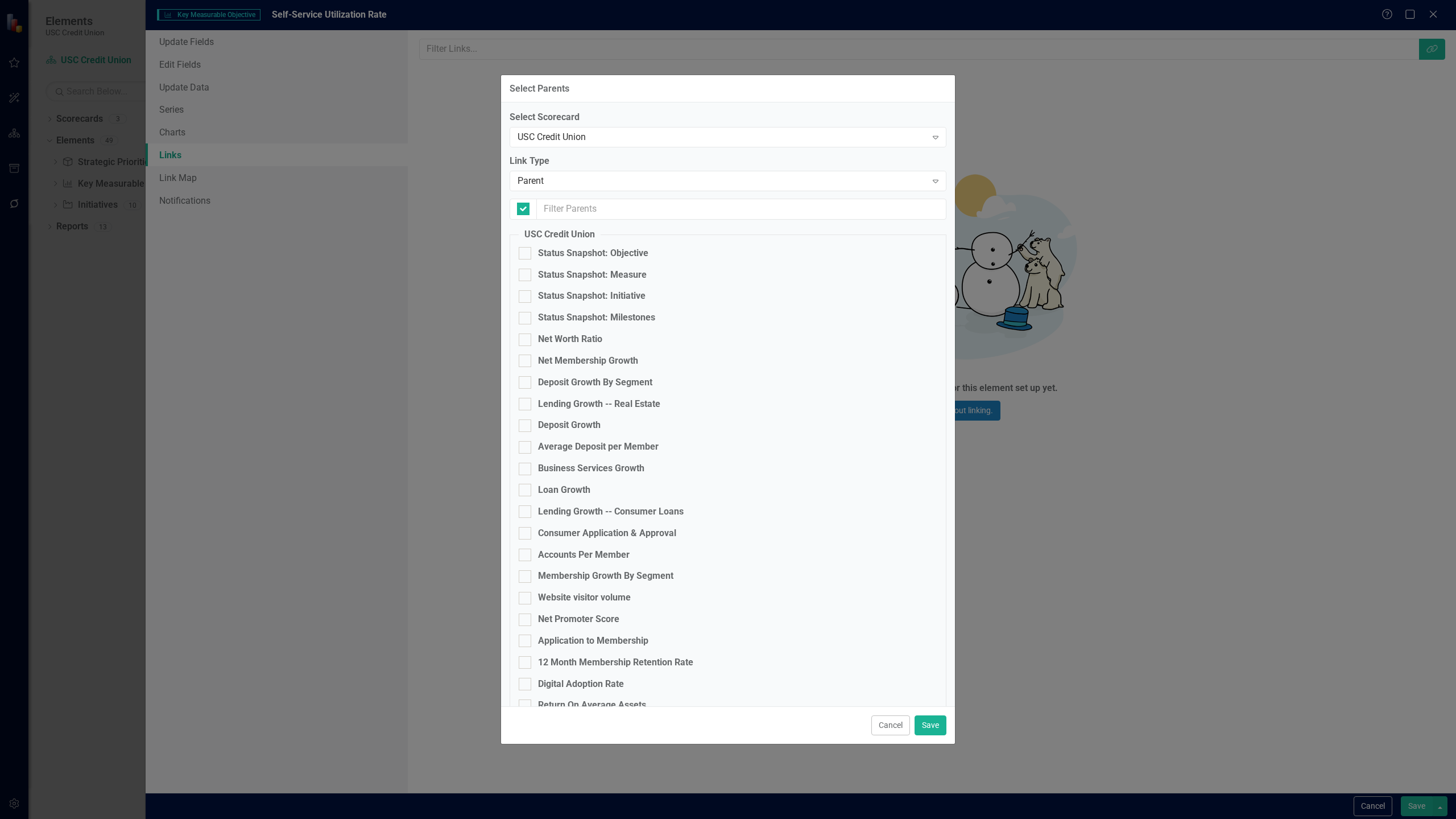
checkbox input "false"
click at [641, 217] on input "text" at bounding box center [741, 208] width 409 height 21
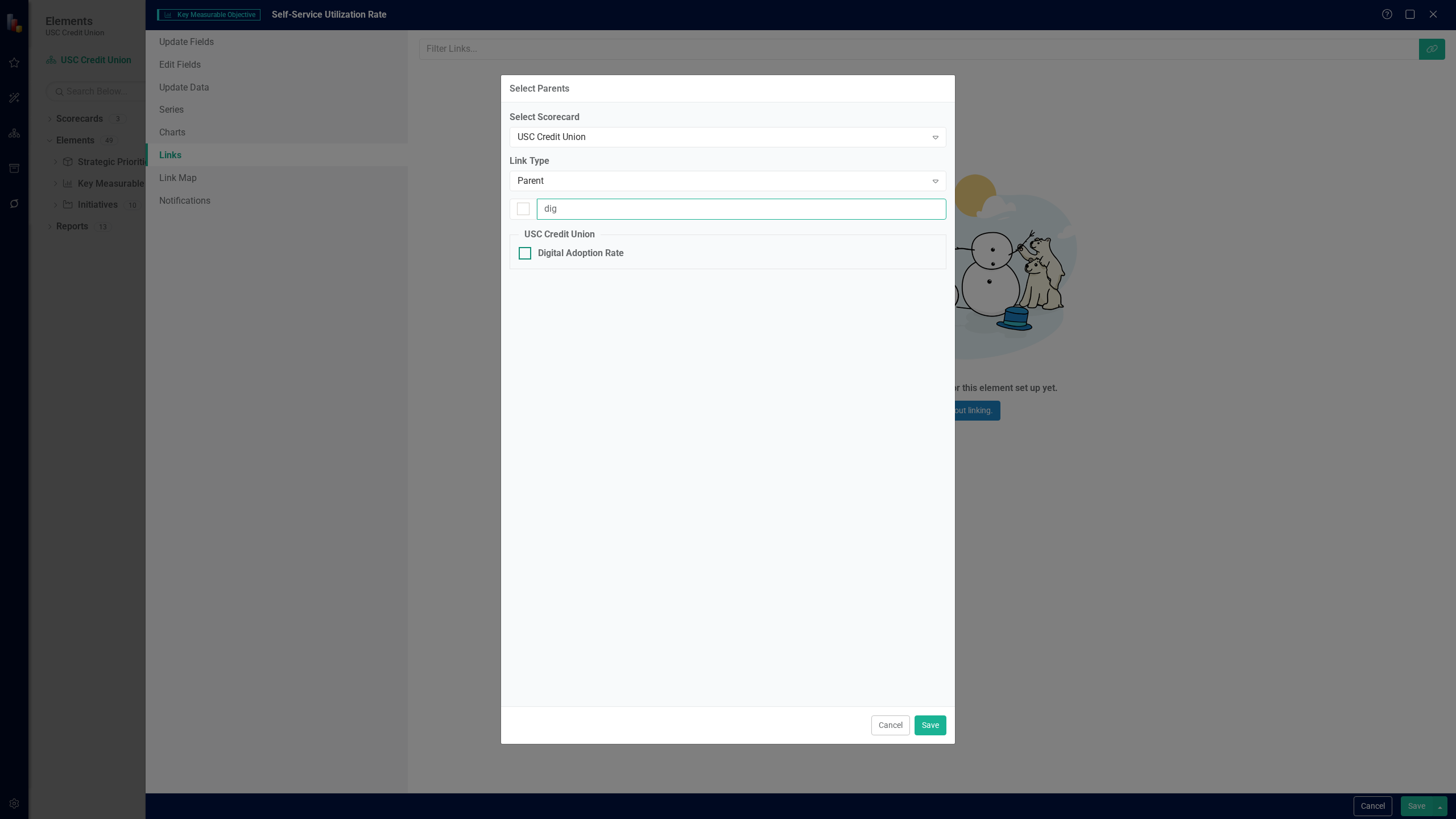
type input "dig"
click at [540, 253] on div "Digital Adoption Rate" at bounding box center [581, 253] width 86 height 13
click at [526, 253] on input "Digital Adoption Rate" at bounding box center [522, 250] width 7 height 7
checkbox input "true"
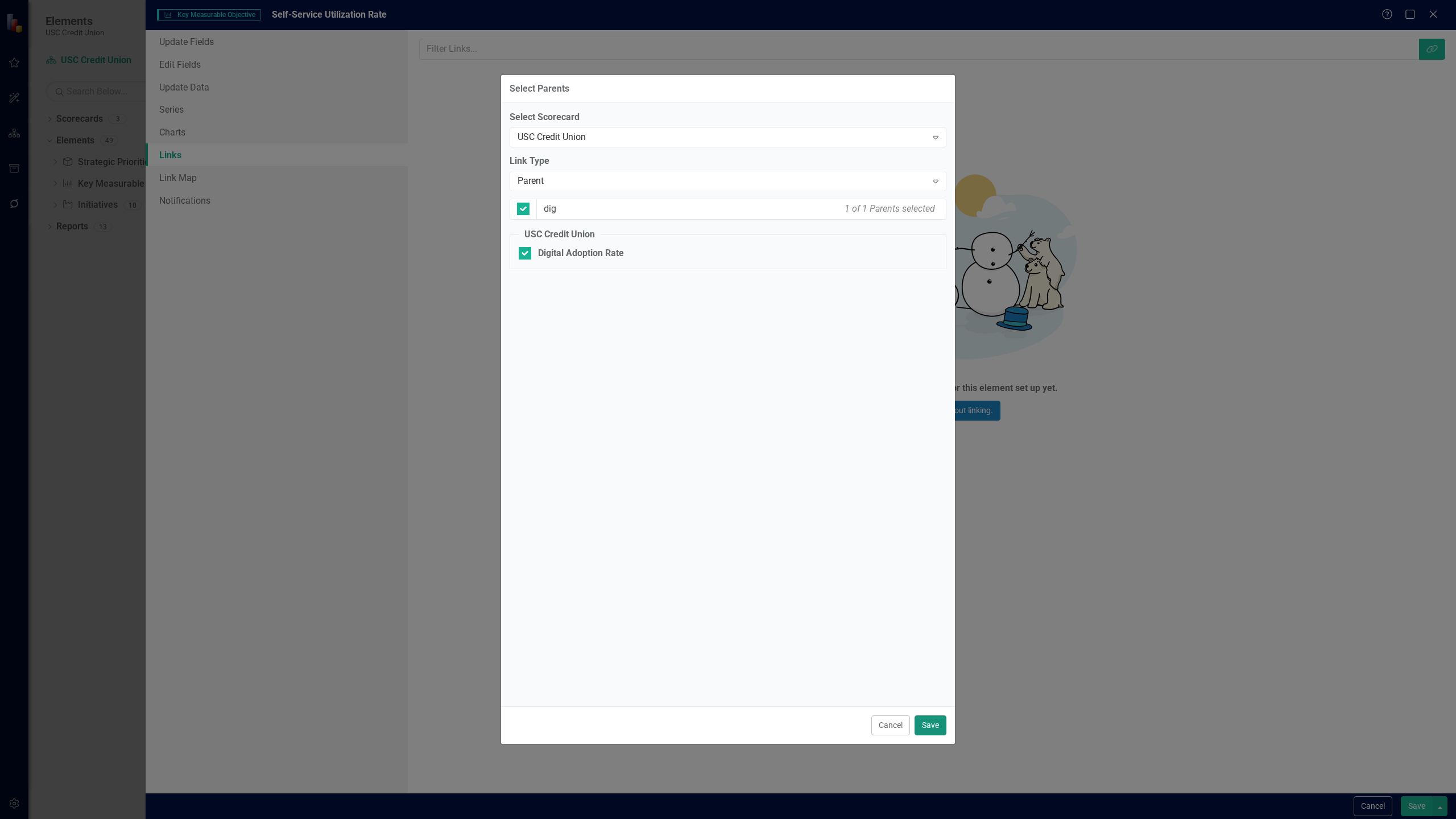
click at [931, 718] on button "Save" at bounding box center [930, 724] width 32 height 20
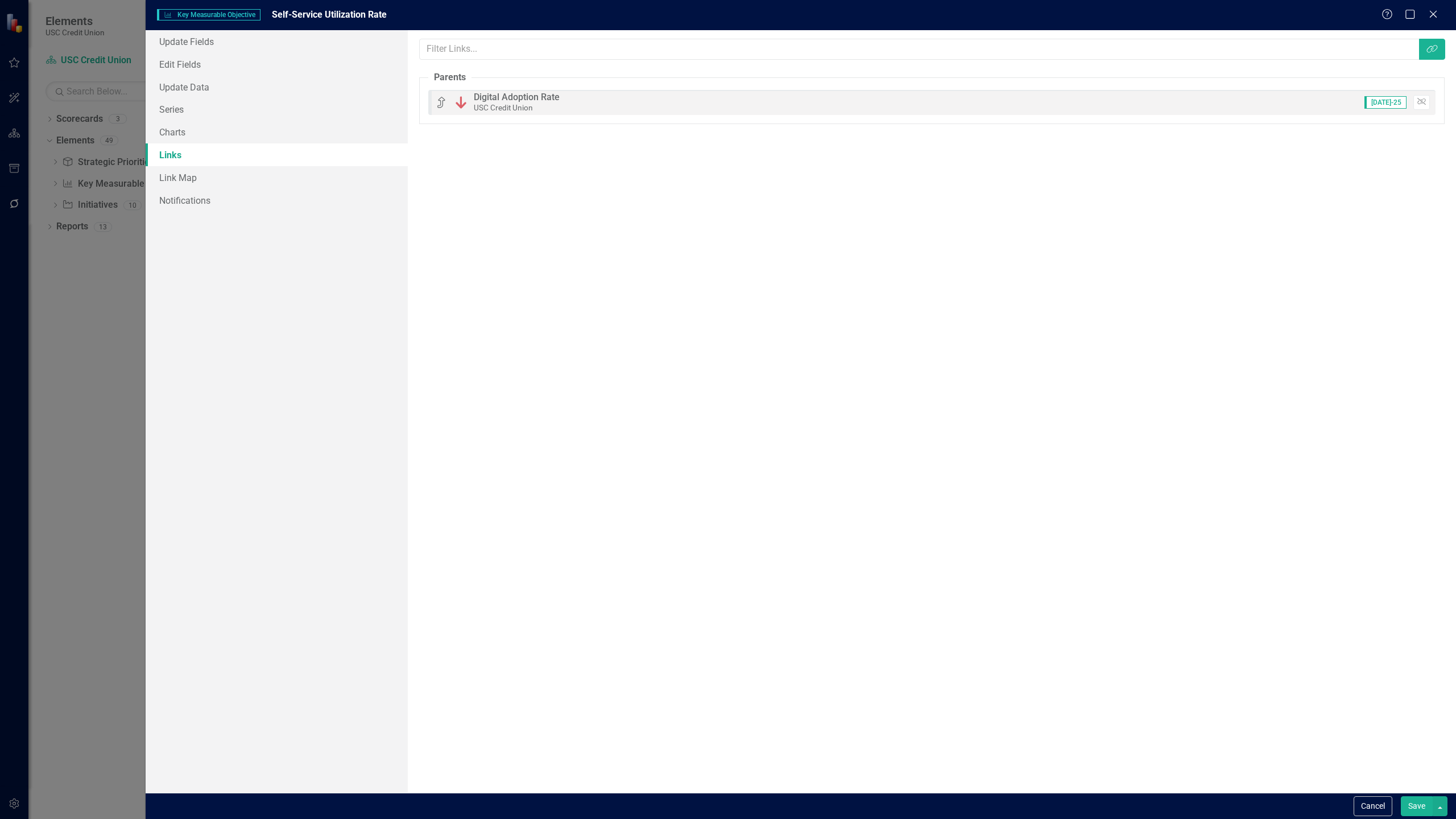
click at [1411, 802] on button "Save" at bounding box center [1416, 805] width 32 height 20
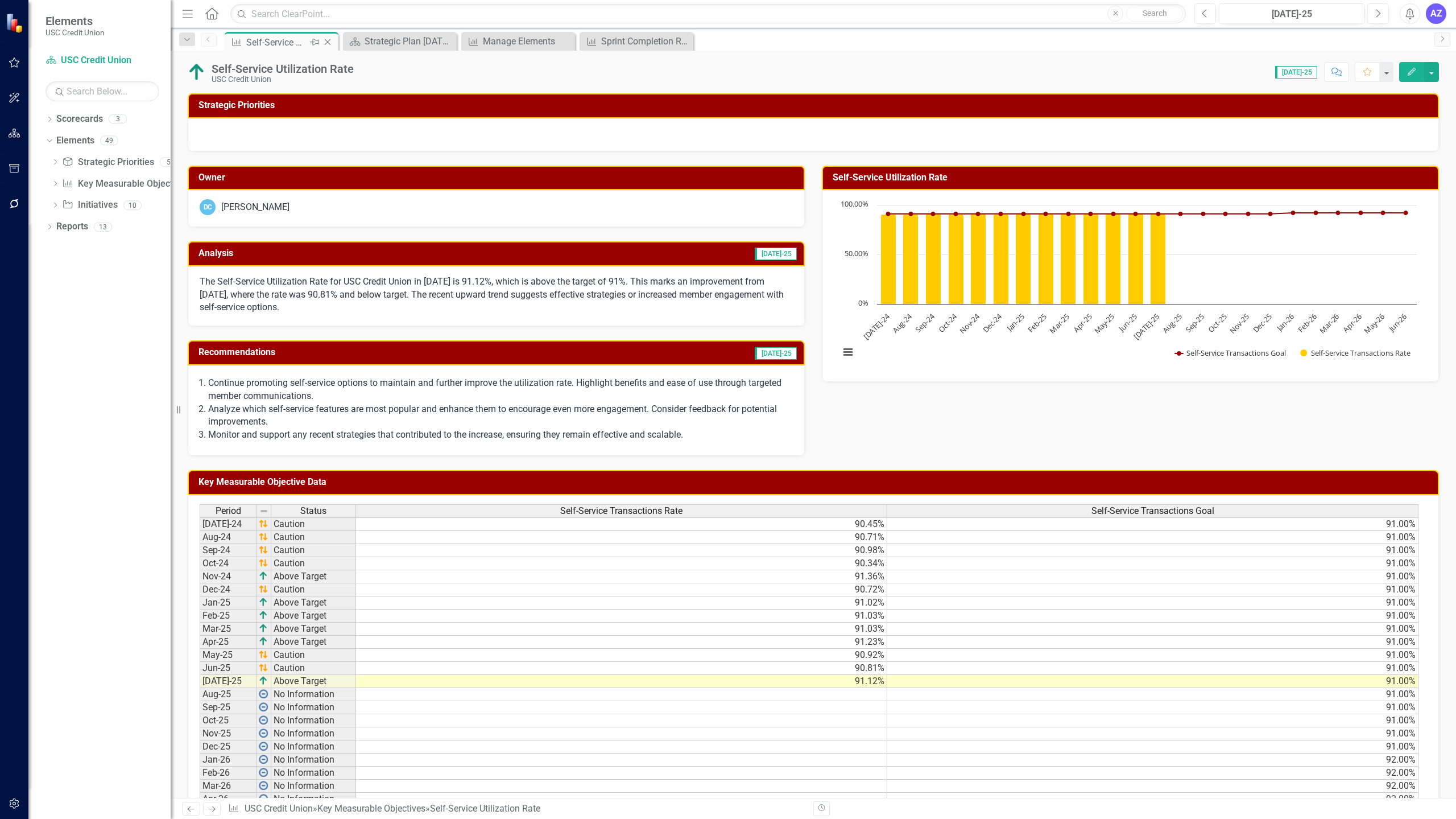
click at [324, 47] on icon "Close" at bounding box center [327, 42] width 11 height 9
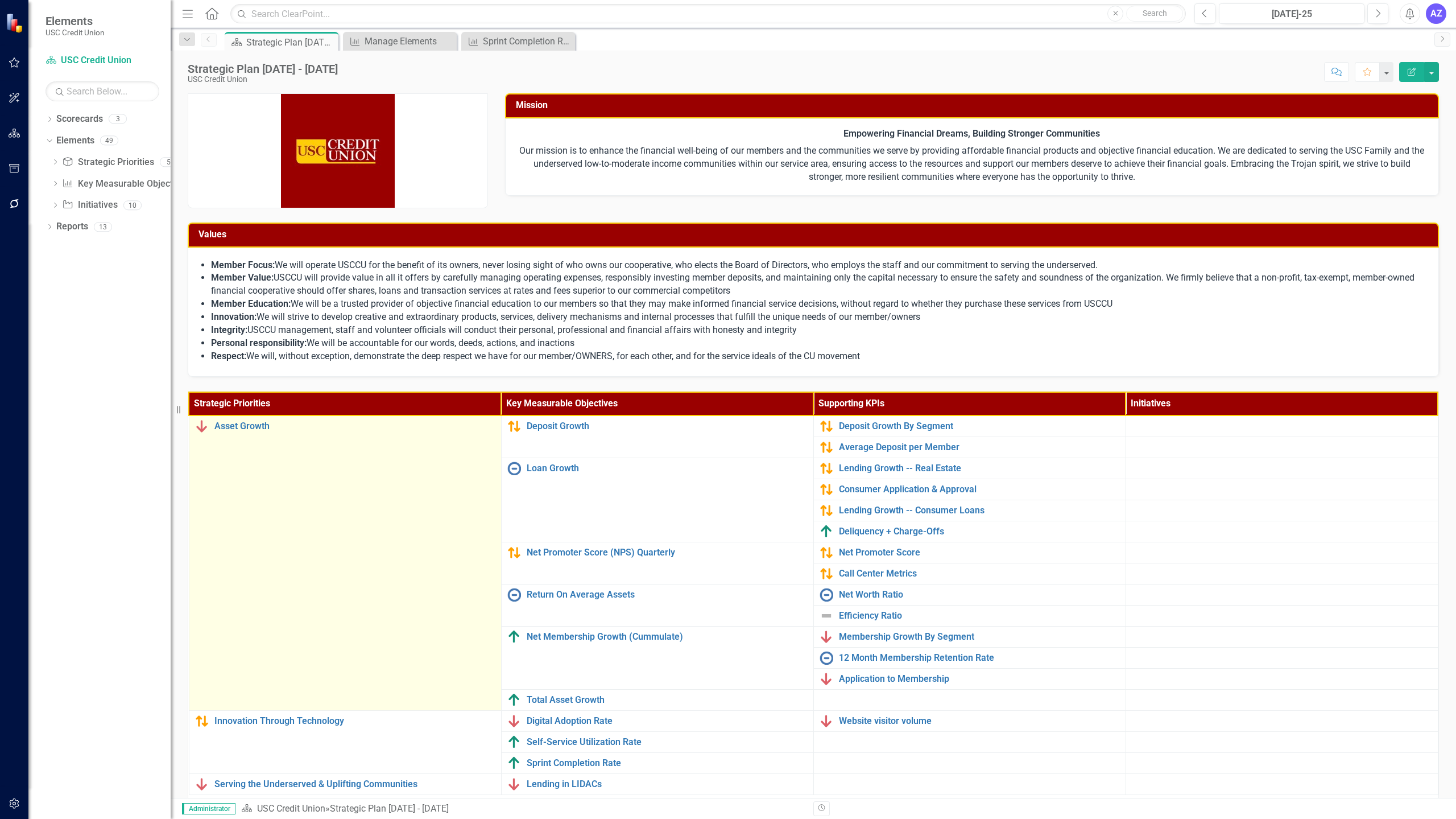
scroll to position [37, 0]
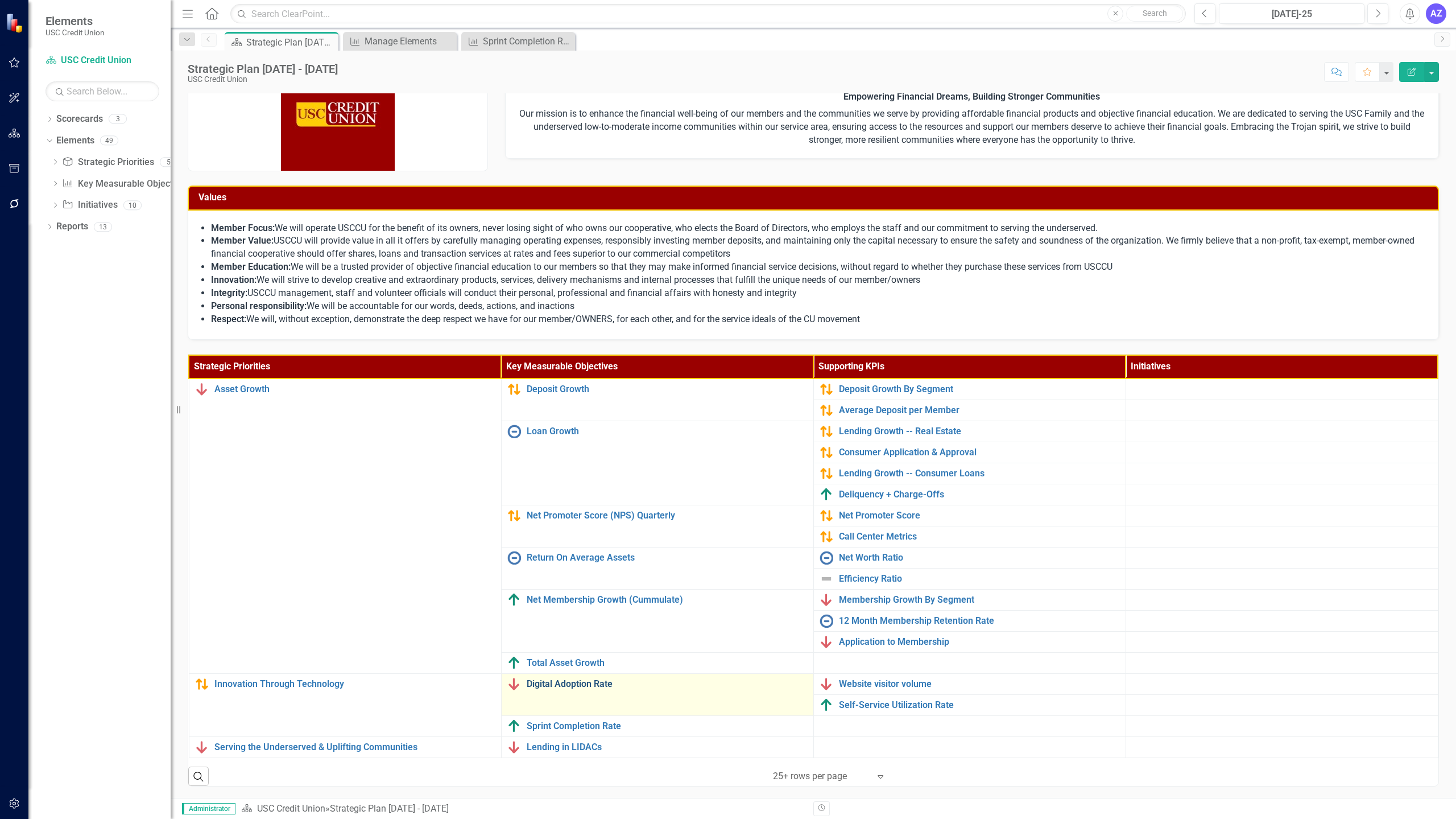
click at [562, 687] on link "Digital Adoption Rate" at bounding box center [667, 683] width 281 height 10
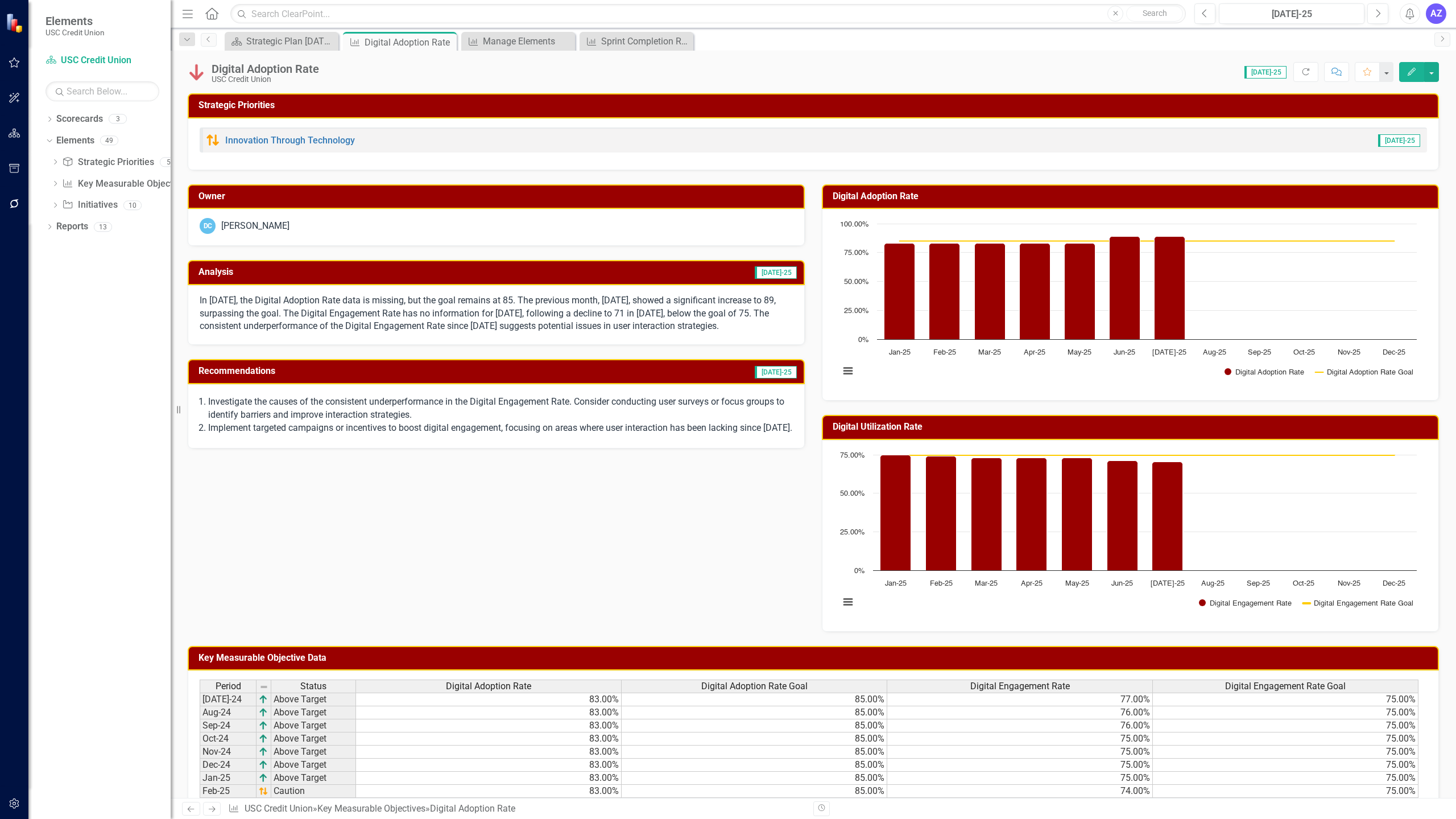
click at [315, 68] on div "Digital Adoption Rate" at bounding box center [265, 68] width 108 height 12
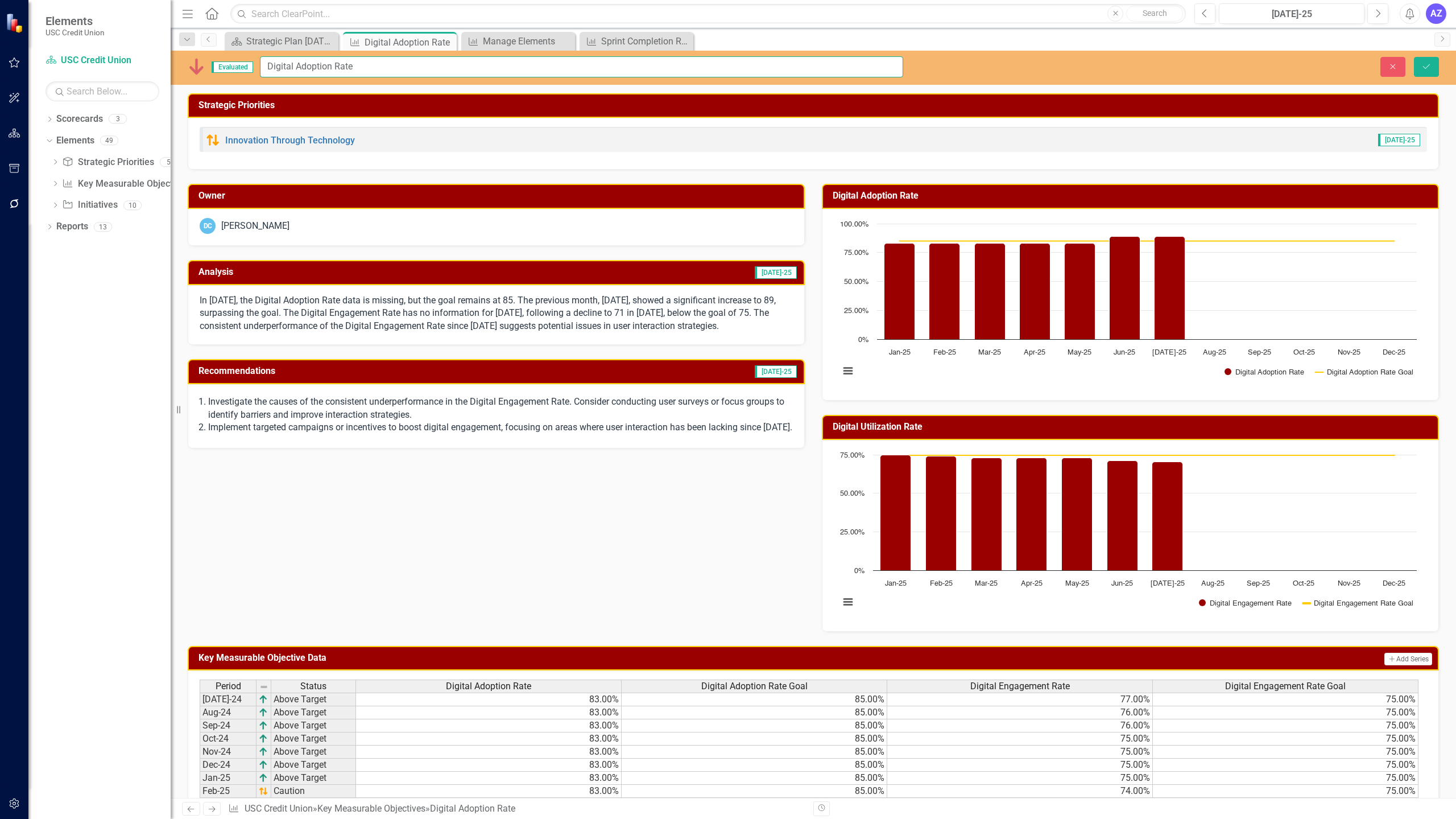
click at [329, 67] on input "Digital Adoption Rate" at bounding box center [581, 67] width 643 height 21
type input "Digital Adoption and Utilization Rate"
click at [1413, 57] on button "Save" at bounding box center [1425, 66] width 25 height 20
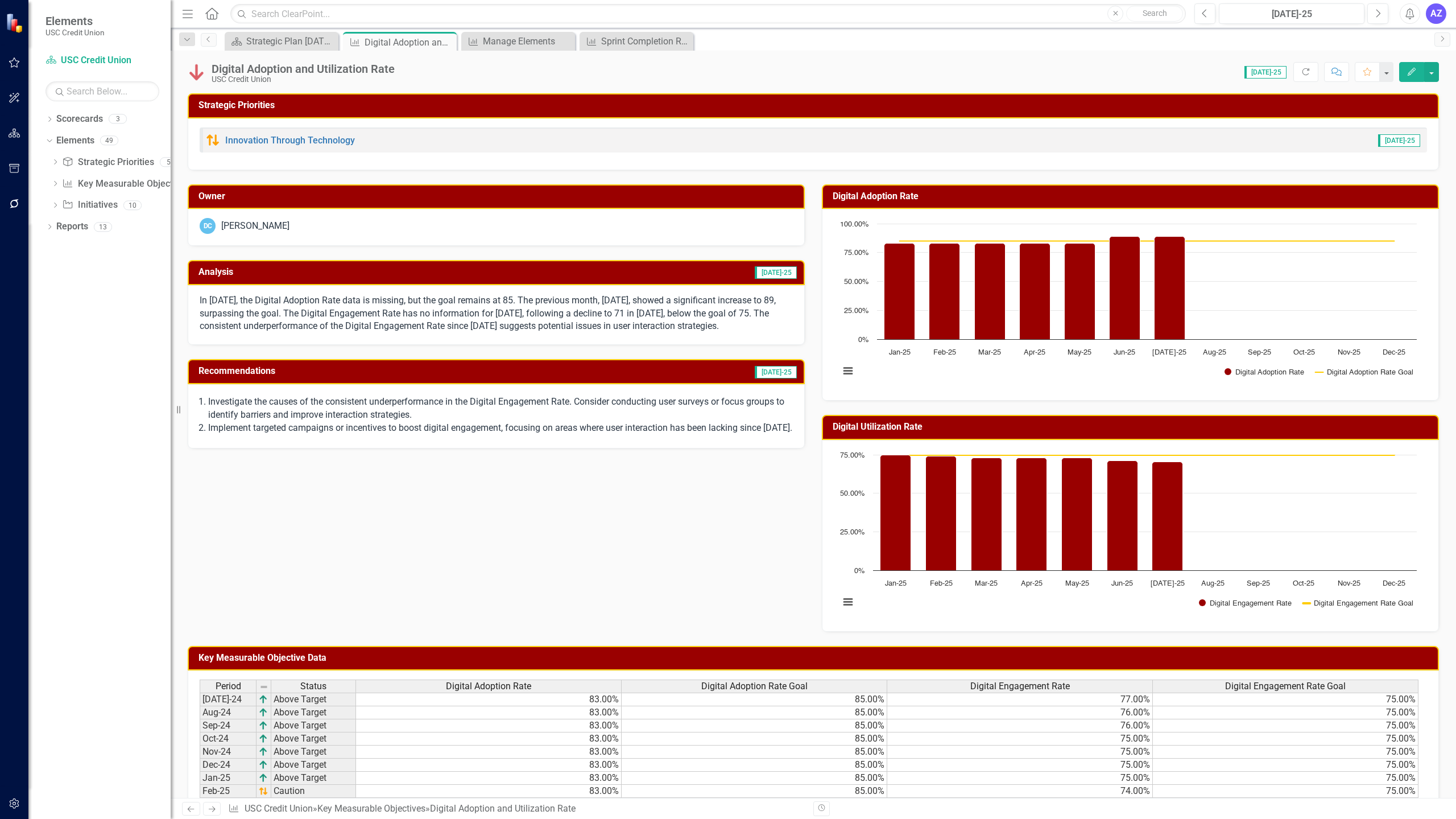
click at [860, 429] on h3 "Digital Utilization Rate" at bounding box center [1132, 426] width 599 height 10
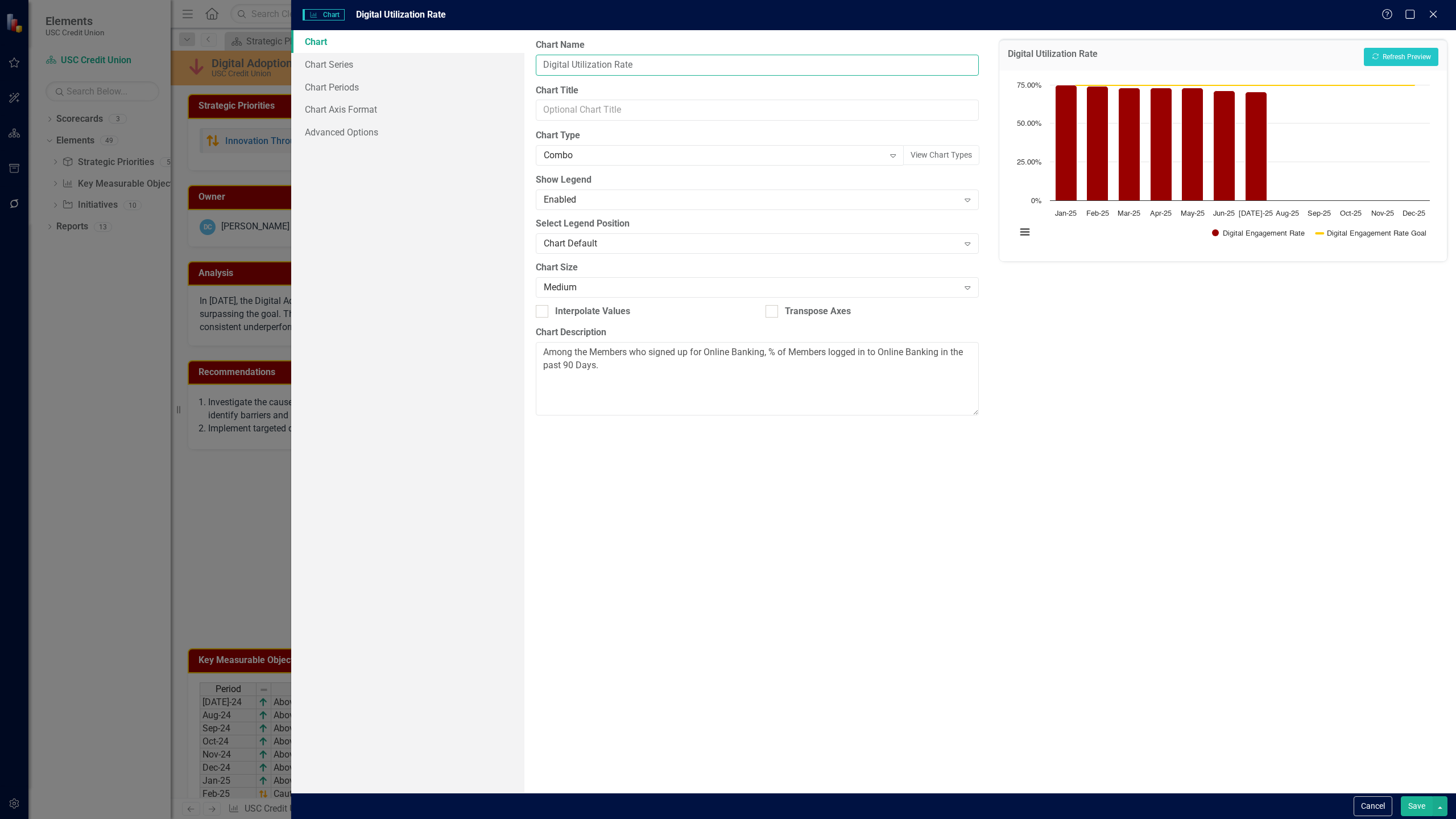
click at [654, 64] on input "Digital Utilization Rate" at bounding box center [757, 65] width 443 height 21
click at [1409, 804] on button "Save" at bounding box center [1416, 805] width 32 height 20
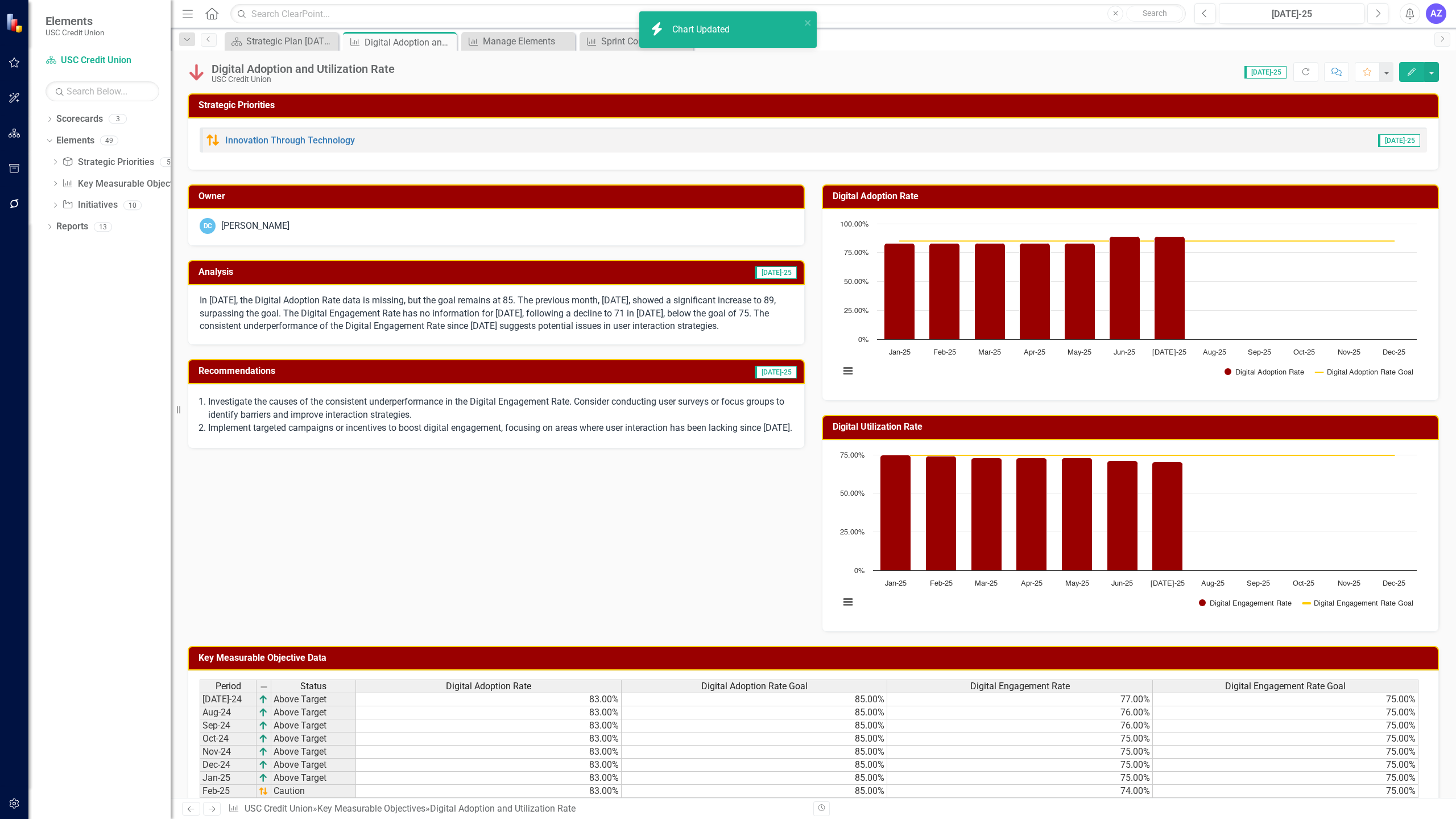
click at [302, 68] on div "Digital Adoption and Utilization Rate" at bounding box center [302, 68] width 183 height 12
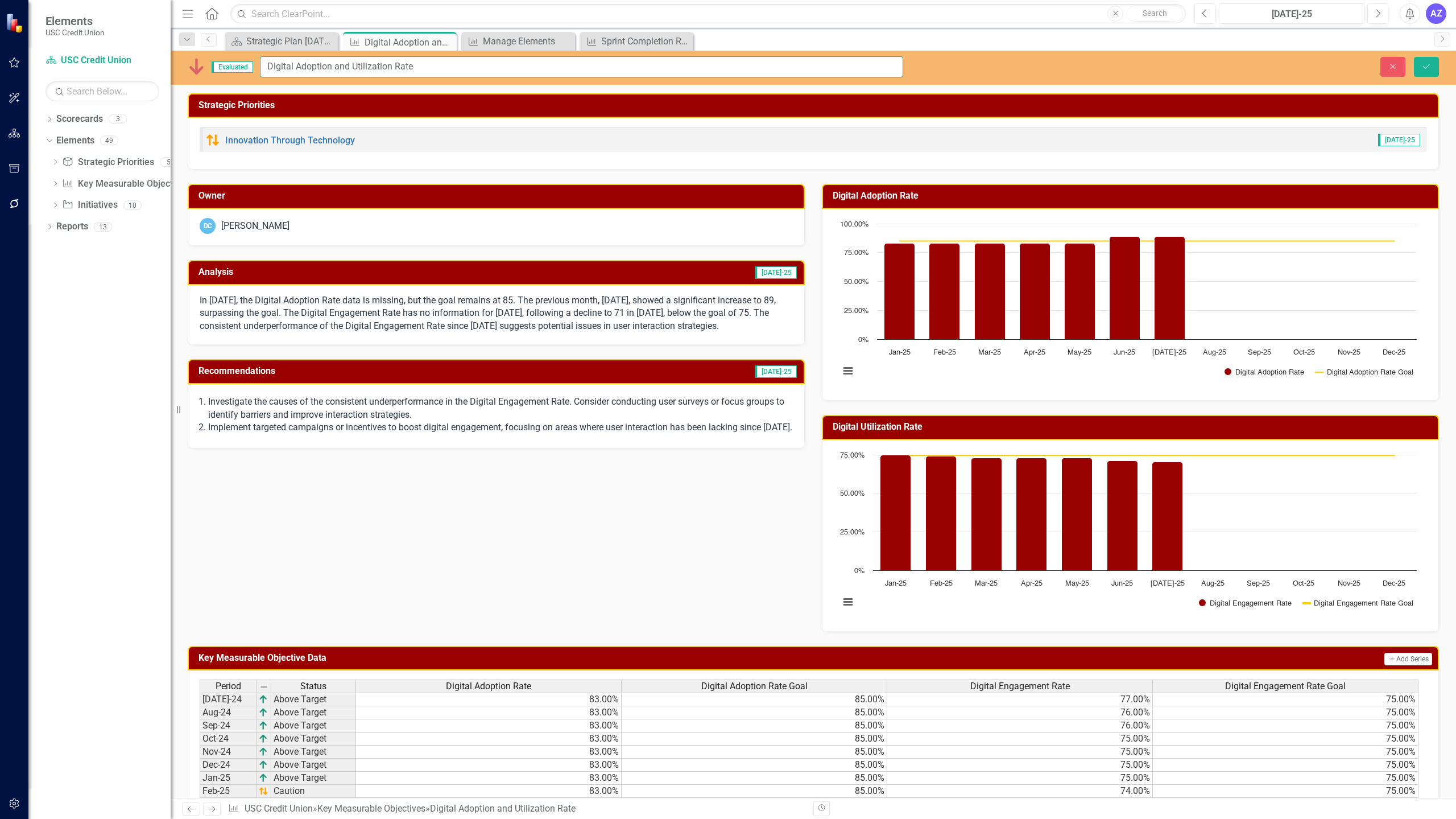
click at [364, 67] on input "Digital Adoption and Utilization Rate" at bounding box center [581, 67] width 643 height 21
click at [1425, 77] on div "Evaluated Digital Adoption and Utilization Rate Close Save" at bounding box center [812, 67] width 1285 height 21
click at [1430, 68] on icon "Save" at bounding box center [1425, 66] width 10 height 8
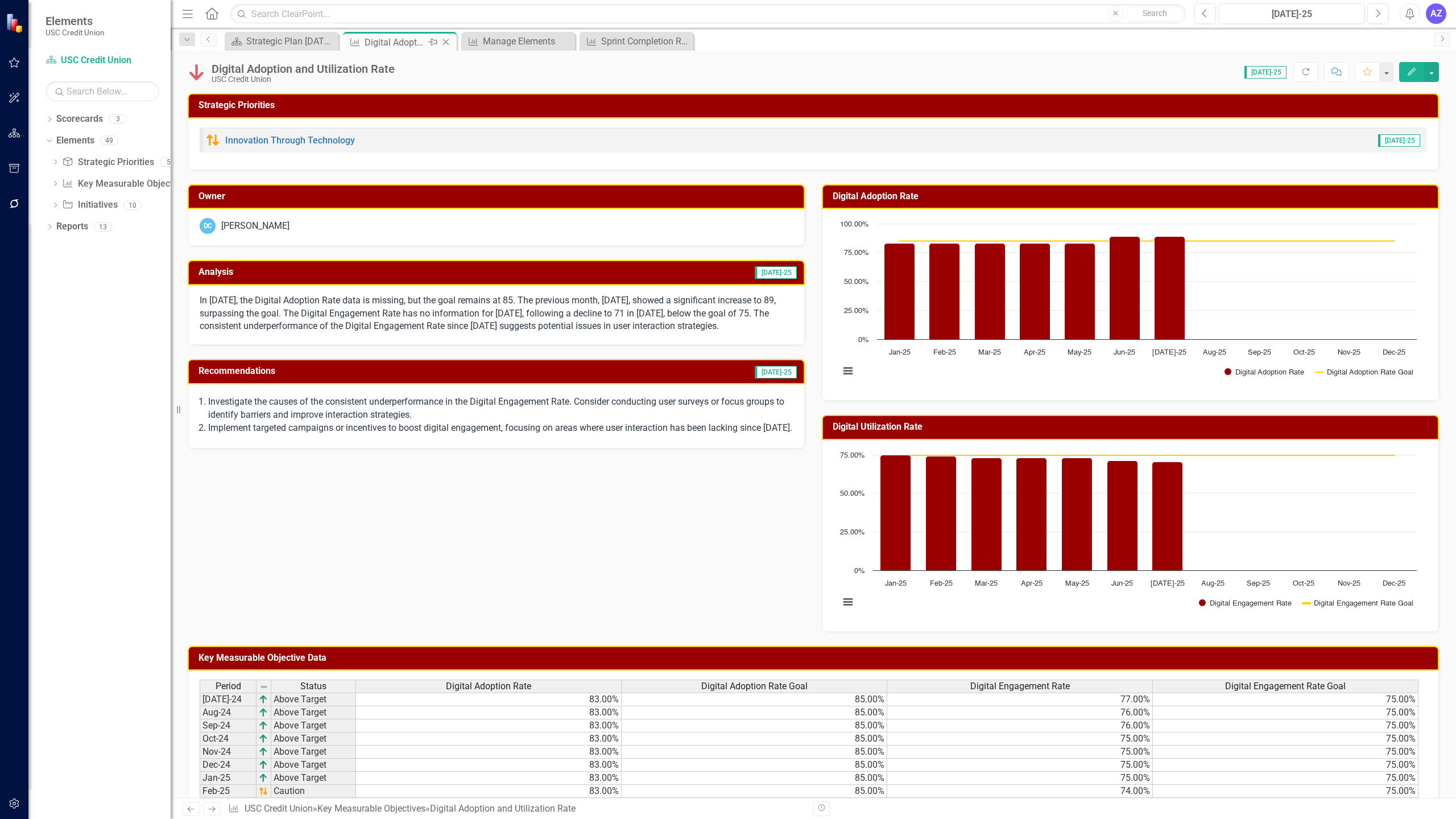
click at [447, 40] on icon "Close" at bounding box center [446, 42] width 11 height 9
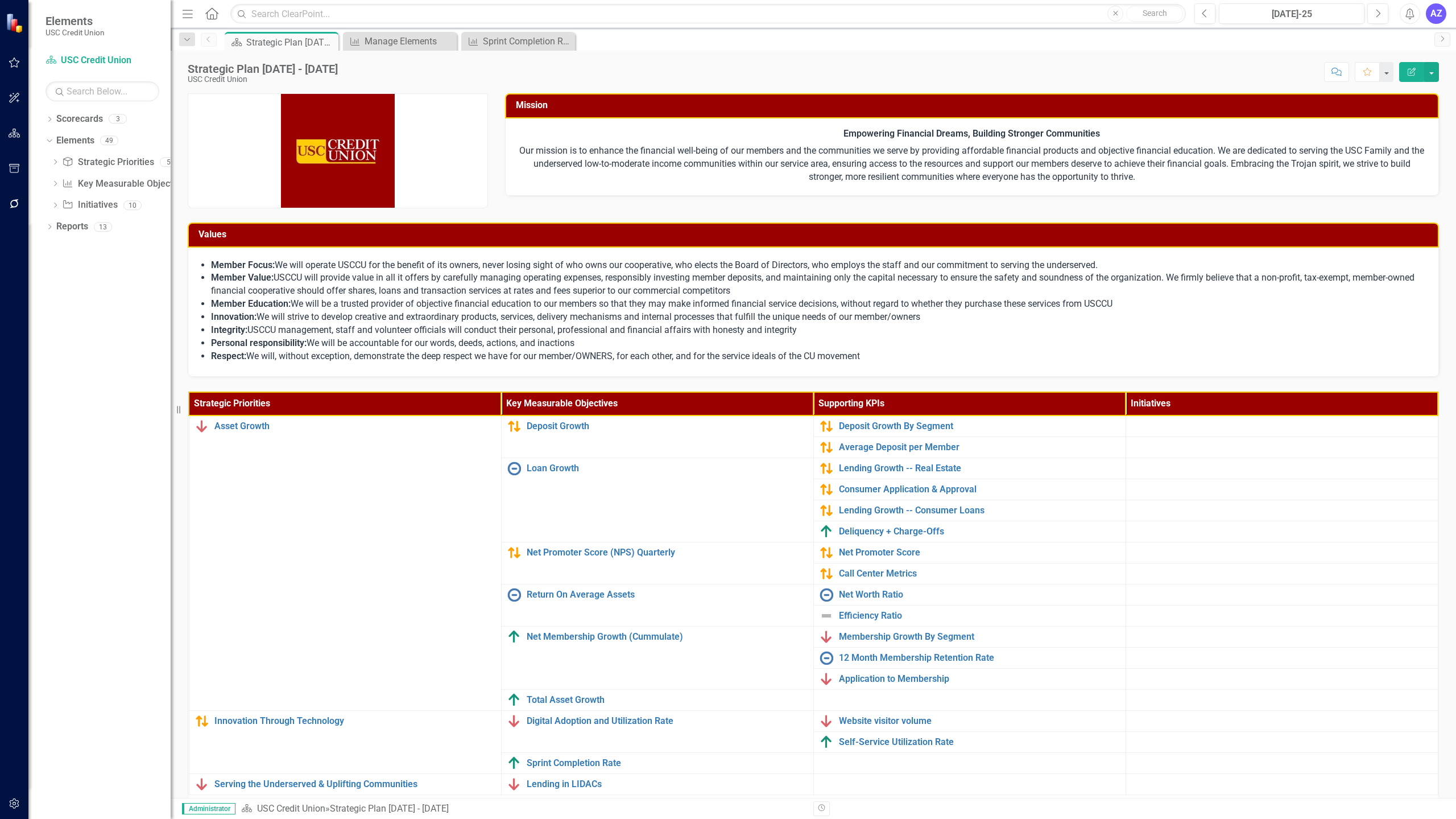
scroll to position [37, 0]
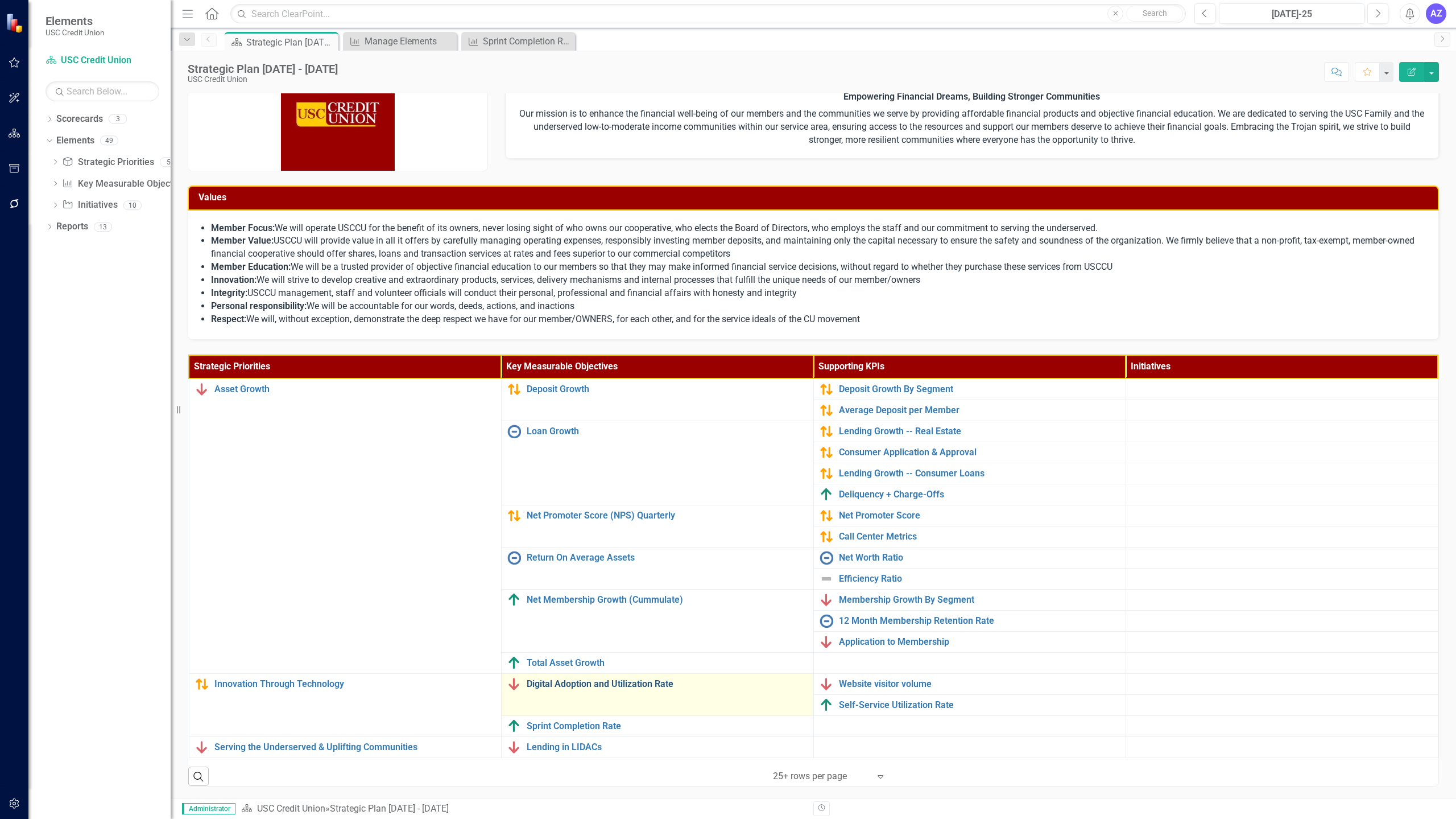
click at [644, 688] on link "Digital Adoption and Utilization Rate" at bounding box center [667, 683] width 281 height 10
